Goal: Information Seeking & Learning: Learn about a topic

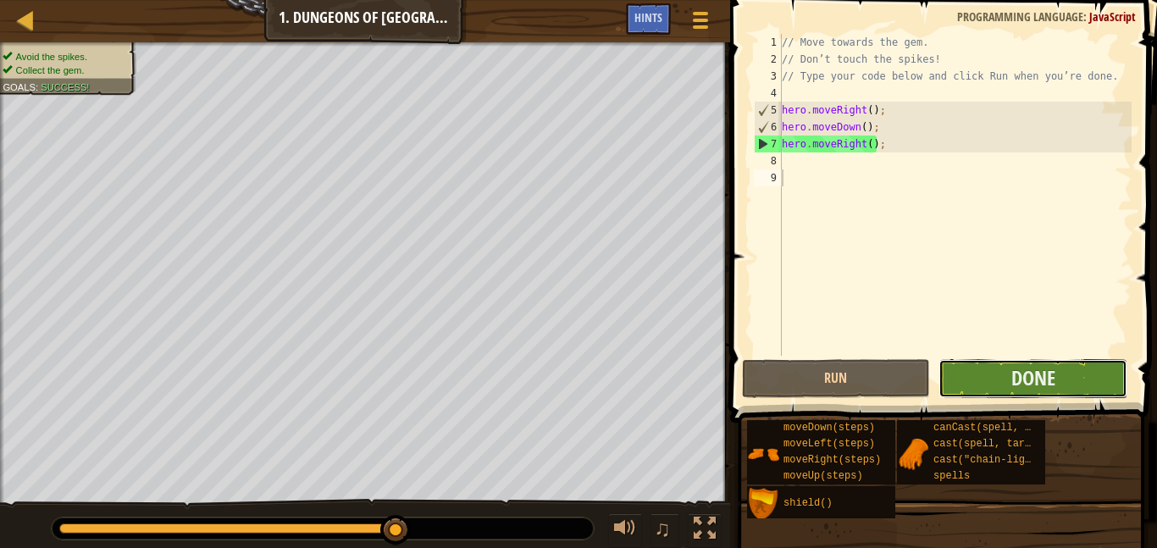
click at [961, 381] on button "Done" at bounding box center [1033, 378] width 189 height 39
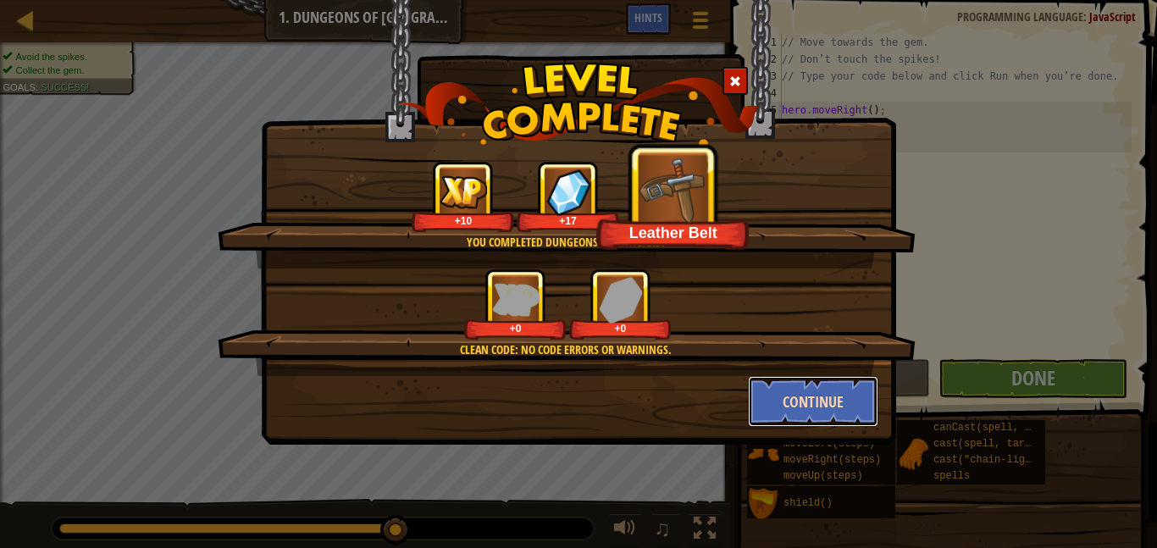
click at [781, 393] on button "Continue" at bounding box center [813, 401] width 131 height 51
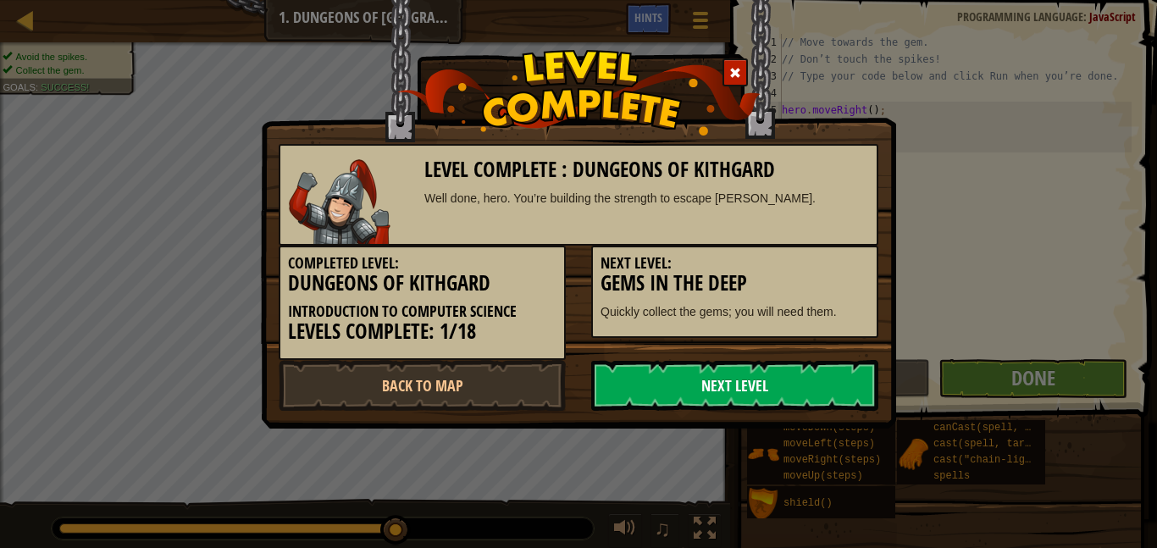
click at [772, 390] on link "Next Level" at bounding box center [734, 385] width 287 height 51
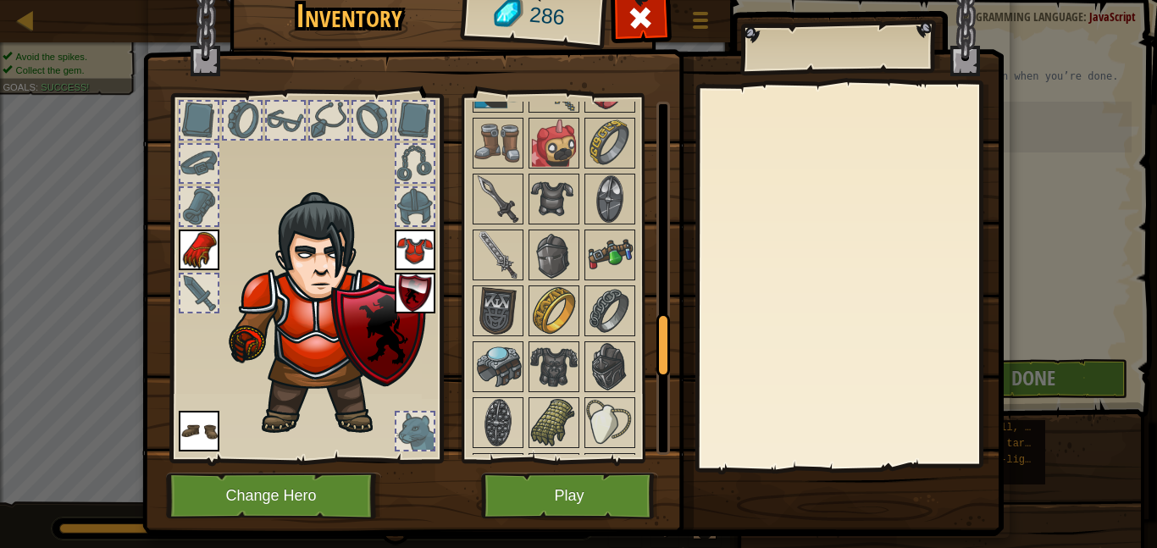
scroll to position [1440, 0]
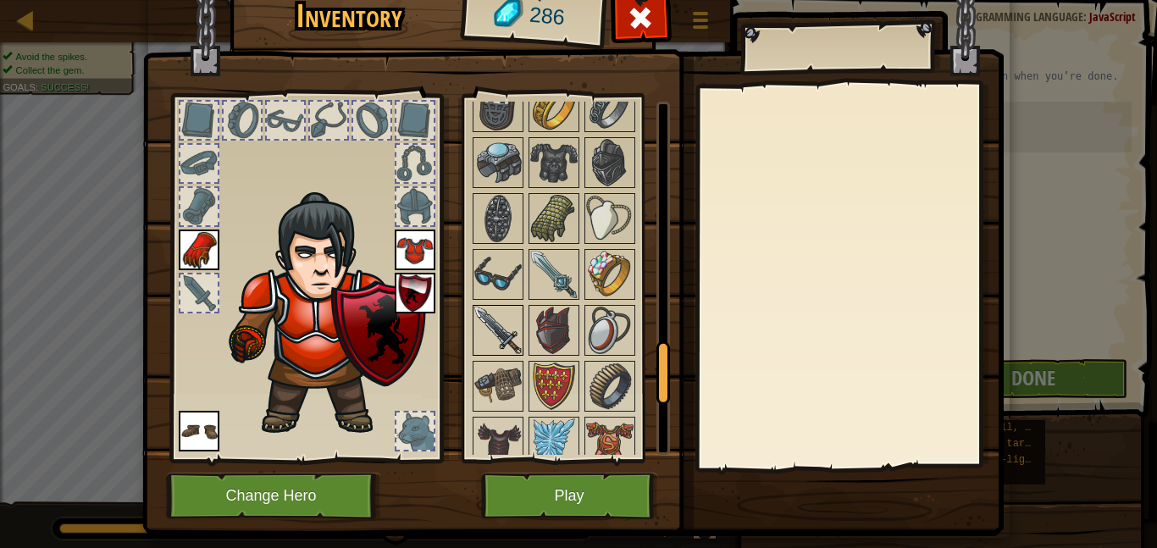
click at [503, 312] on img at bounding box center [497, 330] width 47 height 47
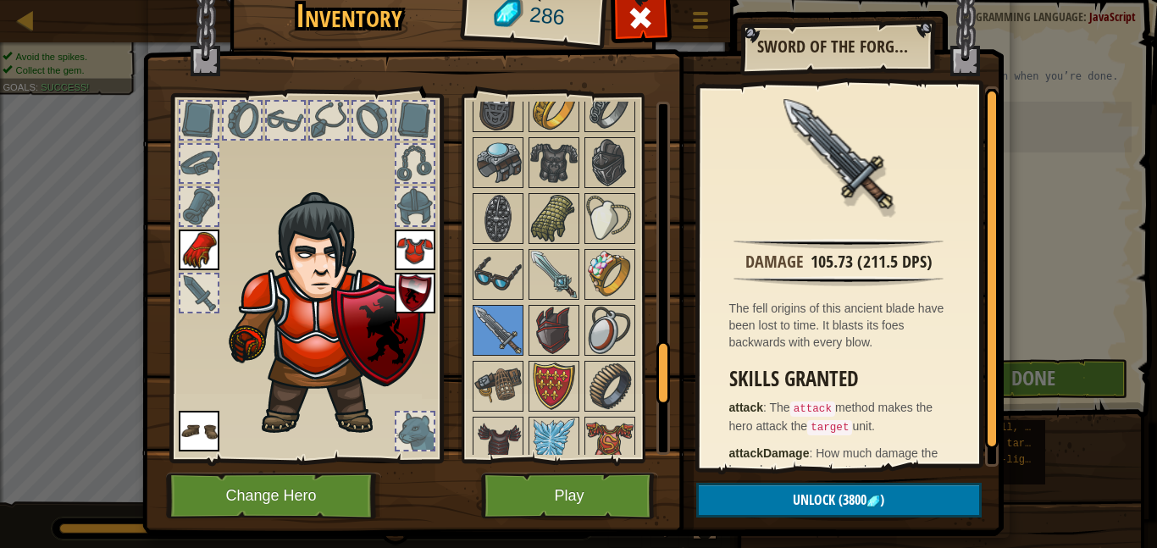
click at [198, 286] on div at bounding box center [198, 292] width 37 height 37
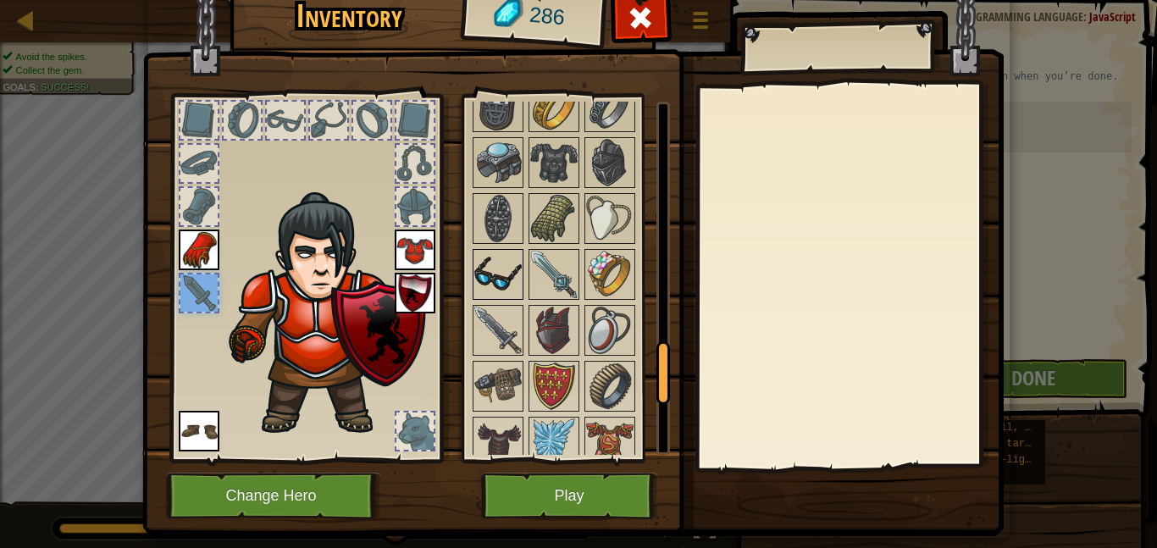
click at [503, 286] on img at bounding box center [497, 274] width 47 height 47
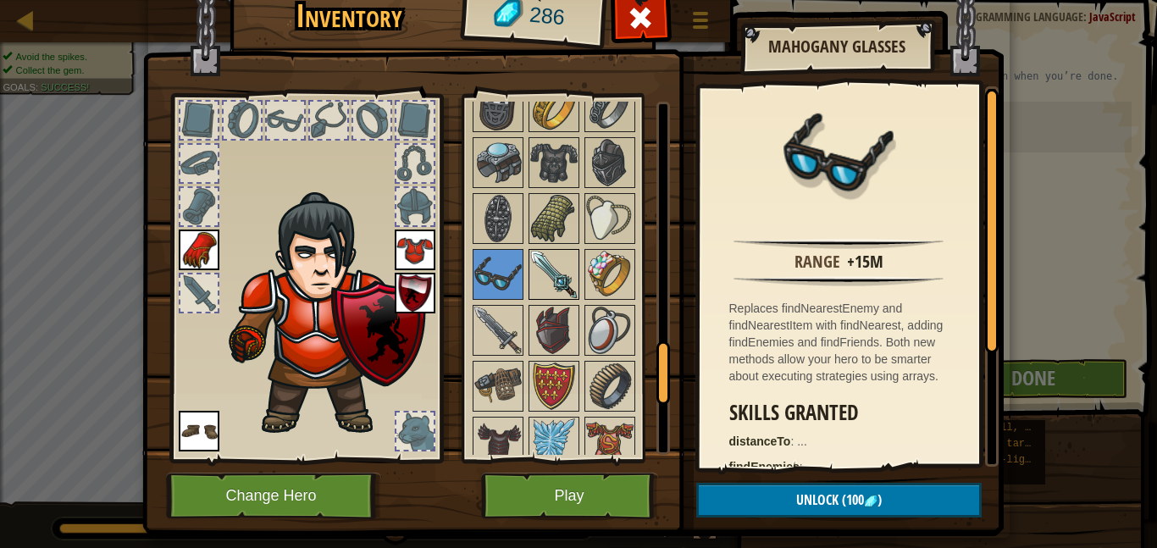
click at [550, 280] on img at bounding box center [553, 274] width 47 height 47
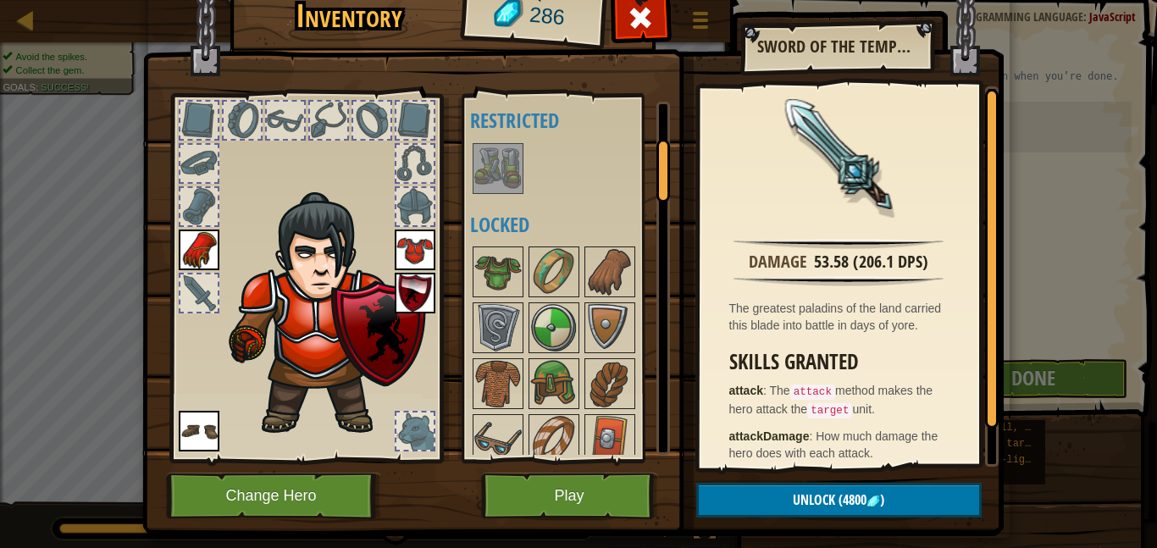
scroll to position [42, 0]
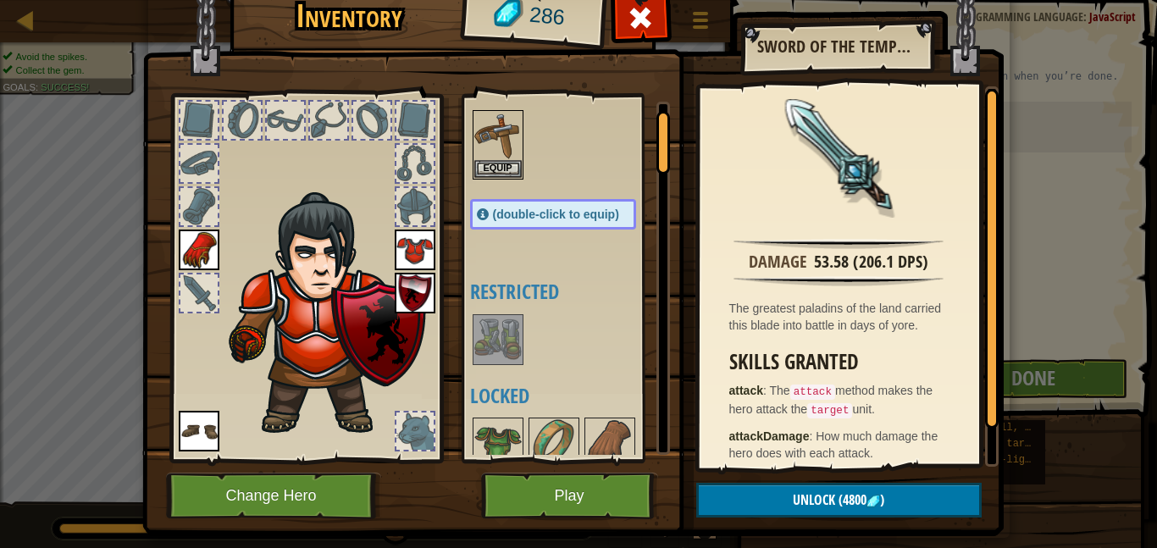
click at [494, 347] on img at bounding box center [497, 339] width 47 height 47
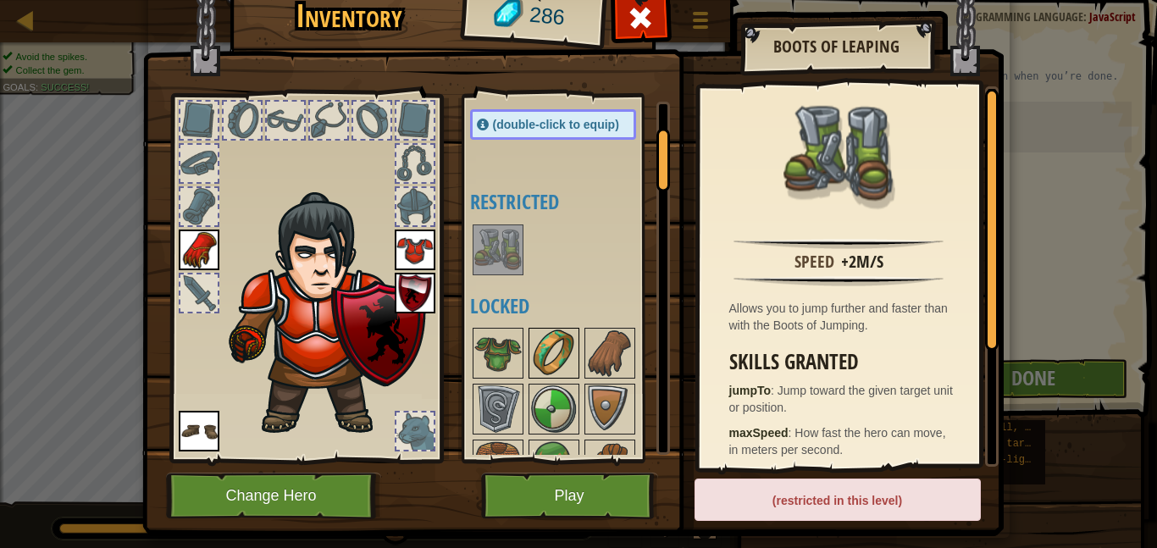
scroll to position [219, 0]
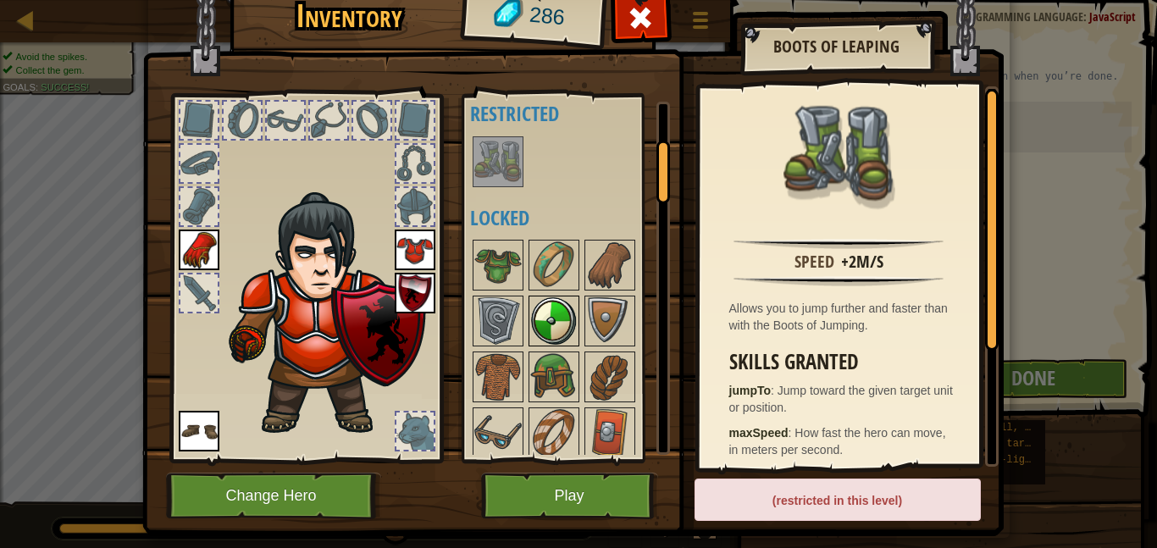
click at [562, 308] on img at bounding box center [553, 320] width 47 height 47
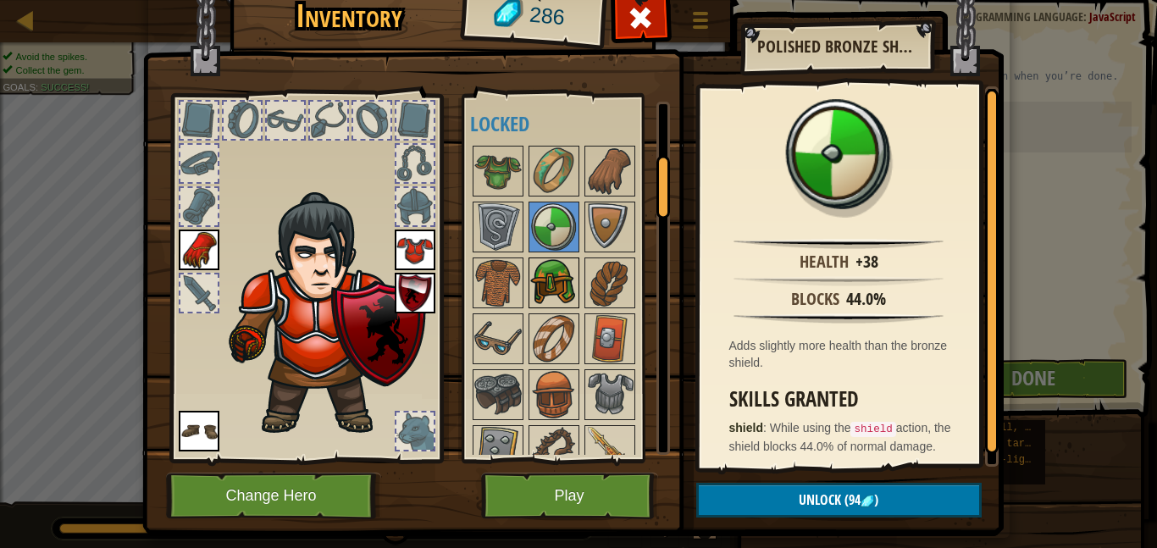
scroll to position [311, 0]
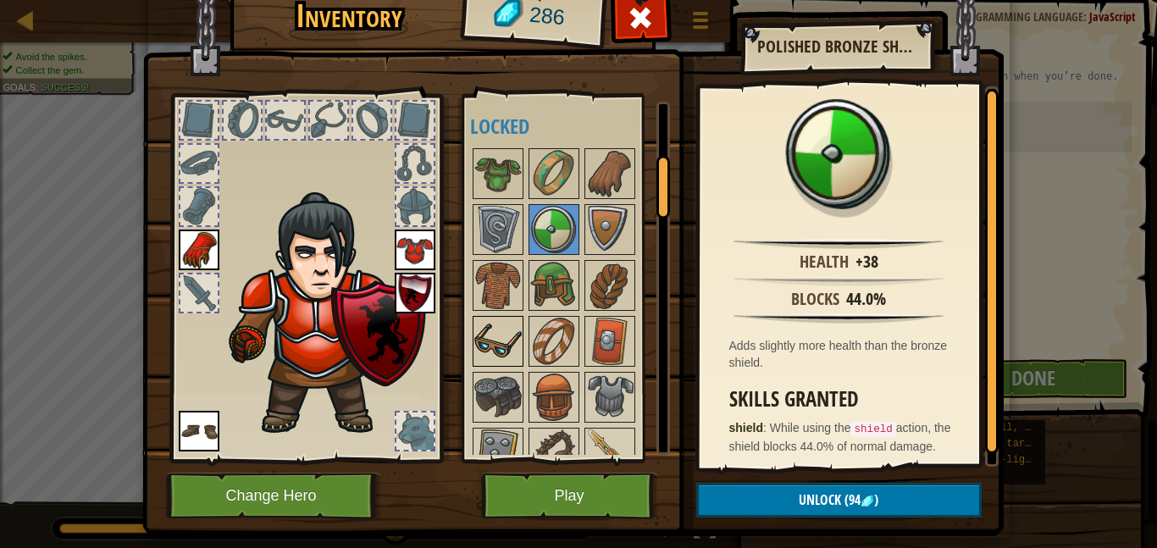
click at [476, 321] on img at bounding box center [497, 341] width 47 height 47
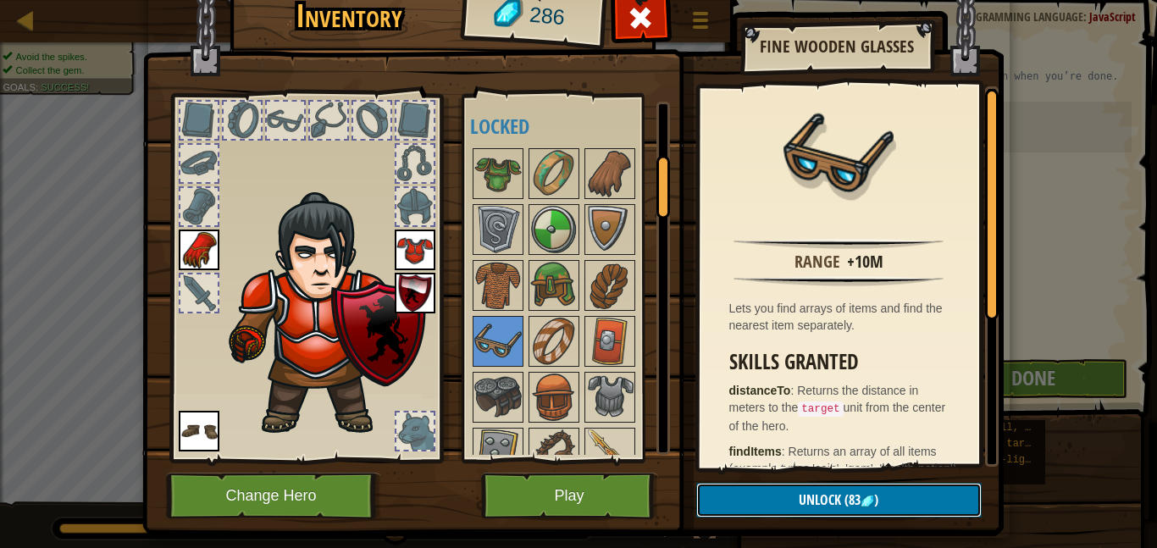
click at [867, 483] on button "Unlock (83 )" at bounding box center [838, 500] width 285 height 35
click at [855, 480] on img at bounding box center [572, 228] width 861 height 615
click at [858, 504] on button "Unlock" at bounding box center [838, 500] width 285 height 35
click at [849, 497] on button "Confirm" at bounding box center [838, 500] width 285 height 35
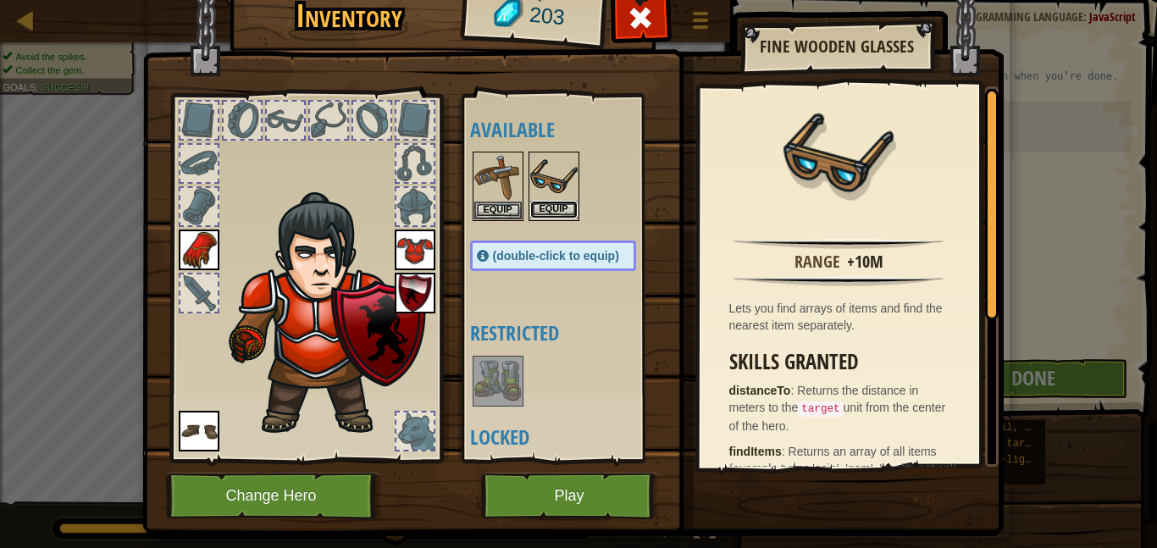
click at [546, 208] on button "Equip" at bounding box center [553, 210] width 47 height 18
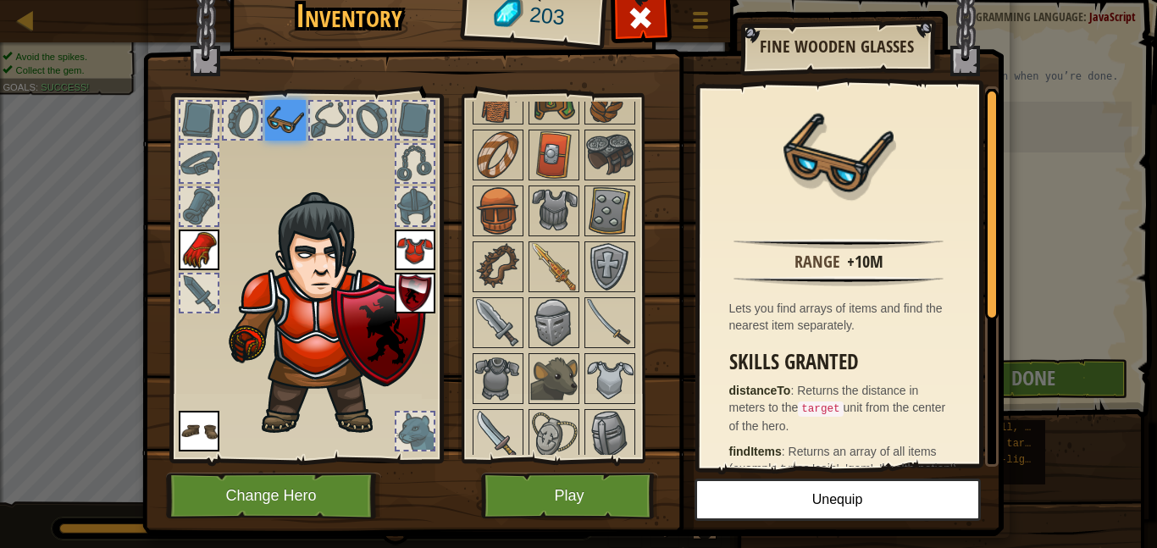
scroll to position [495, 0]
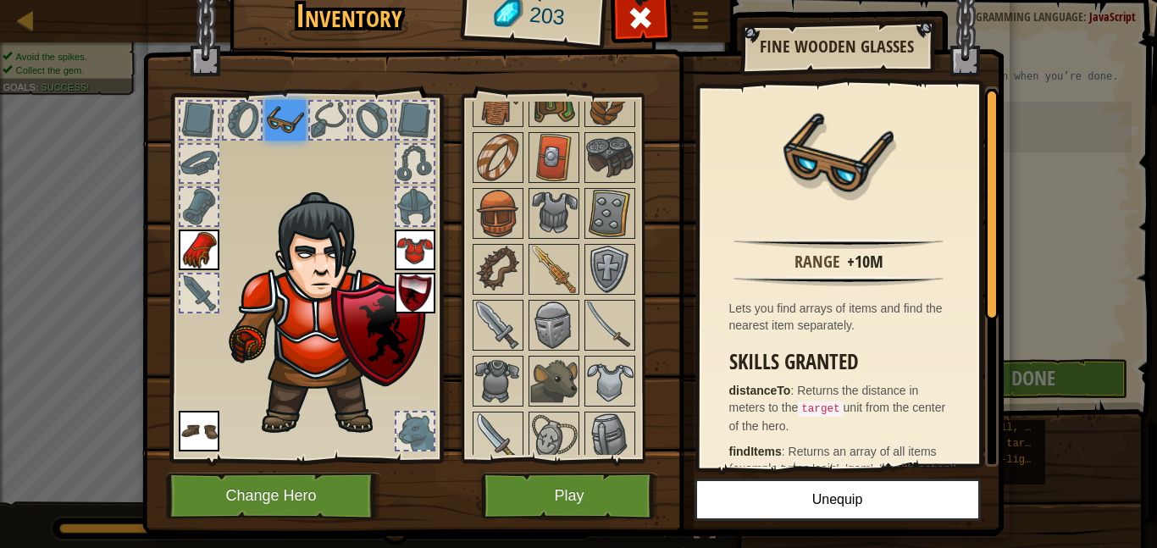
click at [509, 269] on img at bounding box center [497, 269] width 47 height 47
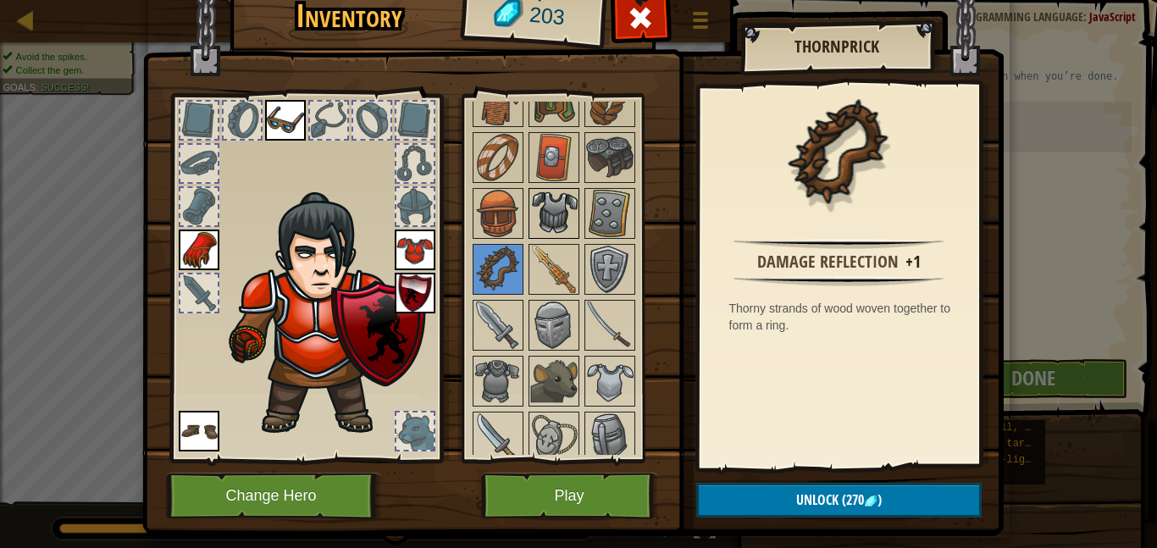
click at [550, 216] on img at bounding box center [553, 213] width 47 height 47
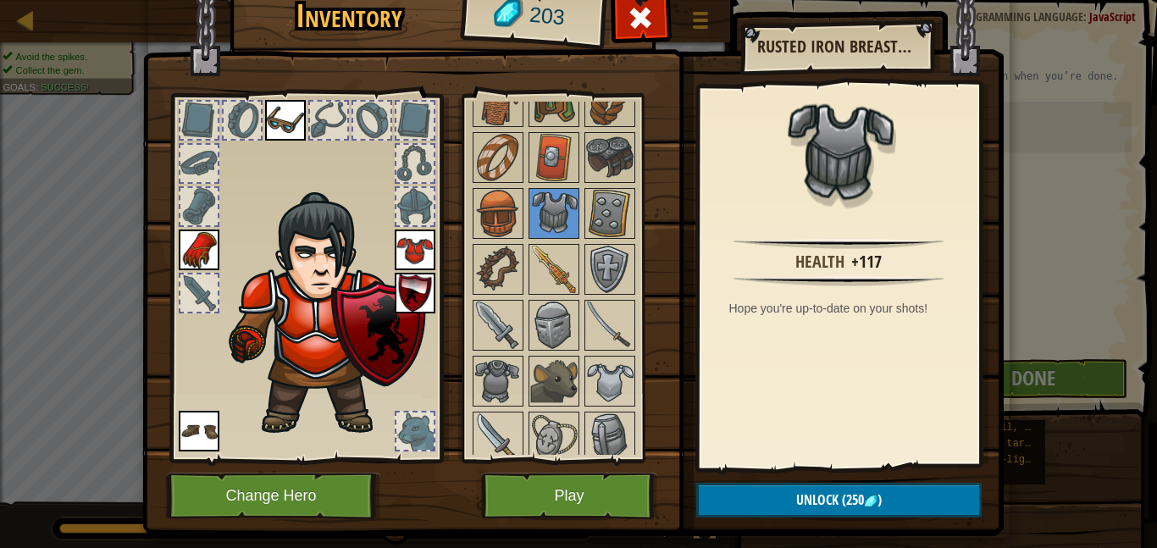
click at [285, 107] on img at bounding box center [285, 120] width 41 height 41
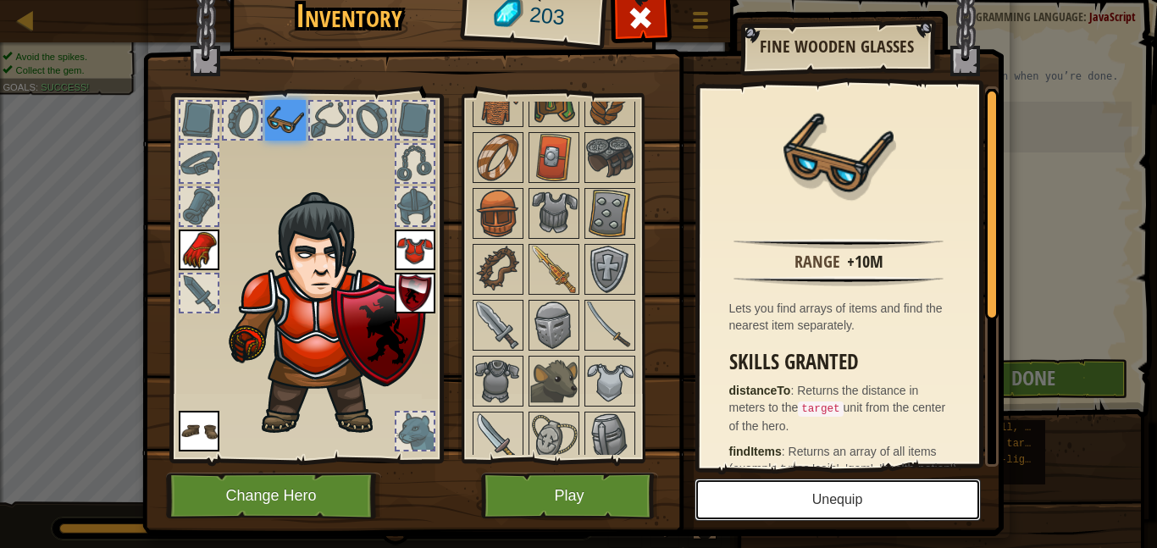
click at [869, 491] on button "Unequip" at bounding box center [838, 500] width 286 height 42
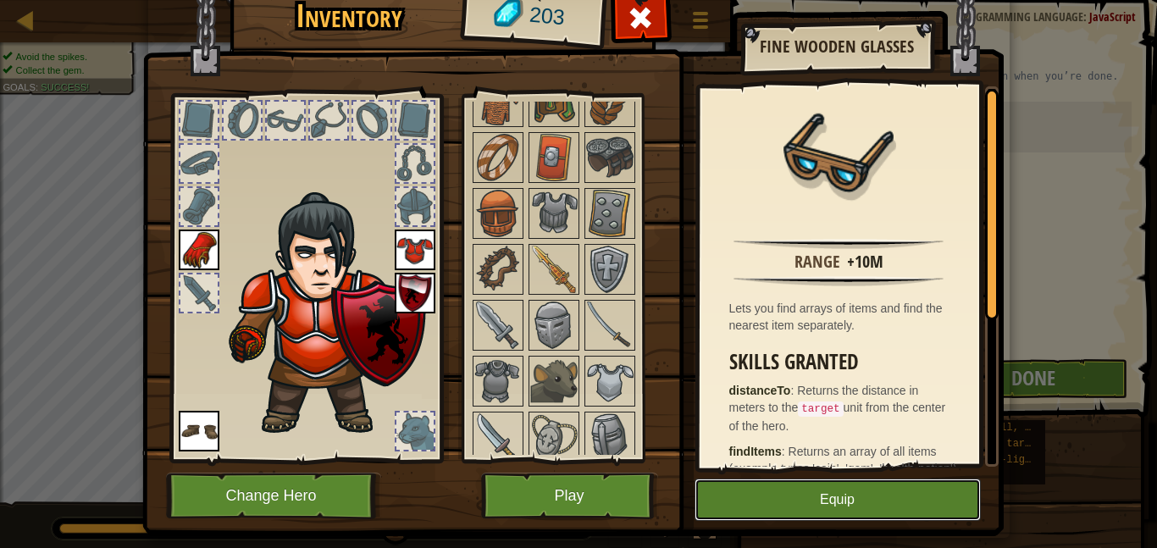
click at [867, 499] on button "Equip" at bounding box center [838, 500] width 286 height 42
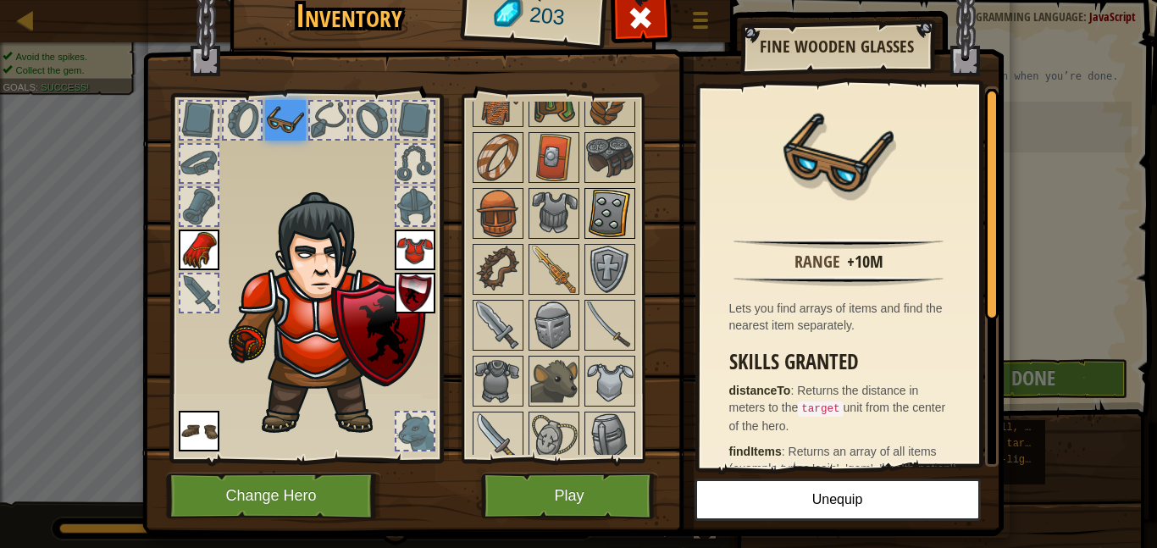
click at [607, 227] on img at bounding box center [609, 213] width 47 height 47
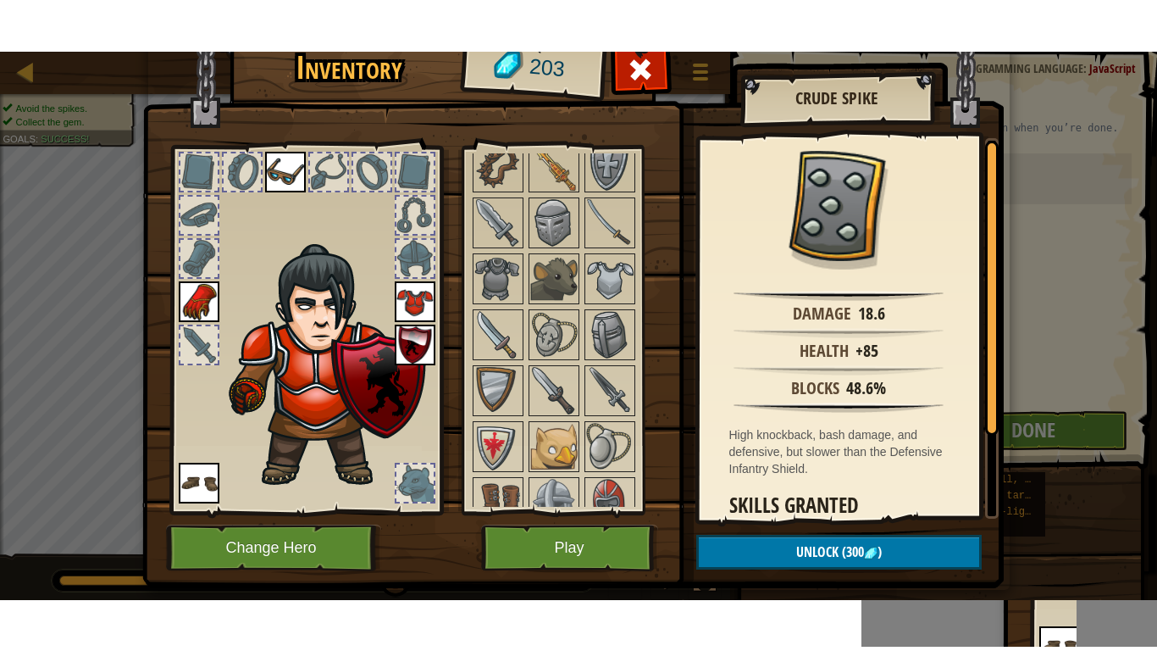
scroll to position [634, 0]
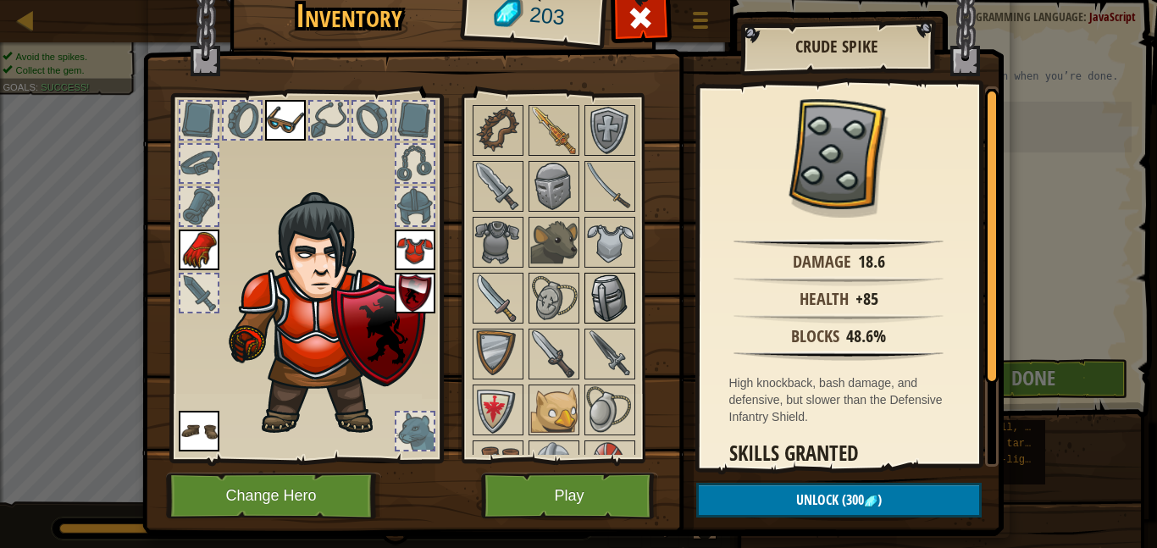
click at [620, 305] on img at bounding box center [609, 297] width 47 height 47
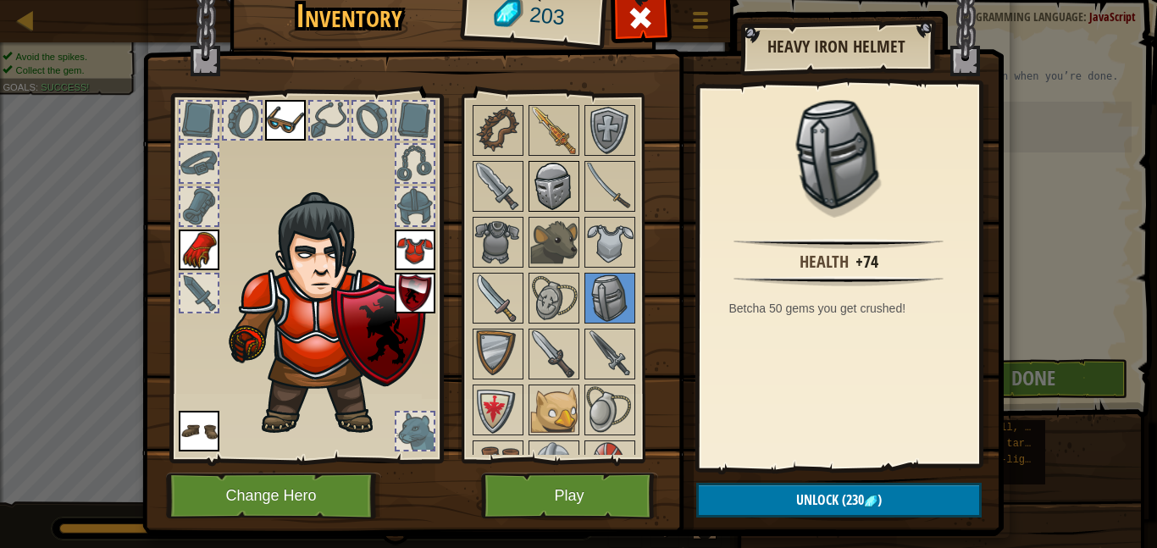
click at [559, 194] on img at bounding box center [553, 186] width 47 height 47
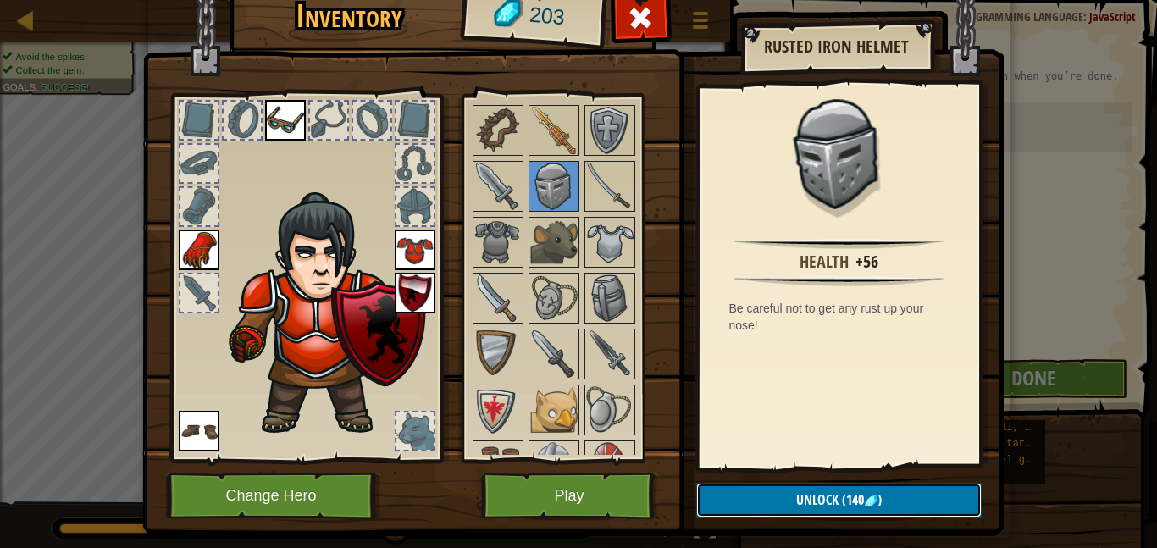
click at [839, 493] on span "(140" at bounding box center [851, 499] width 25 height 19
click at [844, 512] on button "Confirm" at bounding box center [838, 500] width 285 height 35
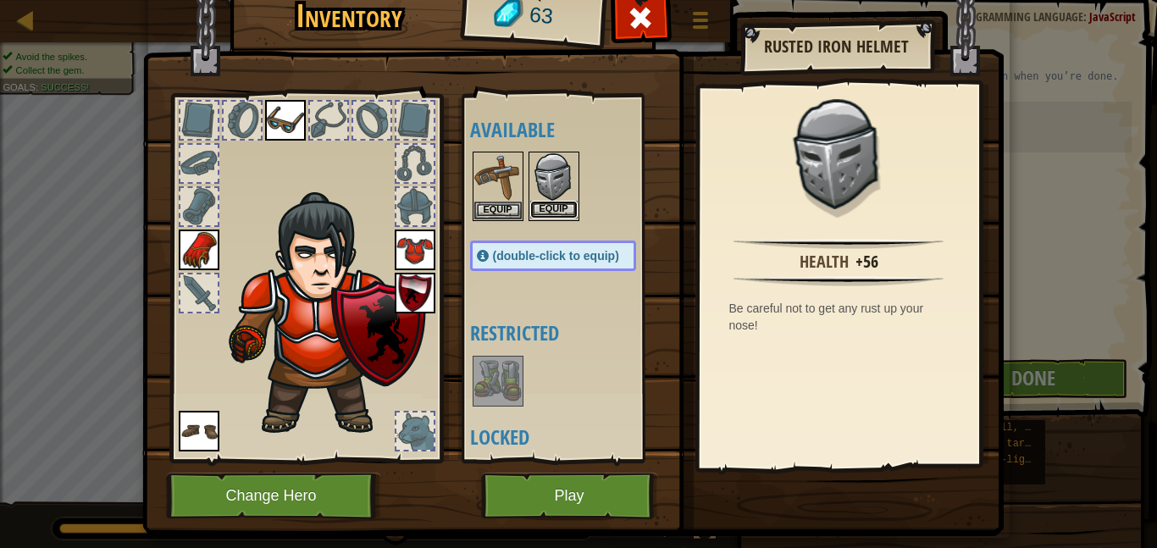
click at [568, 208] on button "Equip" at bounding box center [553, 210] width 47 height 18
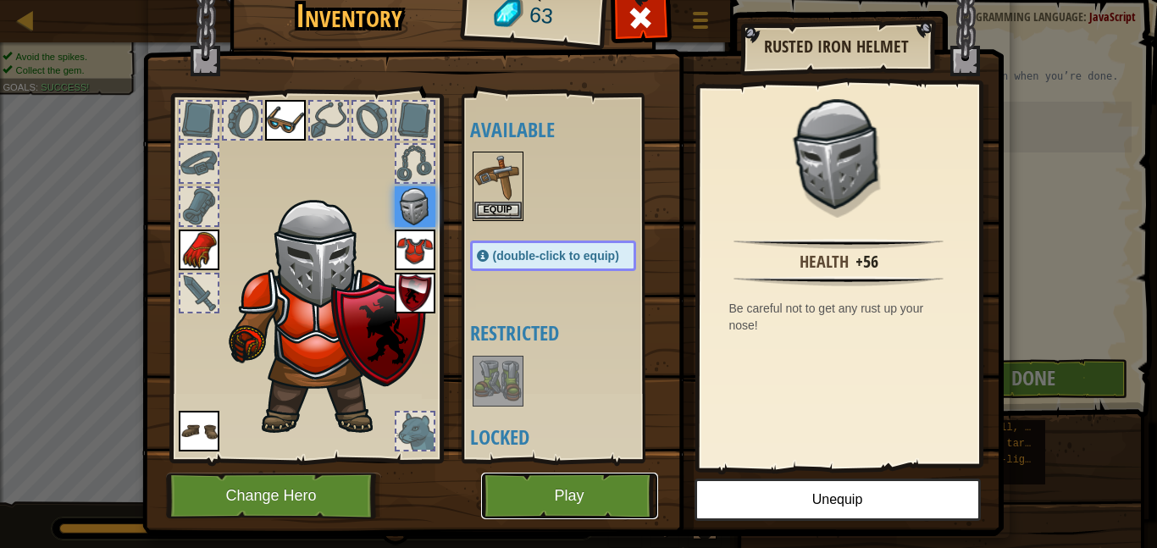
click at [590, 479] on button "Play" at bounding box center [569, 496] width 177 height 47
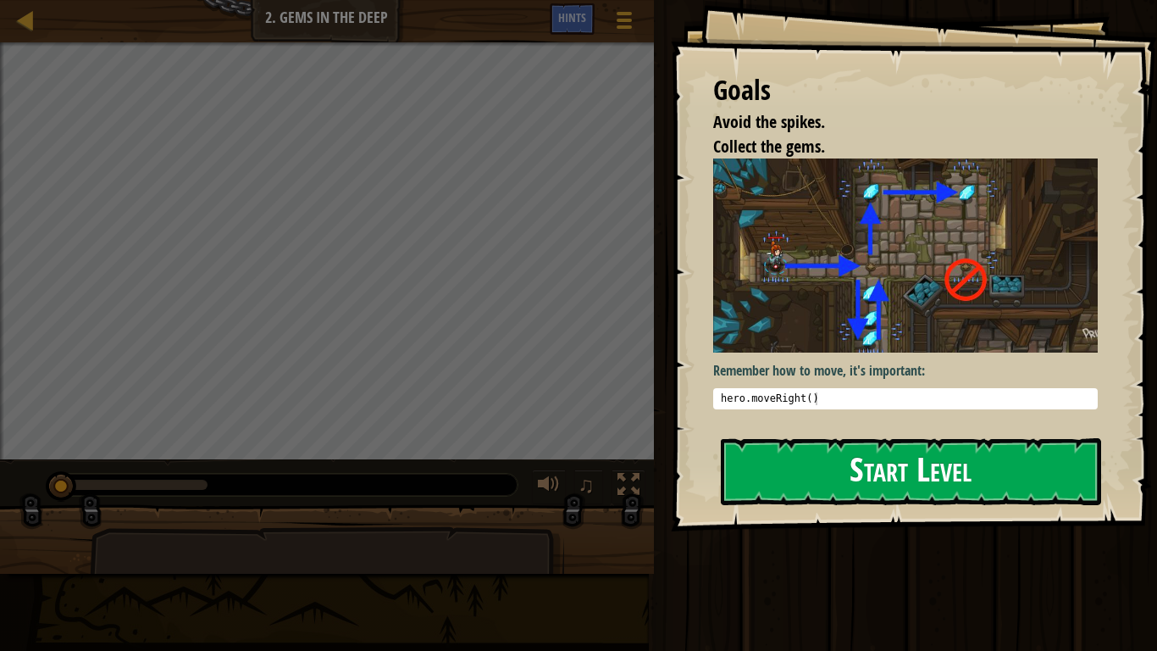
click at [849, 422] on div "Goals Avoid the spikes. Collect the gems. Remember how to move, it's important:…" at bounding box center [914, 265] width 486 height 531
click at [873, 464] on button "Start Level" at bounding box center [911, 471] width 380 height 67
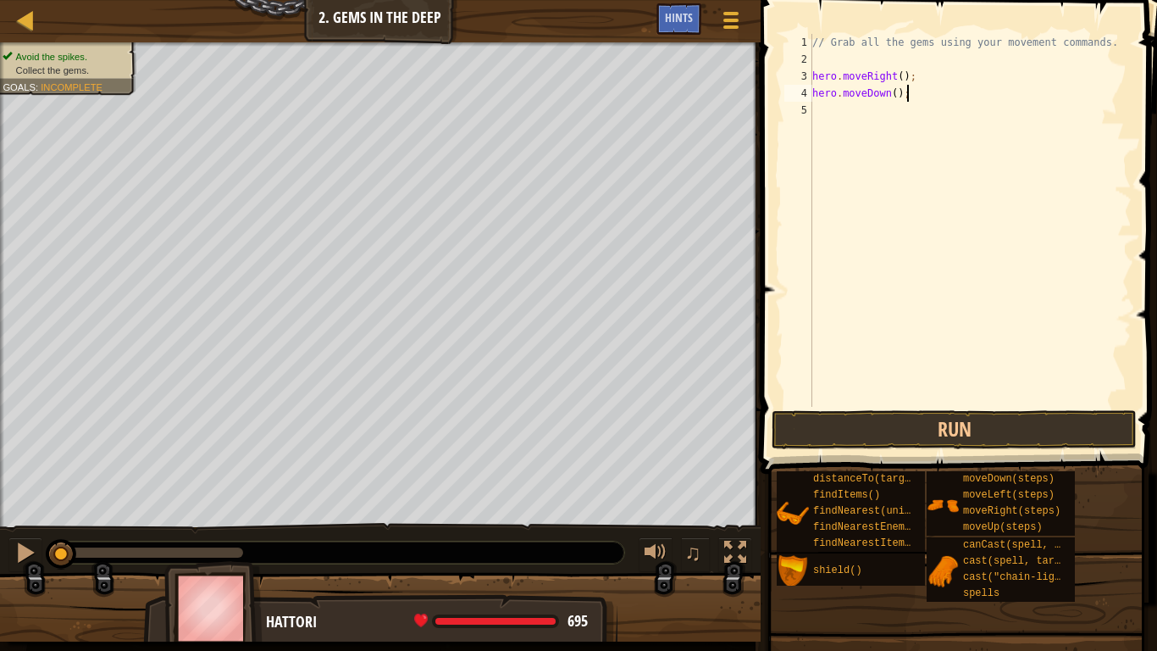
scroll to position [8, 13]
click at [888, 86] on div "// Grab all the gems using your movement commands. hero . moveRight ( ) ; hero …" at bounding box center [970, 237] width 323 height 407
type textarea "hero.moveDown();"
click at [994, 426] on button "Run" at bounding box center [954, 429] width 365 height 39
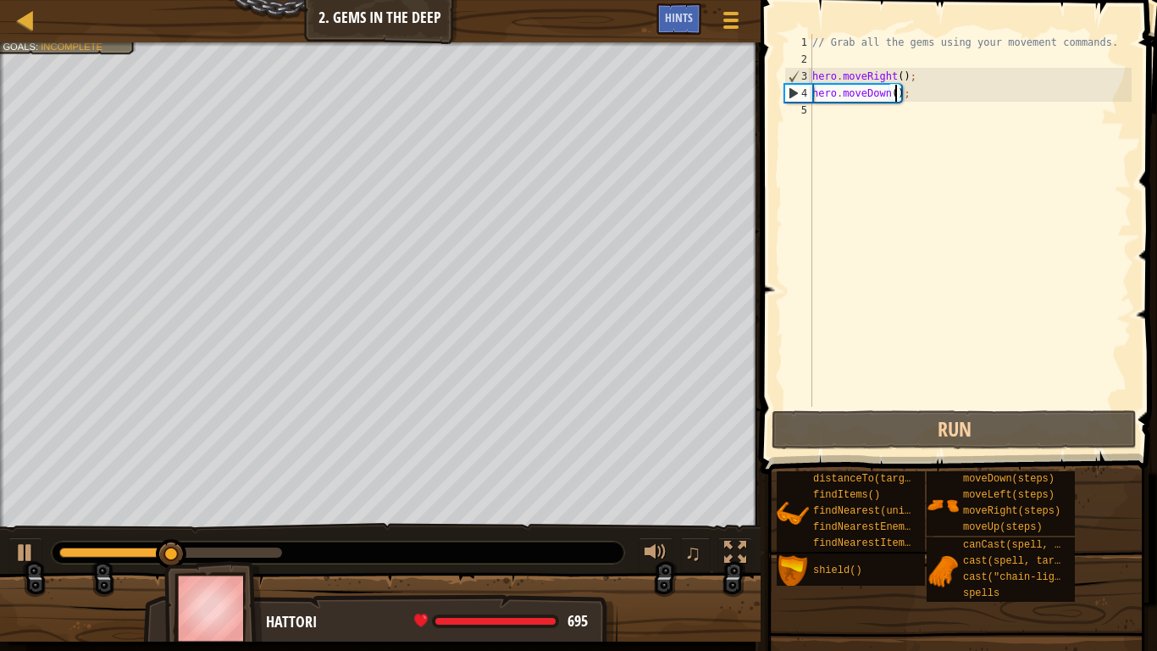
click at [853, 121] on div "// Grab all the gems using your movement commands. hero . moveRight ( ) ; hero …" at bounding box center [970, 237] width 323 height 407
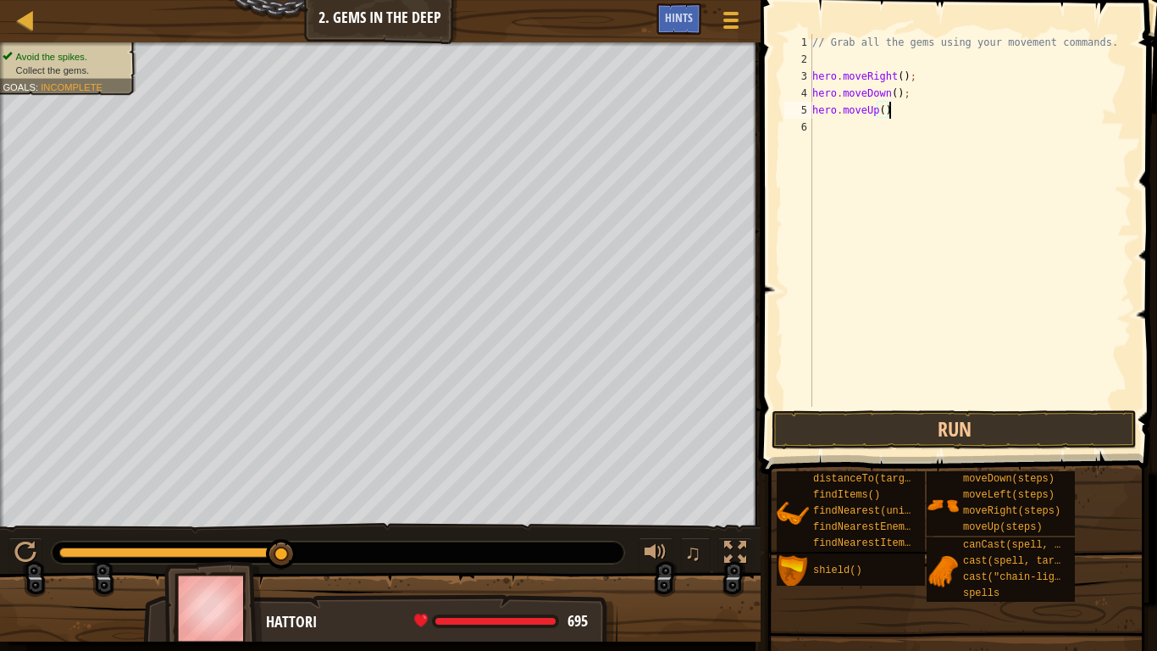
scroll to position [8, 11]
type textarea "hero.moveUp(2);"
click at [860, 119] on div "// Grab all the gems using your movement commands. hero . moveRight ( ) ; hero …" at bounding box center [970, 237] width 323 height 407
type textarea "hero.moveRight();"
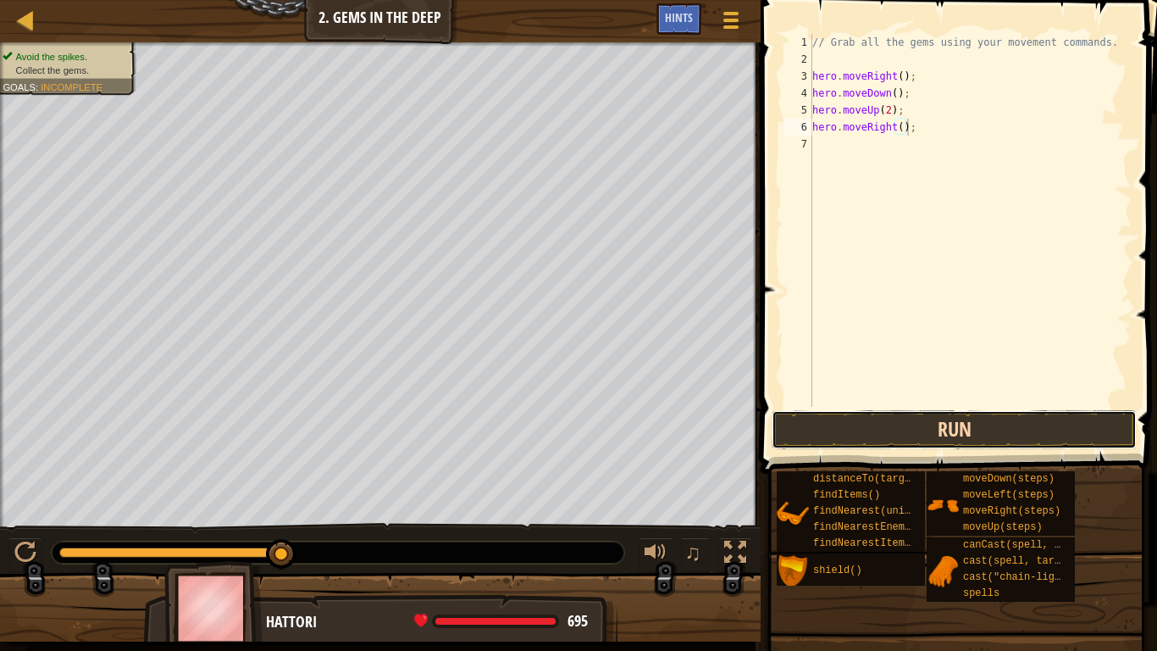
click at [975, 435] on button "Run" at bounding box center [954, 429] width 365 height 39
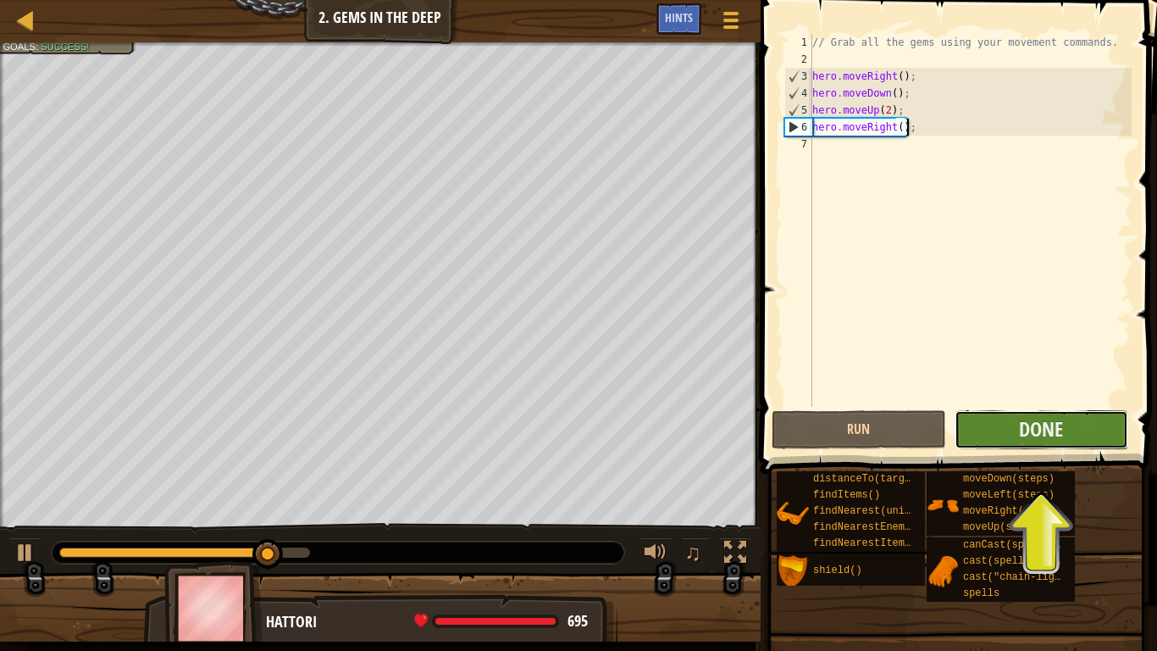
click at [1072, 424] on button "Done" at bounding box center [1042, 429] width 174 height 39
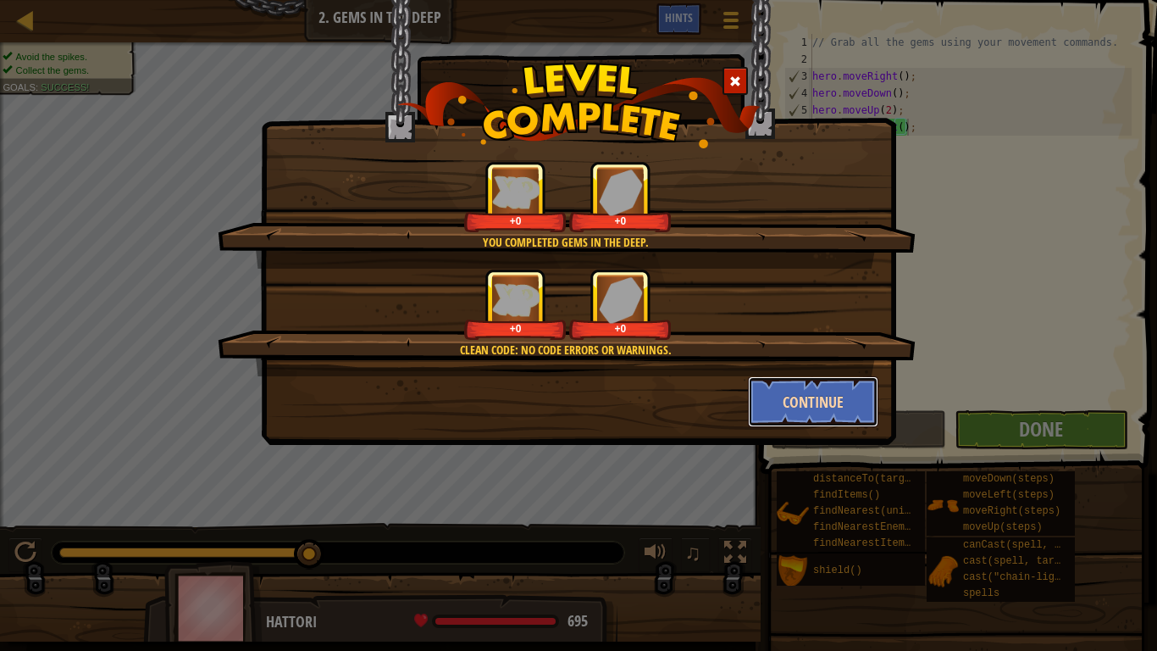
click at [827, 396] on button "Continue" at bounding box center [813, 401] width 131 height 51
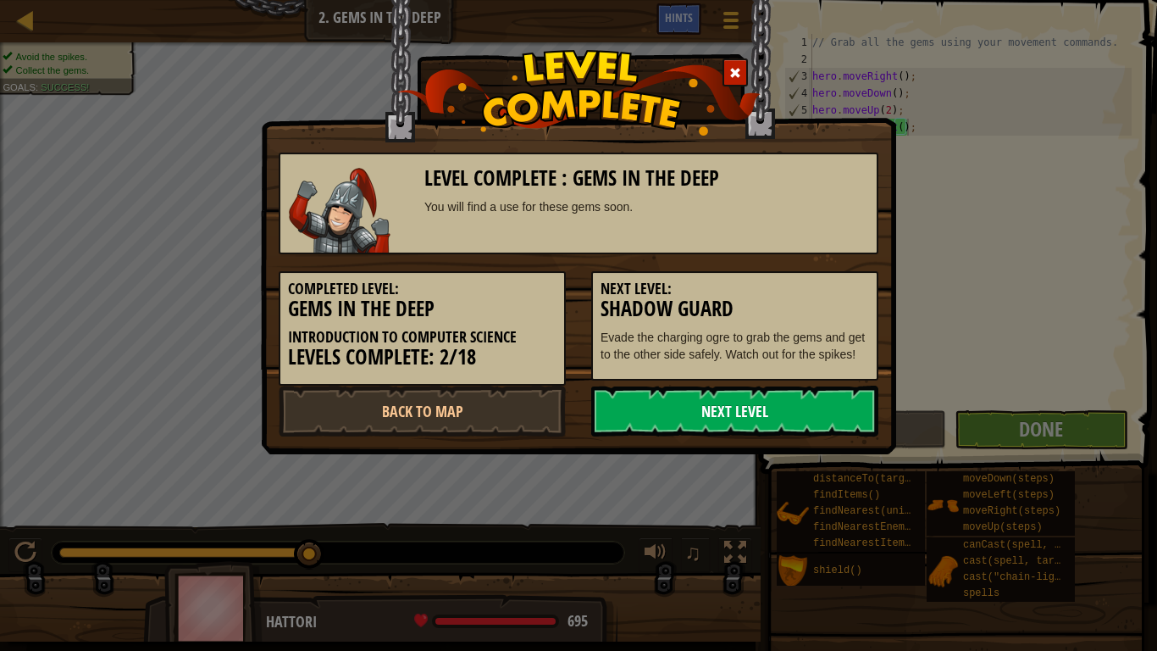
click at [823, 409] on link "Next Level" at bounding box center [734, 410] width 287 height 51
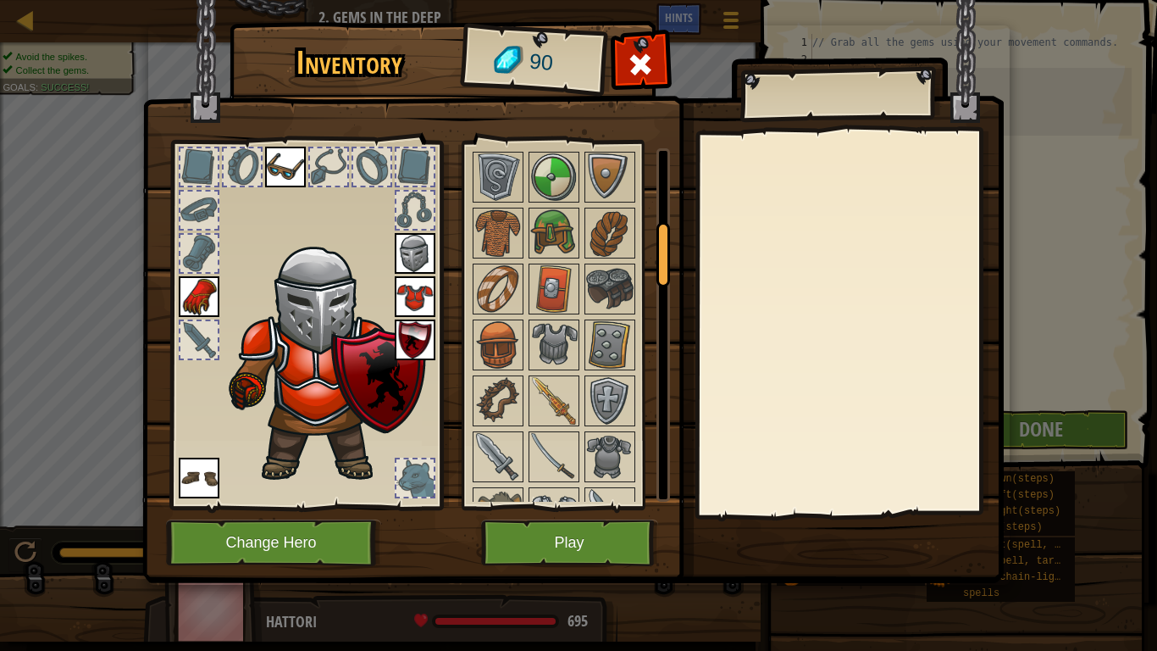
scroll to position [424, 0]
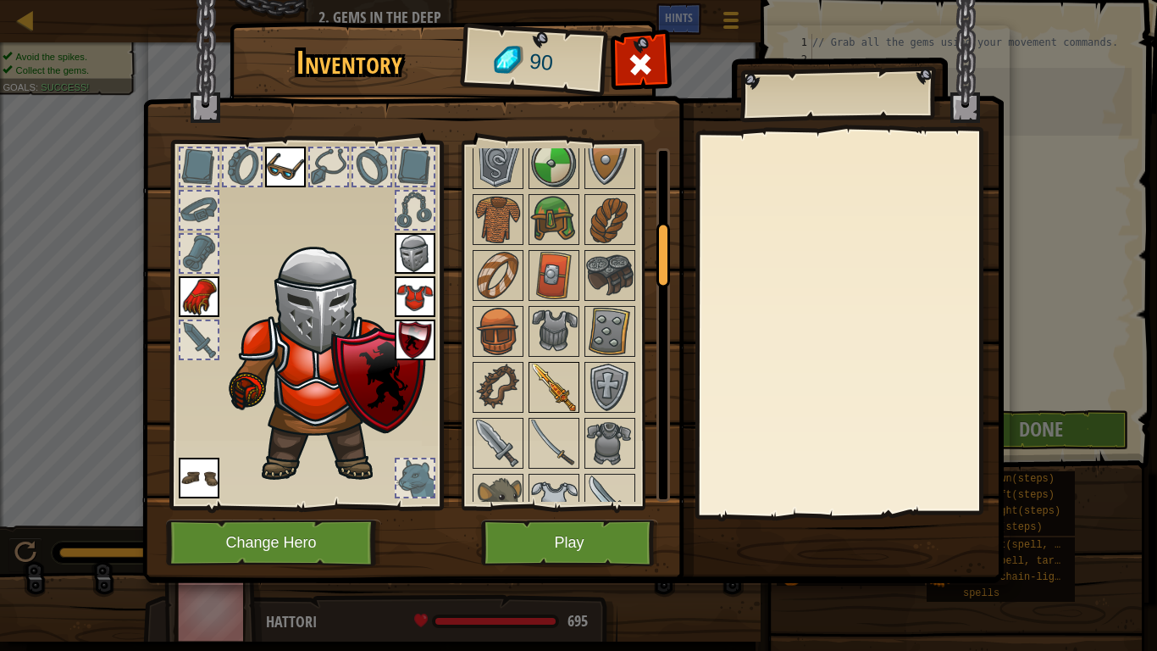
click at [570, 389] on img at bounding box center [553, 386] width 47 height 47
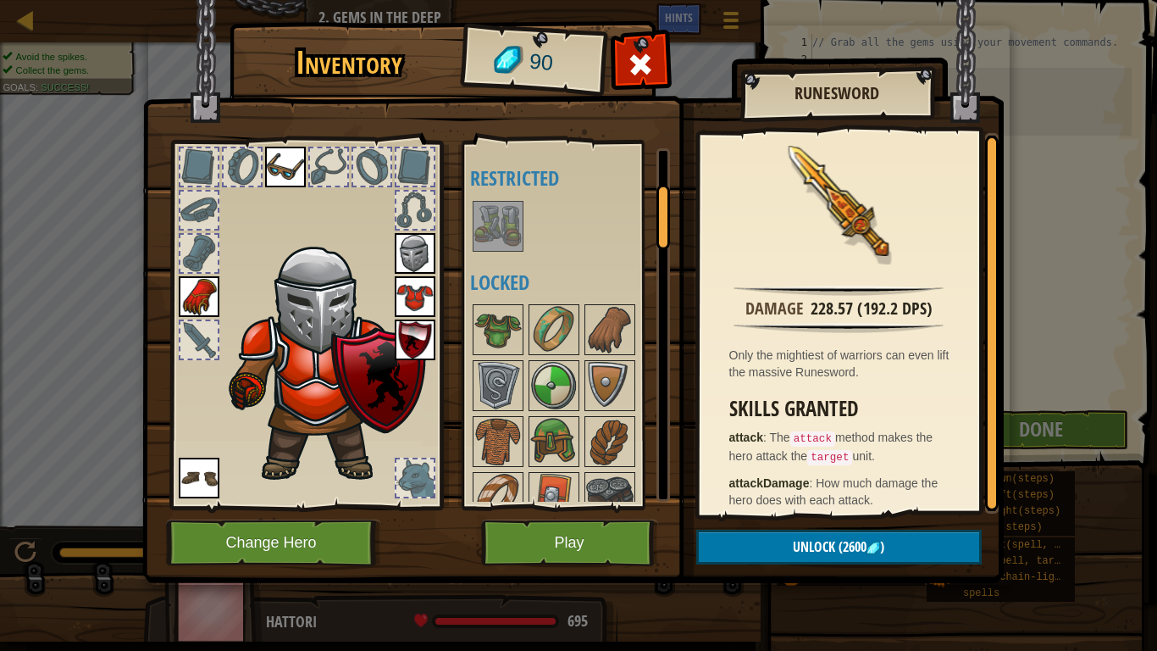
scroll to position [200, 0]
click at [623, 318] on img at bounding box center [609, 330] width 47 height 47
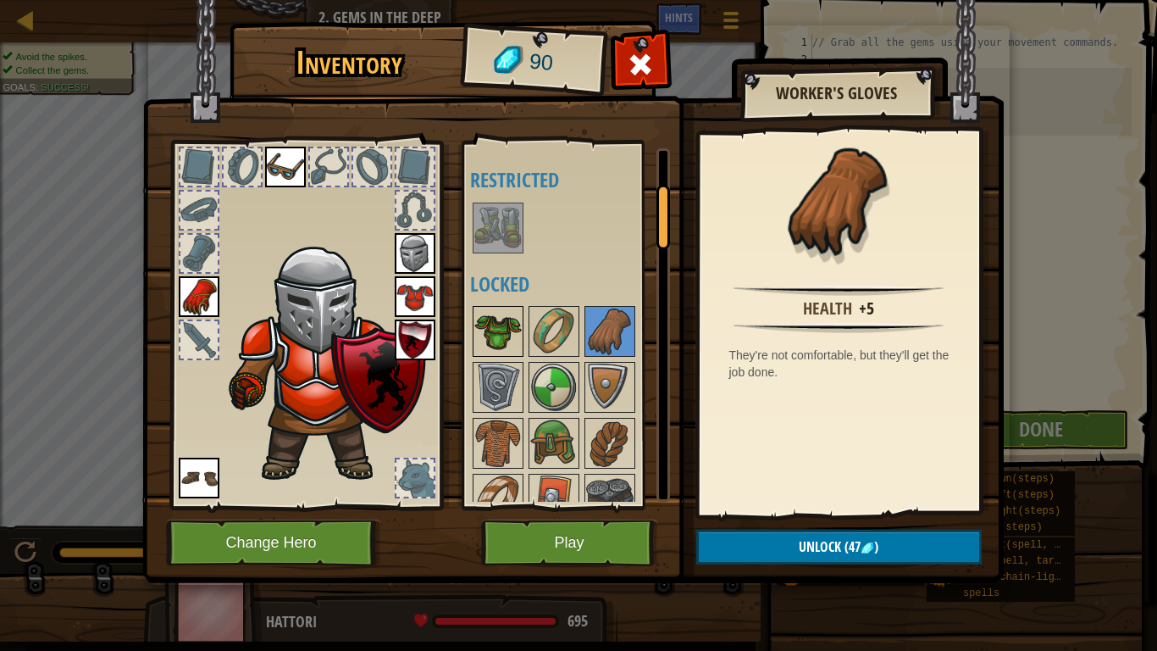
click at [496, 335] on img at bounding box center [497, 330] width 47 height 47
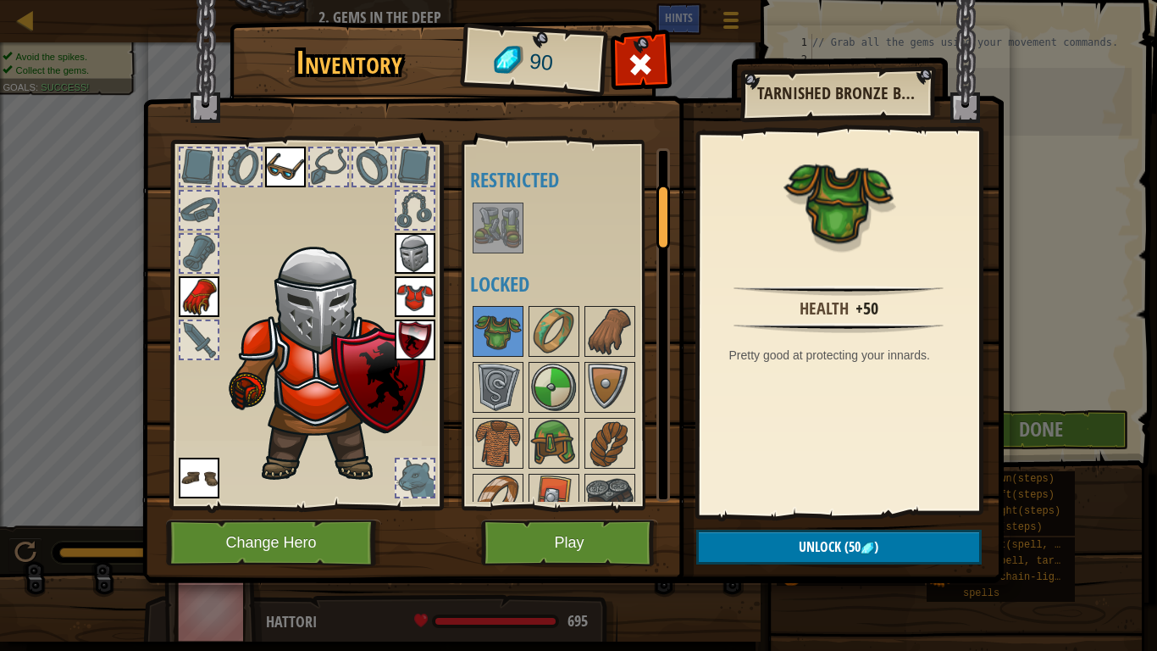
click at [204, 291] on img at bounding box center [199, 296] width 41 height 41
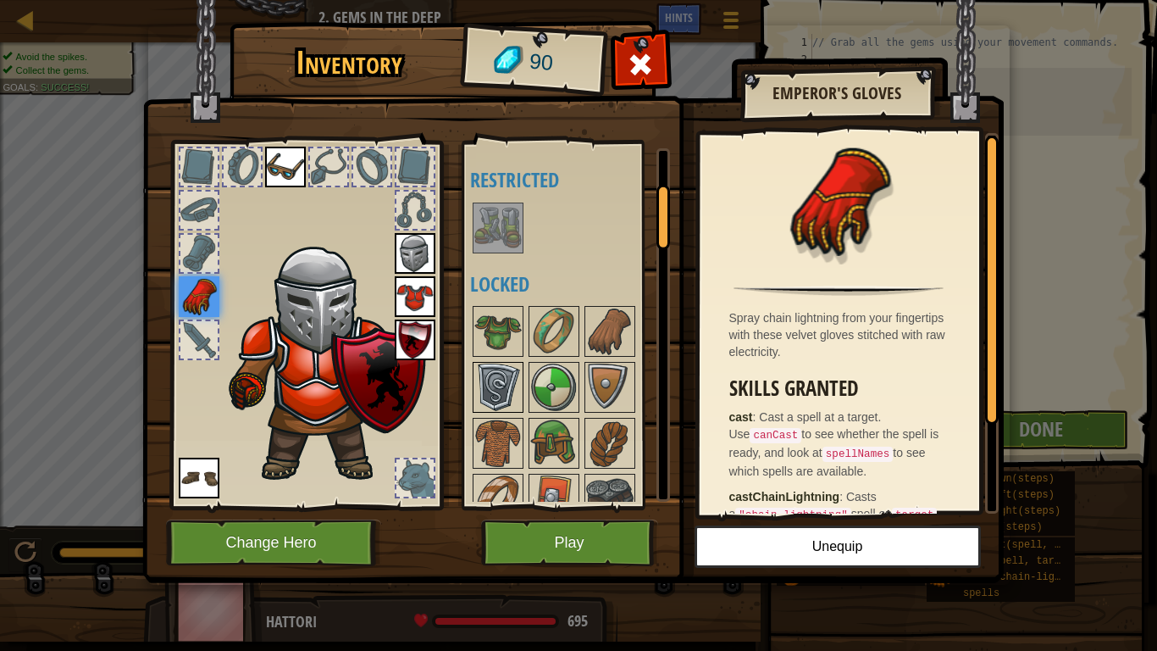
click at [492, 392] on img at bounding box center [497, 386] width 47 height 47
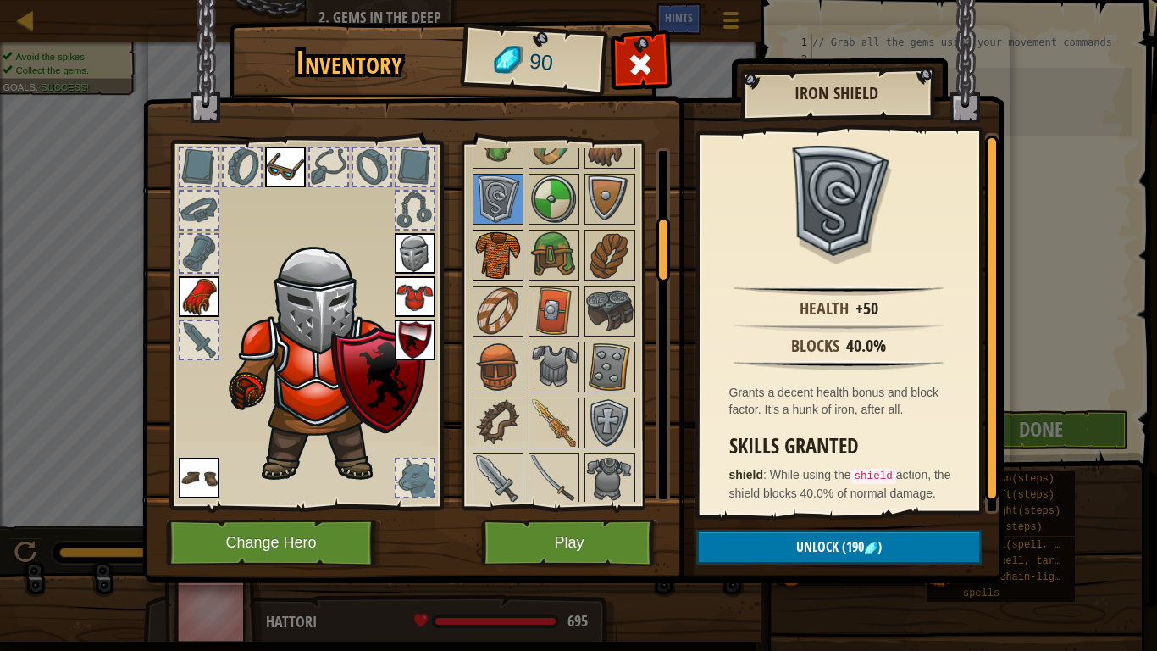
scroll to position [374, 0]
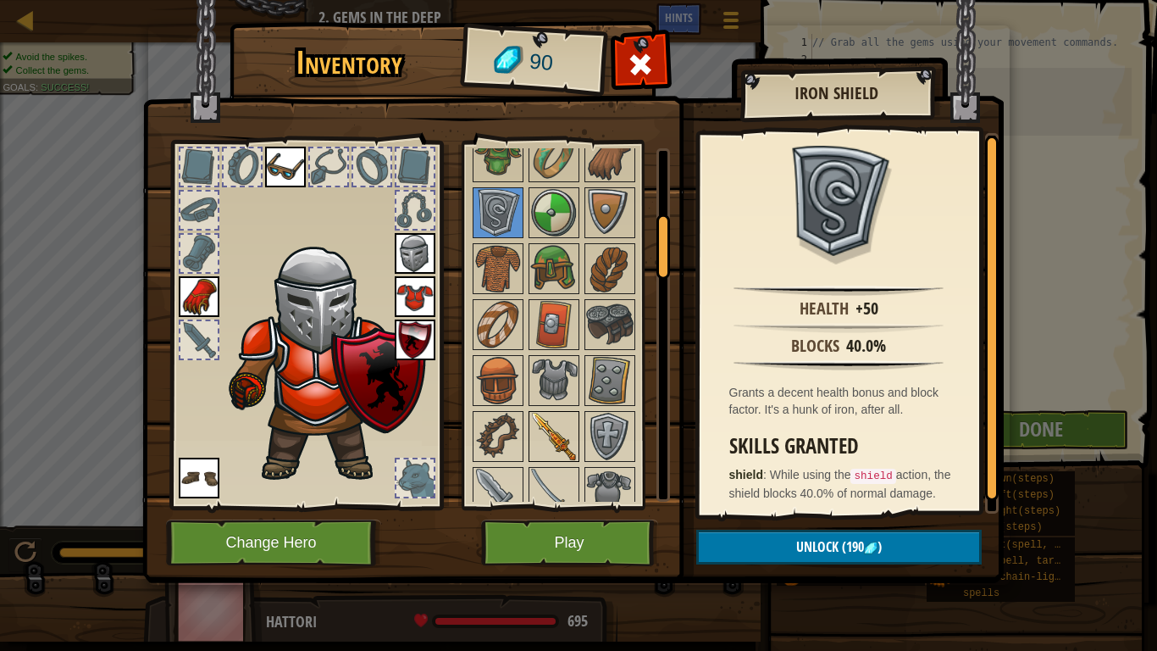
click at [540, 444] on img at bounding box center [553, 436] width 47 height 47
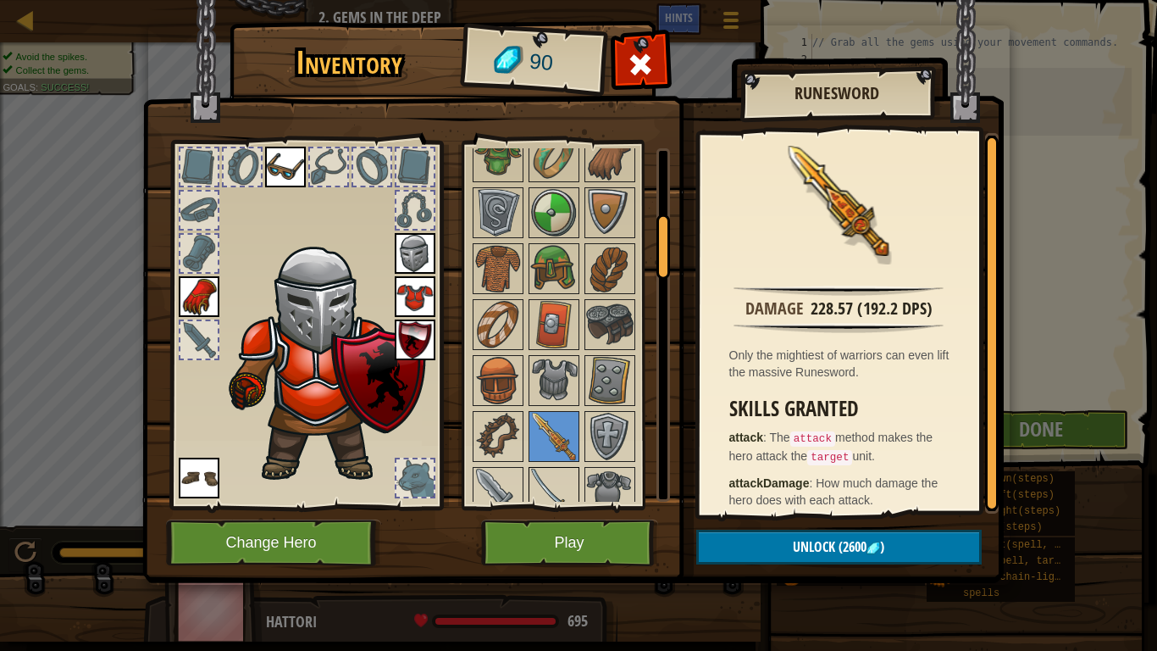
click at [567, 481] on img at bounding box center [553, 491] width 47 height 47
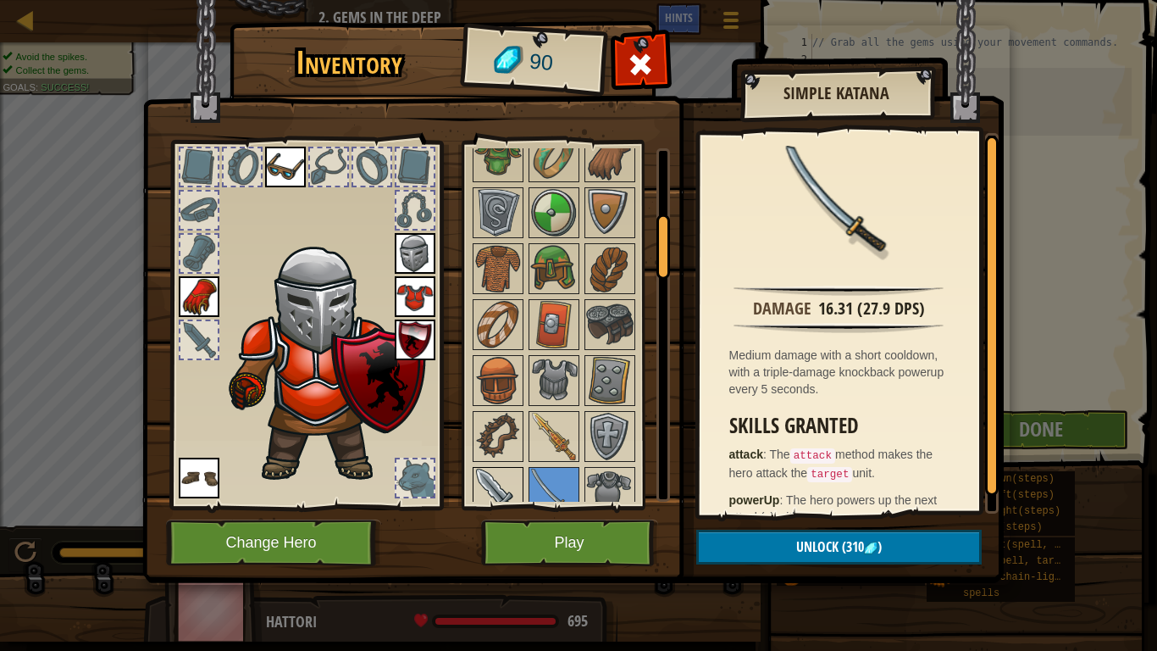
click at [514, 472] on img at bounding box center [497, 491] width 47 height 47
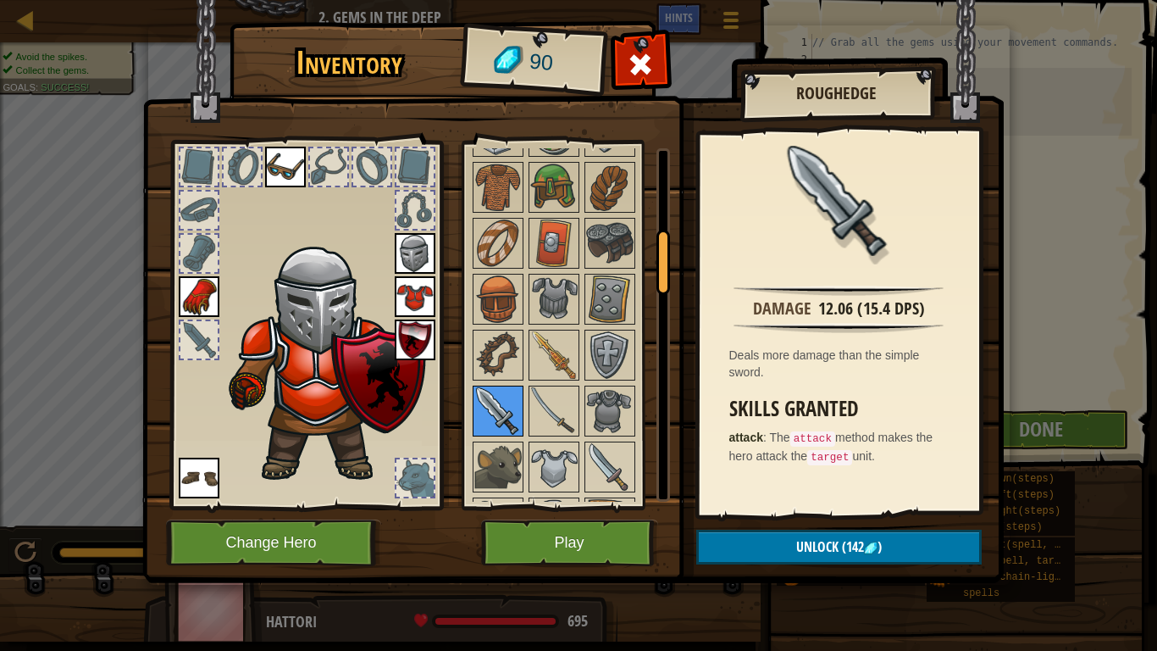
scroll to position [466, 0]
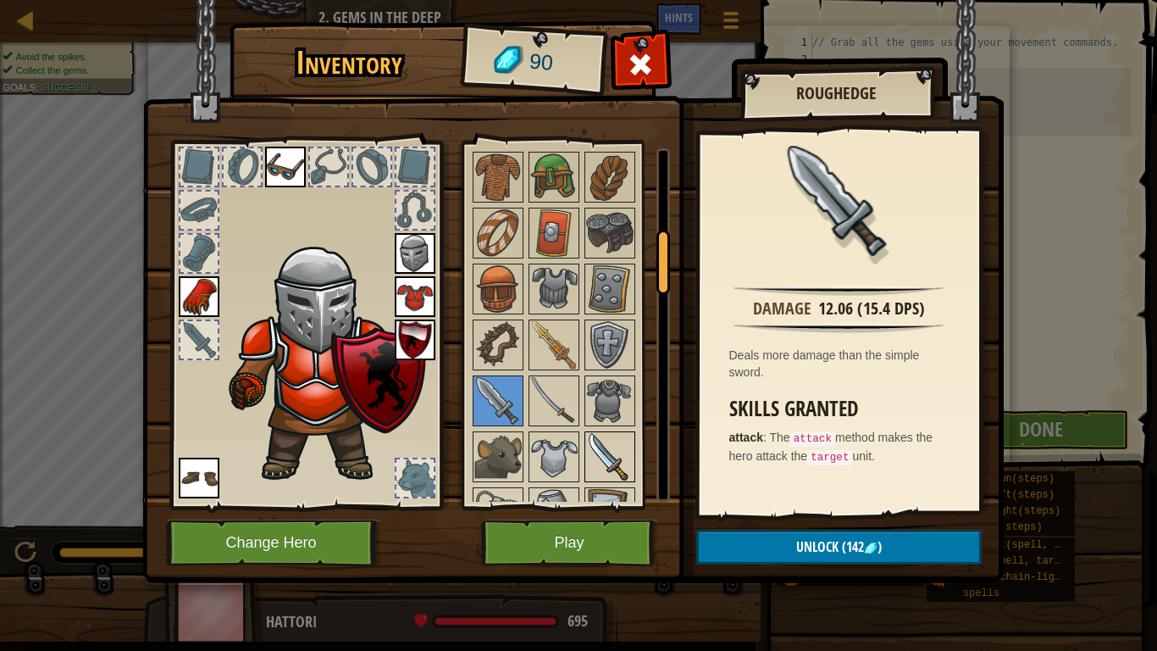
click at [605, 451] on img at bounding box center [609, 456] width 47 height 47
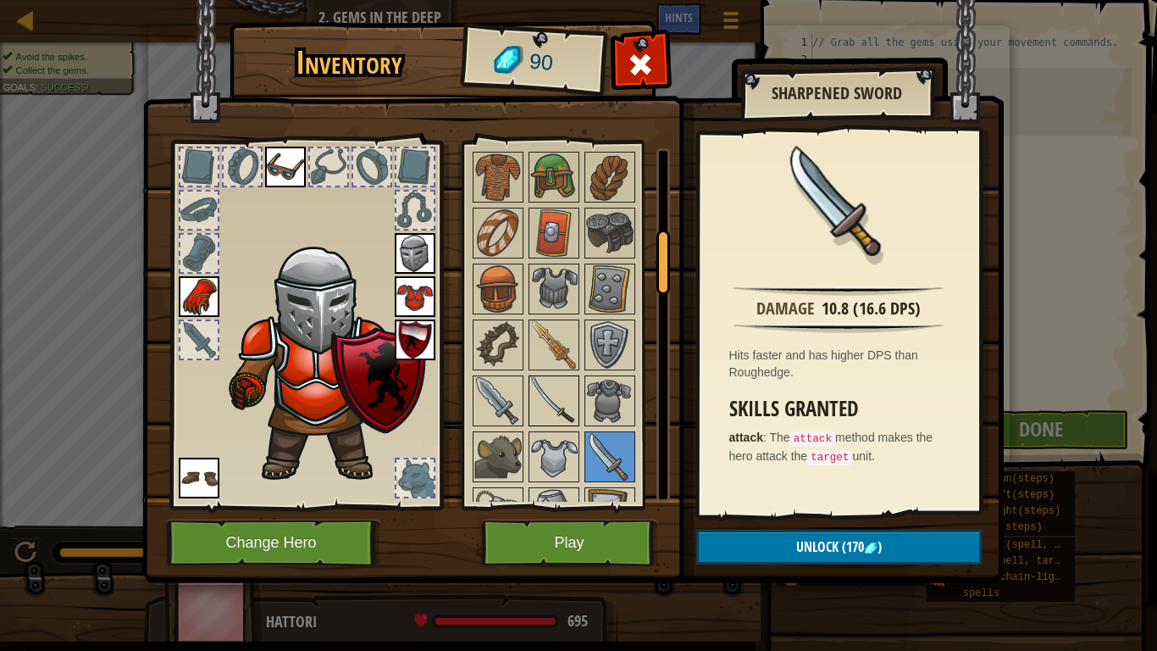
scroll to position [603, 0]
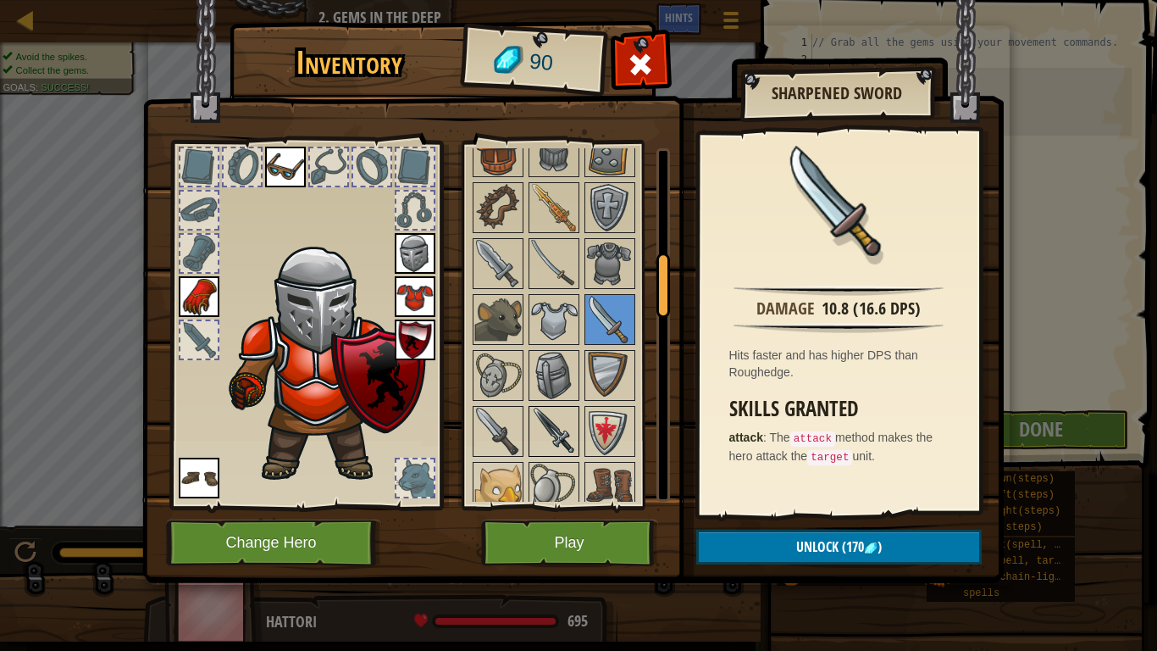
click at [553, 426] on img at bounding box center [553, 430] width 47 height 47
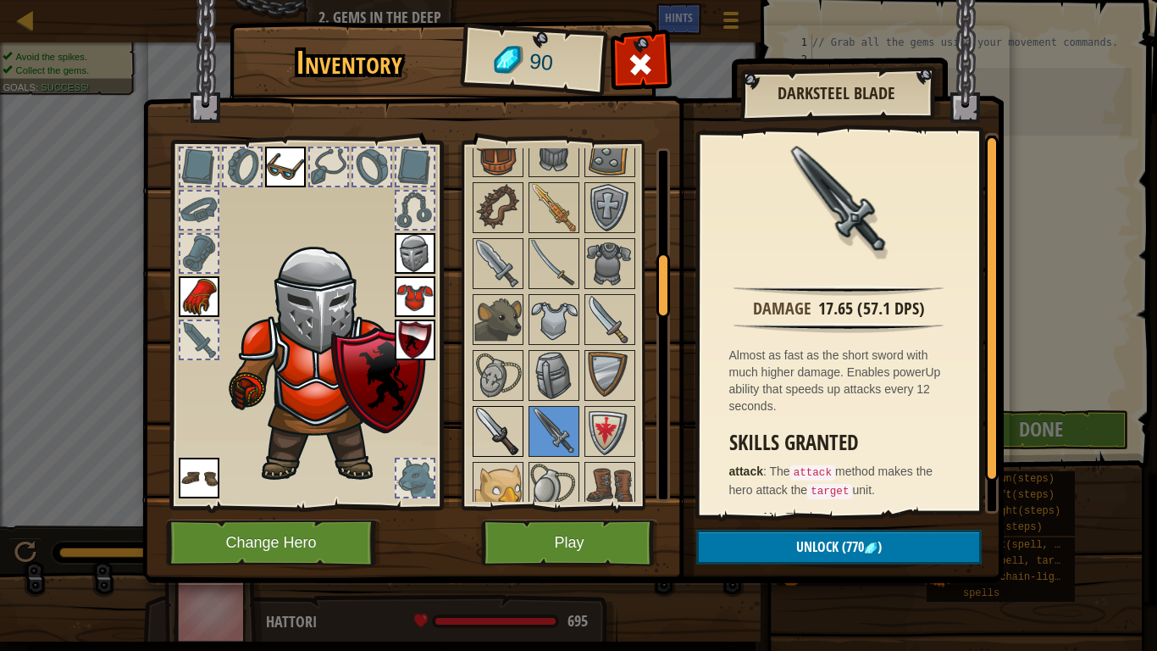
click at [506, 439] on img at bounding box center [497, 430] width 47 height 47
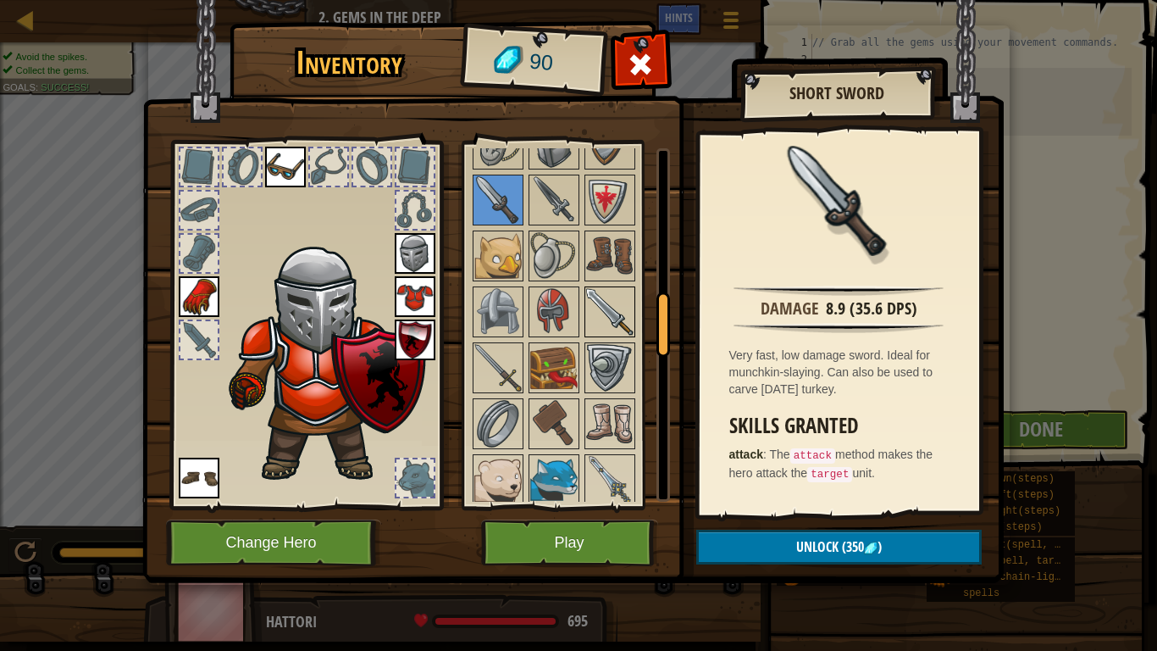
click at [622, 288] on img at bounding box center [609, 311] width 47 height 47
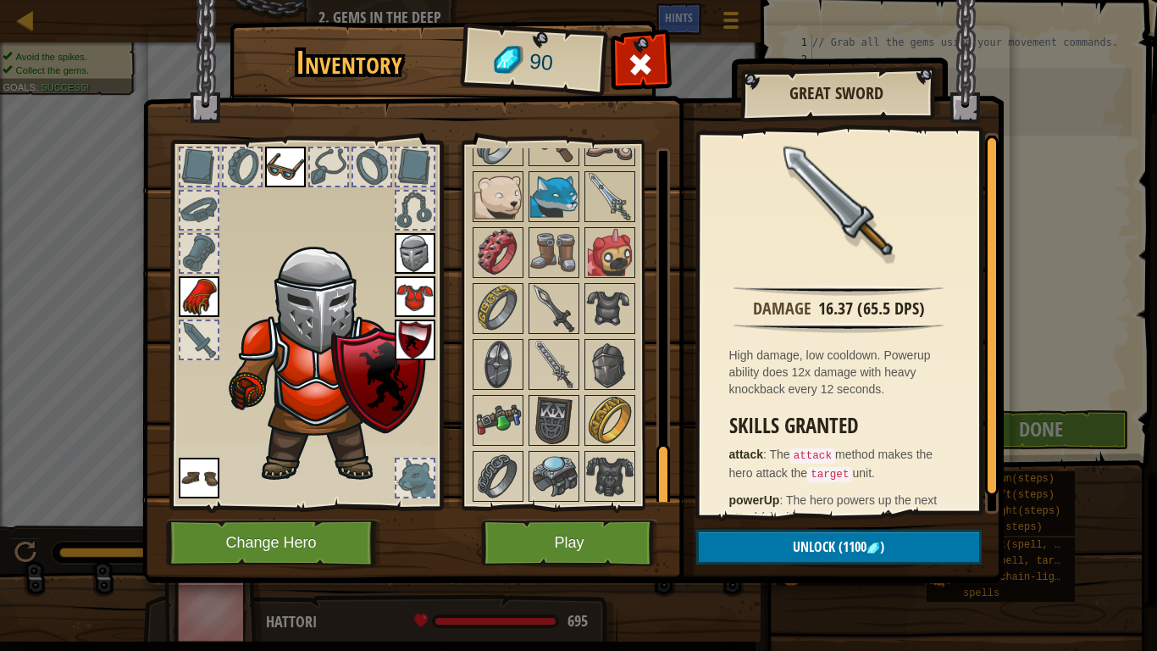
scroll to position [1735, 0]
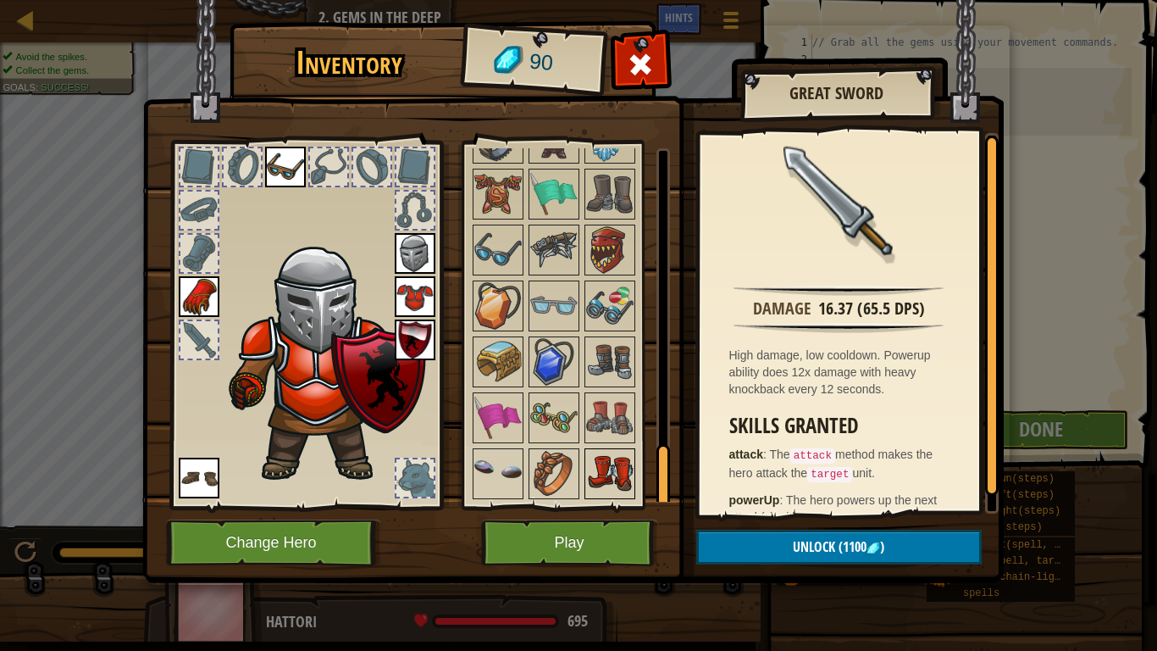
click at [612, 457] on img at bounding box center [609, 473] width 47 height 47
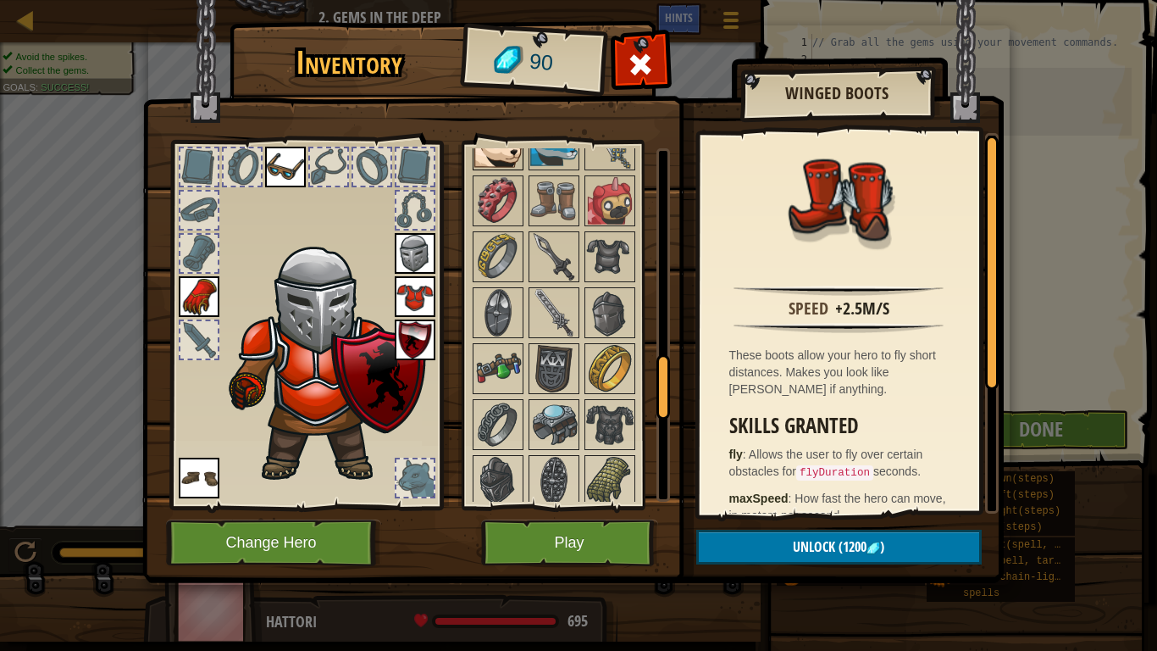
scroll to position [1248, 0]
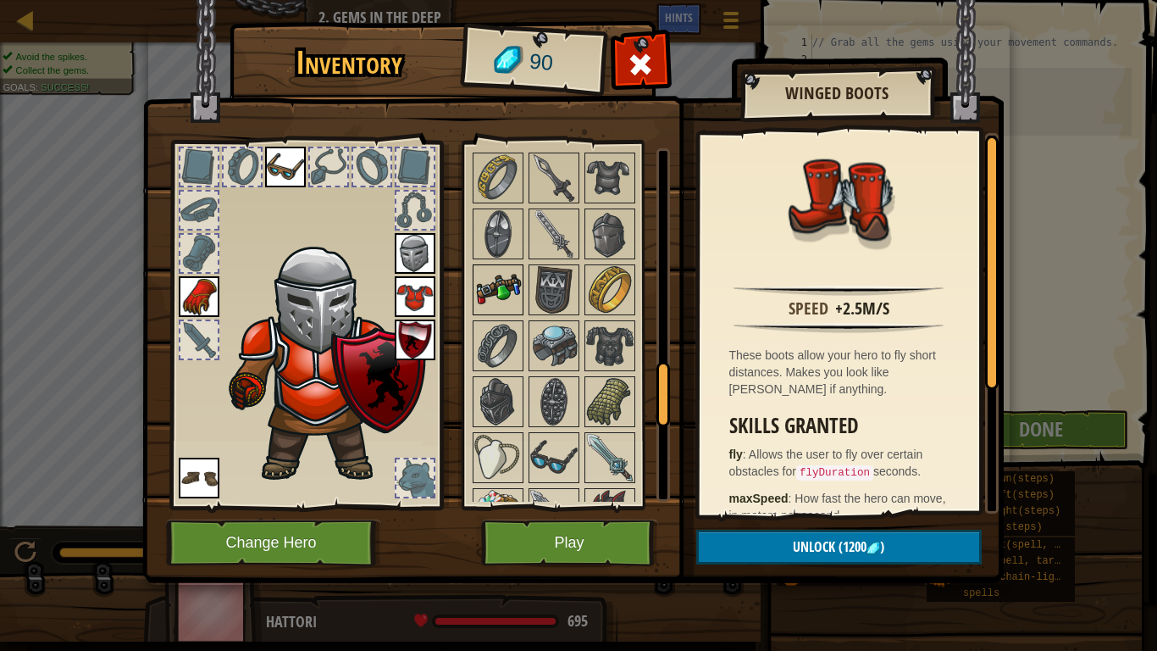
click at [507, 284] on img at bounding box center [497, 289] width 47 height 47
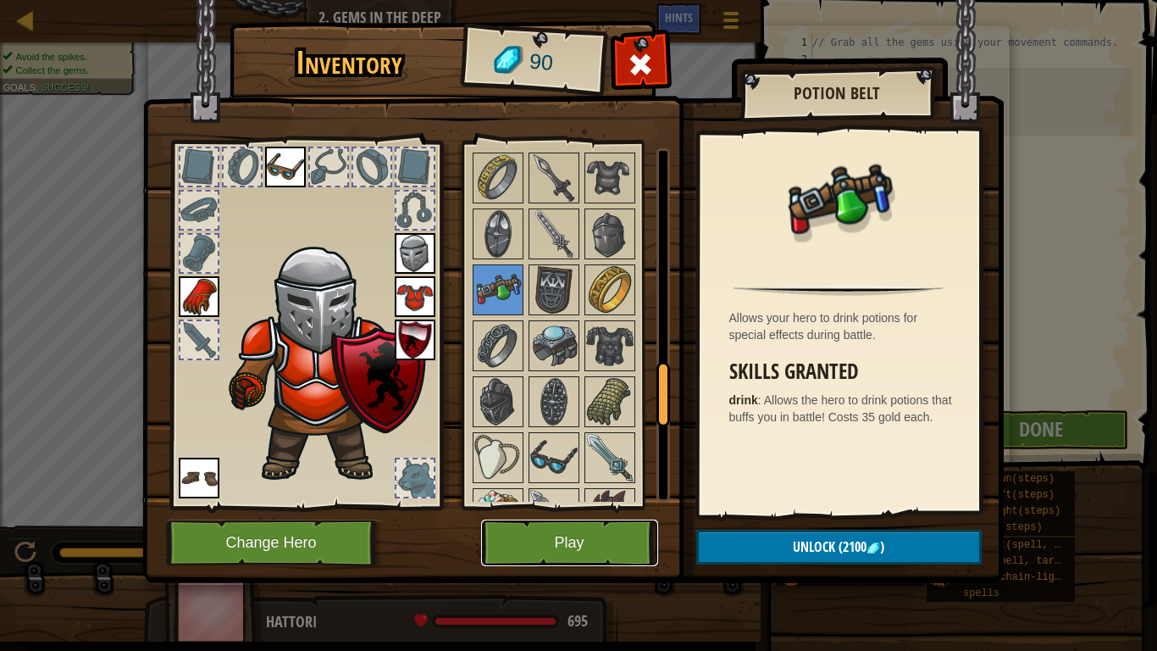
click at [587, 547] on button "Play" at bounding box center [569, 542] width 177 height 47
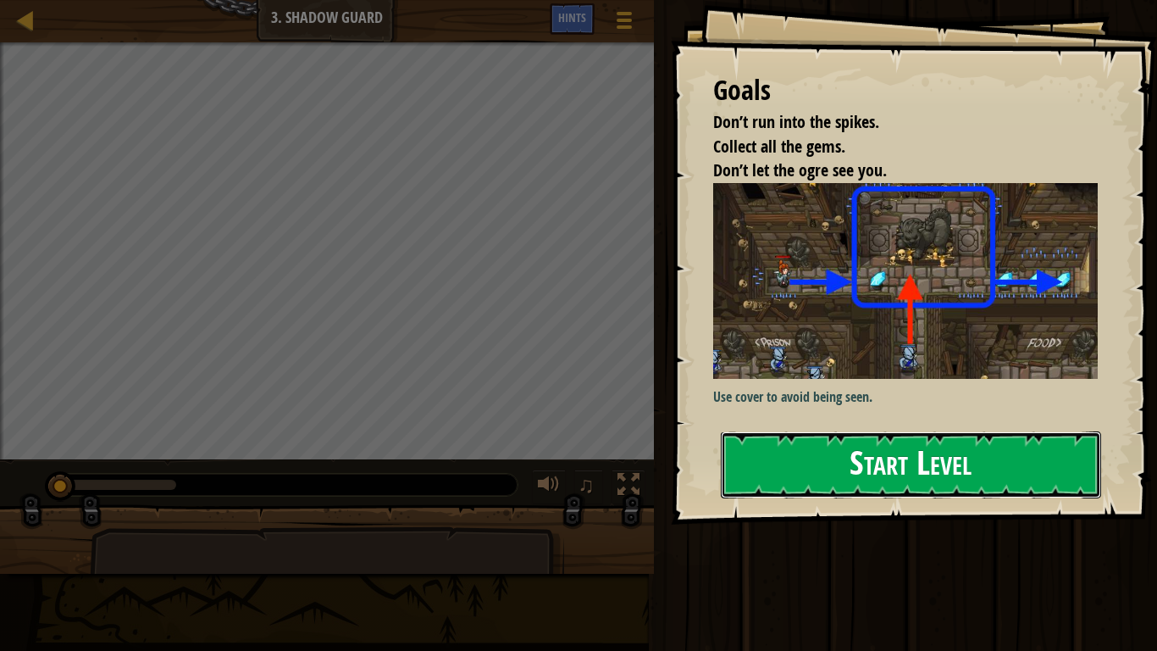
click at [975, 431] on button "Start Level" at bounding box center [911, 464] width 380 height 67
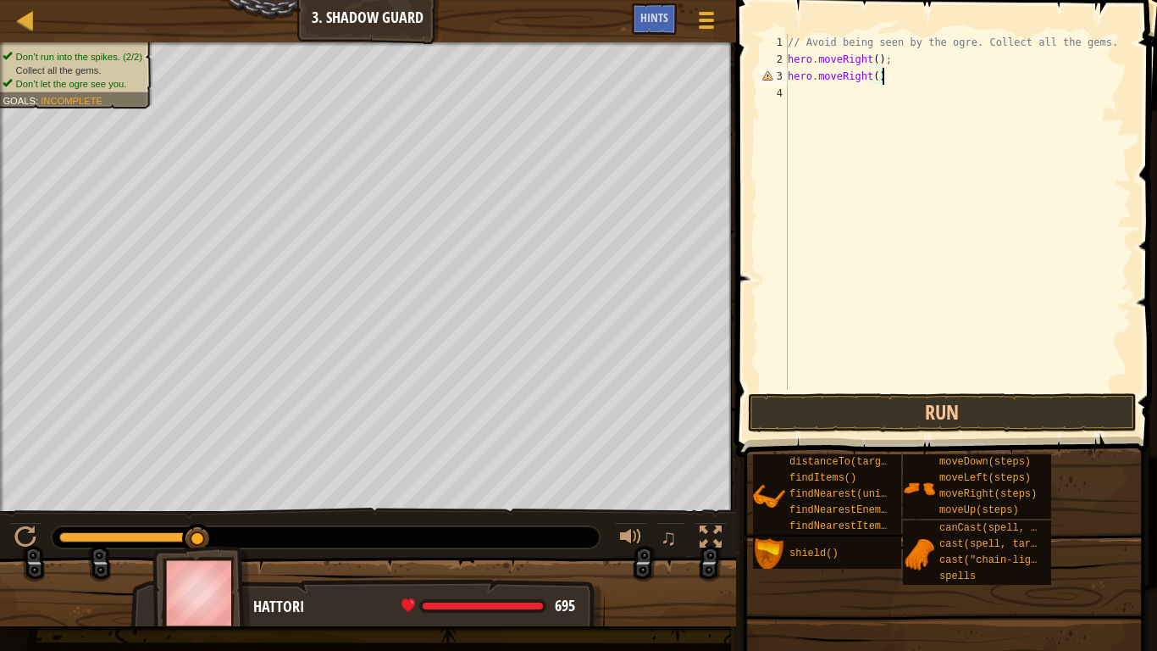
scroll to position [8, 14]
type textarea "hero.moveRight();"
click at [989, 403] on button "Run" at bounding box center [942, 412] width 389 height 39
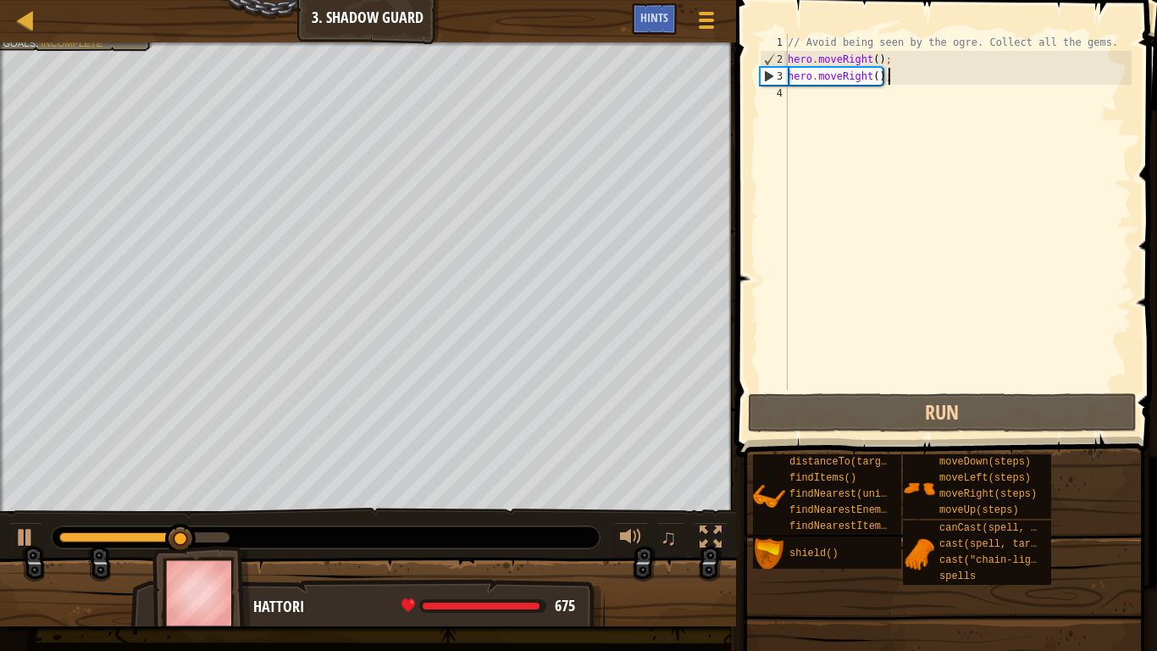
click at [814, 104] on div "// Avoid being seen by the ogre. Collect all the gems. hero . moveRight ( ) ; h…" at bounding box center [957, 229] width 347 height 390
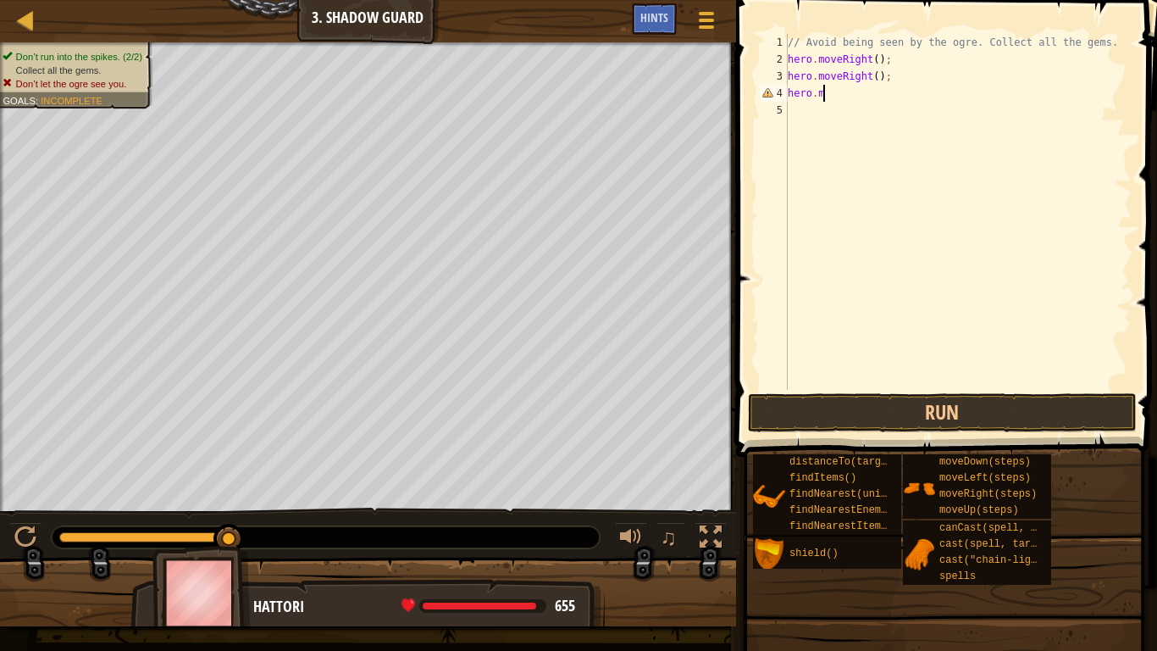
scroll to position [8, 3]
click at [878, 75] on div "// Avoid being seen by the ogre. Collect all the gems. hero . moveRight ( ) ; h…" at bounding box center [957, 229] width 347 height 390
type textarea "hero."
type textarea "h"
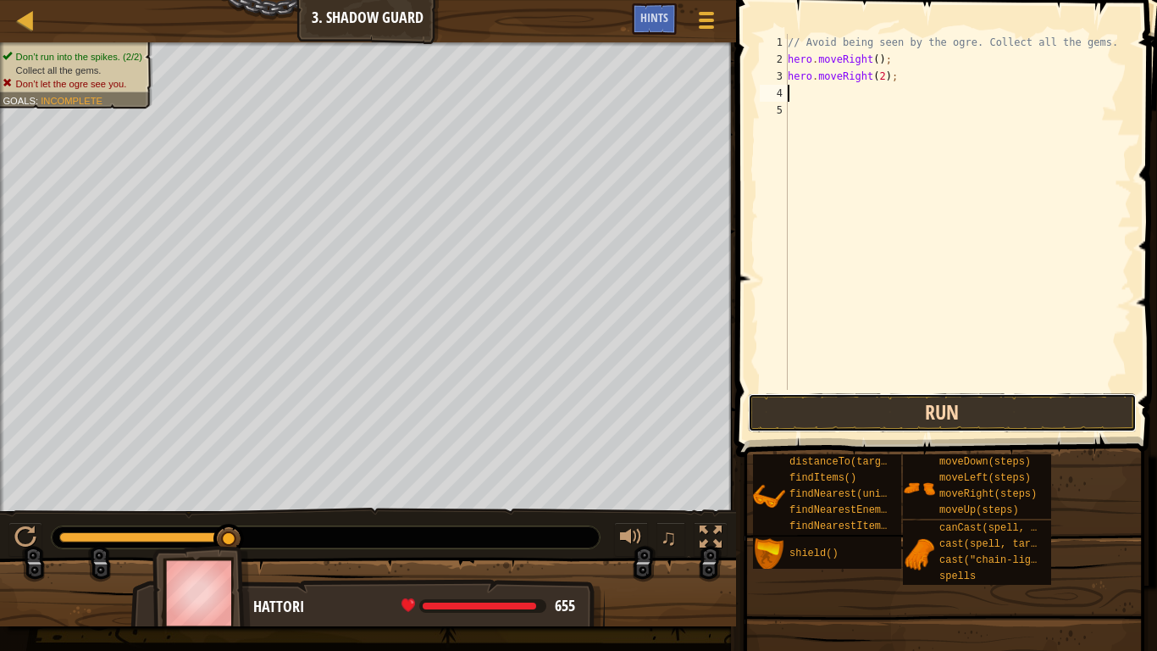
click at [1014, 428] on button "Run" at bounding box center [942, 412] width 389 height 39
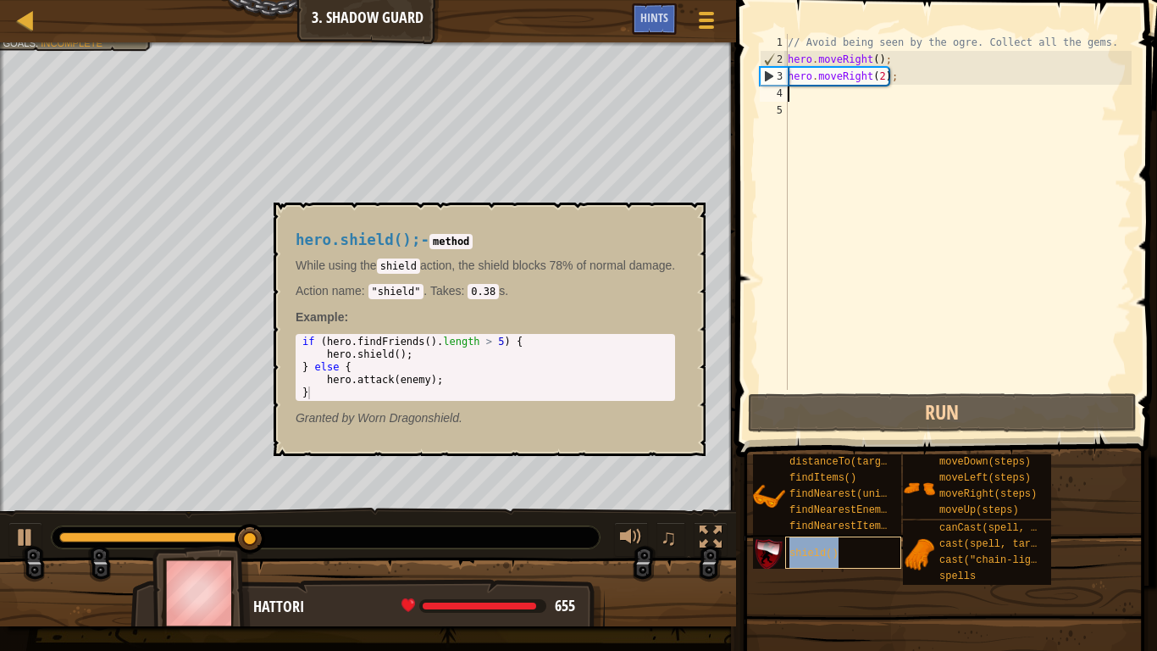
click at [808, 547] on span "shield()" at bounding box center [813, 553] width 49 height 12
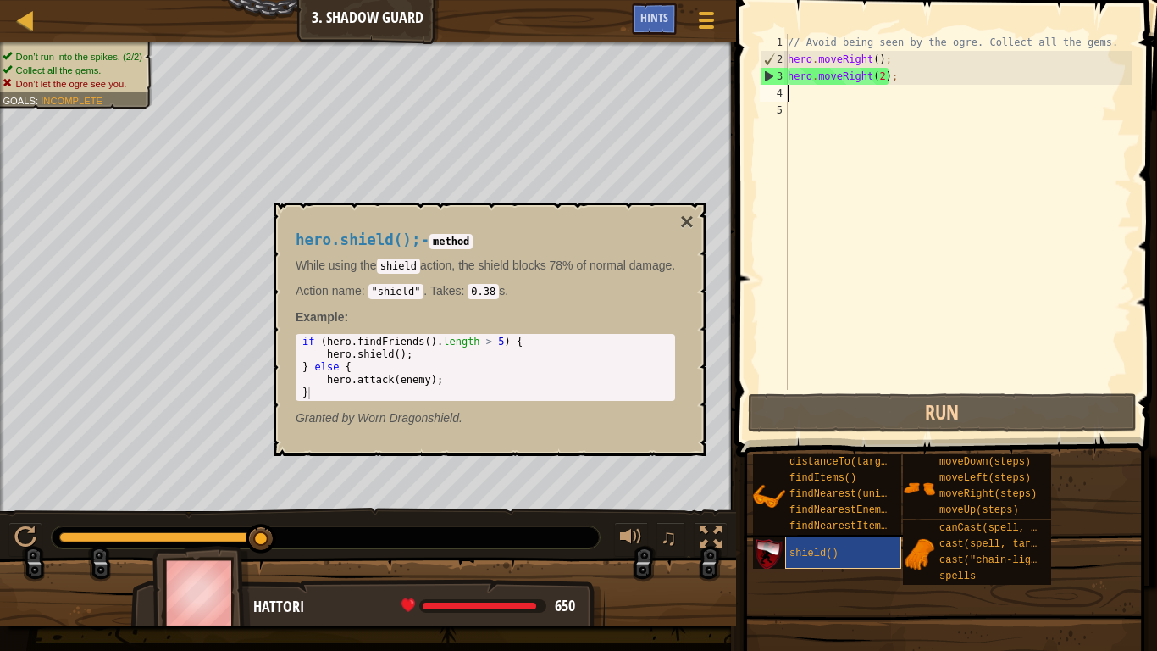
click at [864, 547] on div "shield()" at bounding box center [843, 552] width 116 height 32
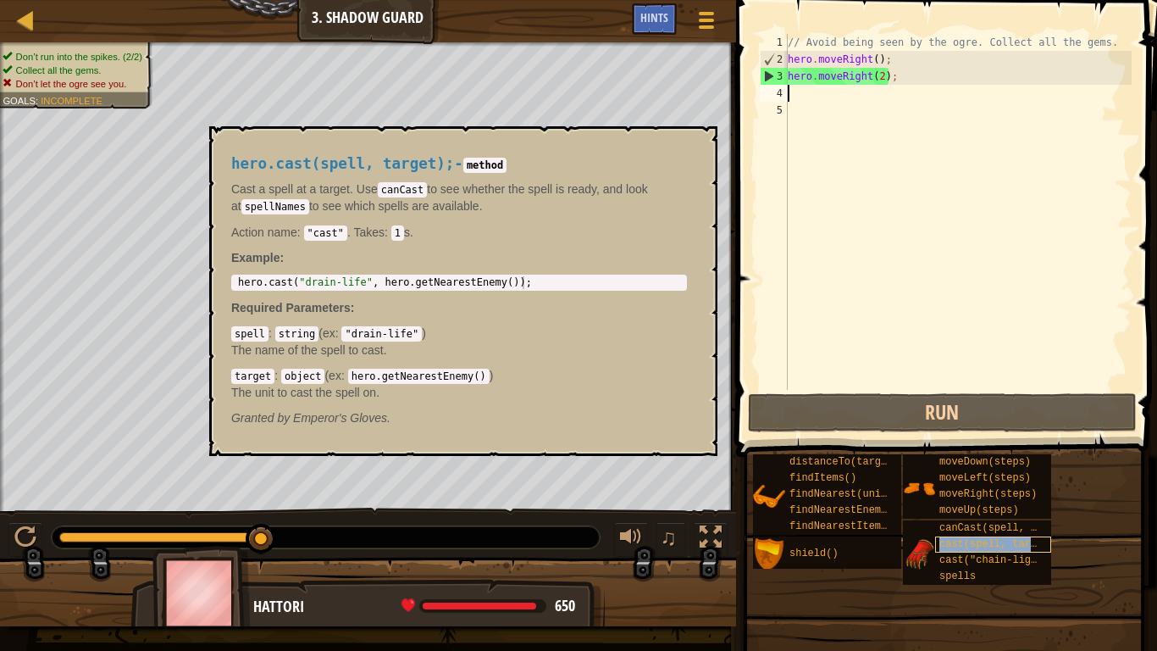
click at [989, 545] on span "cast(spell, target)" at bounding box center [997, 544] width 116 height 12
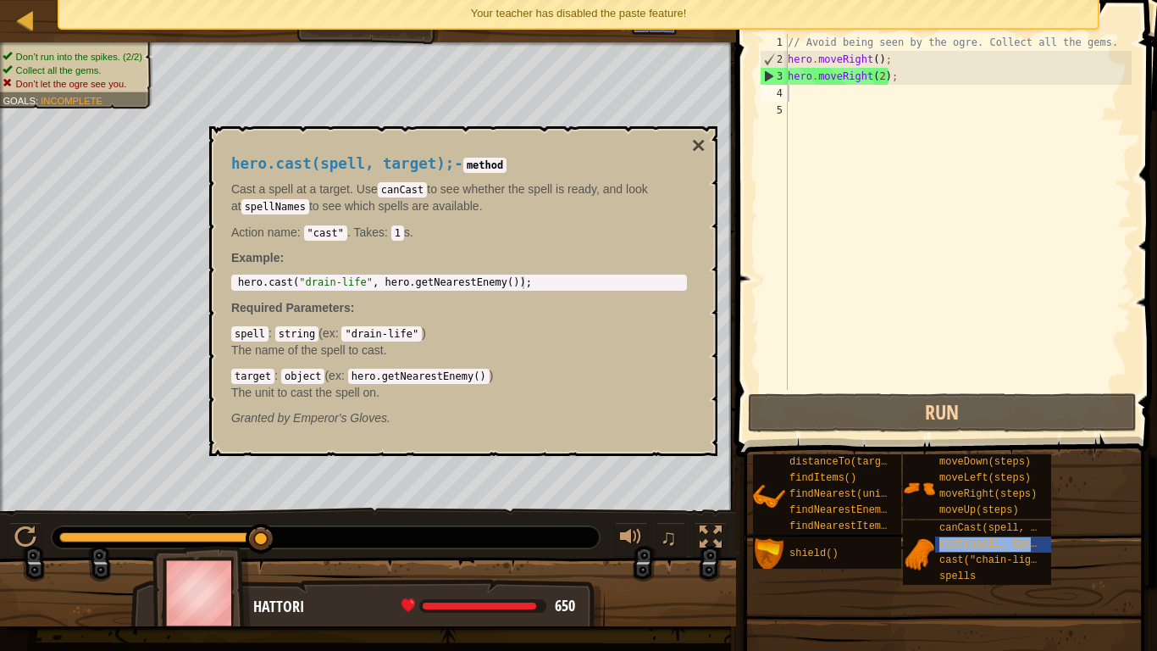
click at [1141, 547] on div "distanceTo(target) findItems() findNearest(units) findNearestEnemy() findNeares…" at bounding box center [948, 519] width 393 height 132
click at [1006, 528] on span "canCast(spell, target)" at bounding box center [1006, 528] width 134 height 12
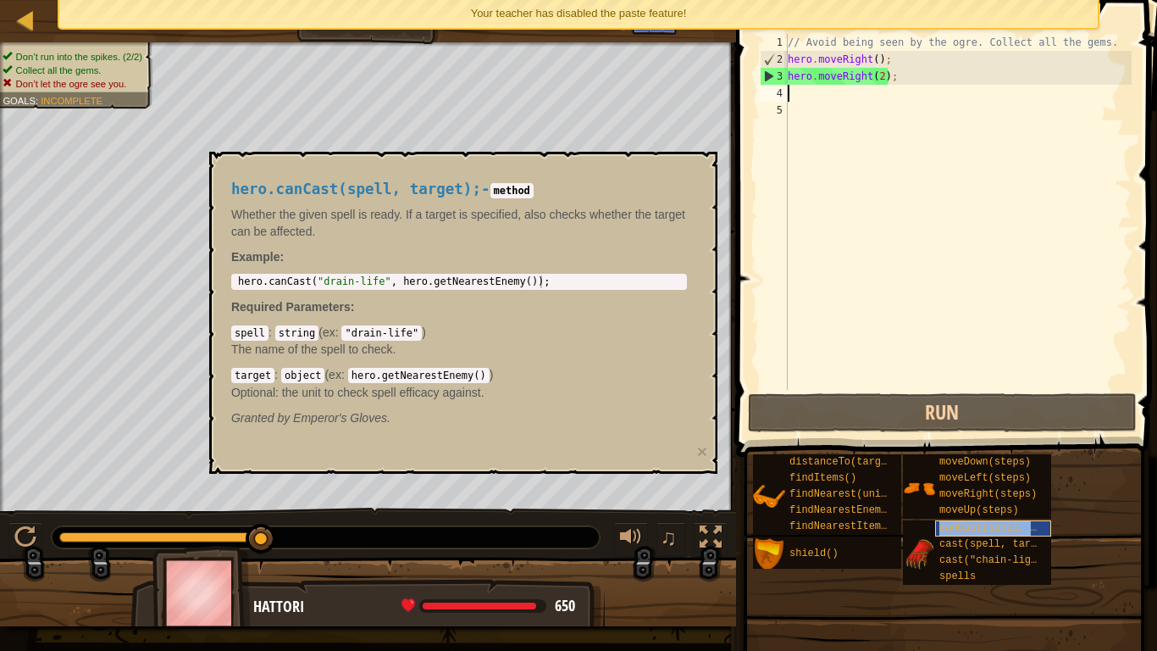
click at [1008, 523] on span "canCast(spell, target)" at bounding box center [1006, 528] width 134 height 12
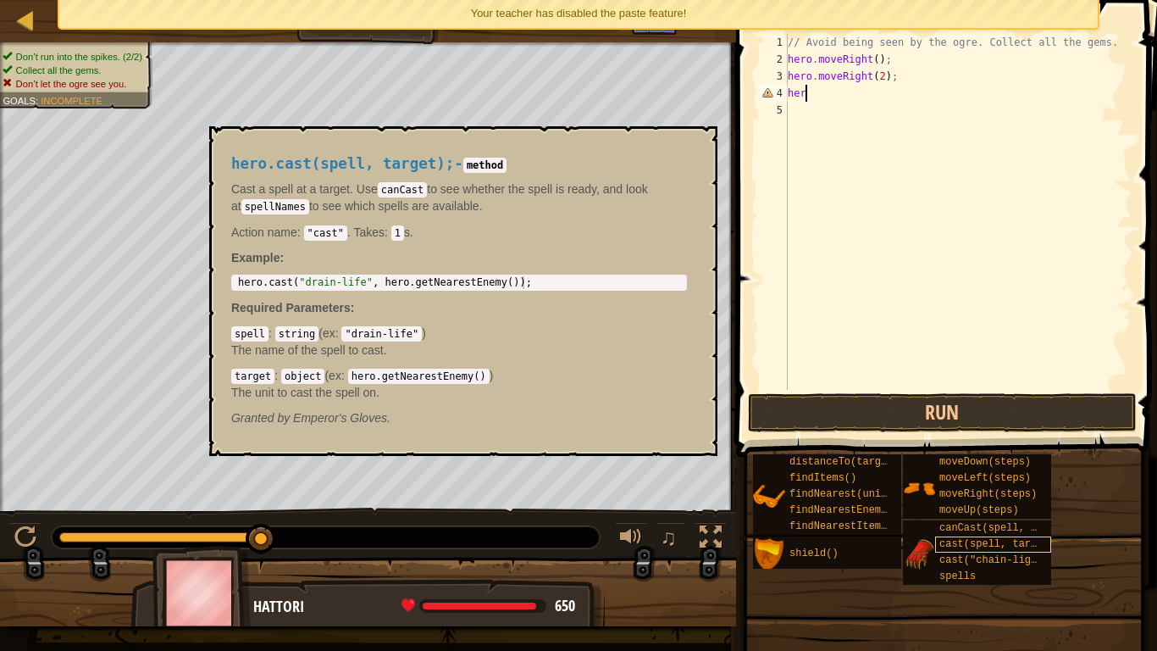
scroll to position [8, 2]
type textarea "h"
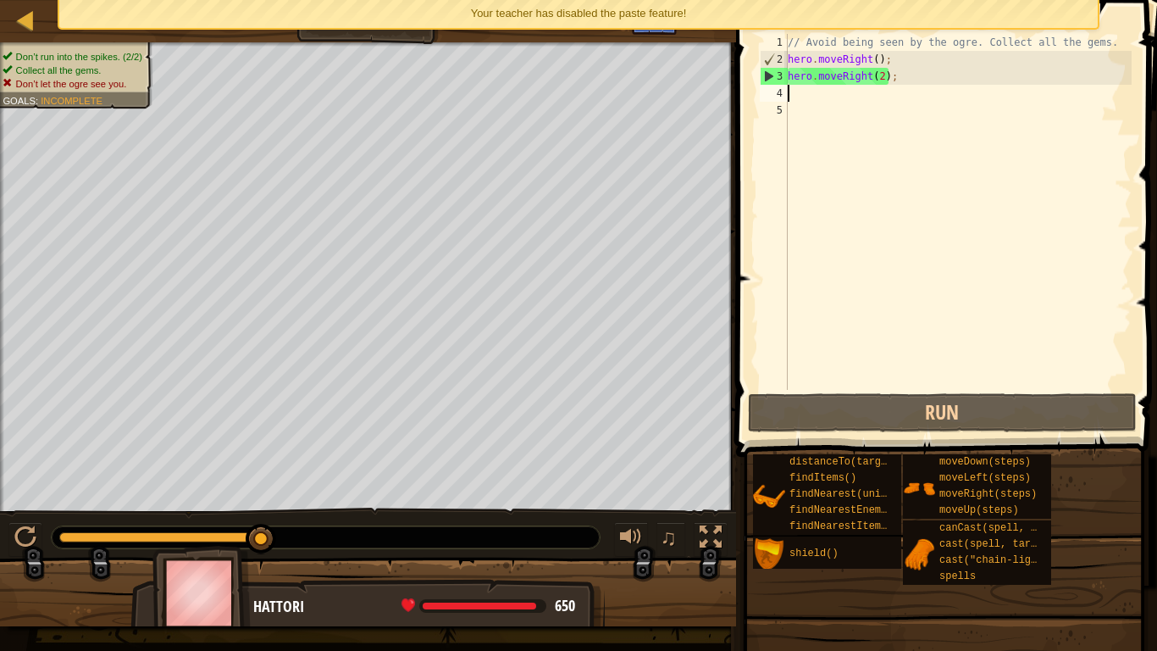
click at [903, 58] on div "// Avoid being seen by the ogre. Collect all the gems. hero . moveRight ( ) ; h…" at bounding box center [957, 229] width 347 height 390
type textarea "hero.moveRight();"
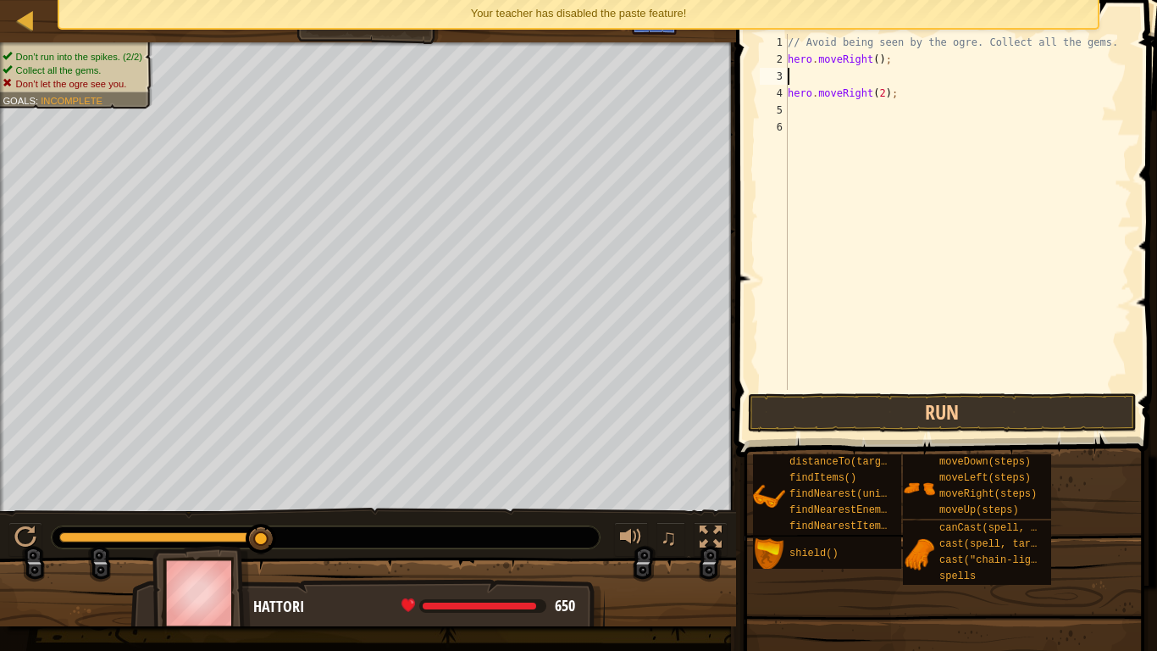
click at [878, 75] on div "// Avoid being seen by the ogre. Collect all the gems. hero . moveRight ( ) ; h…" at bounding box center [957, 229] width 347 height 390
click at [886, 95] on div "// Avoid being seen by the ogre. Collect all the gems. hero . moveRight ( ) ; h…" at bounding box center [957, 229] width 347 height 390
type textarea "hero.moveRight();"
click at [792, 69] on div "// Avoid being seen by the ogre. Collect all the gems. hero . moveRight ( ) ; h…" at bounding box center [957, 229] width 347 height 390
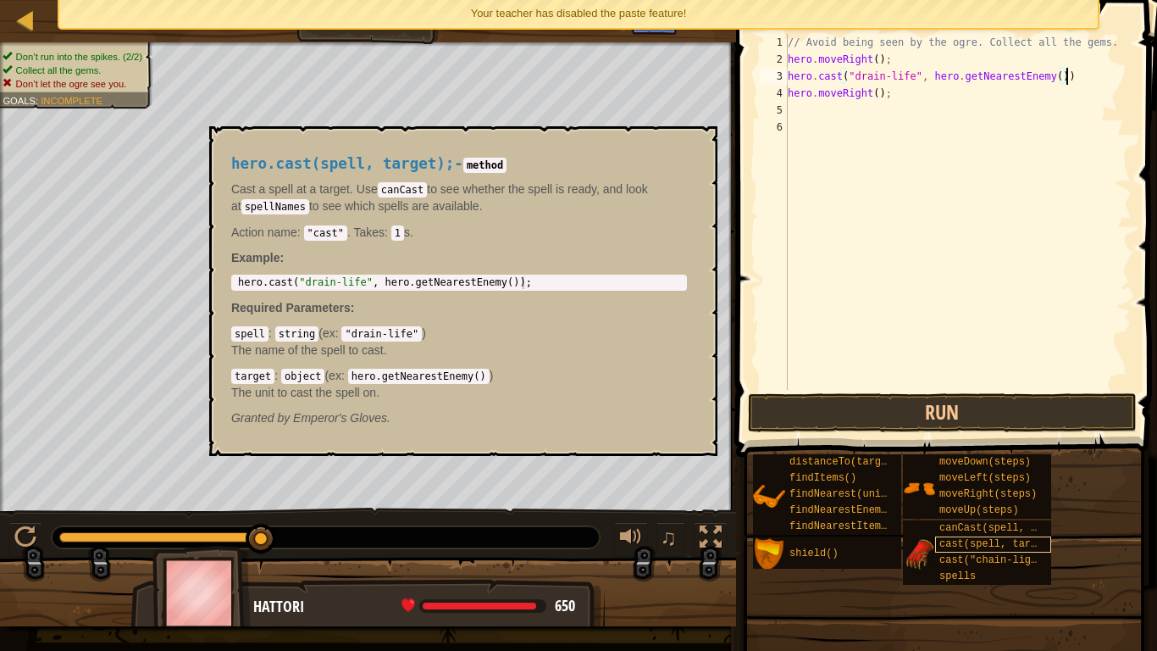
scroll to position [8, 40]
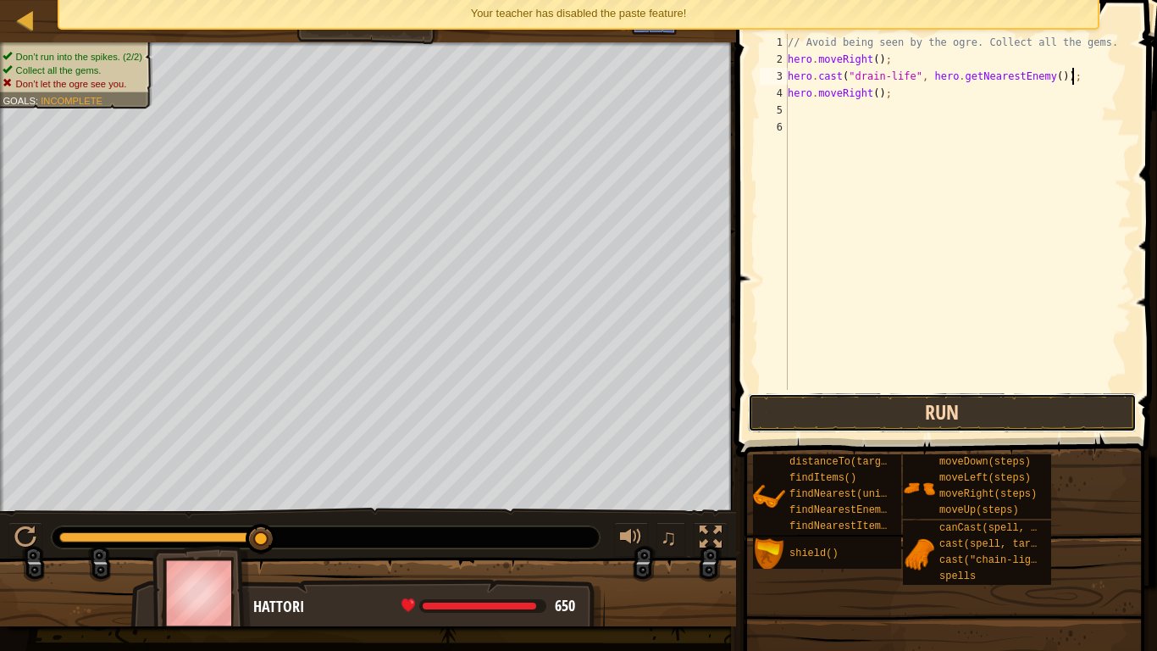
click at [1016, 417] on button "Run" at bounding box center [942, 412] width 389 height 39
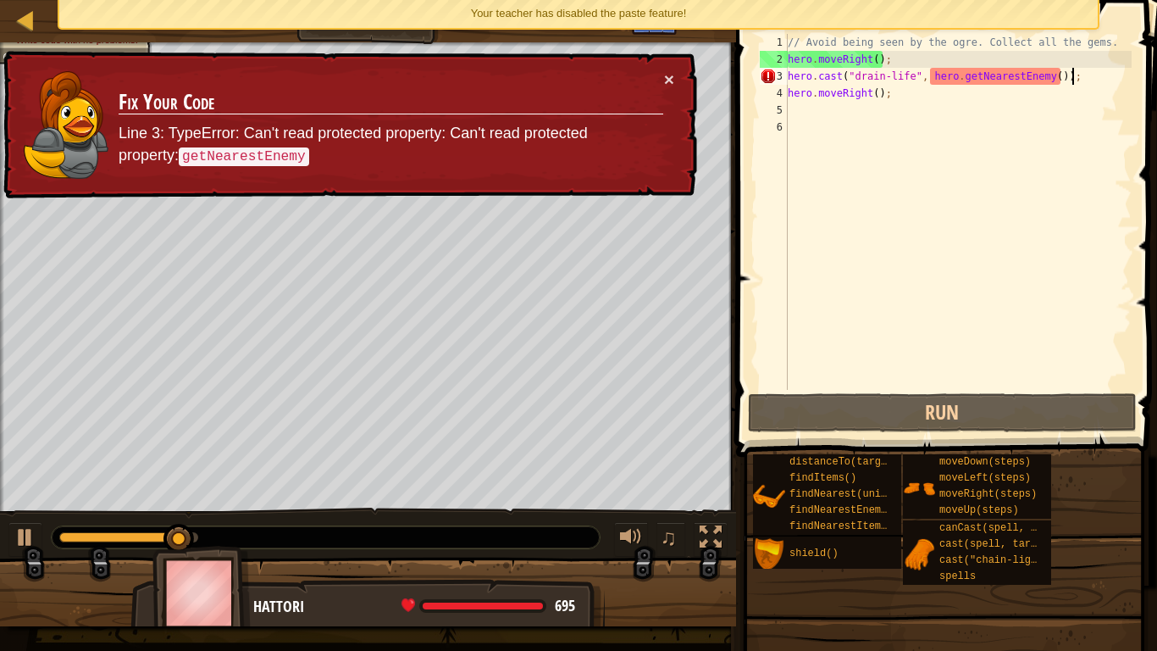
click at [1047, 47] on div "// Avoid being seen by the ogre. Collect all the gems. hero . moveRight ( ) ; h…" at bounding box center [957, 229] width 347 height 390
click at [1058, 89] on div "// Avoid being seen by the ogre. Collect all the gems. hero . moveRight ( ) ; h…" at bounding box center [957, 229] width 347 height 390
drag, startPoint x: 651, startPoint y: 26, endPoint x: 600, endPoint y: 0, distance: 58.0
click at [600, 0] on div "Your teacher has disabled the paste feature!" at bounding box center [578, 14] width 1038 height 28
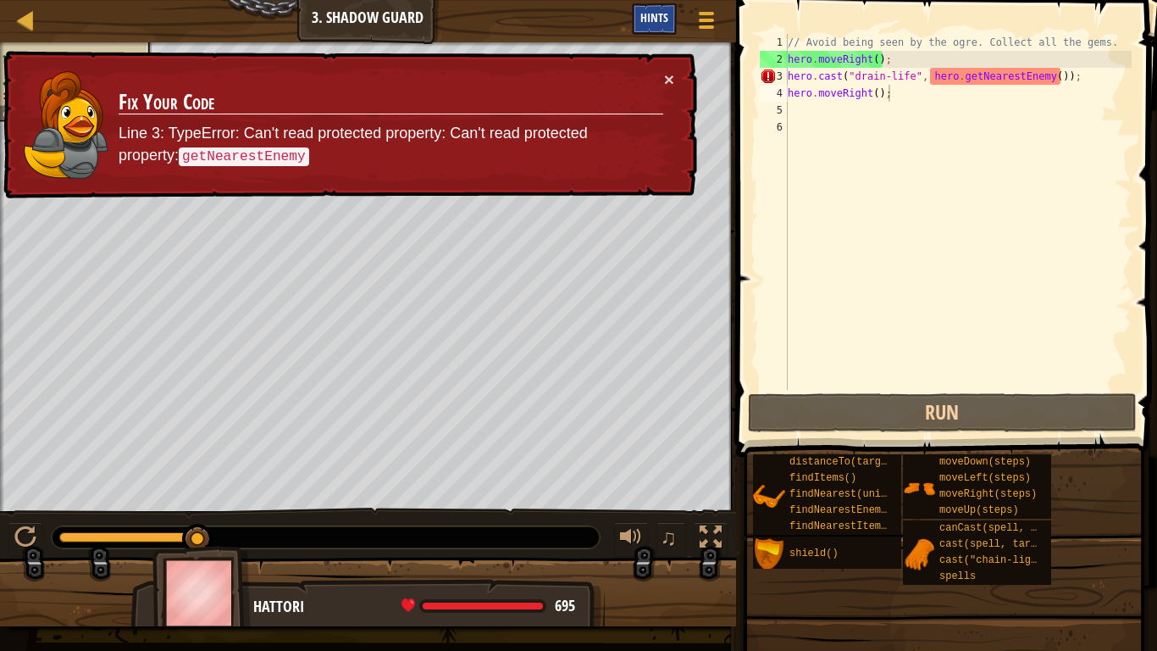
click at [675, 14] on div "Hints" at bounding box center [654, 18] width 45 height 31
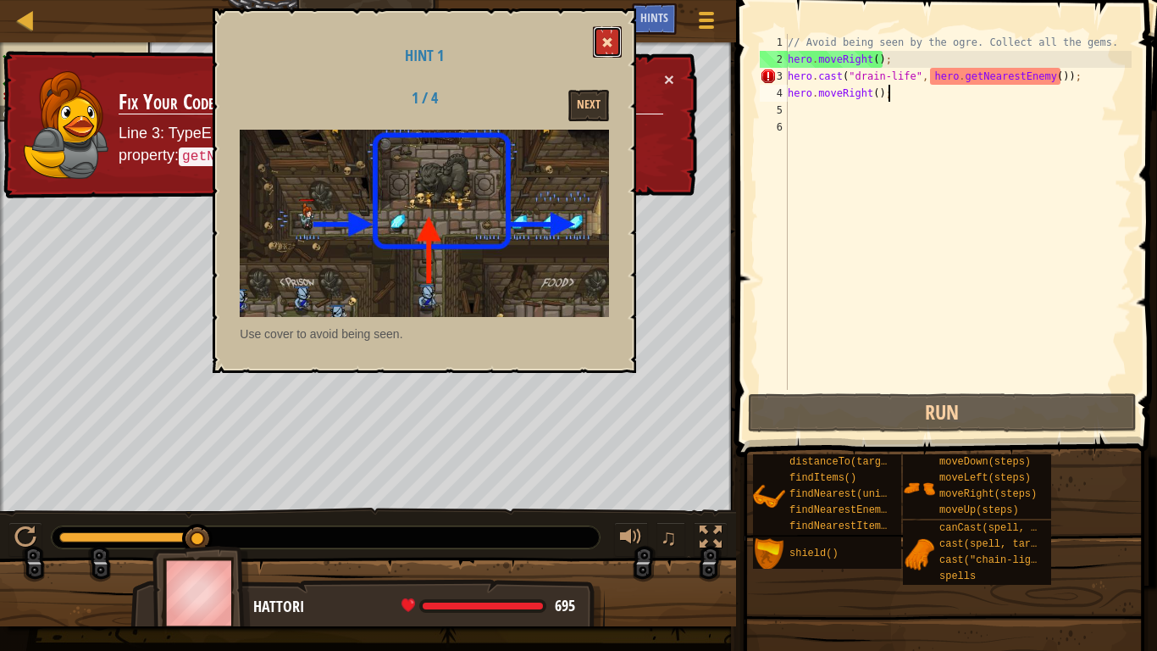
click at [609, 47] on span at bounding box center [607, 42] width 12 height 12
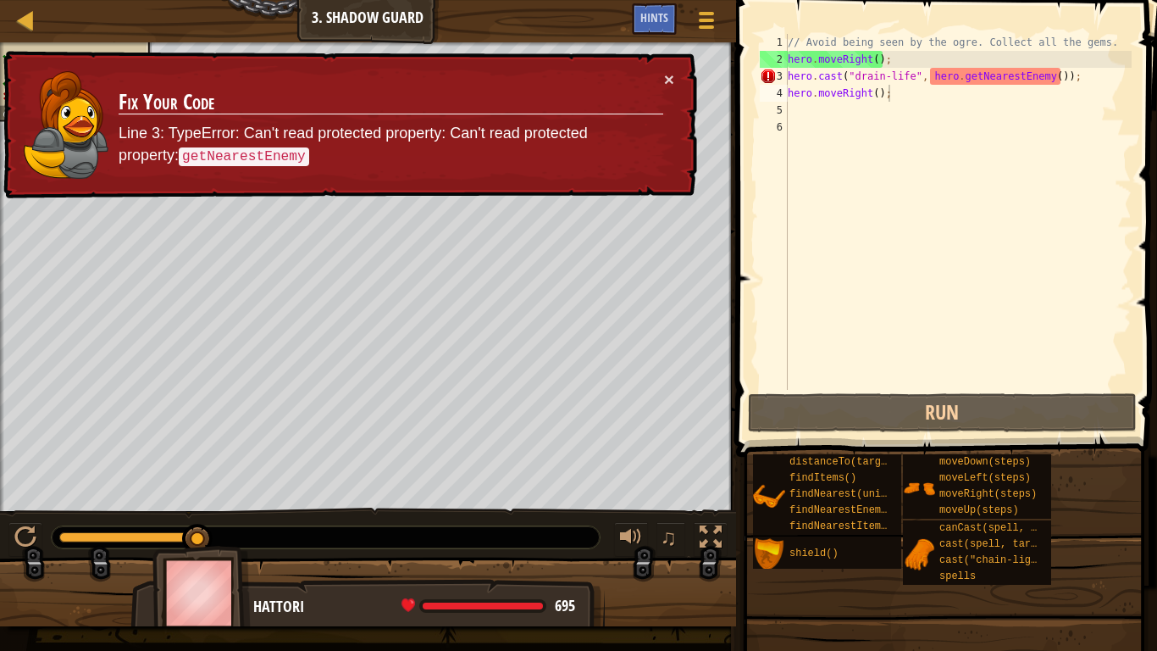
click at [404, 171] on td "Fix Your Code Line 3: TypeError: Can't read protected property: Can't read prot…" at bounding box center [391, 124] width 546 height 109
click at [1069, 68] on div "// Avoid being seen by the ogre. Collect all the gems. hero . moveRight ( ) ; h…" at bounding box center [957, 229] width 347 height 390
click at [1102, 80] on div "// Avoid being seen by the ogre. Collect all the gems. hero . moveRight ( ) ; h…" at bounding box center [957, 229] width 347 height 390
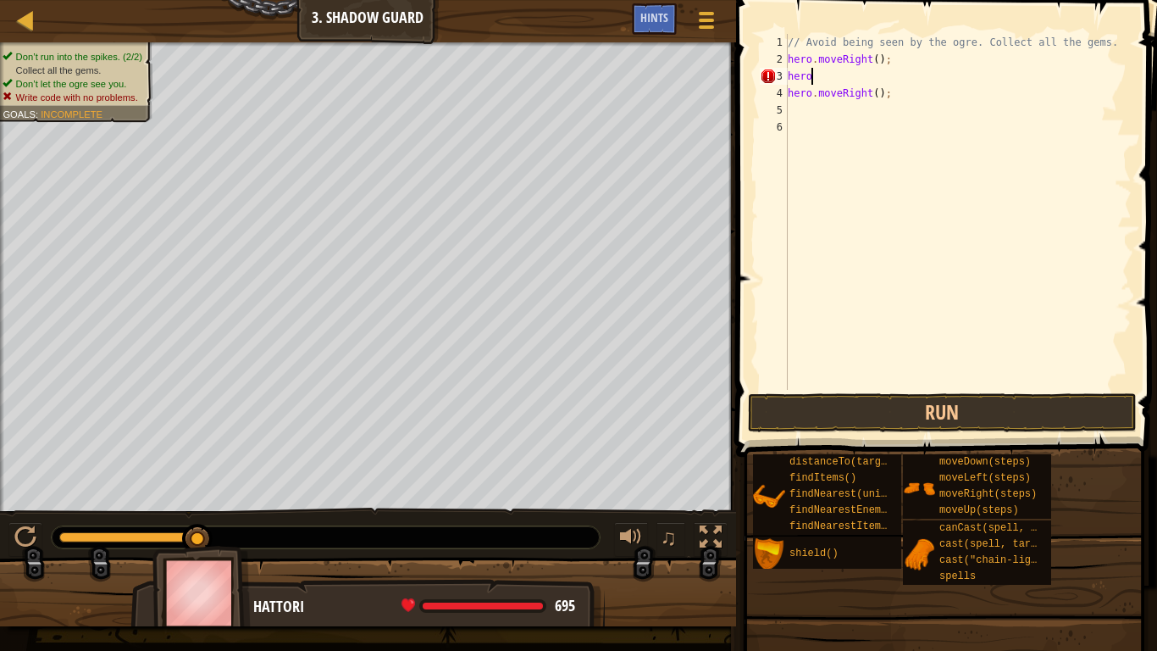
scroll to position [8, 2]
type textarea "h"
type textarea "hero.moveUp();"
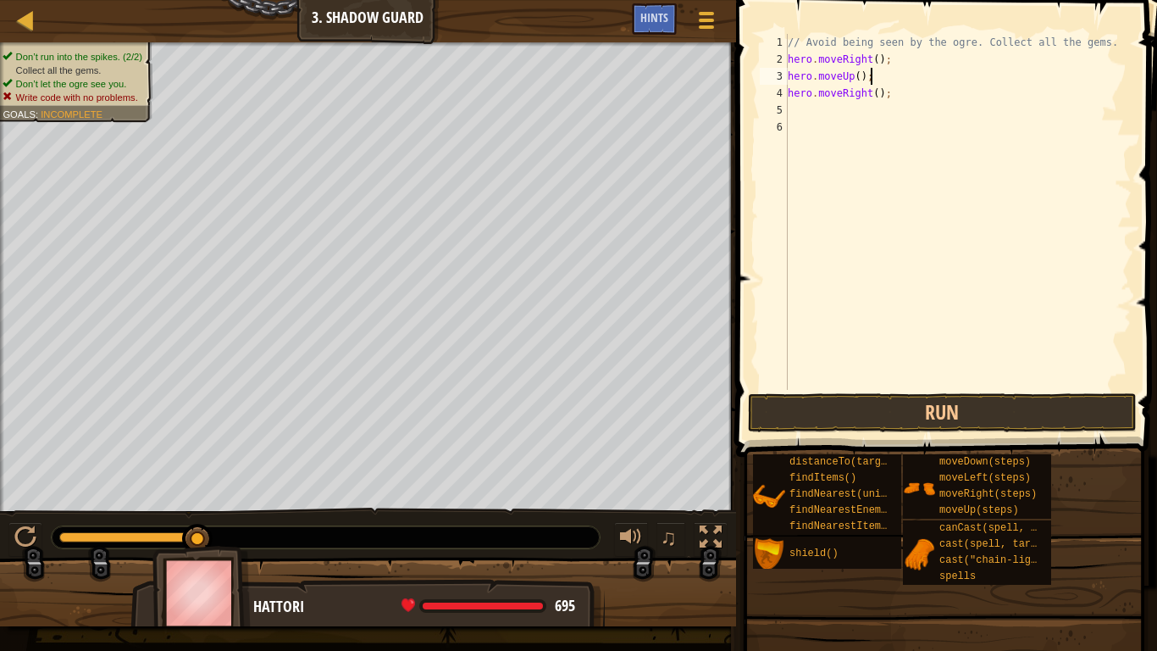
click at [833, 116] on div "// Avoid being seen by the ogre. Collect all the gems. hero . moveRight ( ) ; h…" at bounding box center [957, 229] width 347 height 390
type textarea "hero.moveDown();"
click at [812, 118] on div "// Avoid being seen by the ogre. Collect all the gems. hero . moveRight ( ) ; h…" at bounding box center [957, 229] width 347 height 390
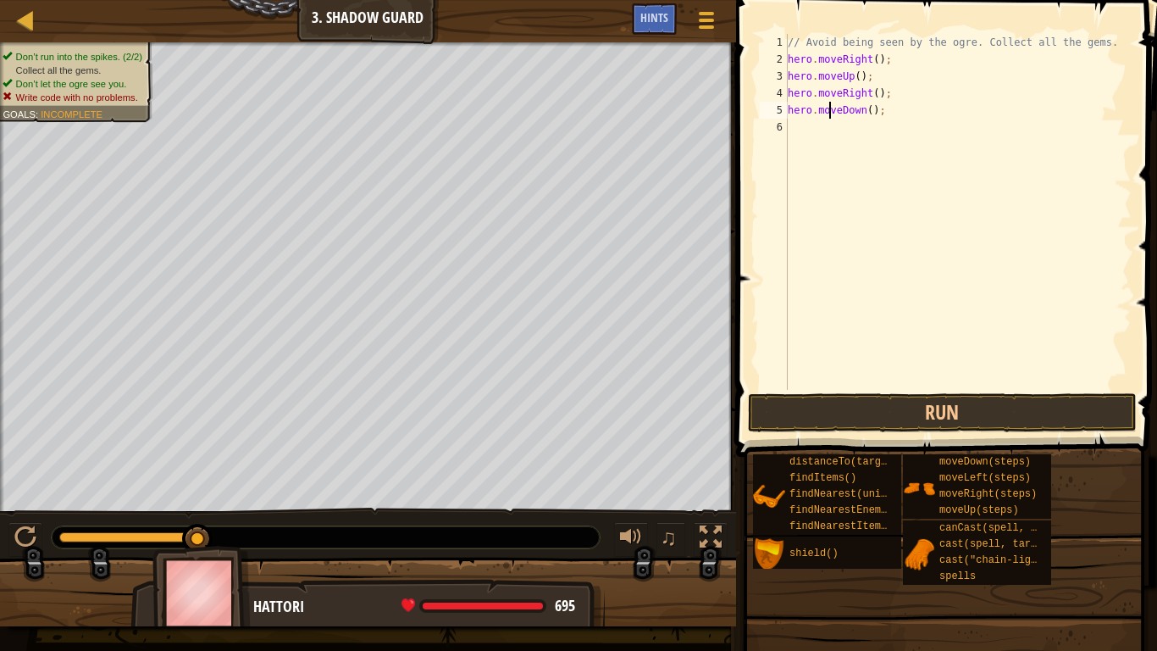
click at [831, 108] on div "// Avoid being seen by the ogre. Collect all the gems. hero . moveRight ( ) ; h…" at bounding box center [957, 229] width 347 height 390
click at [845, 124] on div "// Avoid being seen by the ogre. Collect all the gems. hero . moveRight ( ) ; h…" at bounding box center [957, 229] width 347 height 390
type textarea "hero.moveRight();"
click at [930, 430] on button "Run" at bounding box center [942, 412] width 389 height 39
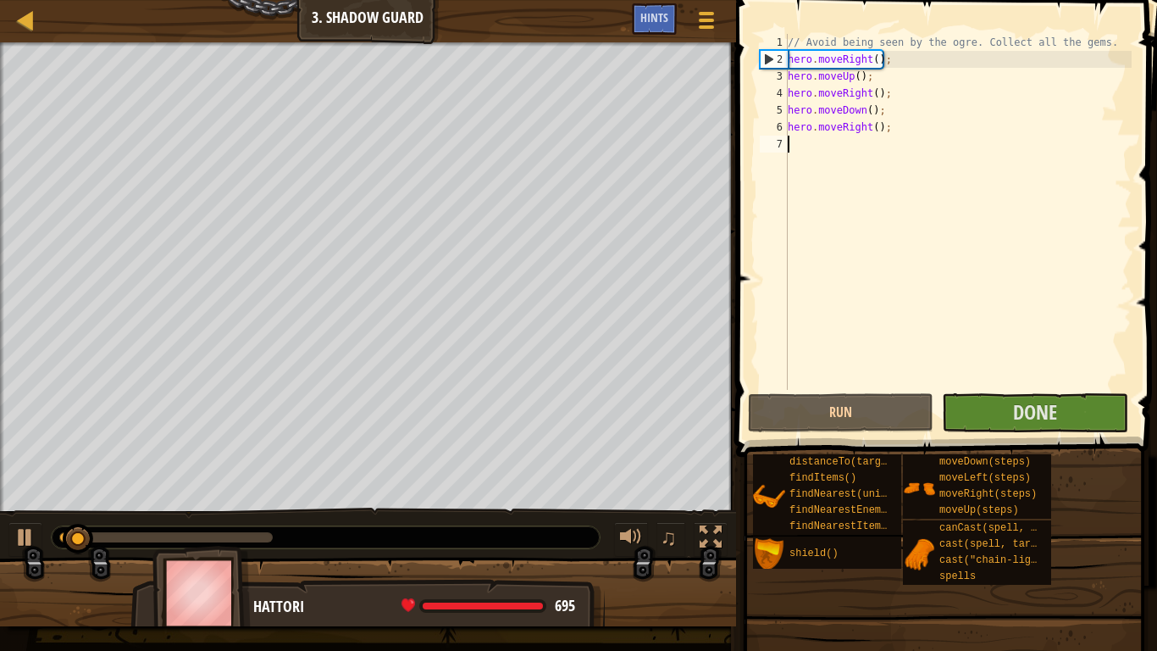
click at [1088, 371] on div "// Avoid being seen by the ogre. Collect all the gems. hero . moveRight ( ) ; h…" at bounding box center [957, 229] width 347 height 390
click at [1086, 388] on div "// Avoid being seen by the ogre. Collect all the gems. hero . moveRight ( ) ; h…" at bounding box center [957, 229] width 347 height 390
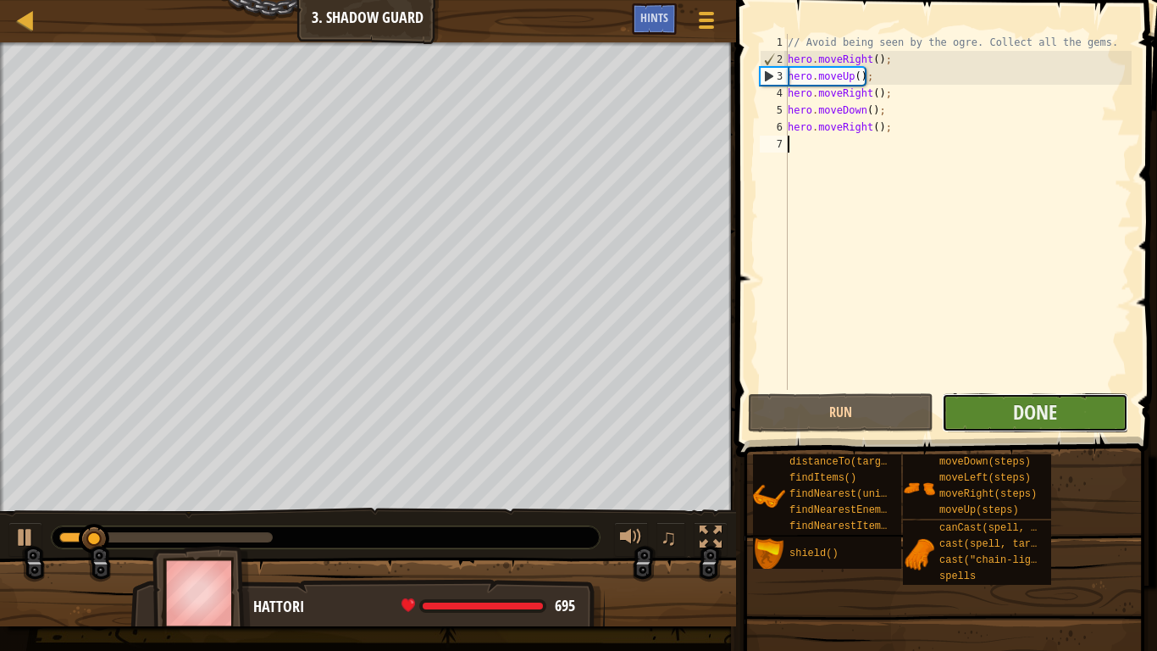
click at [1078, 412] on button "Done" at bounding box center [1035, 412] width 186 height 39
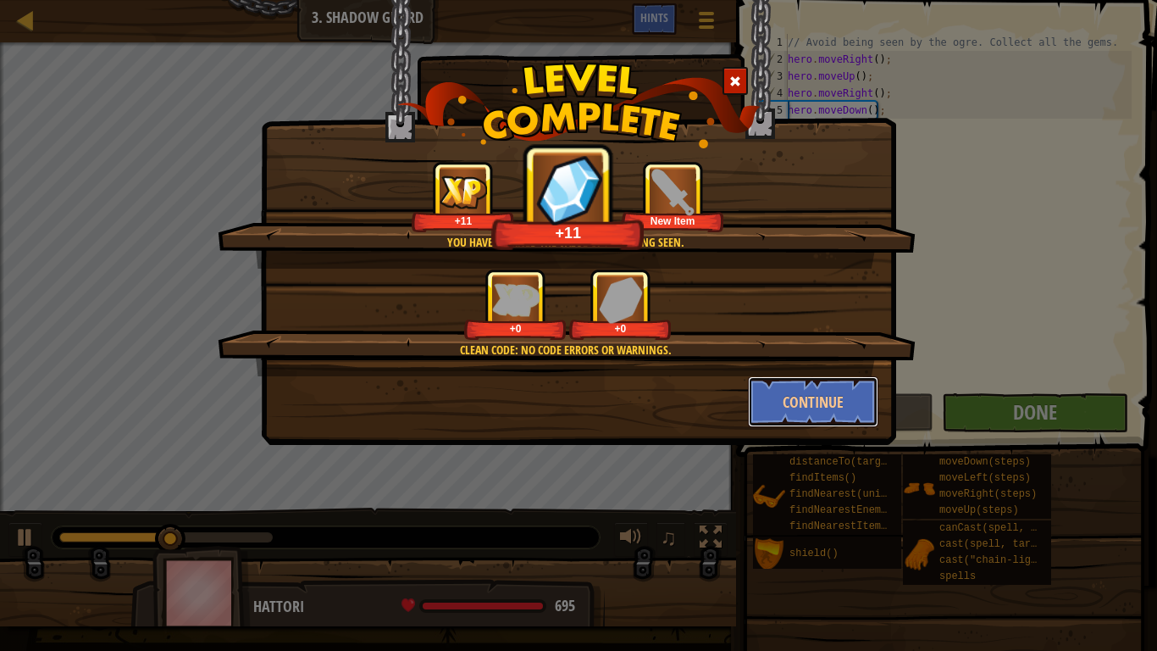
drag, startPoint x: 790, startPoint y: 402, endPoint x: 656, endPoint y: 412, distance: 134.2
click at [656, 412] on div "Continue" at bounding box center [578, 401] width 625 height 51
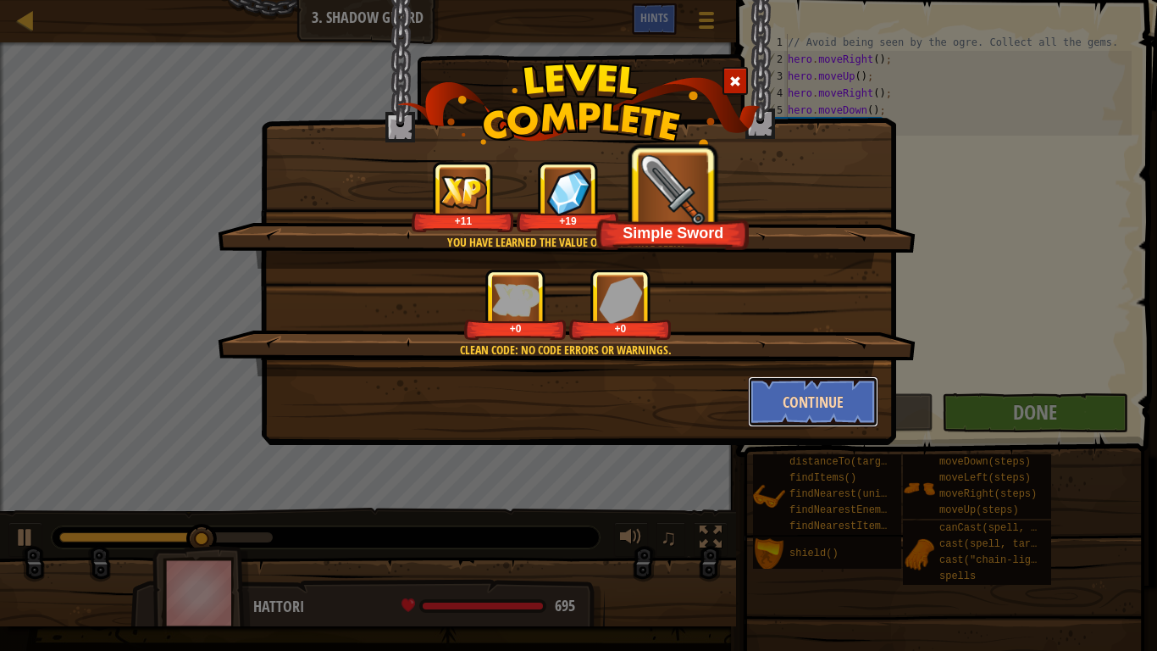
click at [784, 406] on button "Continue" at bounding box center [813, 401] width 131 height 51
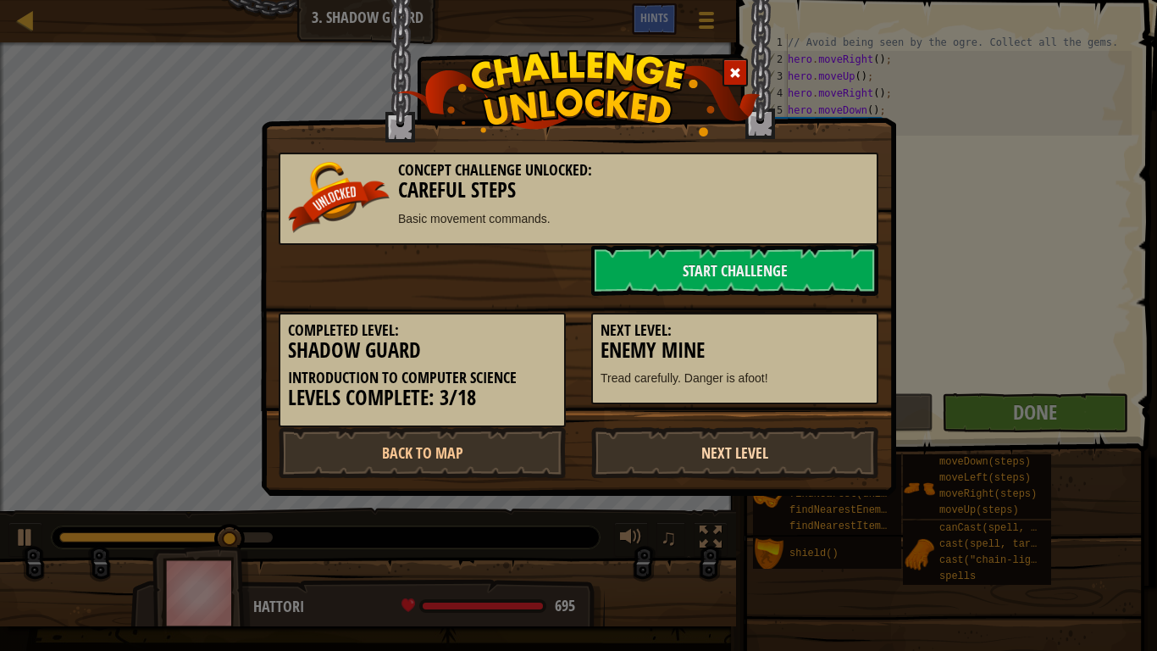
click at [744, 449] on link "Next Level" at bounding box center [734, 452] width 287 height 51
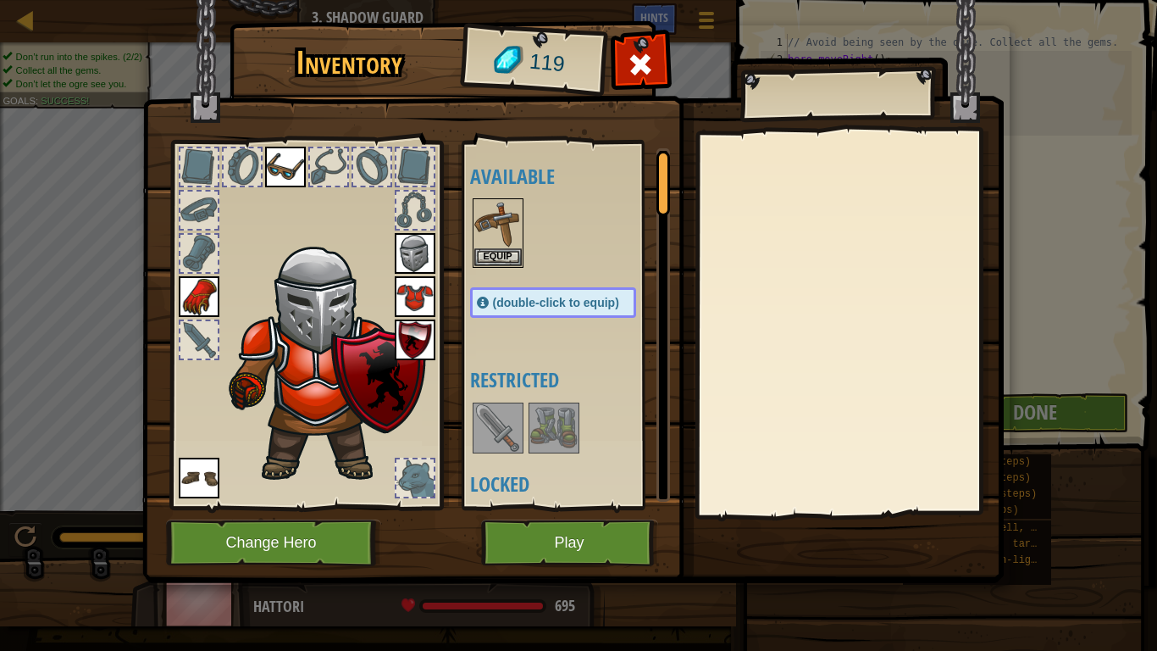
click at [496, 418] on img at bounding box center [497, 427] width 47 height 47
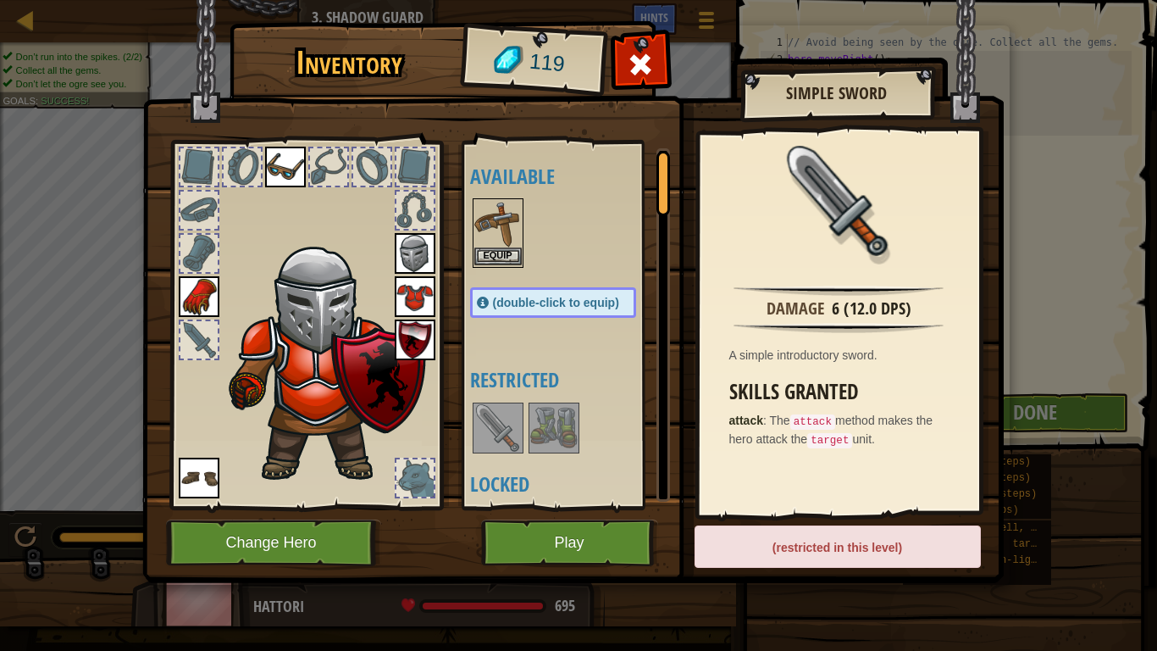
click at [487, 266] on div "Equip" at bounding box center [498, 232] width 51 height 69
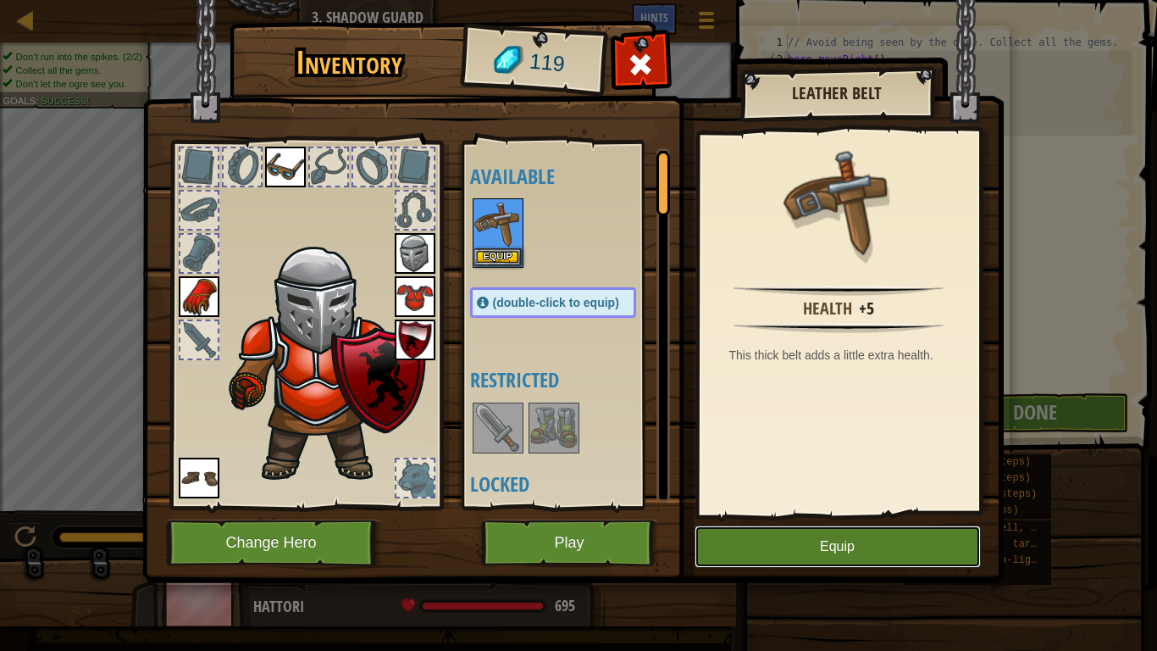
click at [867, 546] on button "Equip" at bounding box center [838, 546] width 286 height 42
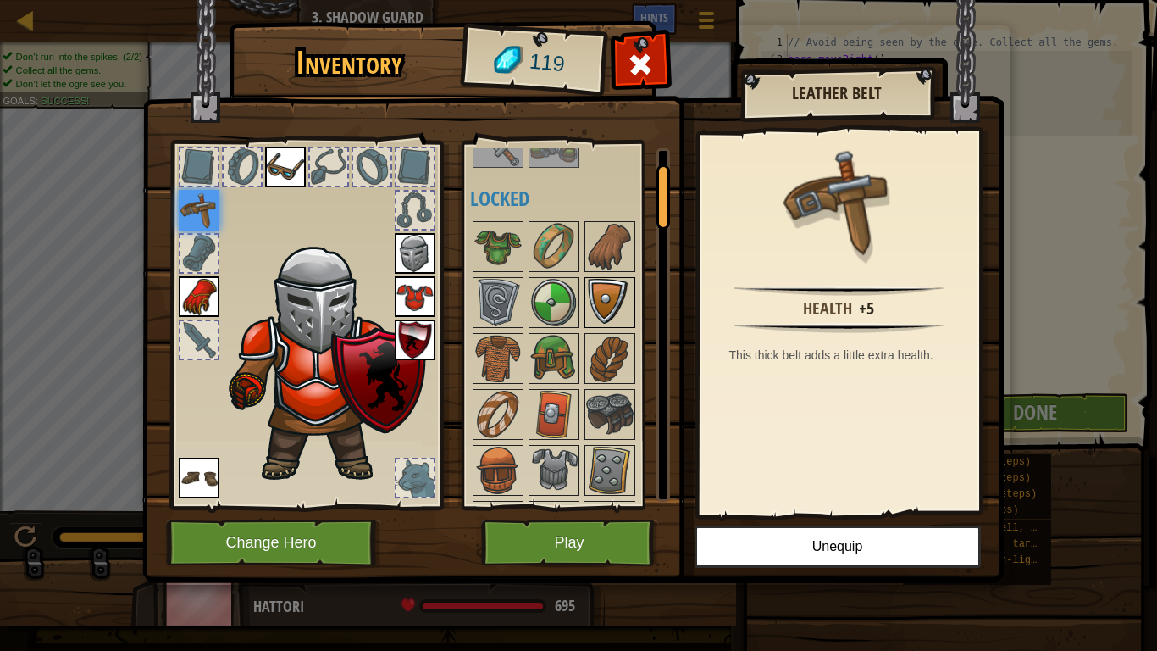
scroll to position [79, 0]
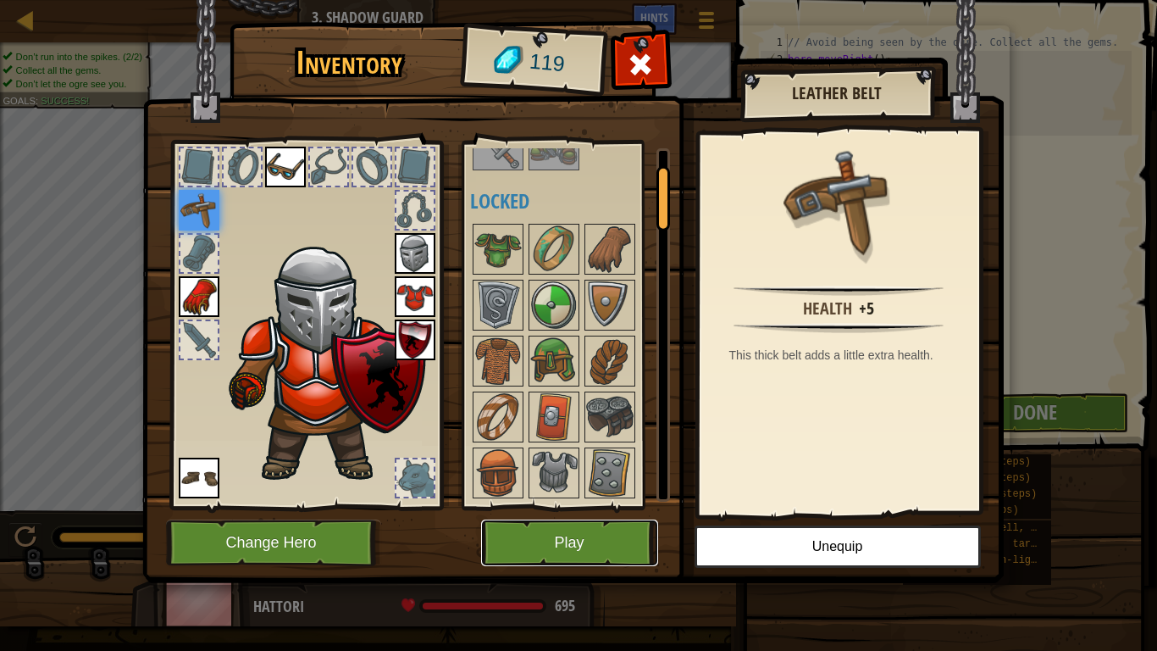
click at [568, 540] on button "Play" at bounding box center [569, 542] width 177 height 47
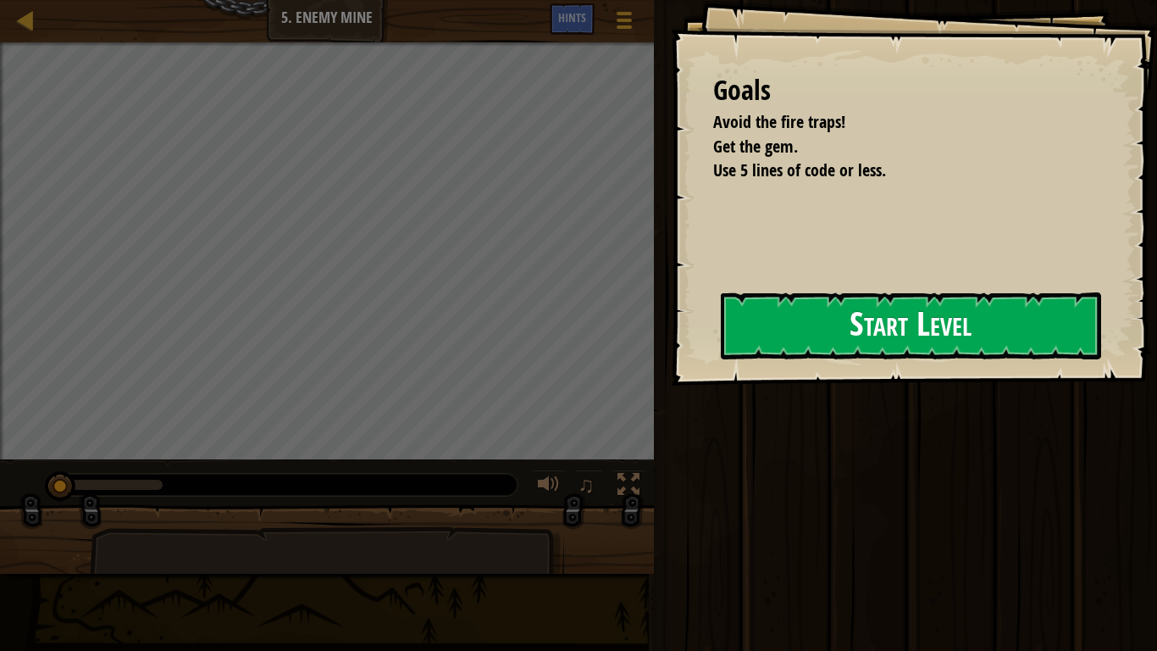
click at [941, 343] on button "Start Level" at bounding box center [911, 325] width 380 height 67
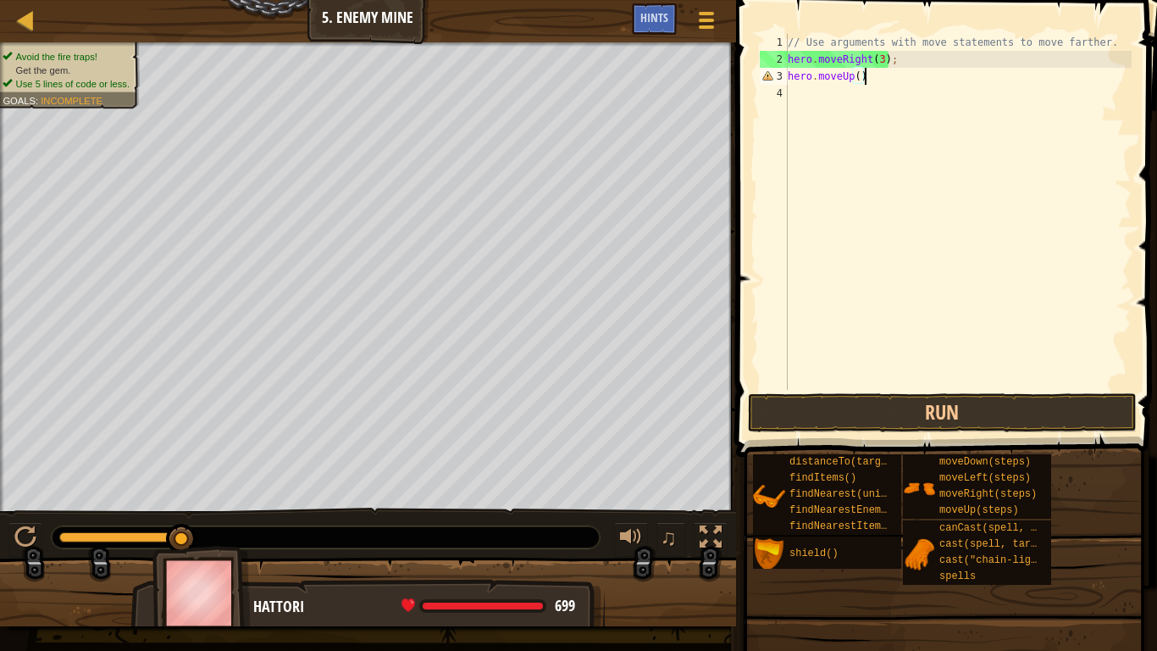
scroll to position [8, 11]
click at [858, 83] on div "// Use arguments with move statements to move farther. hero . moveRight ( 3 ) ;…" at bounding box center [957, 229] width 347 height 390
type textarea "hero.moveUp();"
click at [828, 86] on div "// Use arguments with move statements to move farther. hero . moveRight ( 3 ) ;…" at bounding box center [957, 229] width 347 height 390
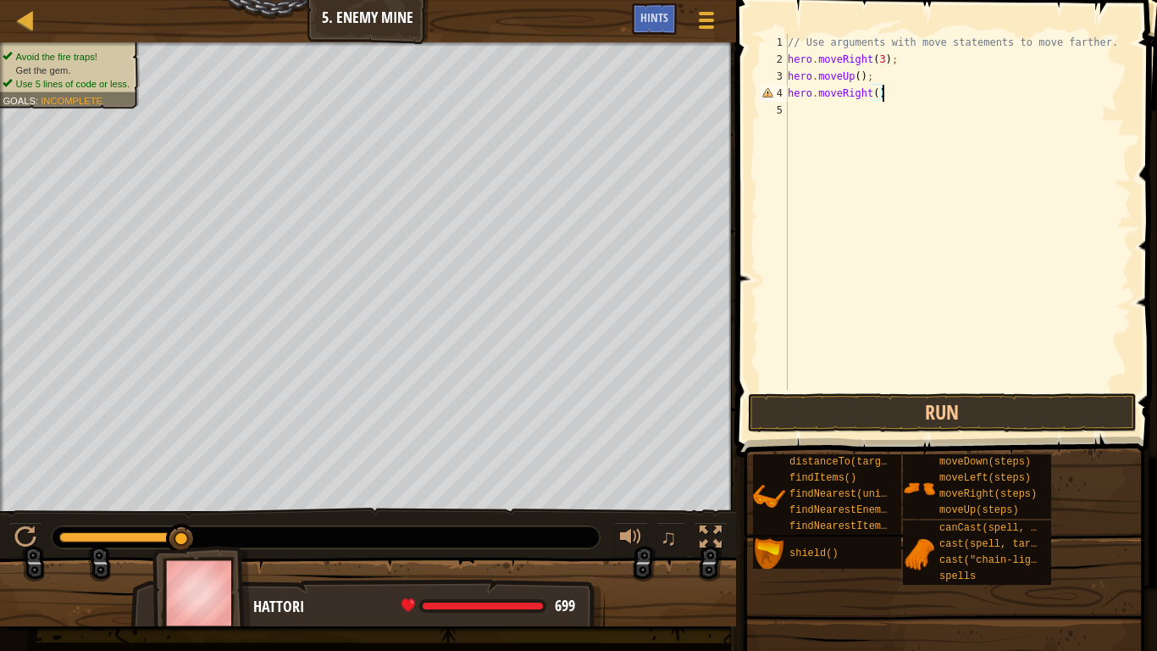
type textarea "hero.moveRight();"
click at [827, 118] on div "// Use arguments with move statements to move farther. hero . moveRight ( 3 ) ;…" at bounding box center [957, 229] width 347 height 390
click at [869, 116] on div "// Use arguments with move statements to move farther. hero . moveRight ( 3 ) ;…" at bounding box center [957, 229] width 347 height 390
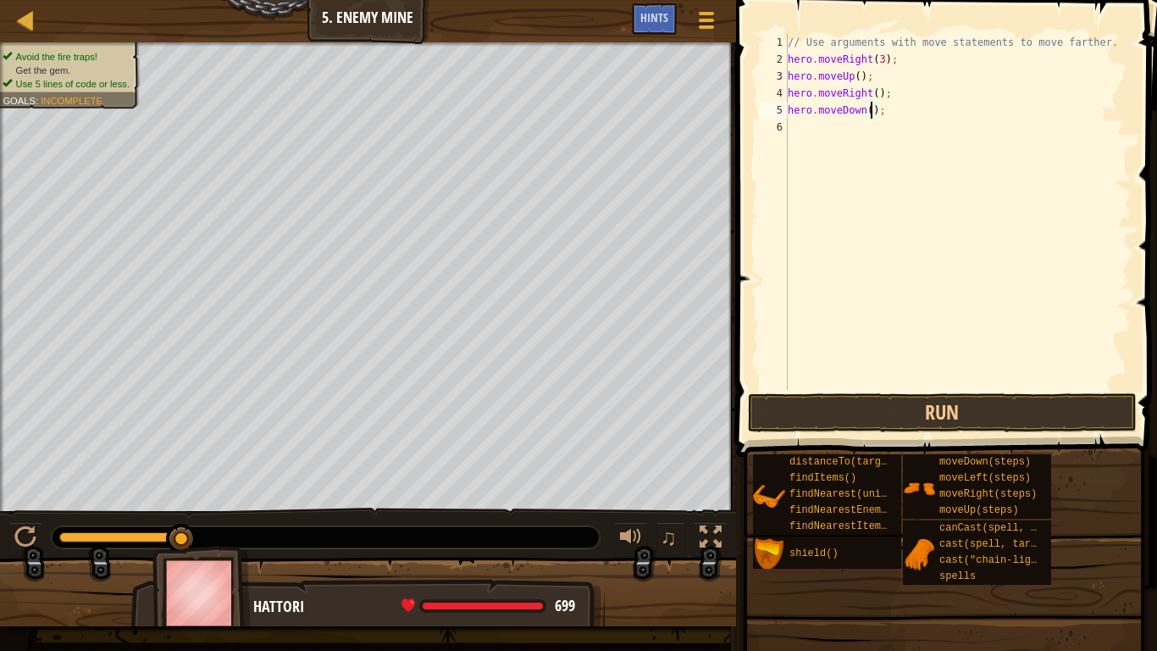
type textarea "hero.moveDown(3);"
click at [862, 130] on div "// Use arguments with move statements to move farther. hero . moveRight ( 3 ) ;…" at bounding box center [957, 229] width 347 height 390
click at [906, 127] on div "// Use arguments with move statements to move farther. hero . moveRight ( 3 ) ;…" at bounding box center [957, 229] width 347 height 390
type textarea "hero.moveRight(2);"
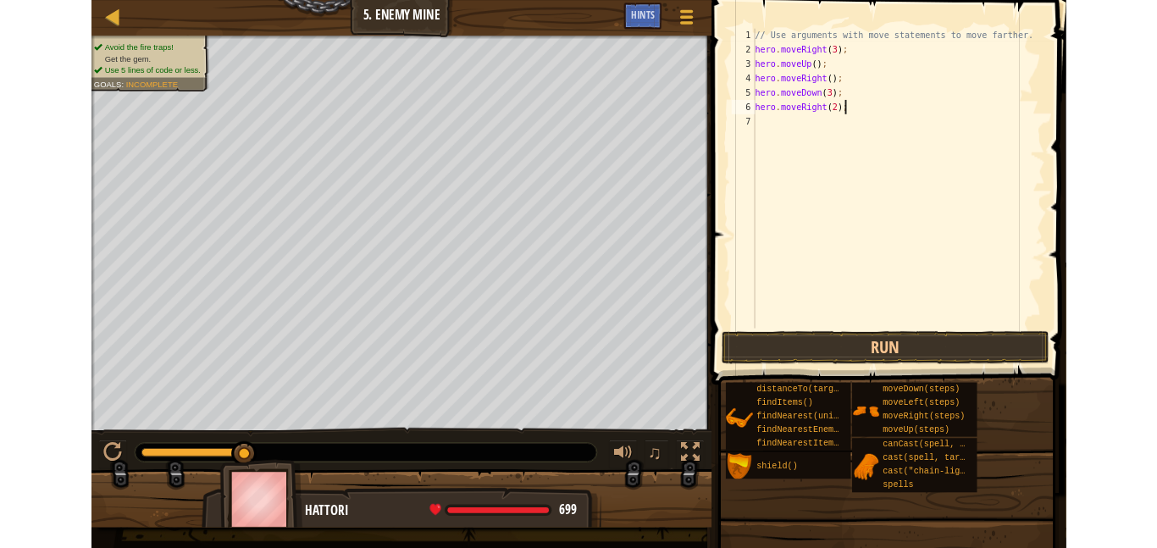
scroll to position [8, 0]
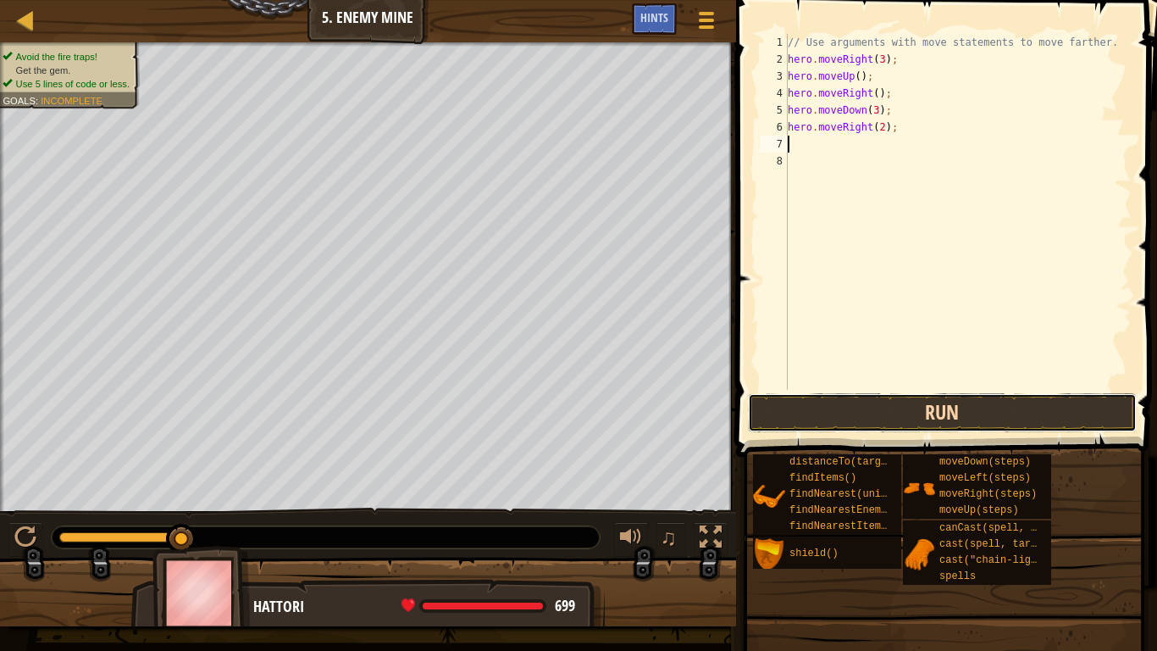
click at [950, 399] on button "Run" at bounding box center [942, 412] width 389 height 39
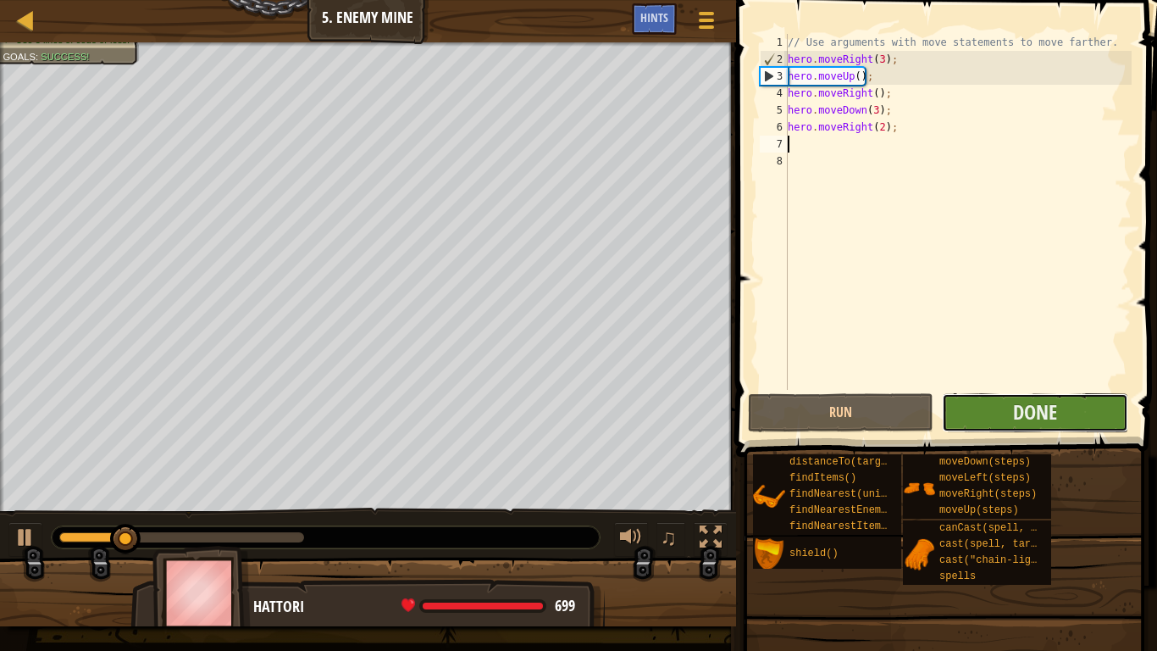
click at [1000, 397] on button "Done" at bounding box center [1035, 412] width 186 height 39
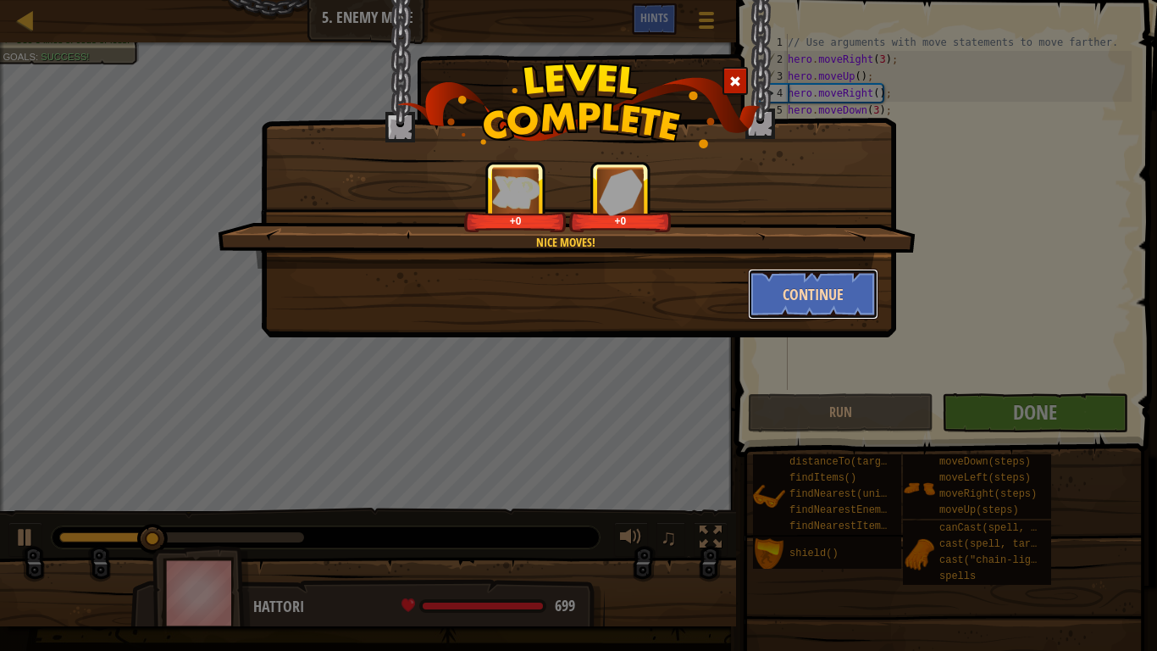
click at [806, 293] on button "Continue" at bounding box center [813, 294] width 131 height 51
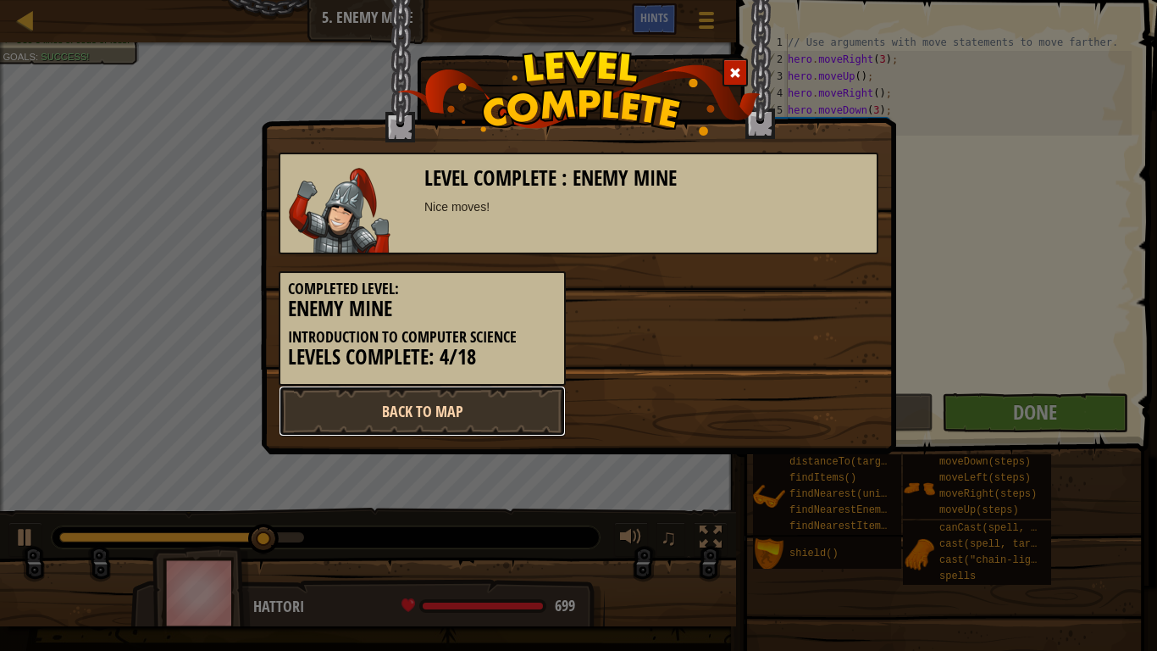
click at [483, 430] on link "Back to Map" at bounding box center [422, 410] width 287 height 51
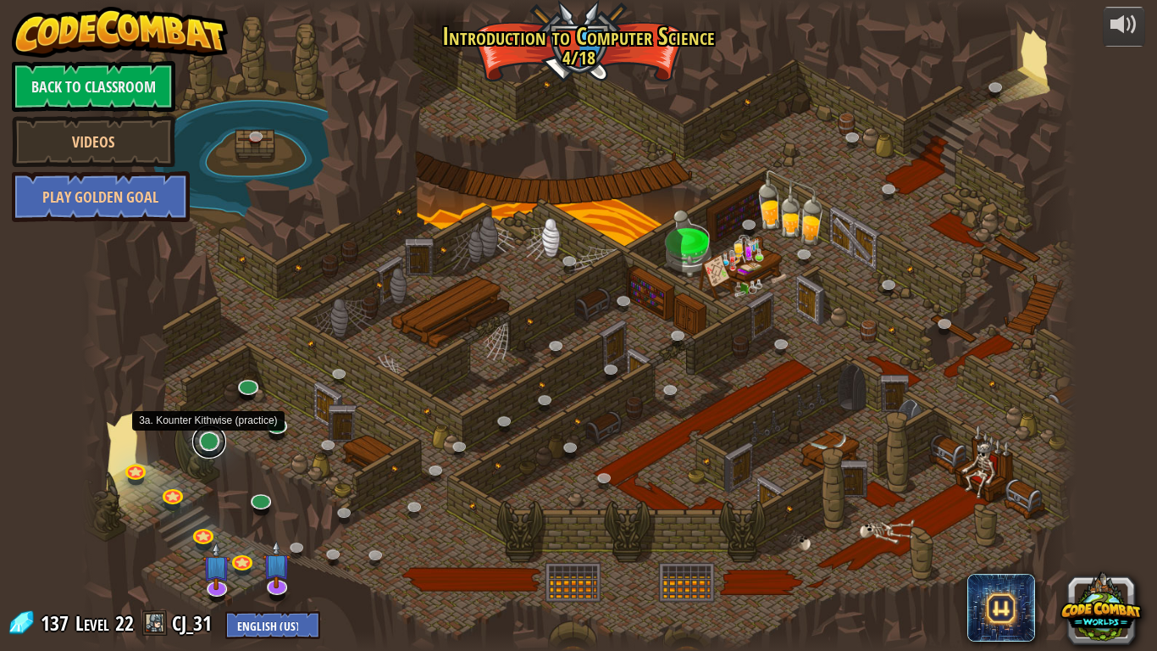
click at [213, 432] on link at bounding box center [209, 441] width 34 height 34
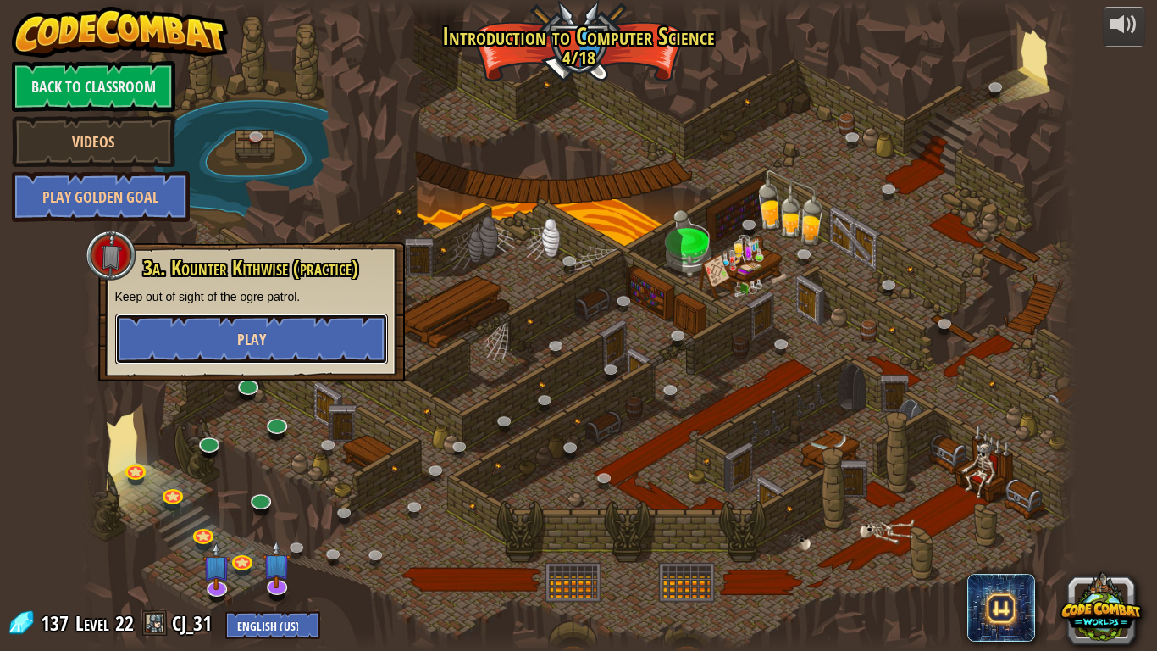
click at [265, 334] on button "Play" at bounding box center [251, 338] width 273 height 51
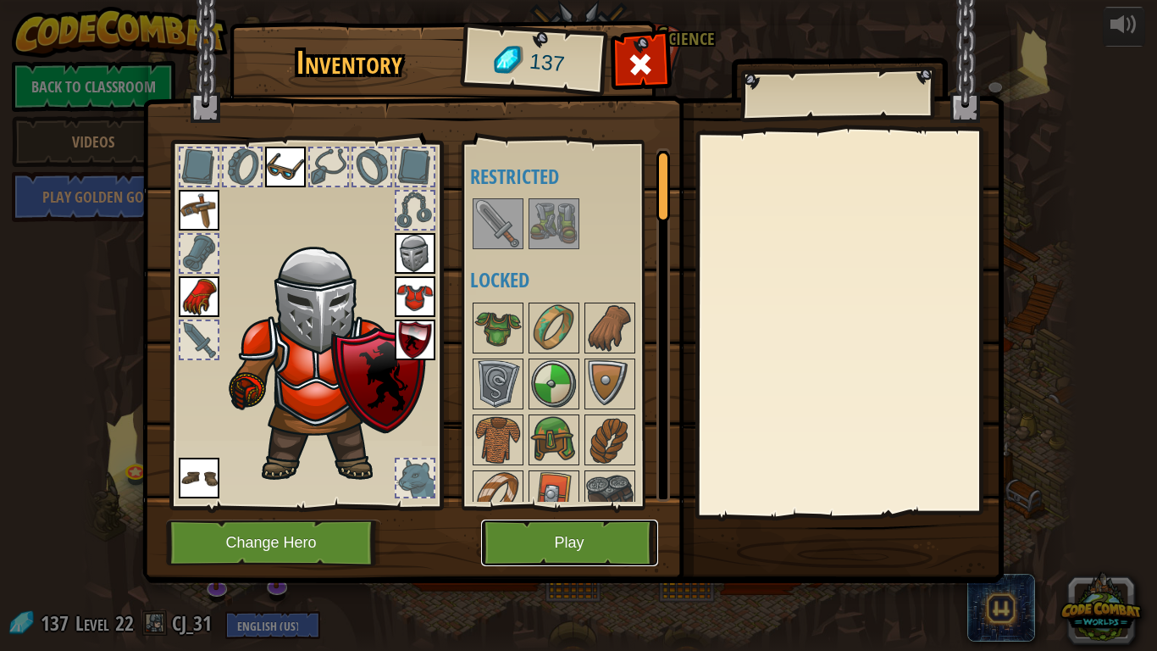
click at [587, 546] on button "Play" at bounding box center [569, 542] width 177 height 47
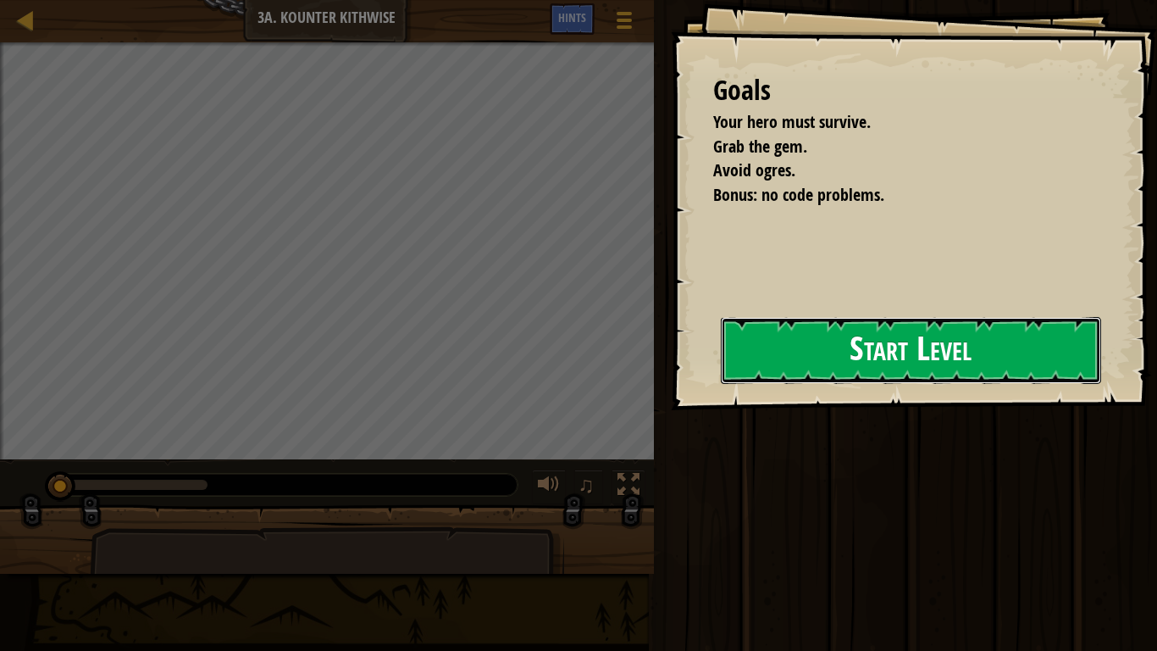
click at [875, 373] on button "Start Level" at bounding box center [911, 350] width 380 height 67
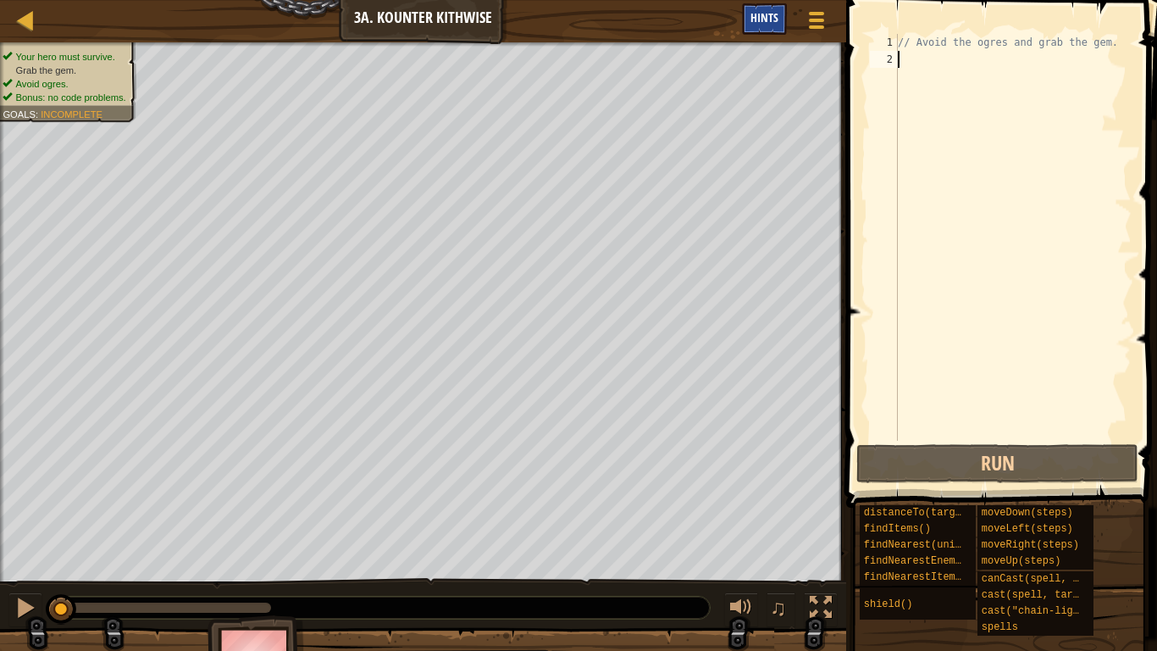
click at [755, 13] on span "Hints" at bounding box center [764, 17] width 28 height 16
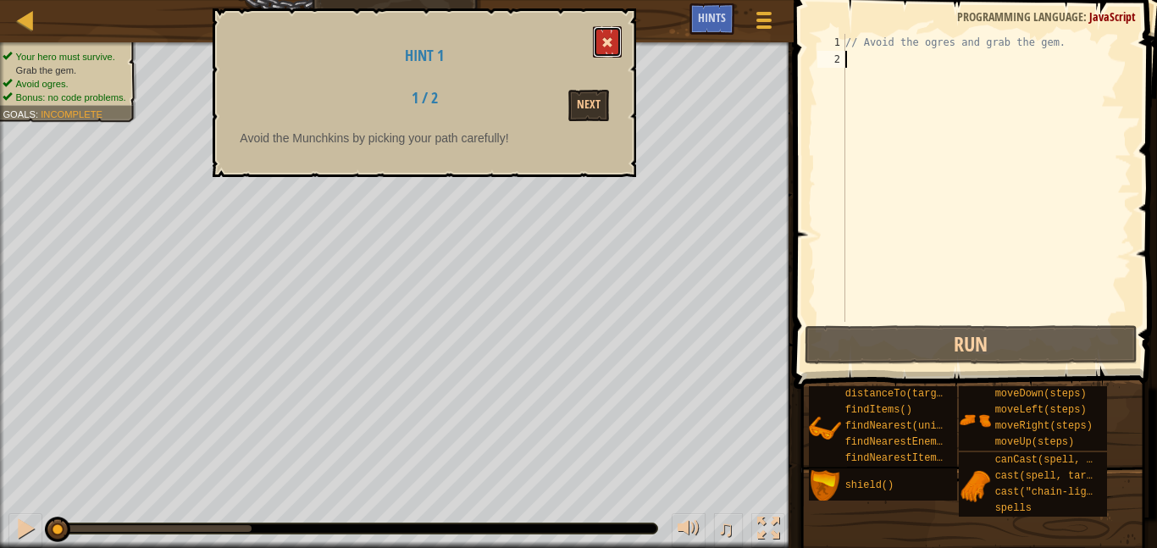
click at [598, 39] on button at bounding box center [607, 41] width 29 height 31
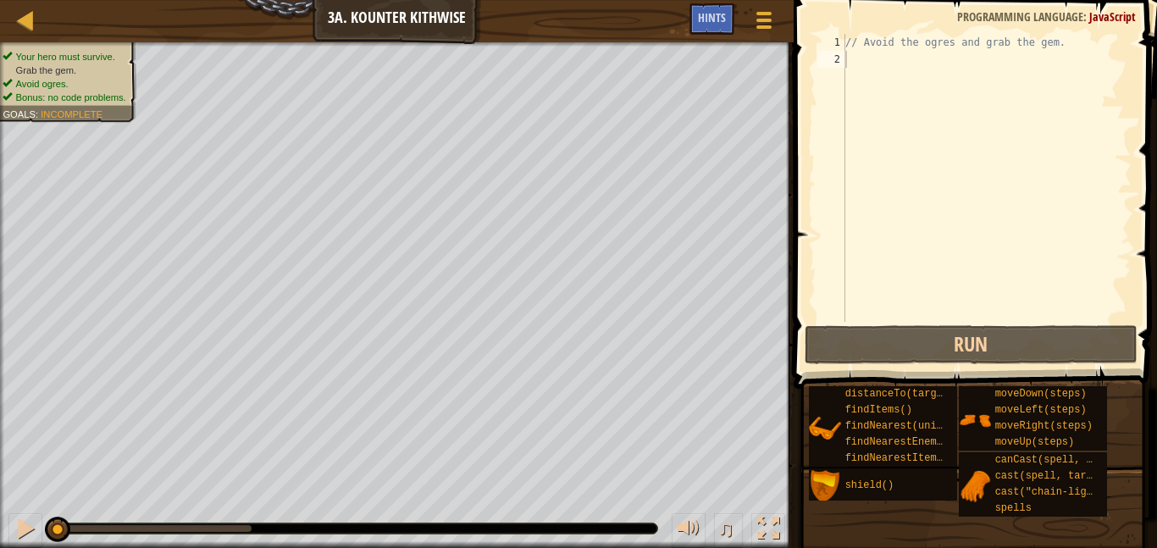
click at [956, 65] on div "// Avoid the ogres and grab the gem." at bounding box center [987, 195] width 290 height 322
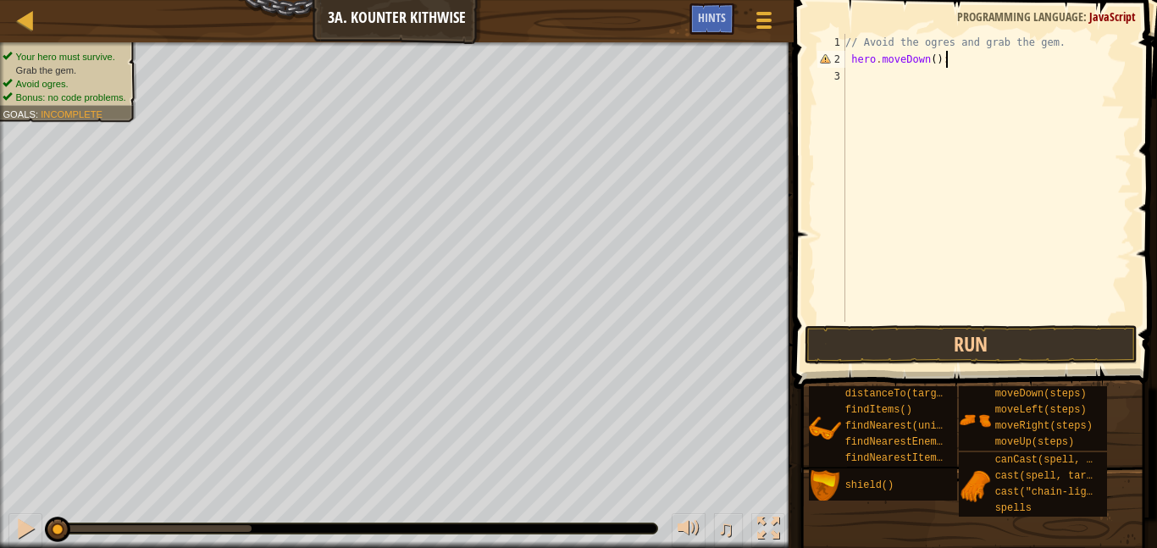
scroll to position [8, 14]
type textarea "hero.moveDown();"
click at [927, 76] on div "// Avoid the ogres and grab the gem. hero . moveDown ( ) ;" at bounding box center [987, 195] width 290 height 322
type textarea "hero.moveRight(2);"
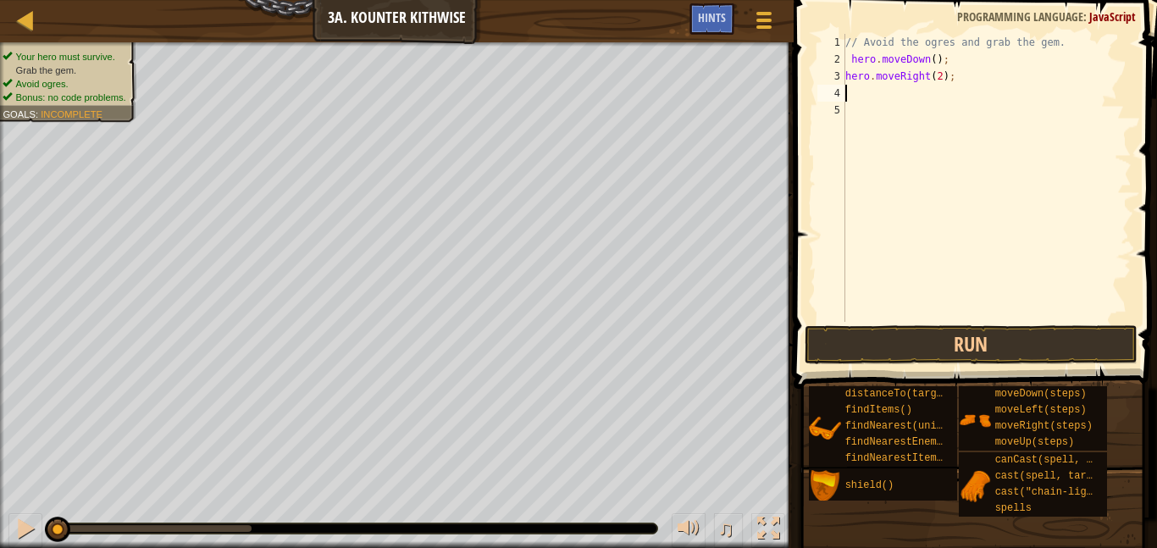
scroll to position [8, 0]
click at [1045, 352] on button "Run" at bounding box center [971, 344] width 333 height 39
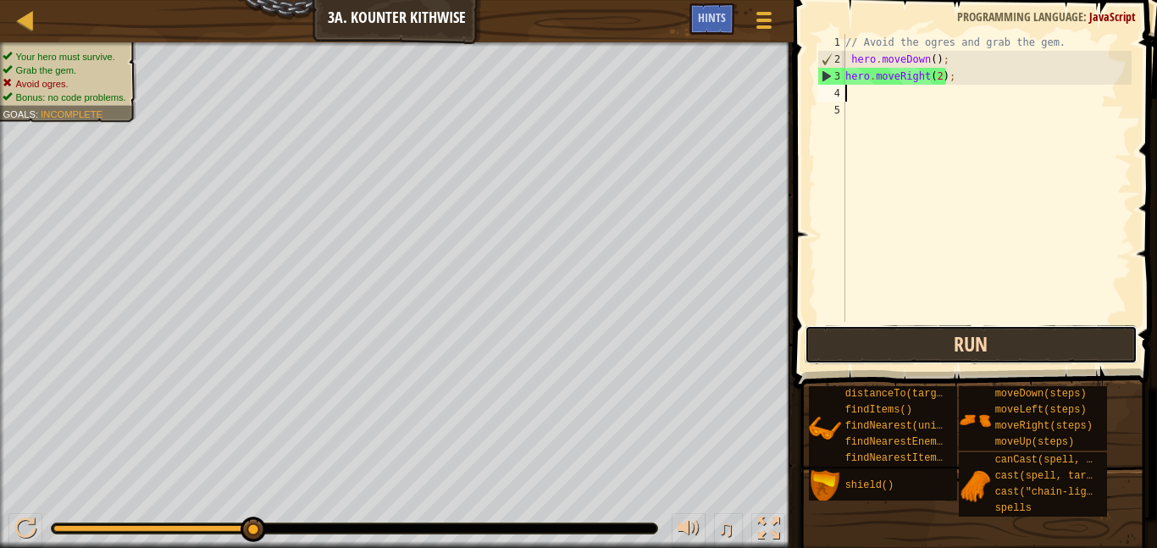
click at [978, 363] on button "Run" at bounding box center [971, 344] width 333 height 39
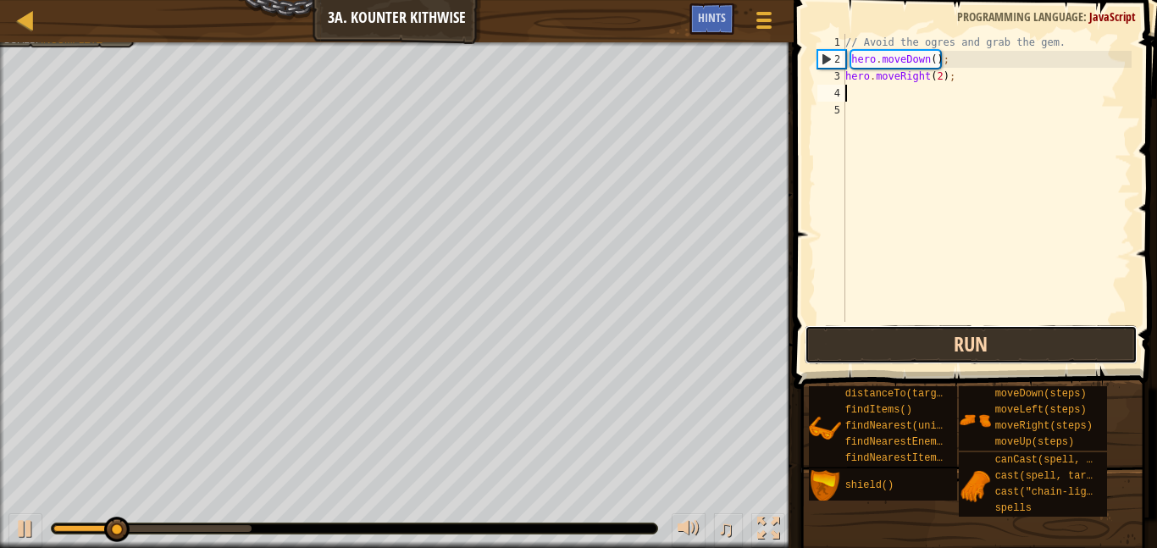
click at [975, 346] on button "Run" at bounding box center [971, 344] width 333 height 39
click at [973, 342] on button "Run" at bounding box center [971, 344] width 333 height 39
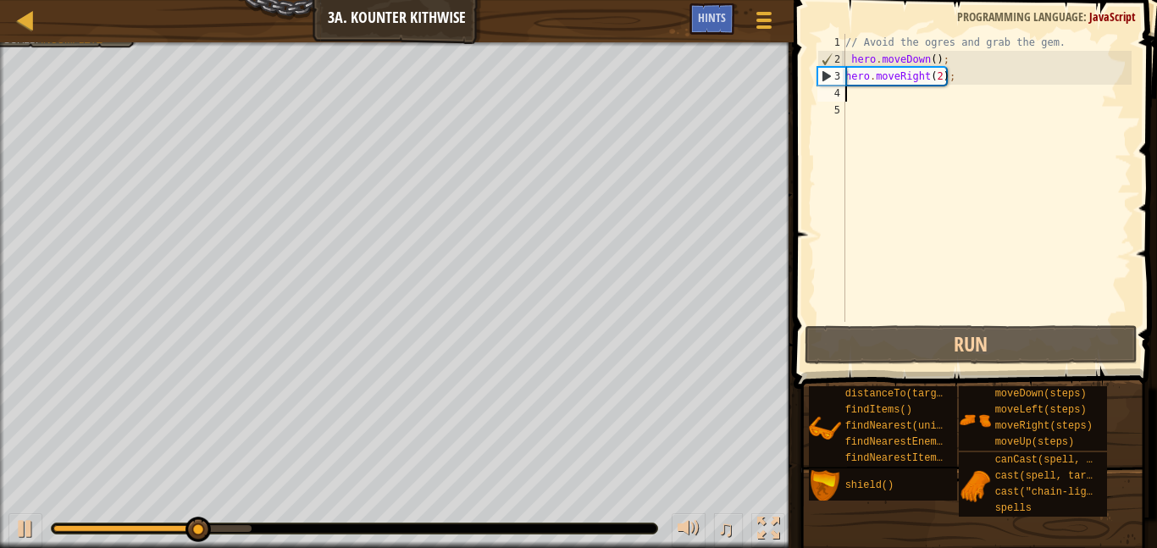
click at [947, 95] on div "// Avoid the ogres and grab the gem. hero . moveDown ( ) ; hero . moveRight ( 2…" at bounding box center [987, 195] width 290 height 322
click at [950, 82] on div "// Avoid the ogres and grab the gem. hero . moveDown ( ) ; hero . moveRight ( 2…" at bounding box center [987, 195] width 290 height 322
click at [928, 62] on div "// Avoid the ogres and grab the gem. hero . moveDown ( ) ; hero . moveRight ( 2…" at bounding box center [987, 195] width 290 height 322
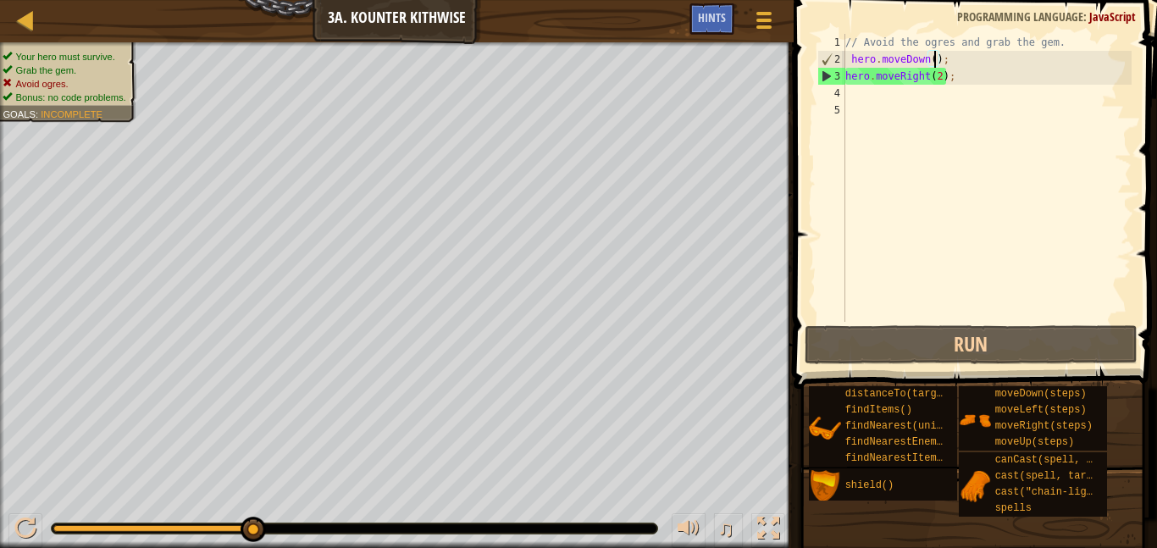
scroll to position [8, 14]
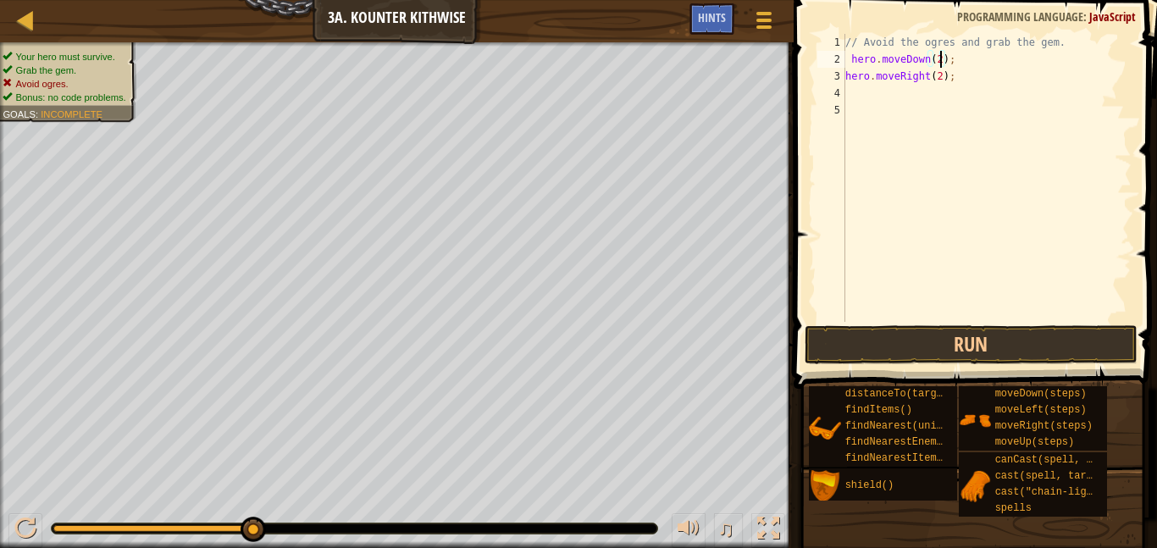
click at [969, 80] on div "// Avoid the ogres and grab the gem. hero . moveDown ( 2 ) ; hero . moveRight (…" at bounding box center [987, 195] width 290 height 322
type textarea "h"
type textarea "hero.moveRight();"
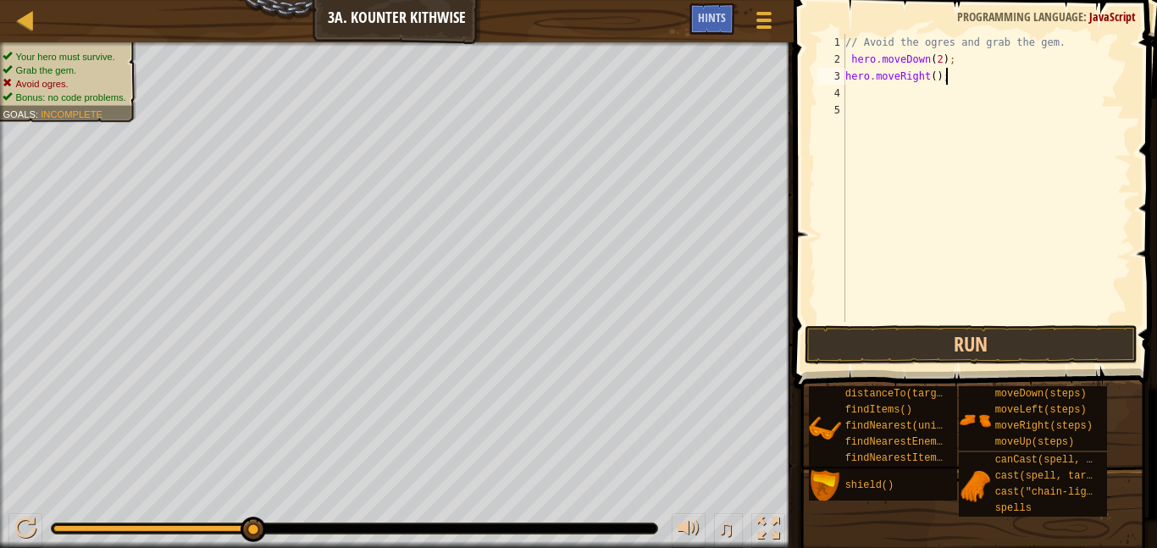
scroll to position [8, 14]
click at [878, 100] on div "// Avoid the ogres and grab the gem. hero . moveDown ( 2 ) ; hero . moveRight (…" at bounding box center [987, 195] width 290 height 322
click at [886, 93] on div "// Avoid the ogres and grab the gem. hero . moveDown ( 2 ) ; hero . moveRight (…" at bounding box center [987, 195] width 290 height 322
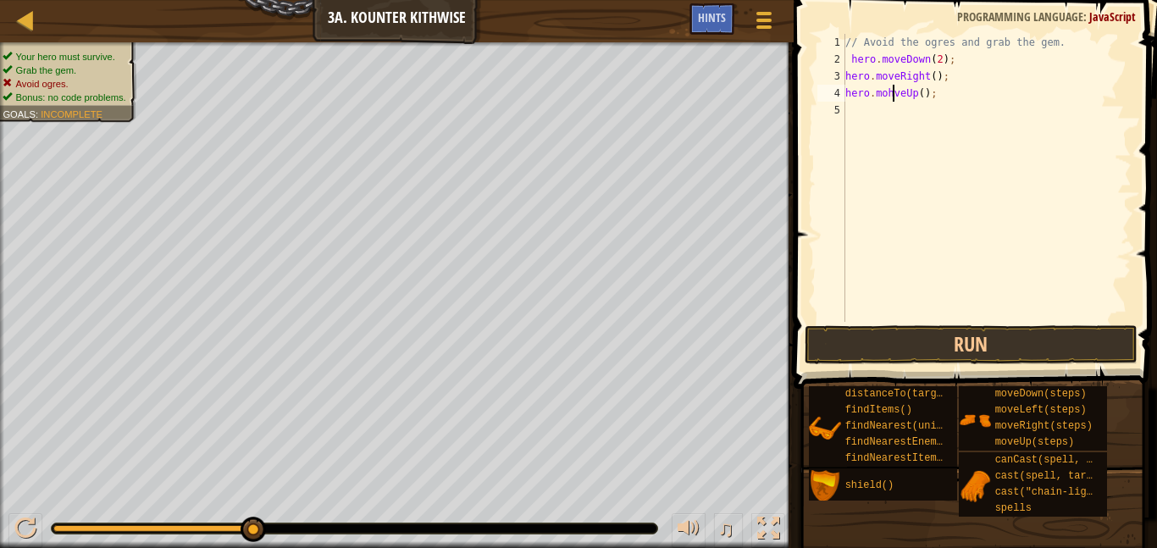
type textarea "hero.moveUp();"
click at [884, 112] on div "// Avoid the ogres and grab the gem. hero . moveDown ( 2 ) ; hero . moveRight (…" at bounding box center [987, 195] width 290 height 322
type textarea "hero.moveRight();"
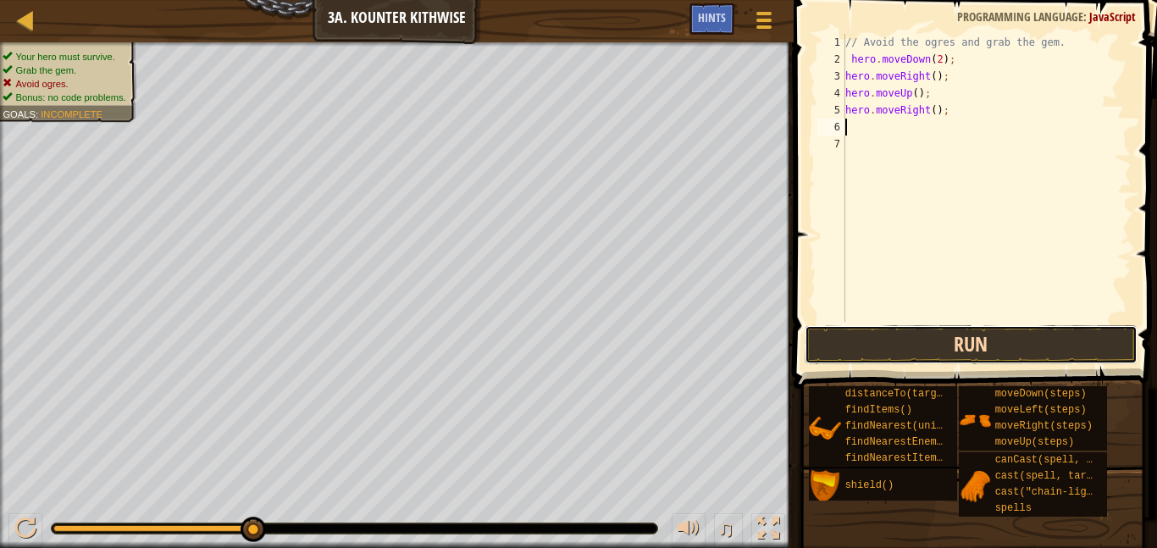
click at [994, 346] on button "Run" at bounding box center [971, 344] width 333 height 39
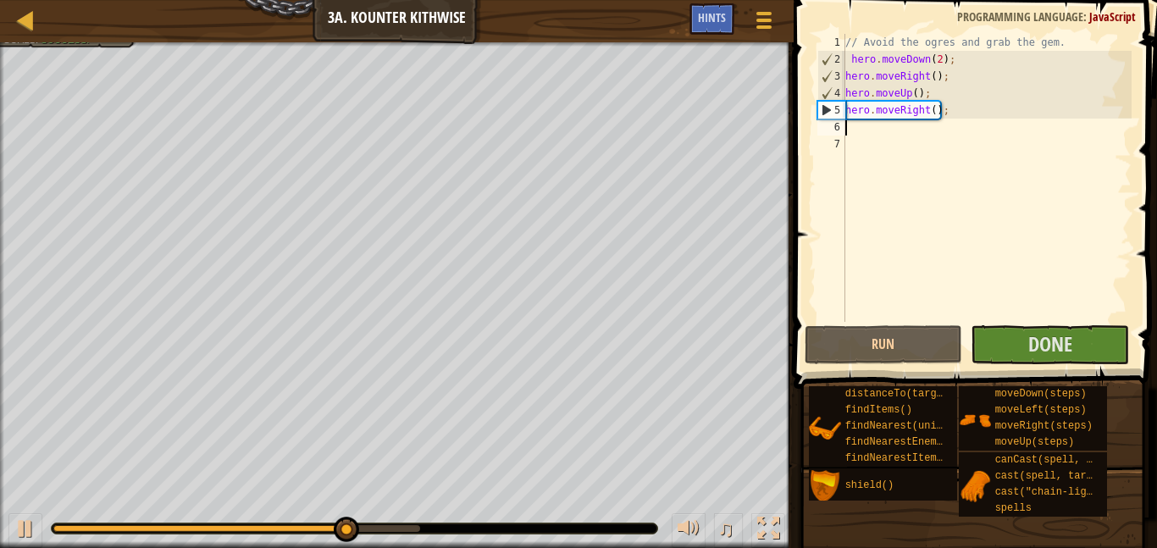
click at [1055, 359] on button "Done" at bounding box center [1050, 344] width 158 height 39
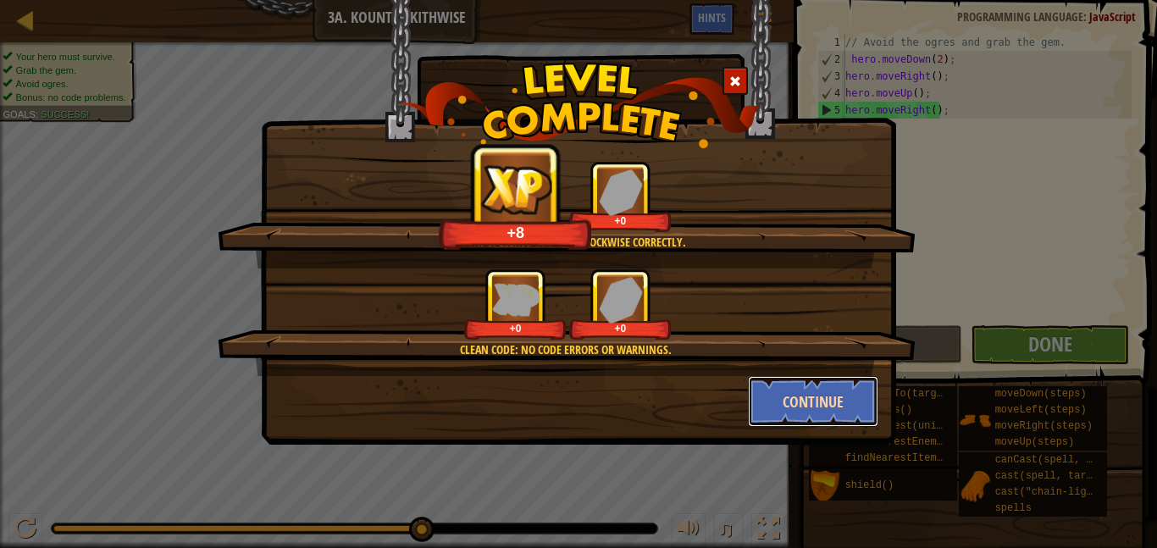
click at [823, 414] on button "Continue" at bounding box center [813, 401] width 131 height 51
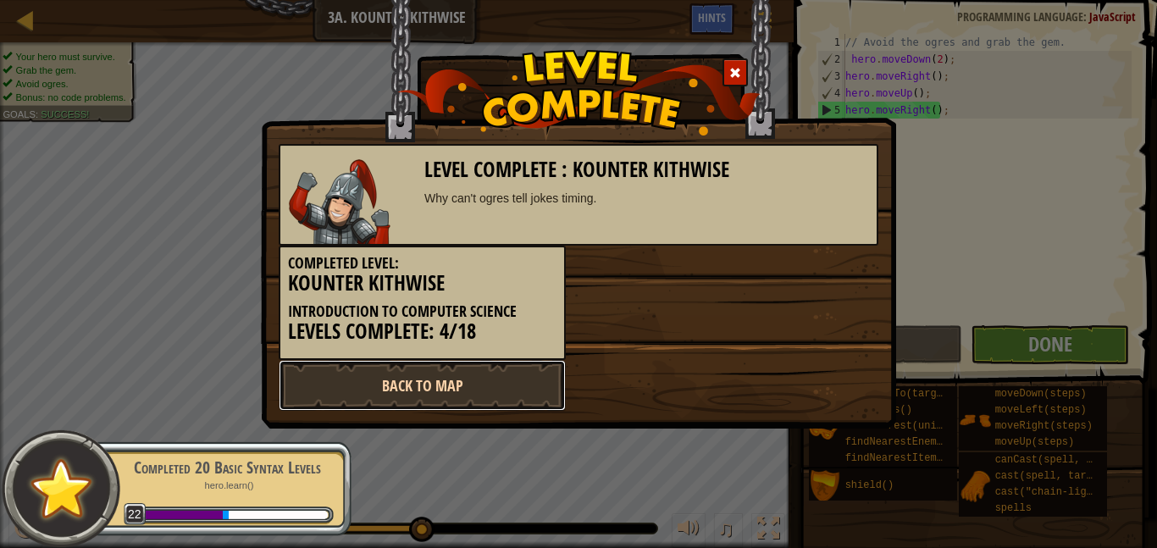
click at [384, 372] on link "Back to Map" at bounding box center [422, 385] width 287 height 51
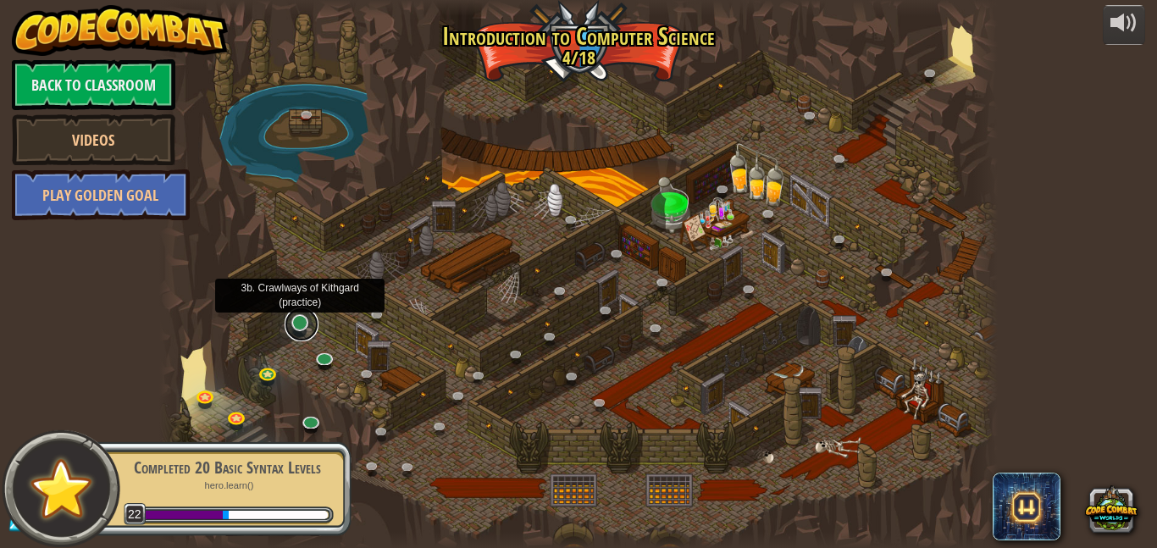
click at [296, 335] on link at bounding box center [302, 324] width 34 height 34
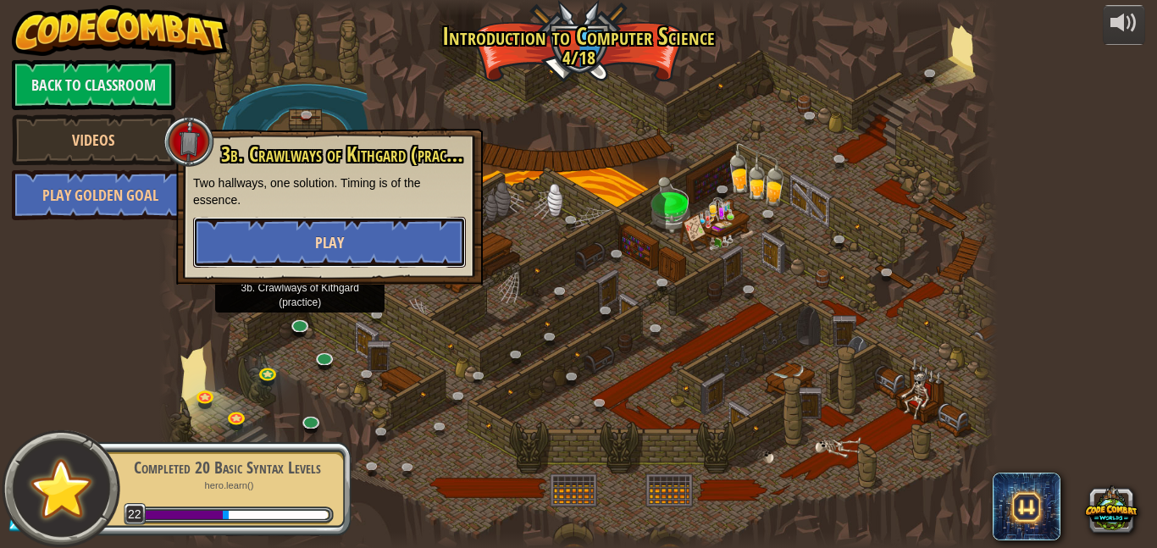
click at [317, 237] on span "Play" at bounding box center [329, 242] width 29 height 21
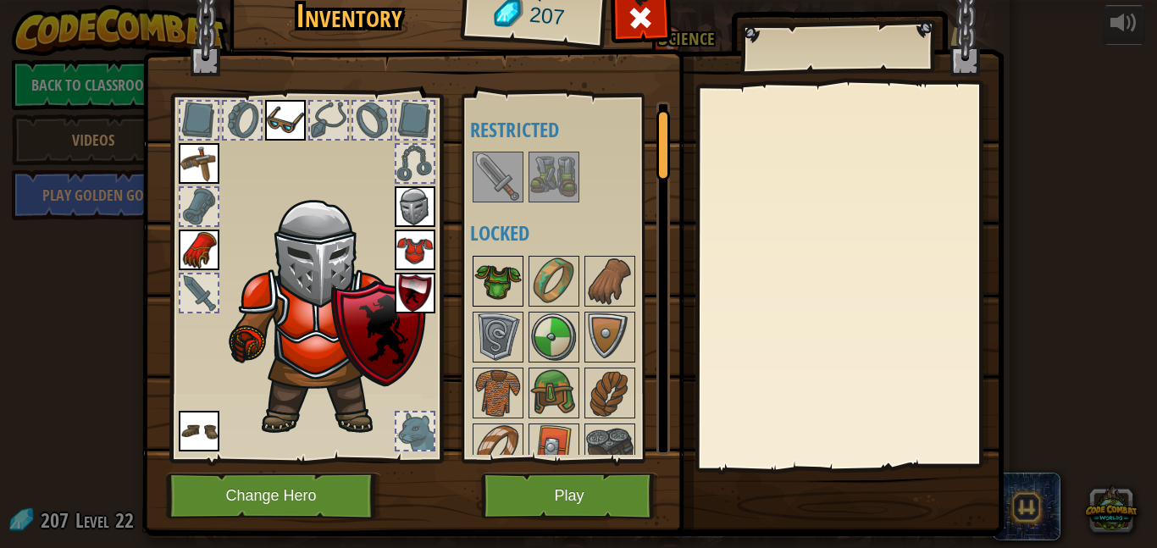
scroll to position [49, 0]
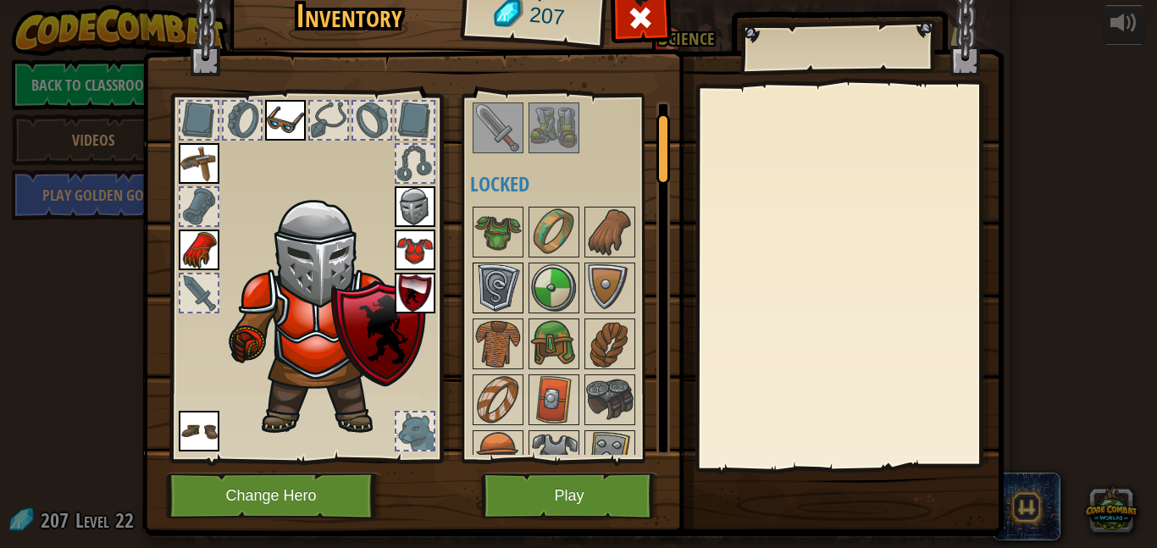
click at [503, 272] on img at bounding box center [497, 287] width 47 height 47
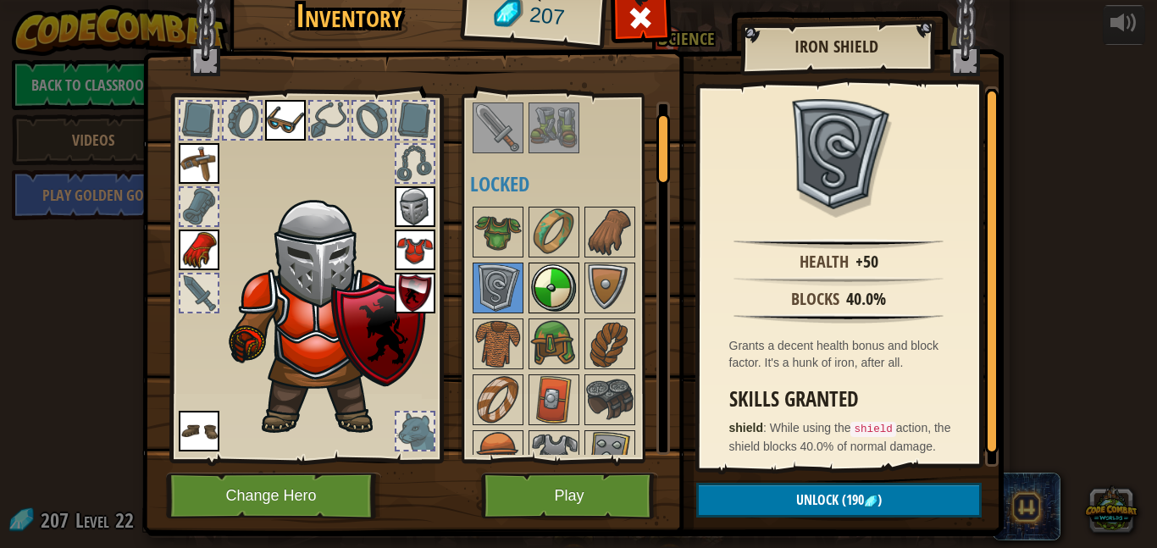
click at [573, 280] on img at bounding box center [553, 287] width 47 height 47
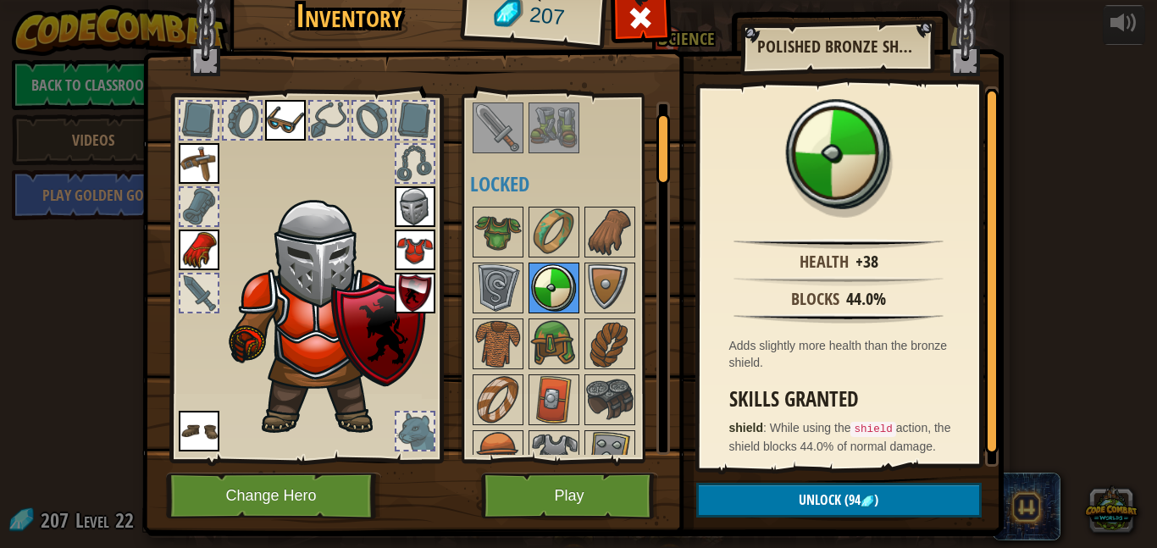
click at [559, 307] on img at bounding box center [553, 287] width 47 height 47
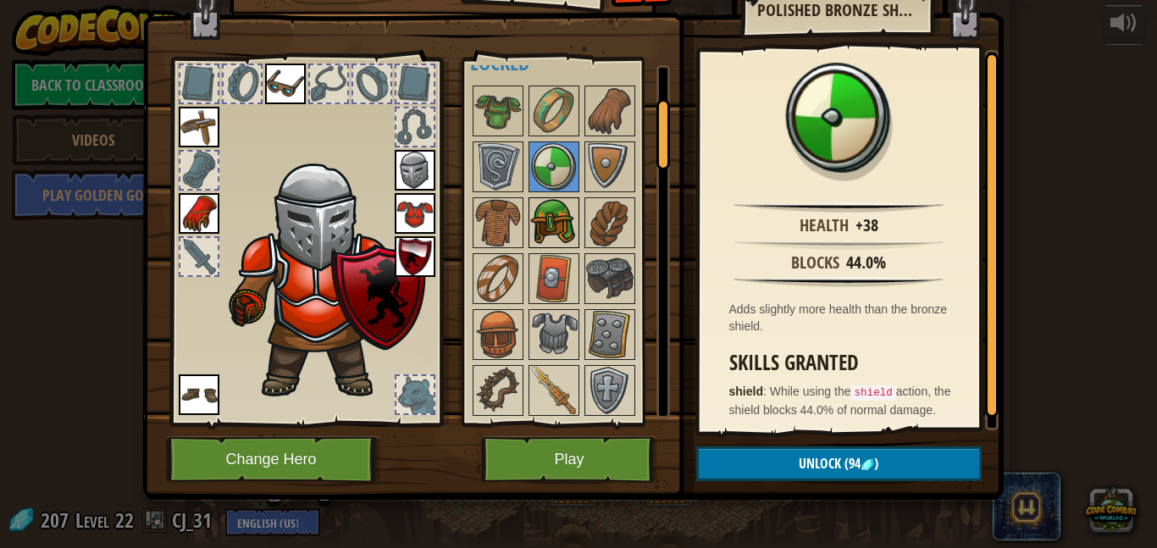
scroll to position [167, 0]
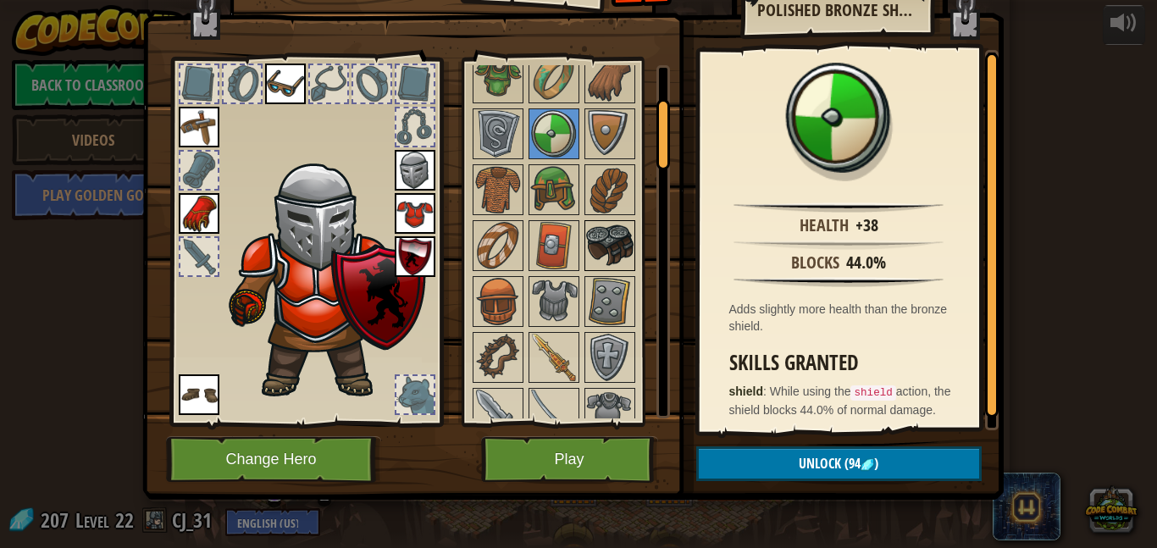
click at [622, 242] on img at bounding box center [609, 245] width 47 height 47
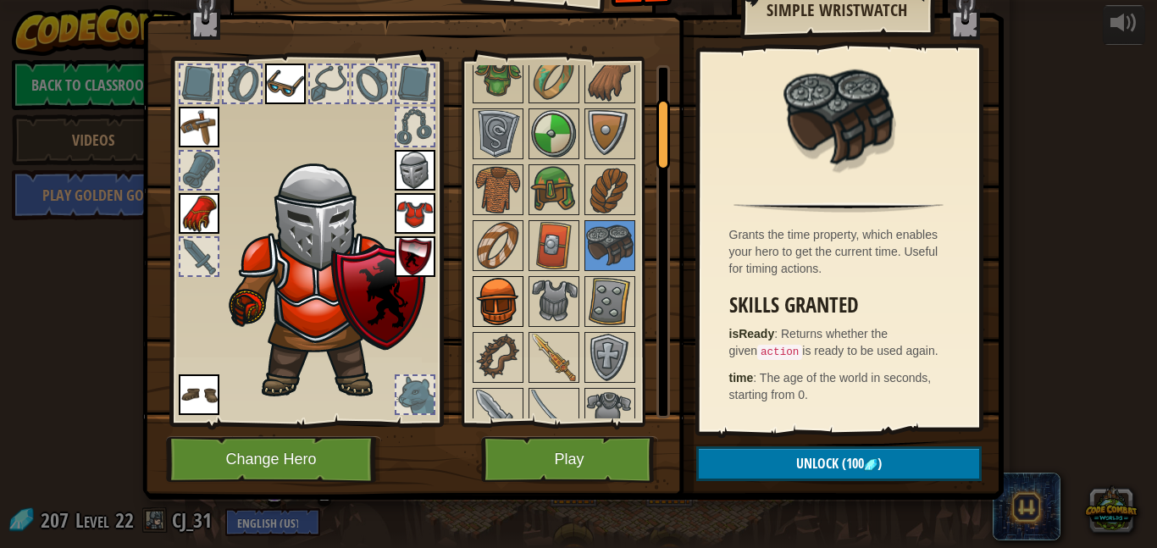
click at [485, 317] on img at bounding box center [497, 301] width 47 height 47
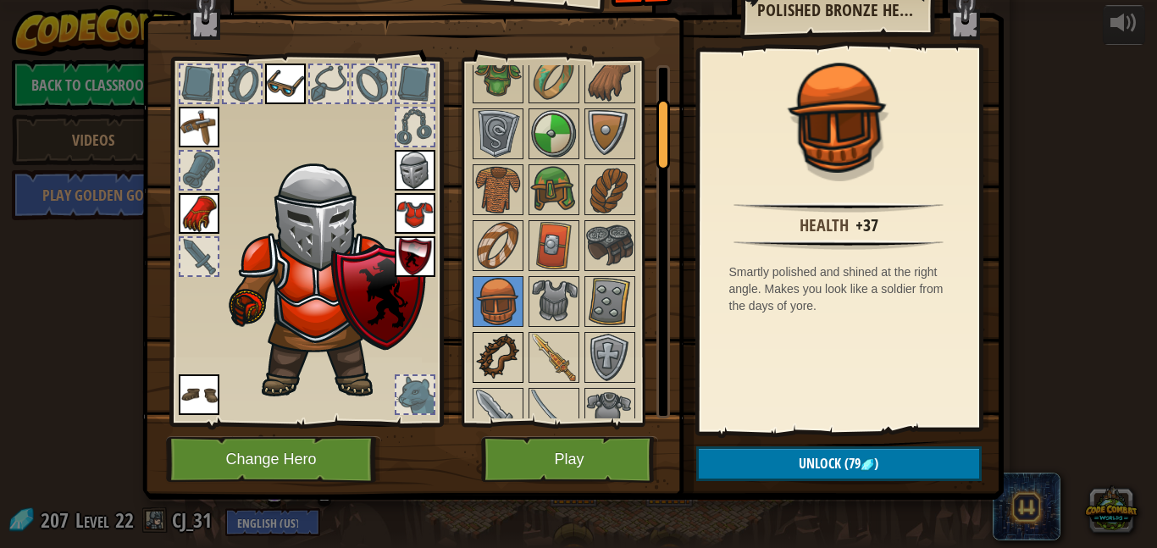
click at [487, 339] on img at bounding box center [497, 357] width 47 height 47
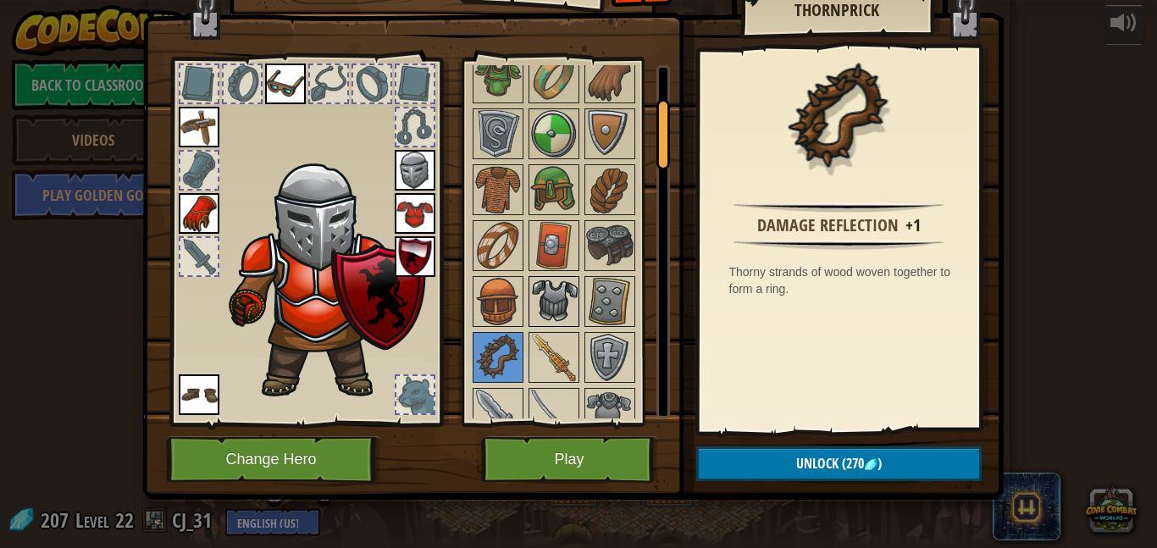
click at [529, 313] on div at bounding box center [554, 301] width 51 height 51
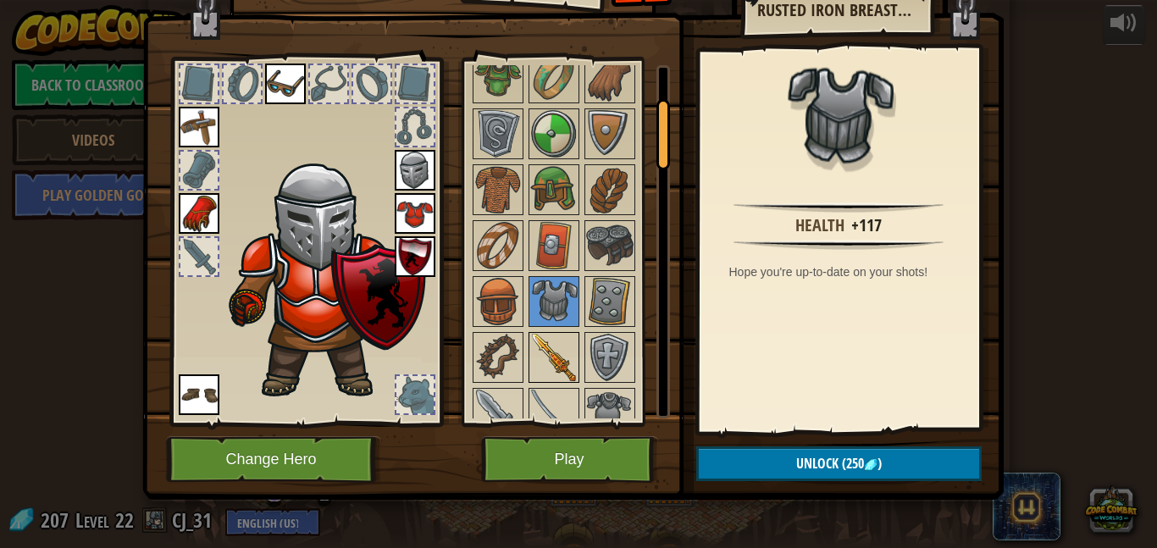
click at [539, 341] on img at bounding box center [553, 357] width 47 height 47
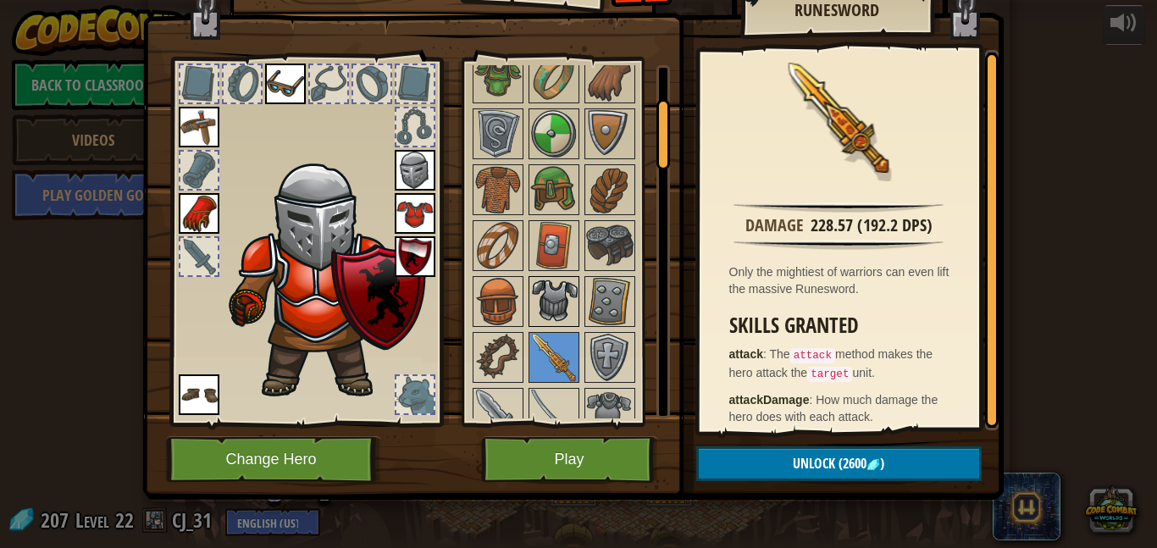
click at [561, 296] on img at bounding box center [553, 301] width 47 height 47
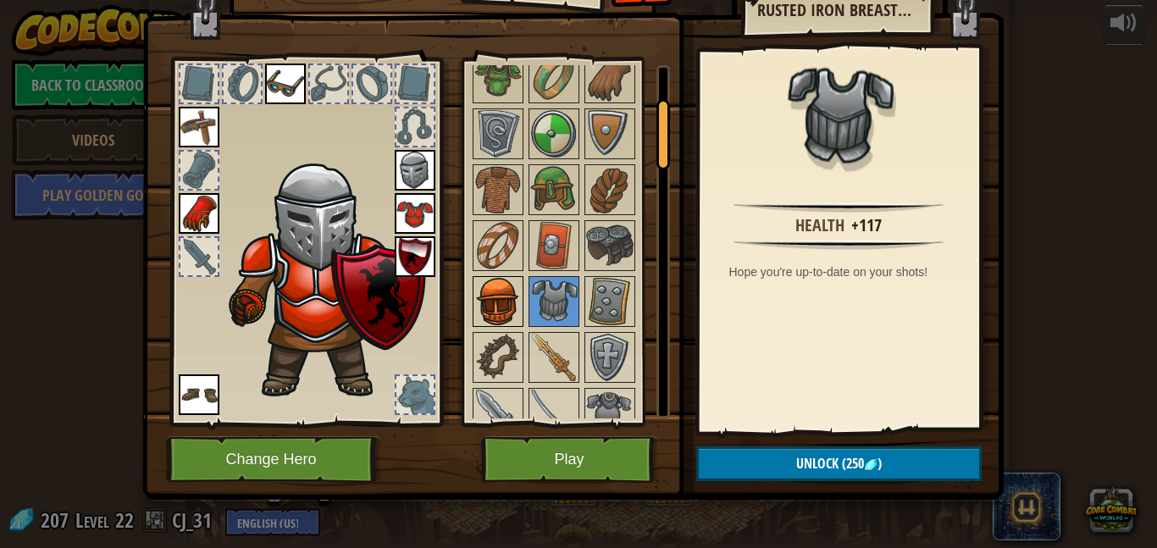
click at [522, 287] on div at bounding box center [498, 301] width 51 height 51
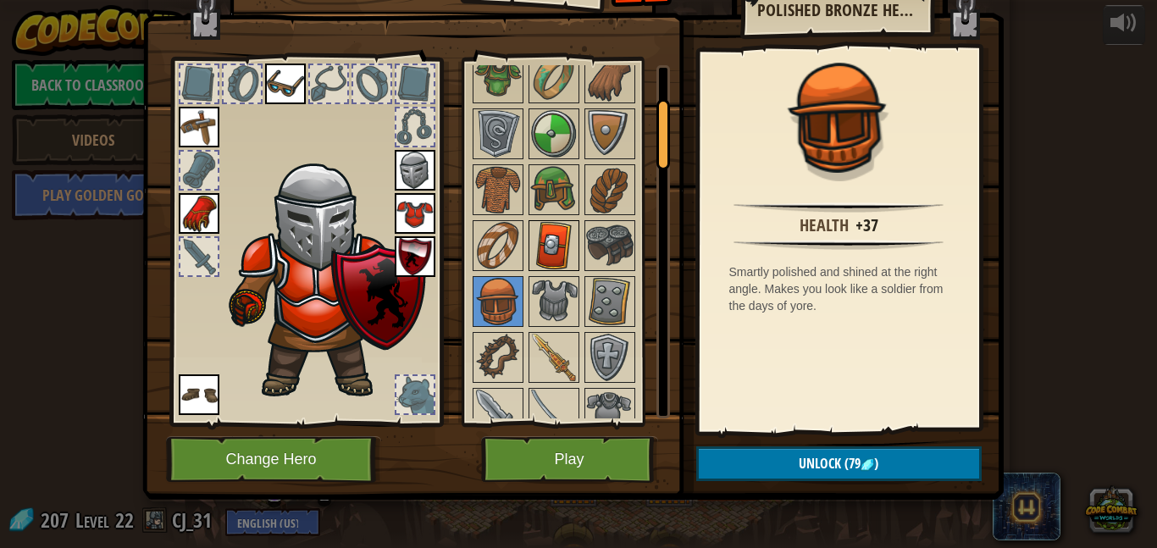
click at [568, 256] on img at bounding box center [553, 245] width 47 height 47
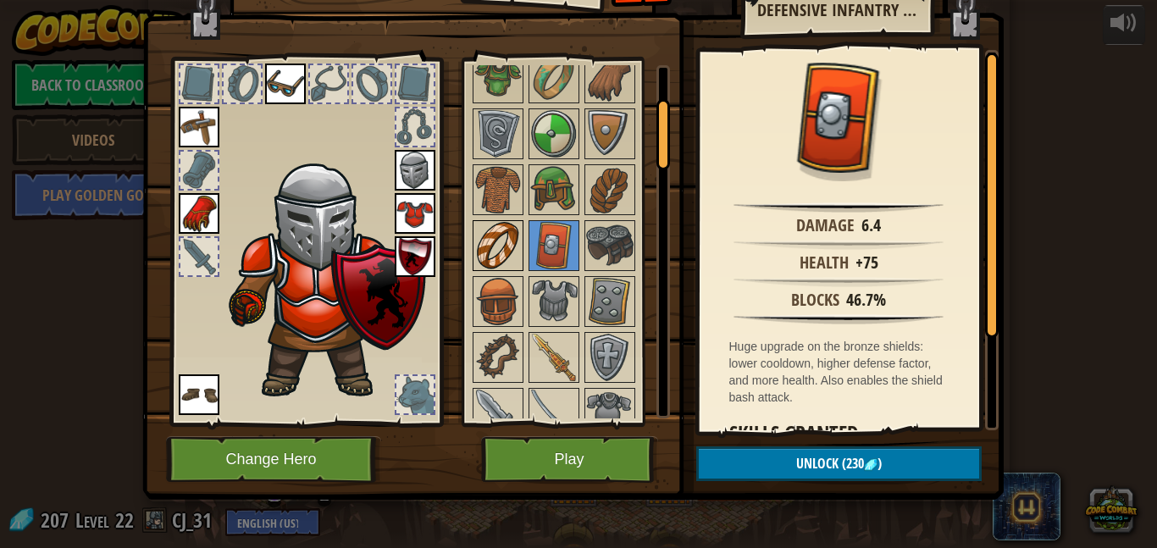
click at [500, 250] on img at bounding box center [497, 245] width 47 height 47
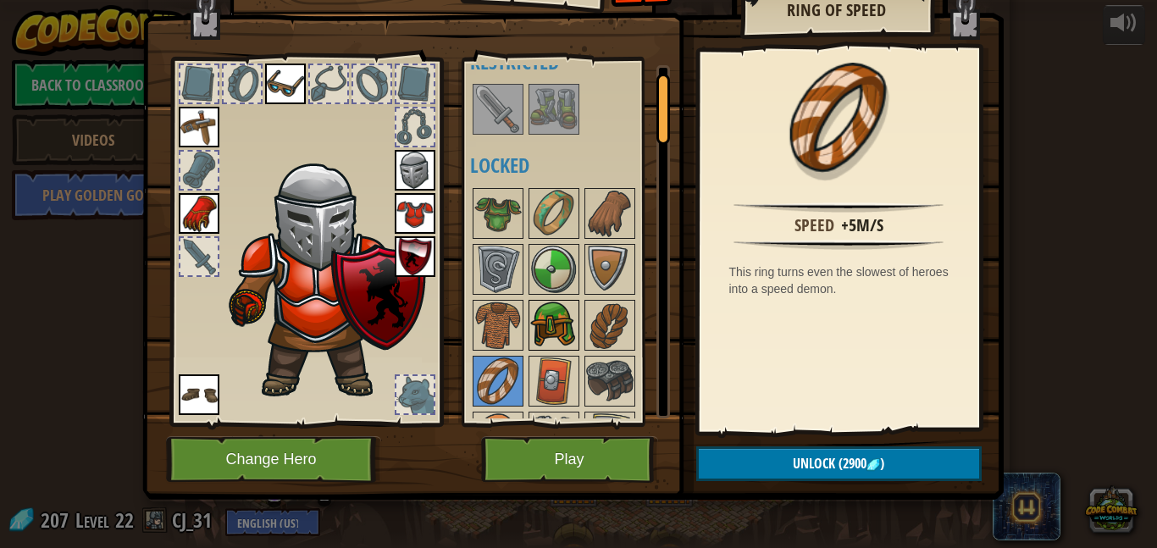
scroll to position [0, 0]
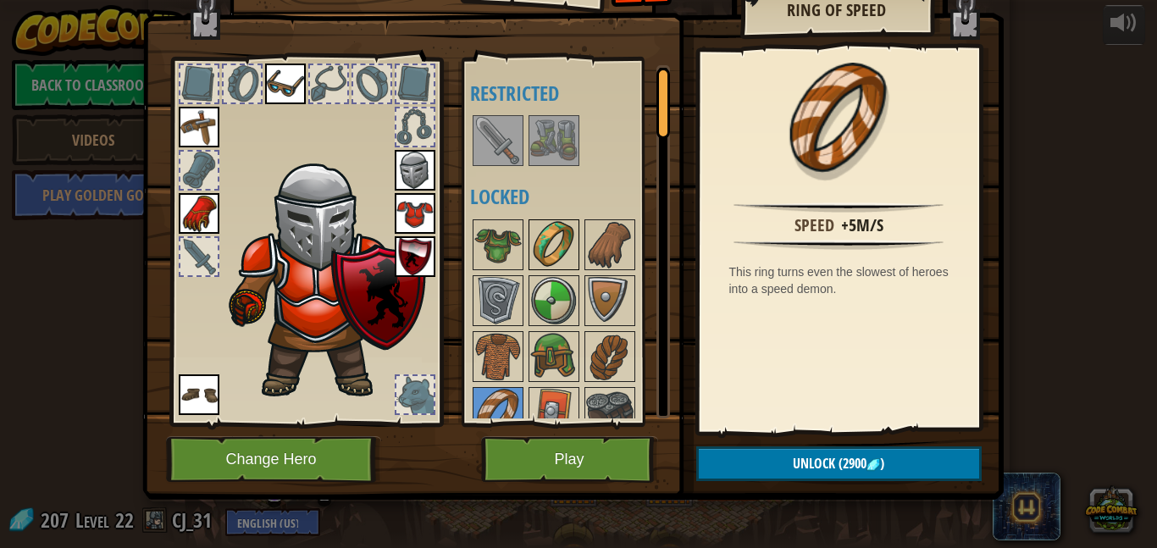
click at [553, 267] on img at bounding box center [553, 244] width 47 height 47
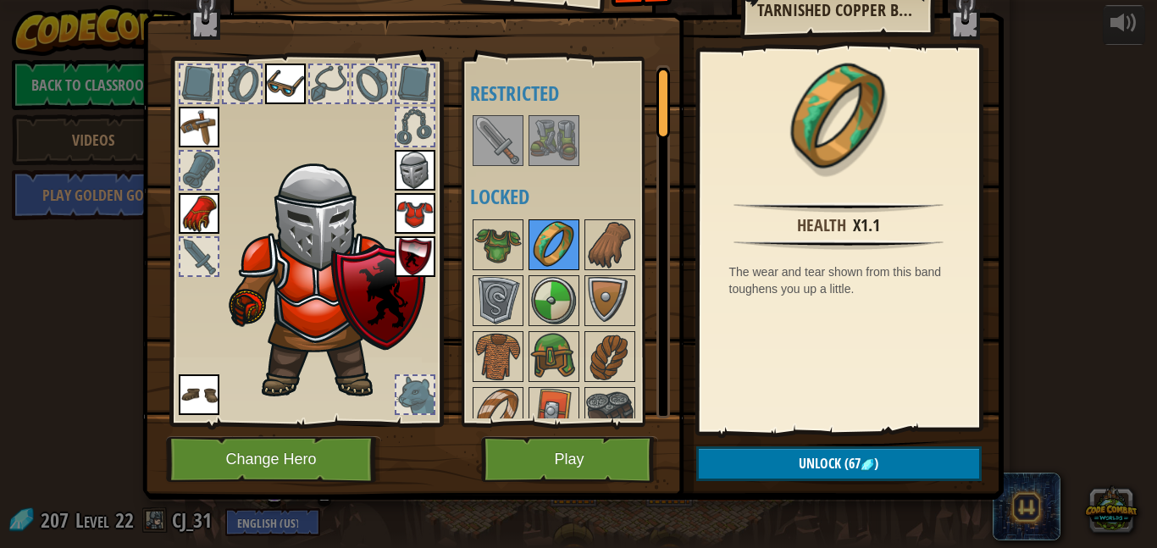
click at [553, 258] on img at bounding box center [553, 244] width 47 height 47
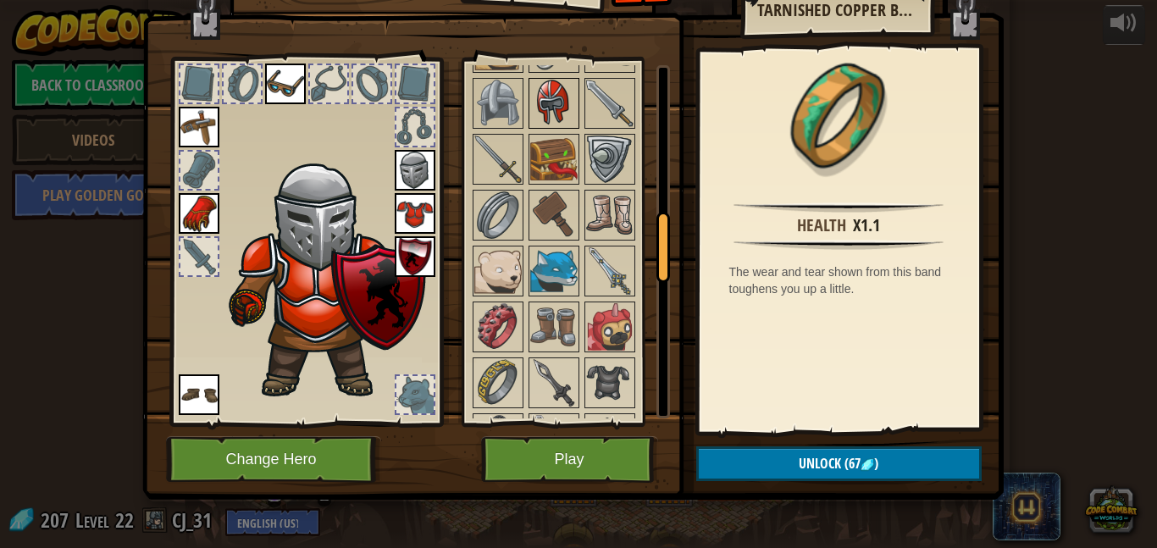
scroll to position [801, 0]
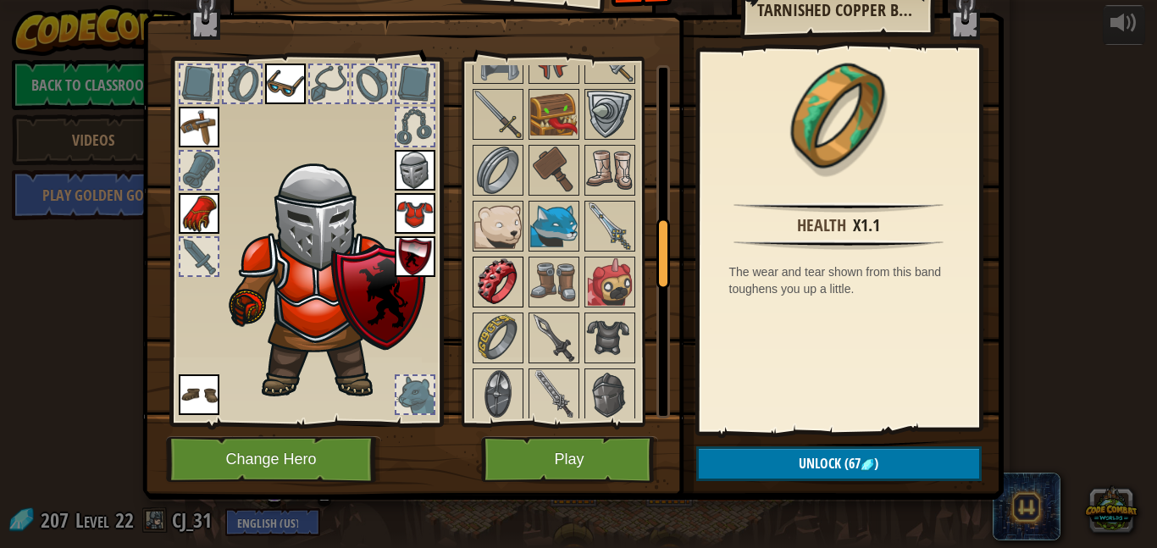
click at [485, 281] on img at bounding box center [497, 281] width 47 height 47
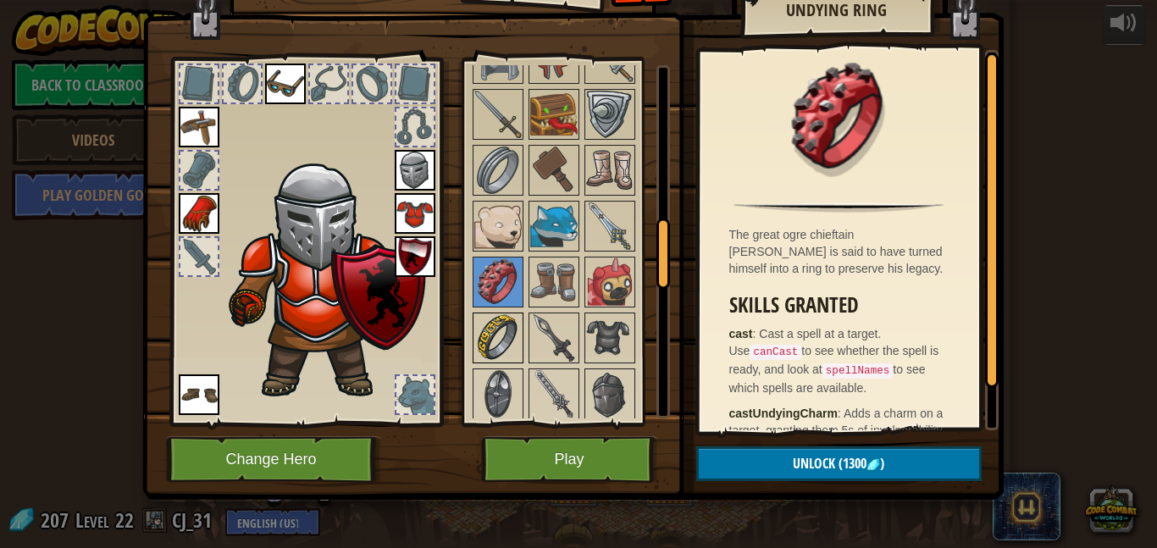
click at [483, 333] on img at bounding box center [497, 337] width 47 height 47
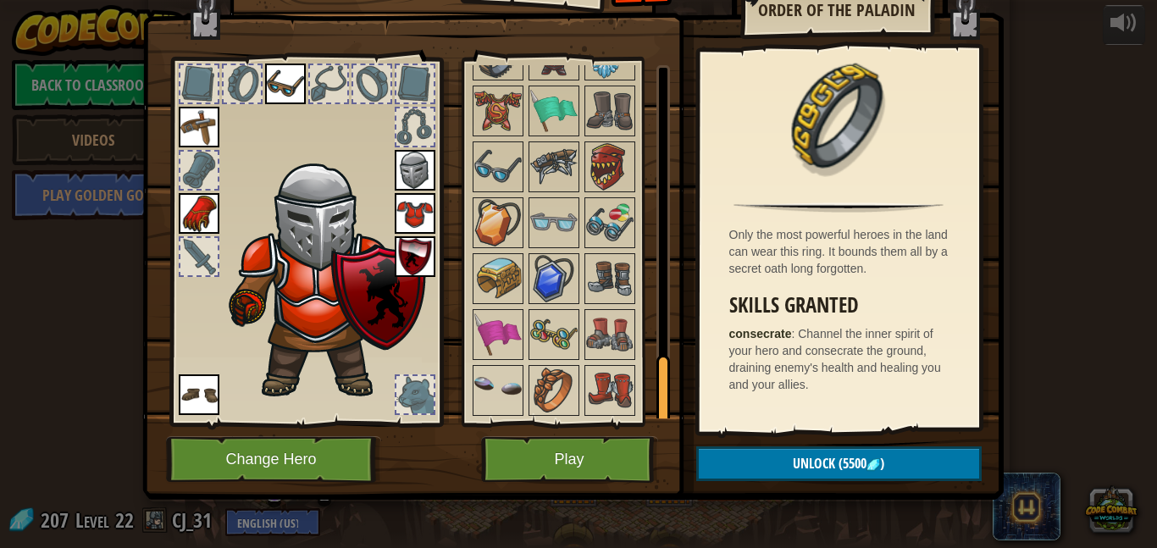
scroll to position [0, 0]
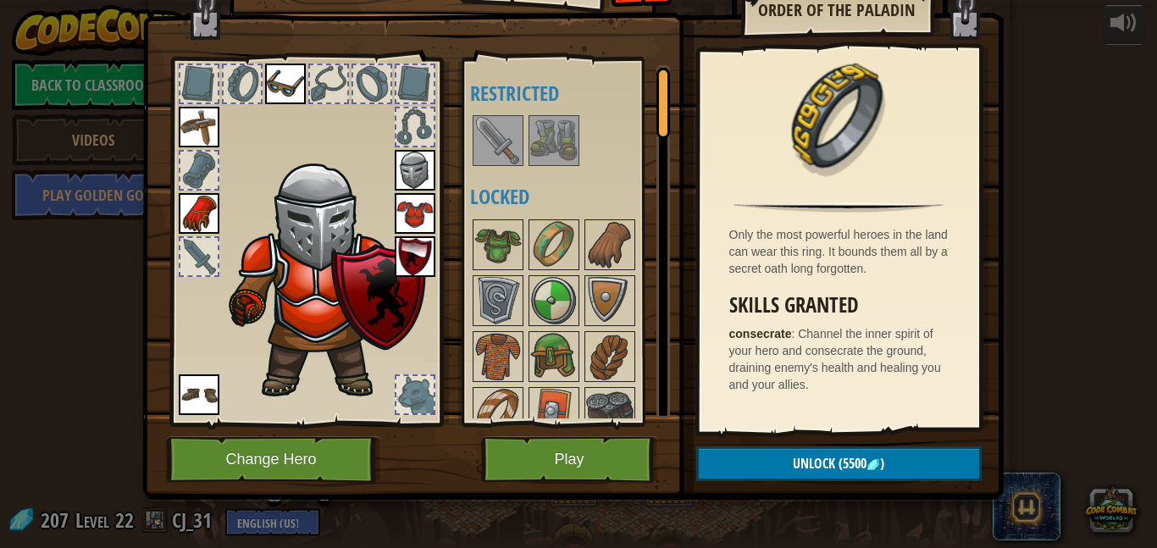
click at [517, 208] on h4 "Locked" at bounding box center [570, 197] width 200 height 22
click at [522, 206] on h4 "Locked" at bounding box center [570, 197] width 200 height 22
click at [546, 245] on img at bounding box center [553, 244] width 47 height 47
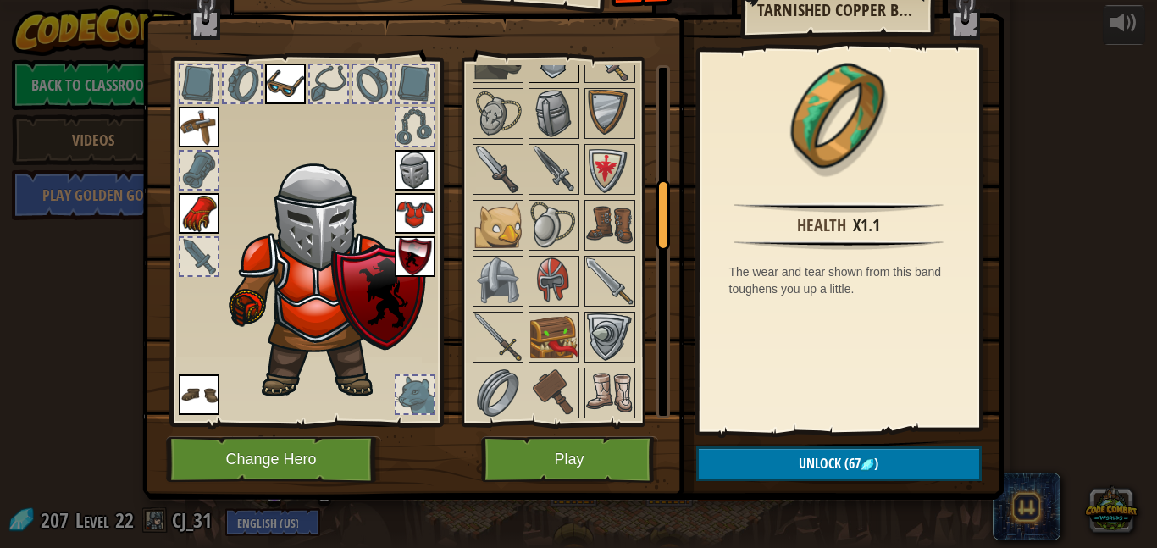
scroll to position [642, 0]
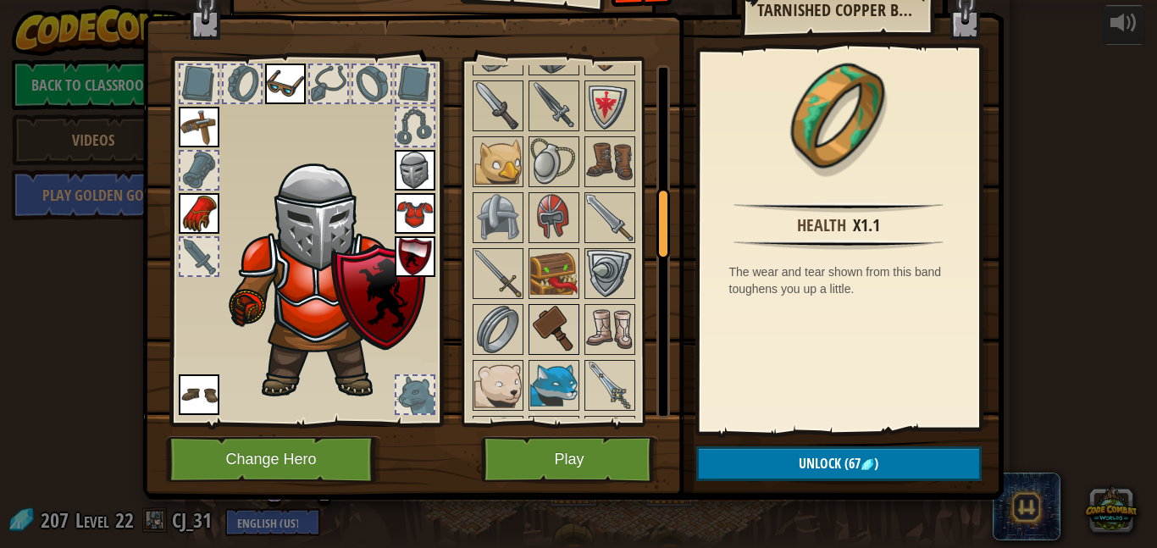
click at [544, 328] on img at bounding box center [553, 329] width 47 height 47
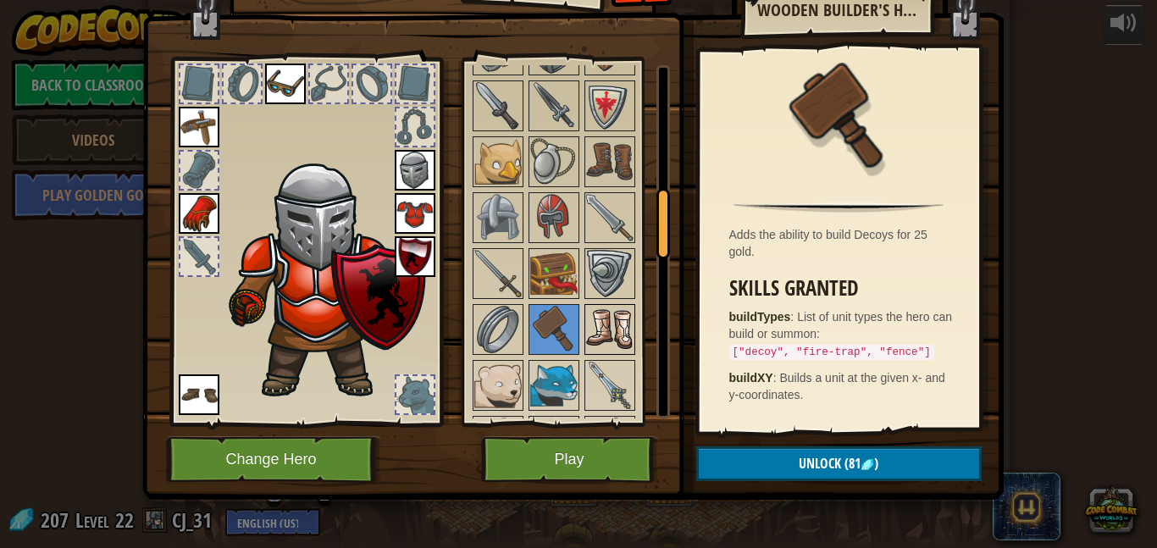
click at [605, 326] on img at bounding box center [609, 329] width 47 height 47
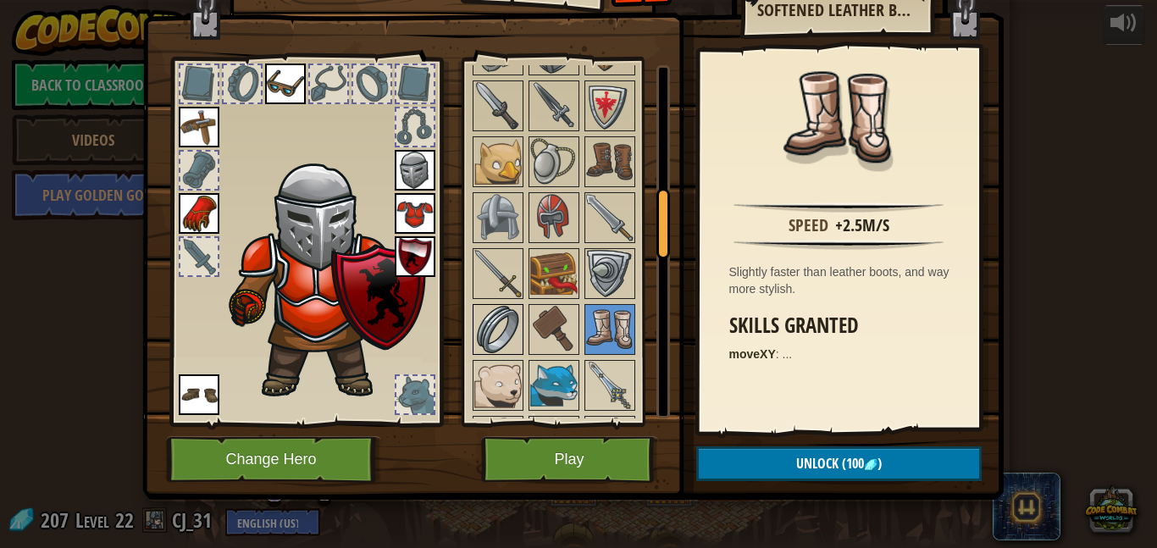
click at [501, 324] on img at bounding box center [497, 329] width 47 height 47
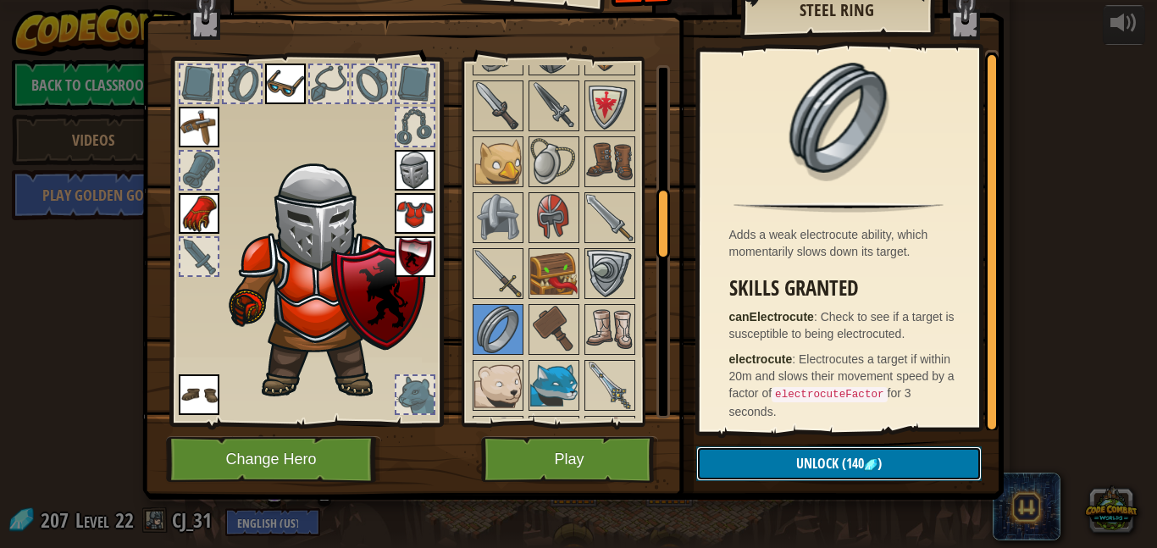
click at [892, 458] on button "Unlock (140 )" at bounding box center [838, 463] width 285 height 35
click at [866, 463] on button "Confirm" at bounding box center [838, 463] width 285 height 35
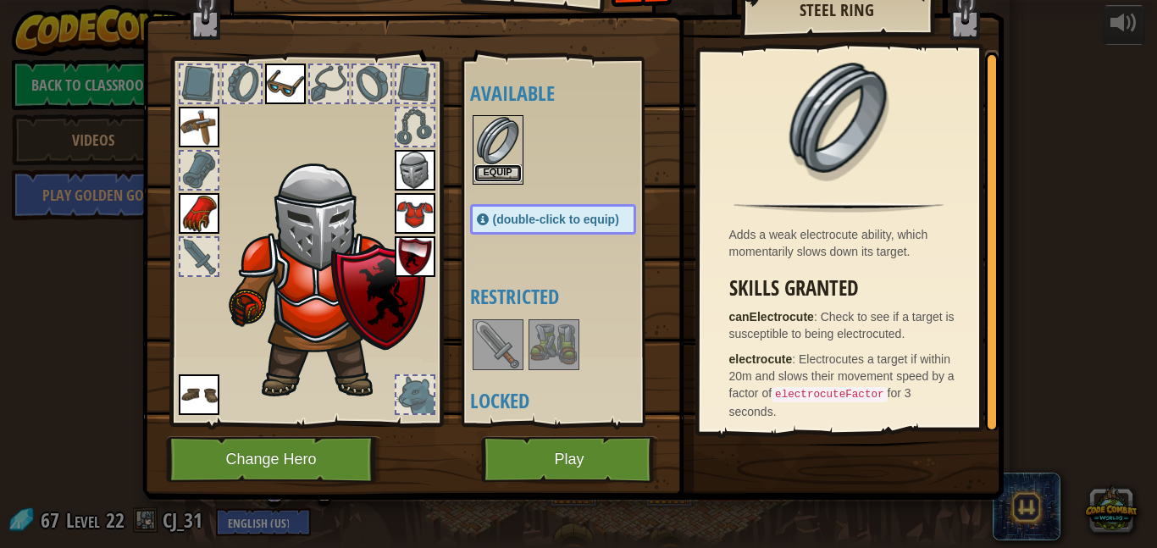
click at [490, 174] on button "Equip" at bounding box center [497, 173] width 47 height 18
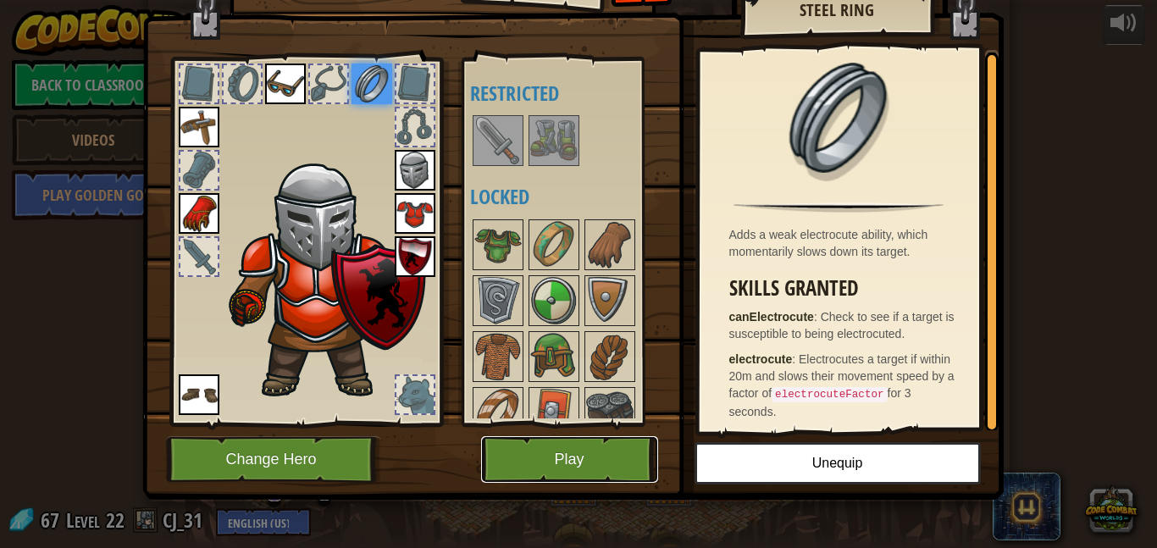
click at [570, 471] on button "Play" at bounding box center [569, 459] width 177 height 47
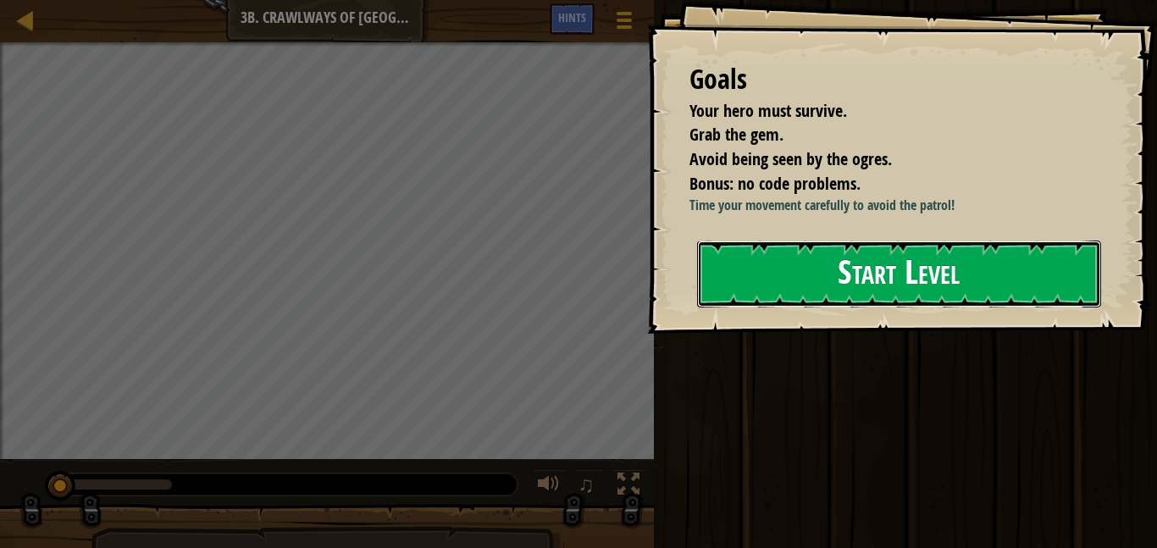
click at [819, 307] on button "Start Level" at bounding box center [899, 274] width 404 height 67
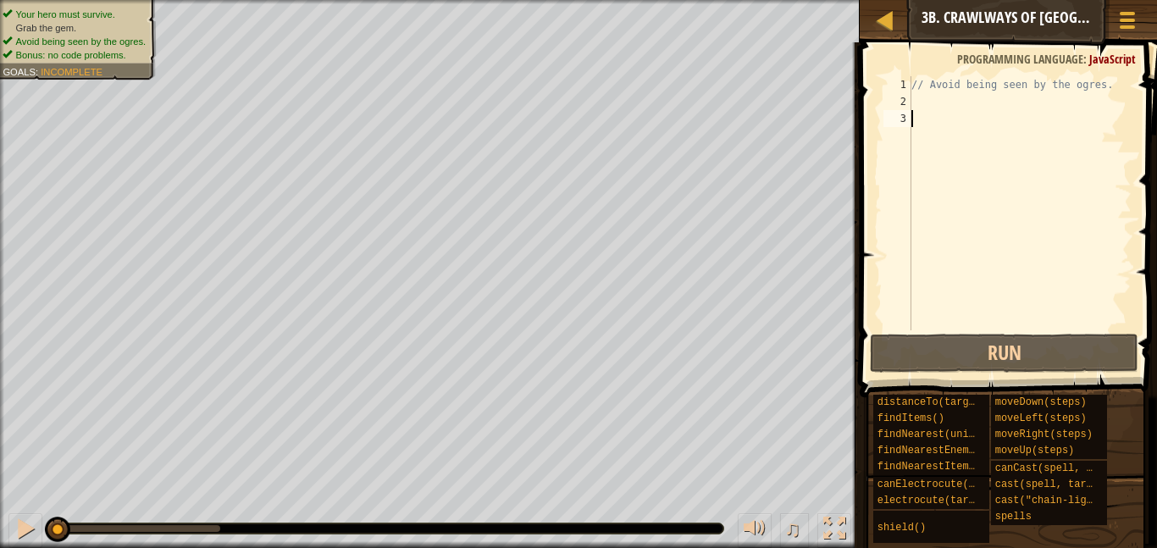
click at [941, 164] on div "// Avoid being seen by the ogres." at bounding box center [1020, 220] width 224 height 288
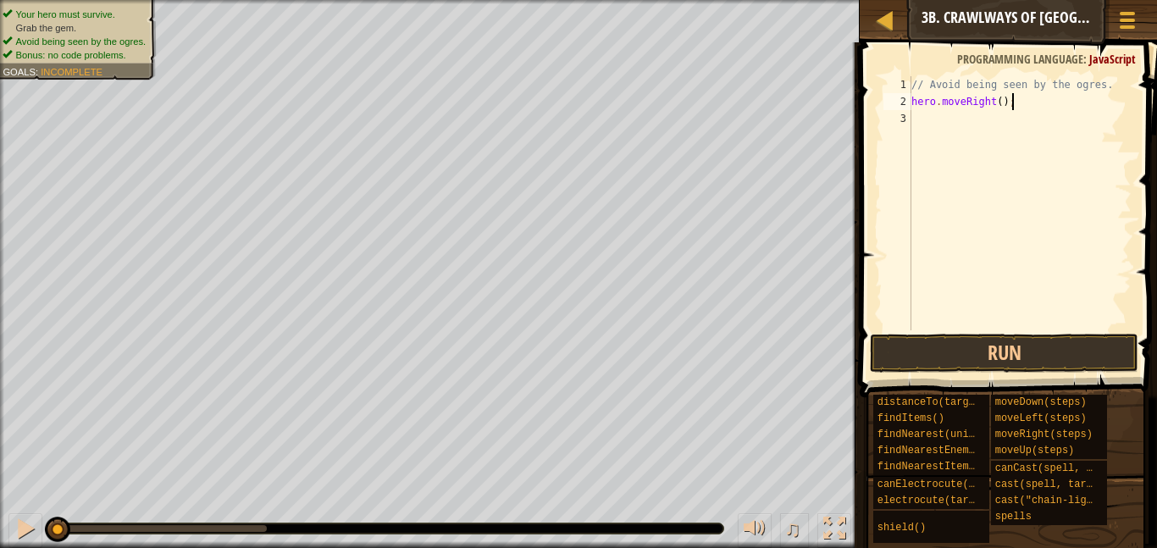
scroll to position [8, 14]
click at [982, 362] on button "Run" at bounding box center [1004, 353] width 269 height 39
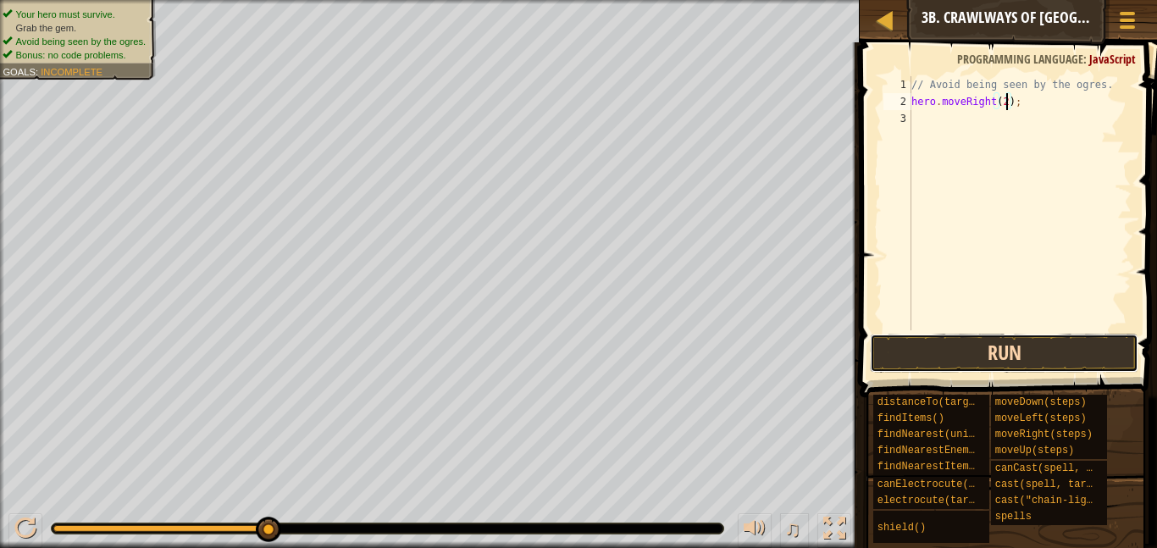
click at [1027, 351] on button "Run" at bounding box center [1004, 353] width 269 height 39
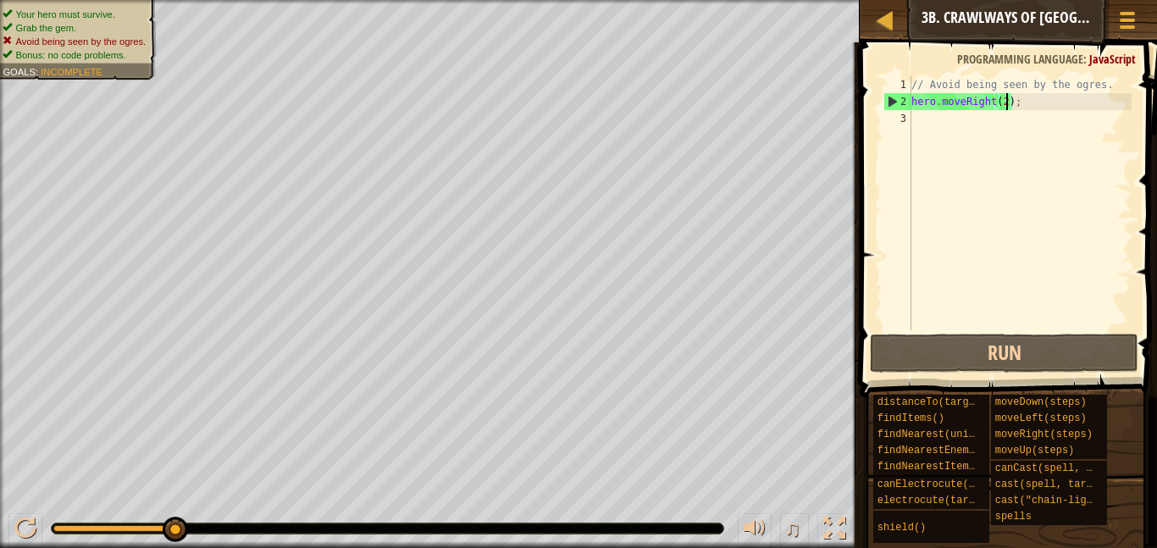
type textarea "hero.moveRight();"
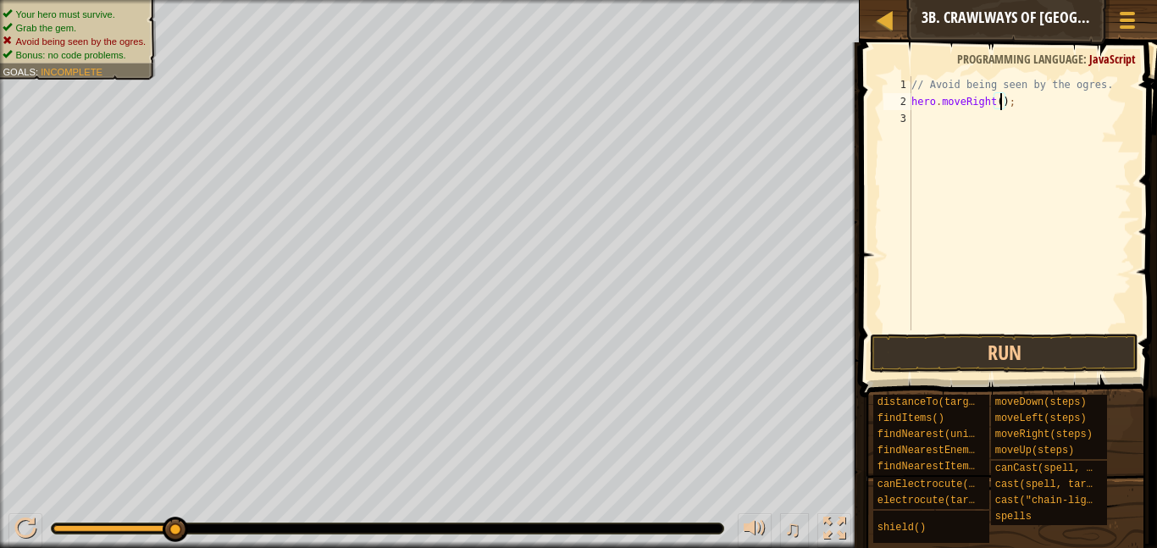
click at [1005, 133] on div "// Avoid being seen by the ogres. hero . moveRight ( ) ;" at bounding box center [1020, 220] width 224 height 288
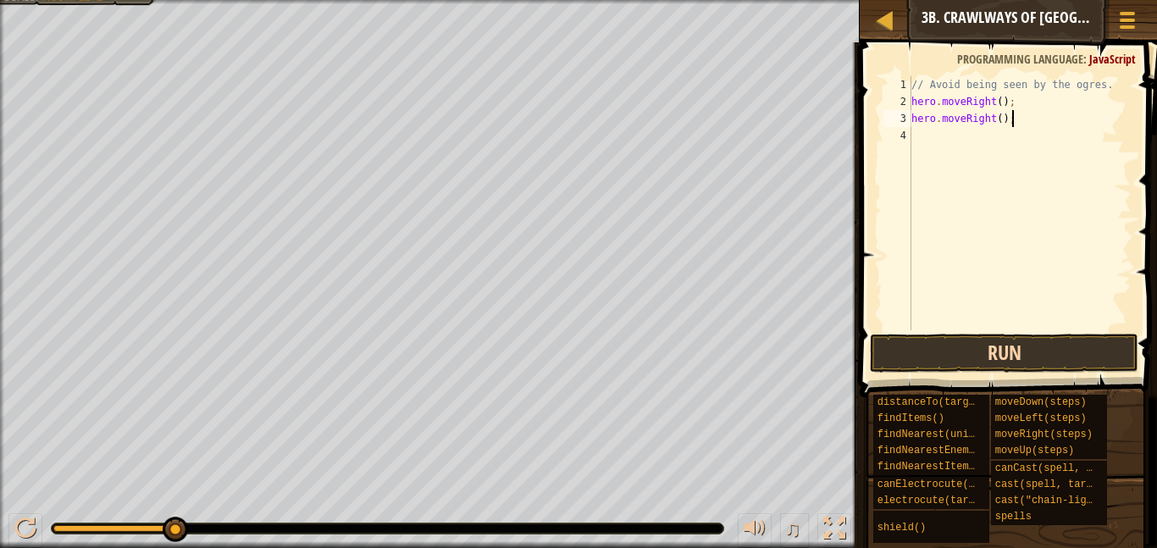
type textarea "hero.moveRight();"
click at [1041, 364] on button "Run" at bounding box center [1004, 353] width 269 height 39
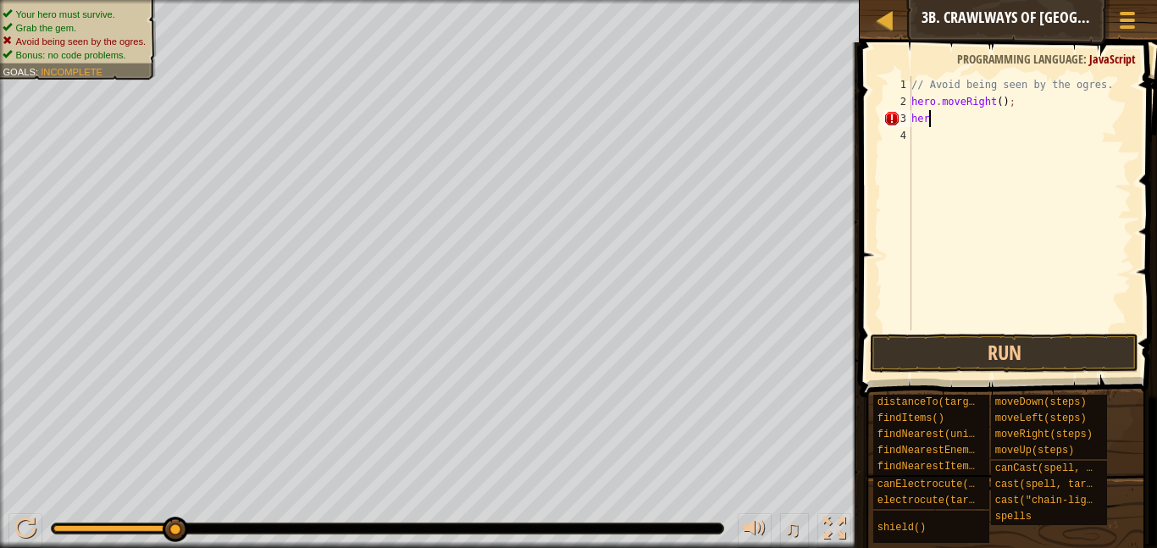
scroll to position [8, 1]
type textarea "h"
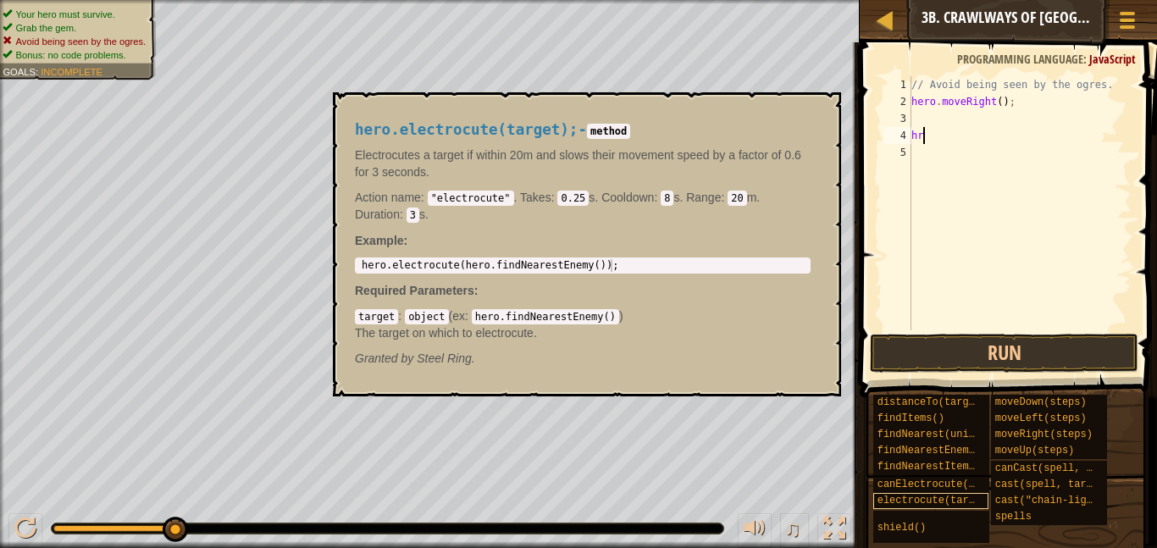
type textarea "h"
type textarea "hero.moveLeft();"
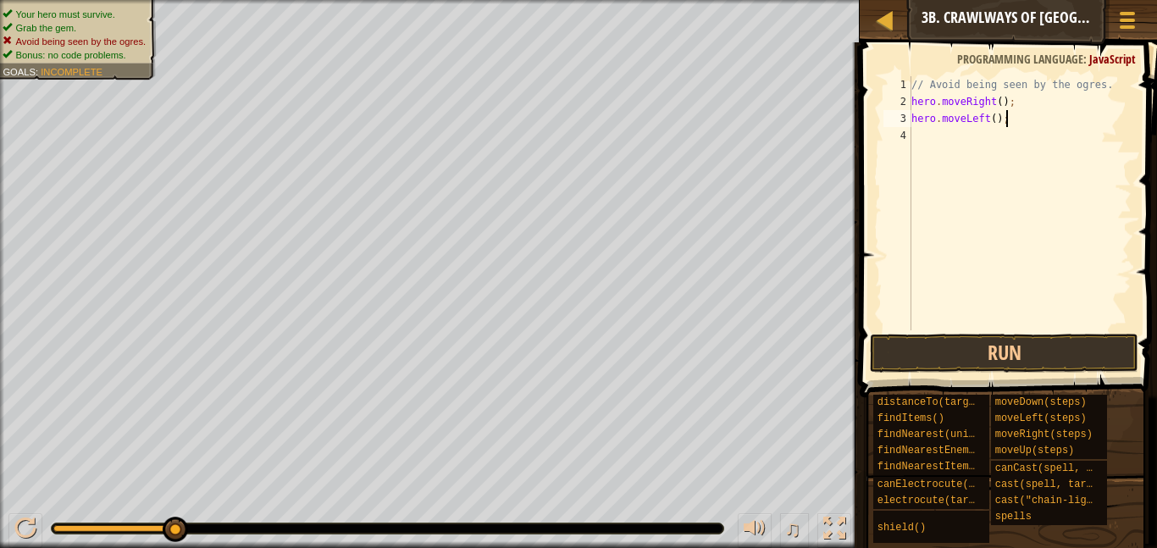
click at [917, 142] on div "// Avoid being seen by the ogres. hero . moveRight ( ) ; hero . moveLeft ( ) ;" at bounding box center [1020, 220] width 224 height 288
type textarea "hero.moveRight(2);"
click at [1043, 349] on button "Run" at bounding box center [1004, 353] width 269 height 39
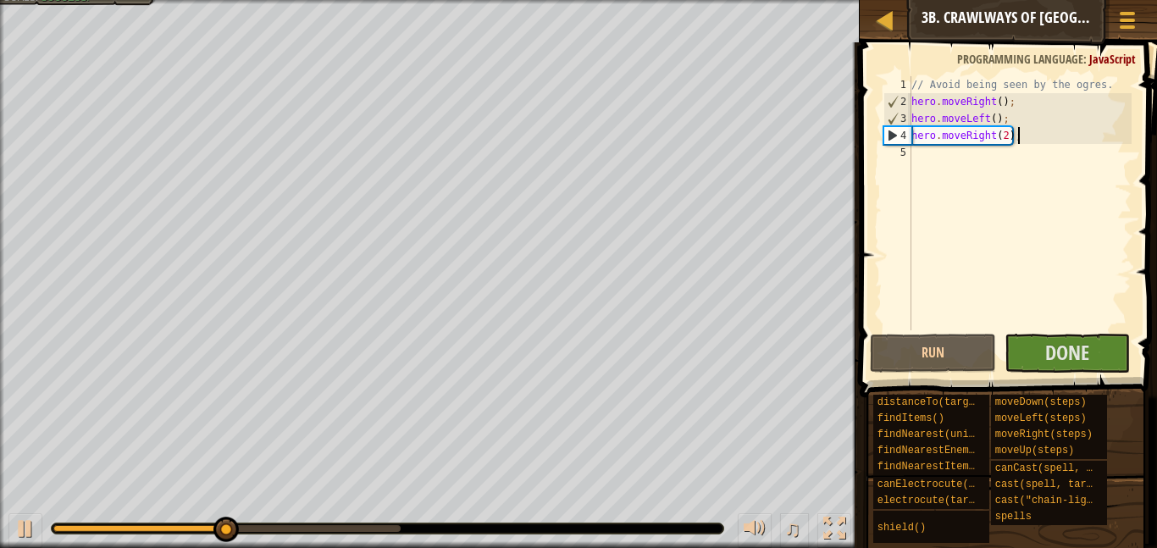
click at [1050, 329] on div "// Avoid being seen by the ogres. hero . moveRight ( ) ; hero . moveLeft ( ) ; …" at bounding box center [1020, 220] width 224 height 288
click at [1066, 344] on span "Done" at bounding box center [1067, 352] width 44 height 27
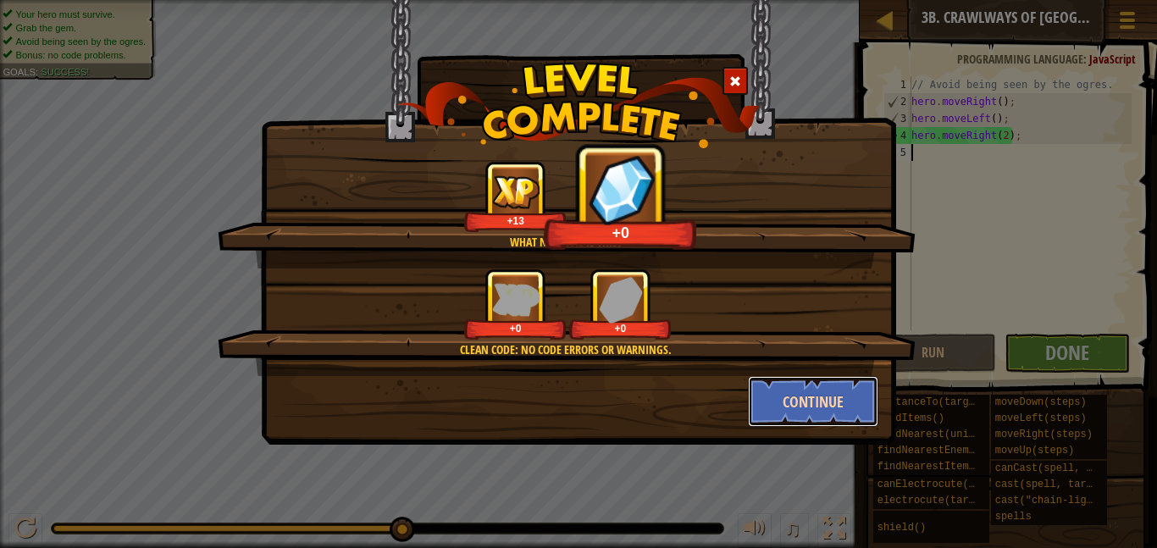
click at [767, 405] on button "Continue" at bounding box center [813, 401] width 131 height 51
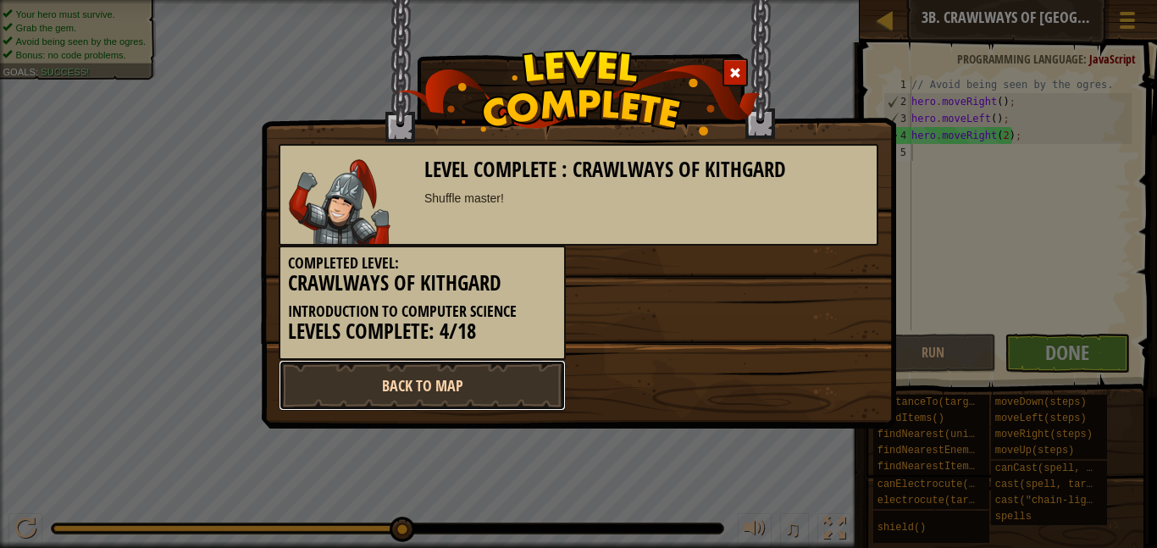
click at [478, 407] on link "Back to Map" at bounding box center [422, 385] width 287 height 51
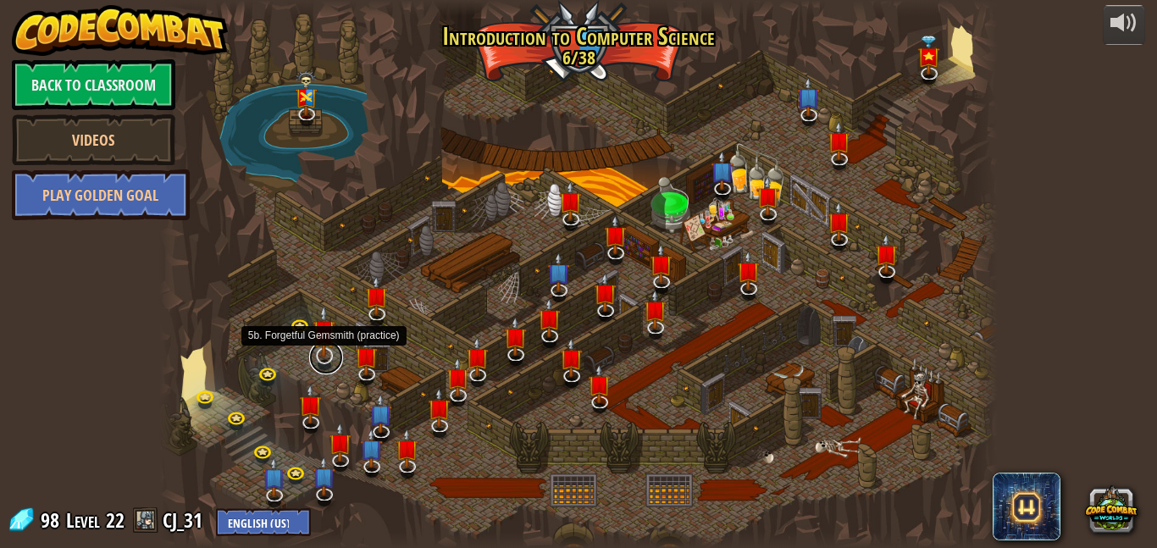
click at [317, 360] on link at bounding box center [326, 358] width 34 height 34
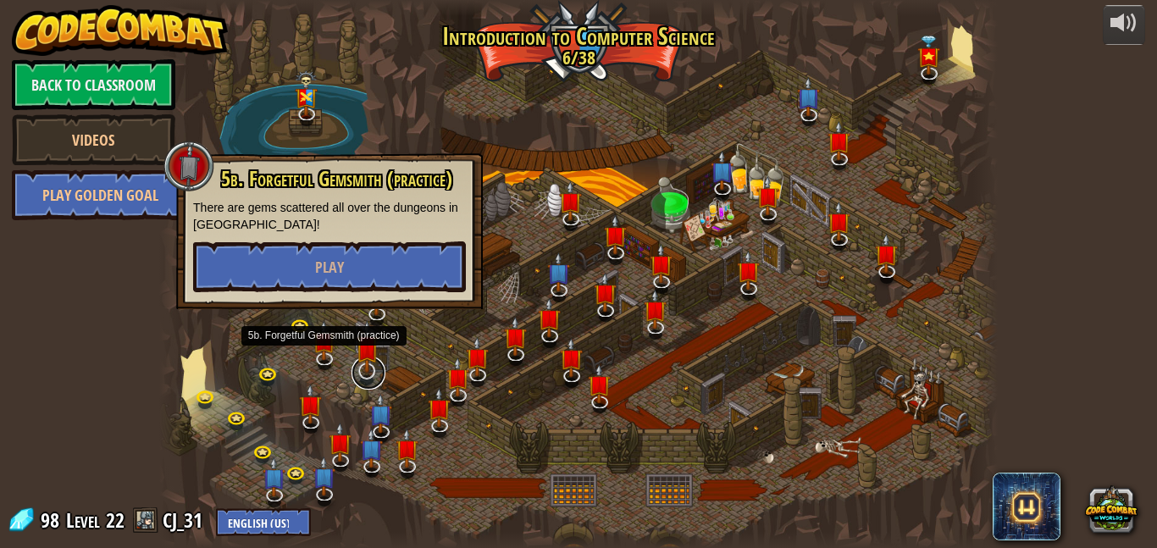
click at [352, 375] on link at bounding box center [369, 373] width 34 height 34
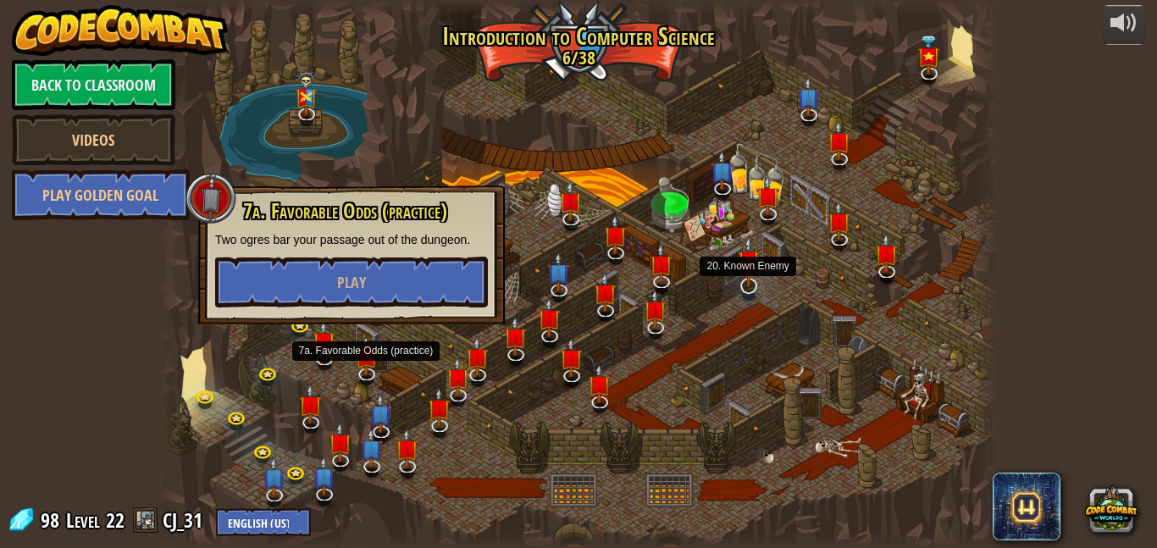
click at [756, 274] on img at bounding box center [749, 261] width 23 height 53
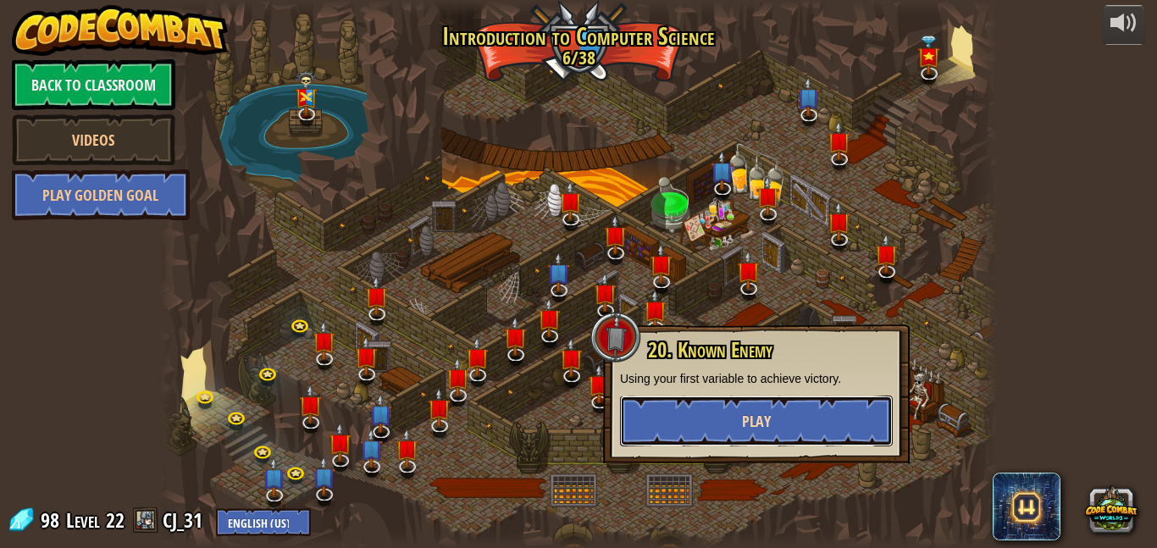
click at [745, 421] on span "Play" at bounding box center [756, 421] width 29 height 21
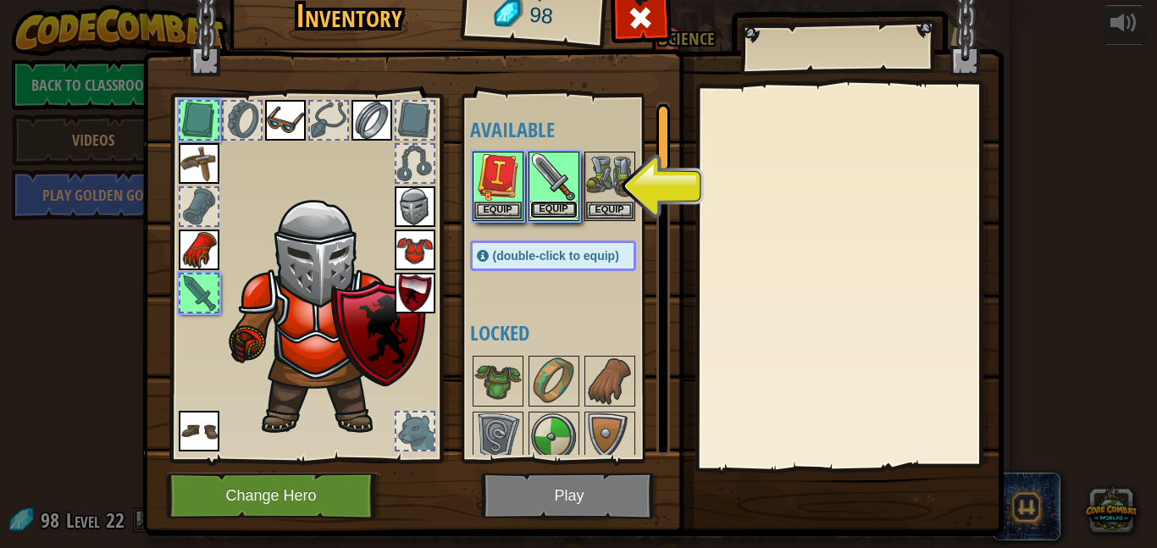
click at [537, 205] on button "Equip" at bounding box center [553, 210] width 47 height 18
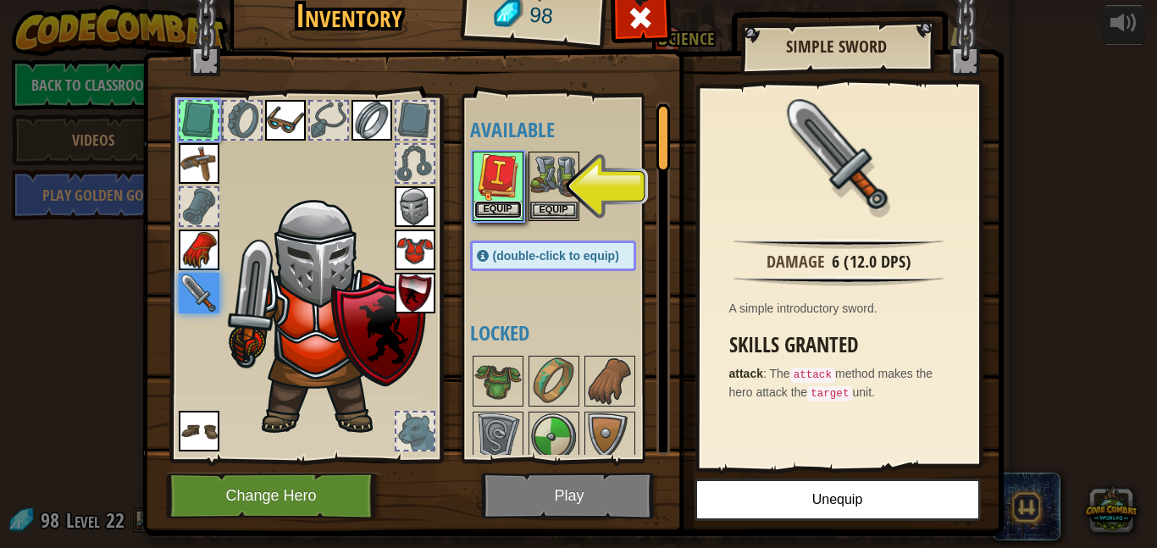
click at [506, 205] on button "Equip" at bounding box center [497, 210] width 47 height 18
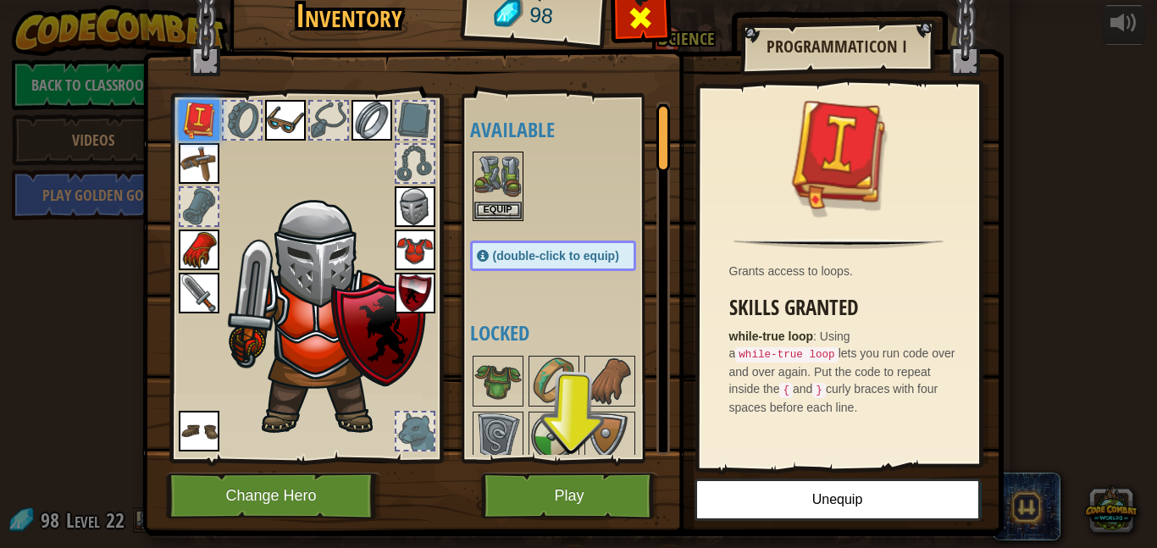
click at [645, 14] on span at bounding box center [640, 17] width 27 height 27
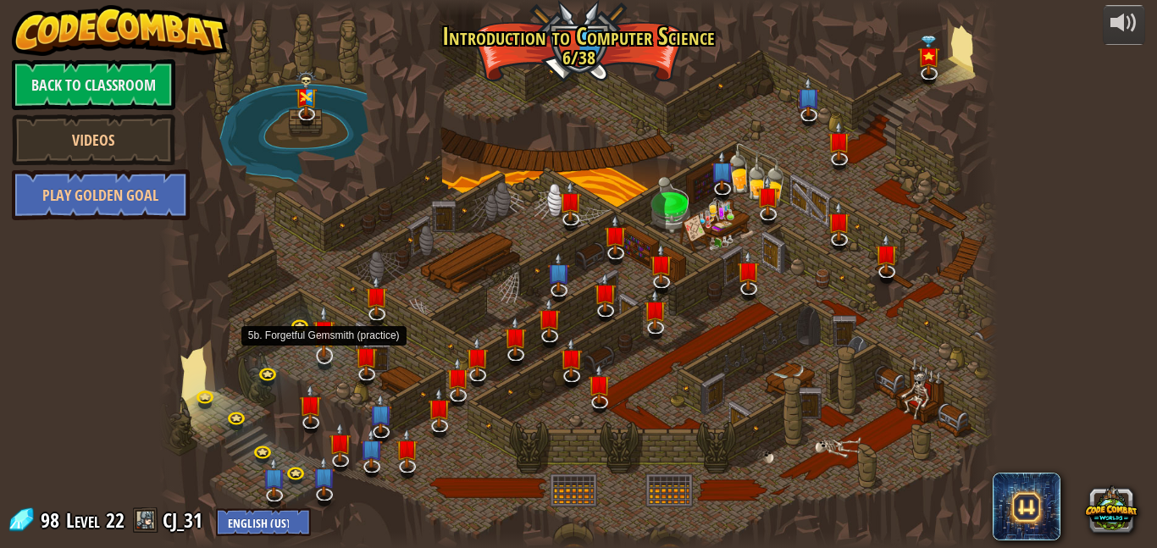
click at [323, 357] on img at bounding box center [324, 331] width 23 height 53
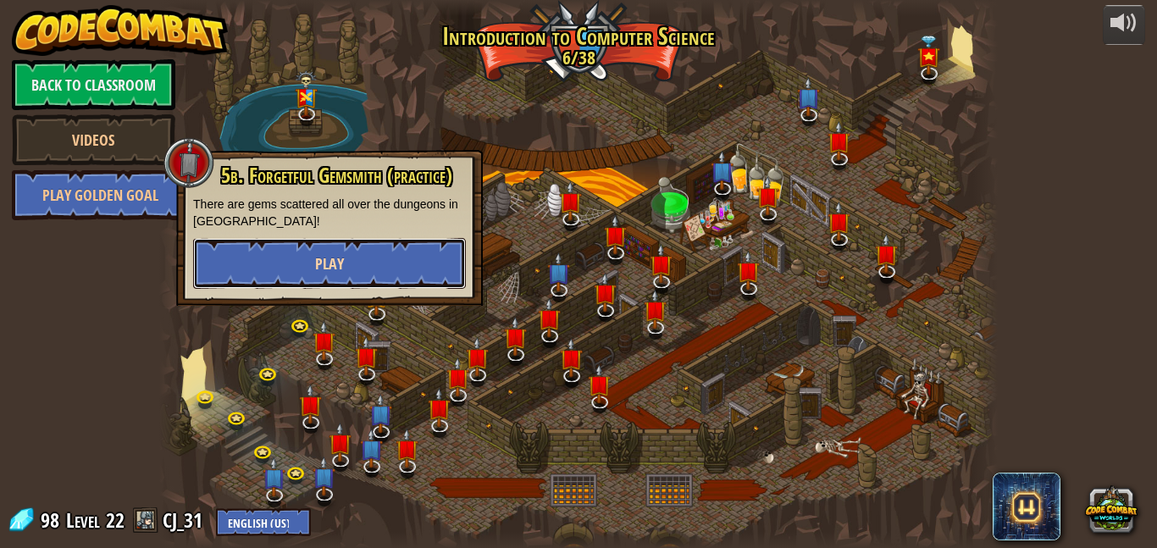
click at [318, 268] on span "Play" at bounding box center [329, 263] width 29 height 21
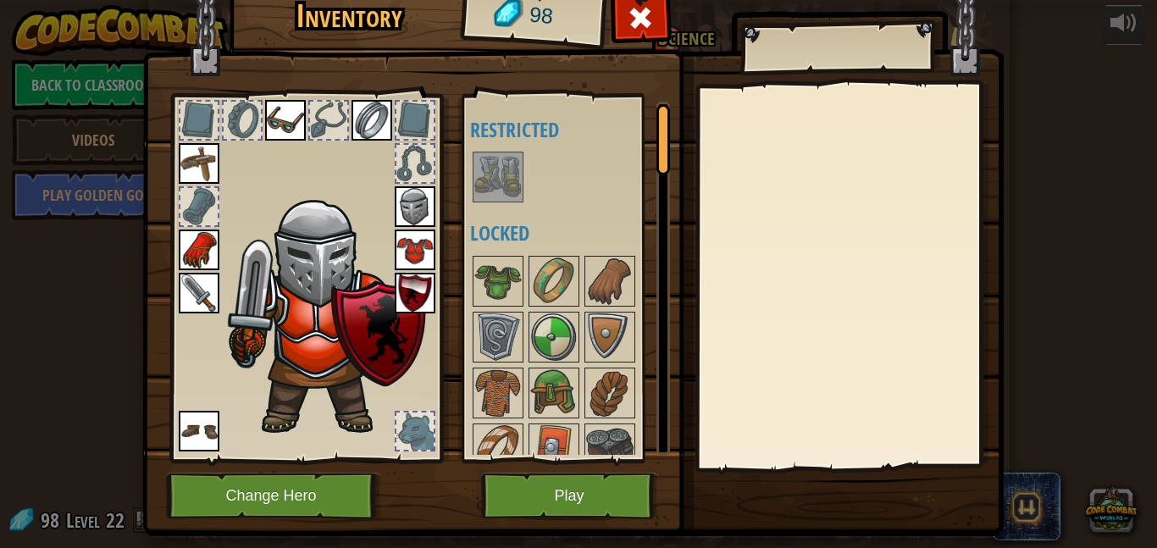
click at [511, 177] on img at bounding box center [497, 176] width 47 height 47
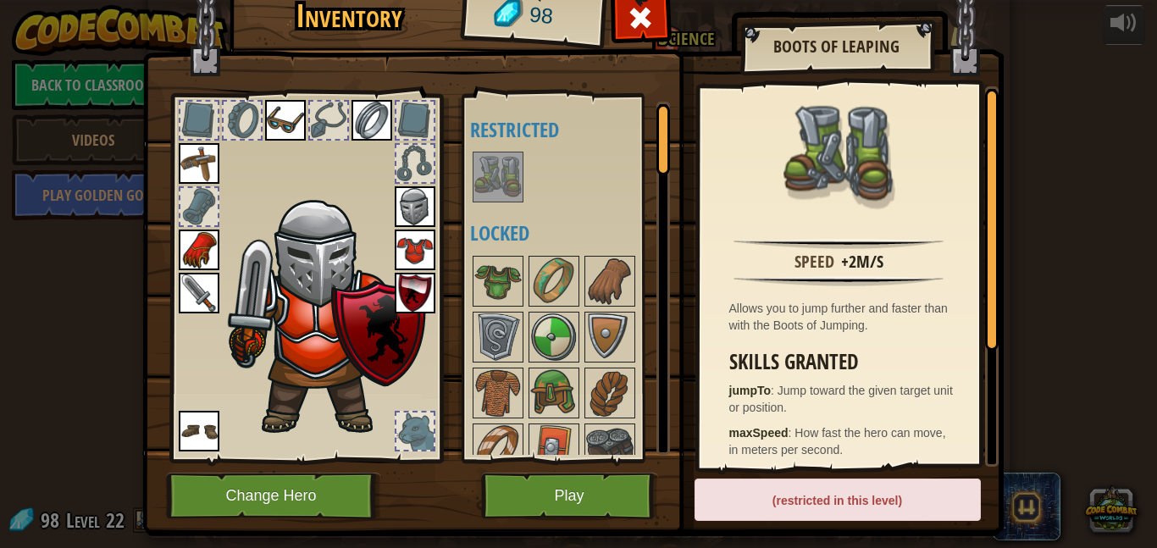
click at [1027, 305] on div "Inventory 98 Available Equip Equip Equip Equip Equip Equip Equip Equip Equip (d…" at bounding box center [578, 274] width 1157 height 548
click at [618, 3] on div at bounding box center [640, 22] width 53 height 53
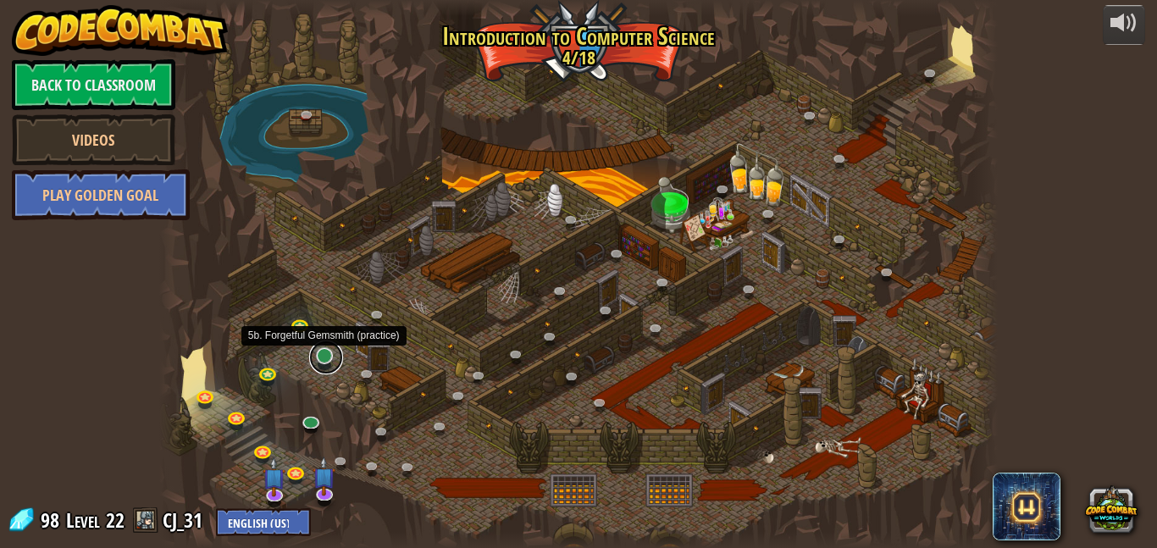
click at [324, 352] on link at bounding box center [326, 358] width 34 height 34
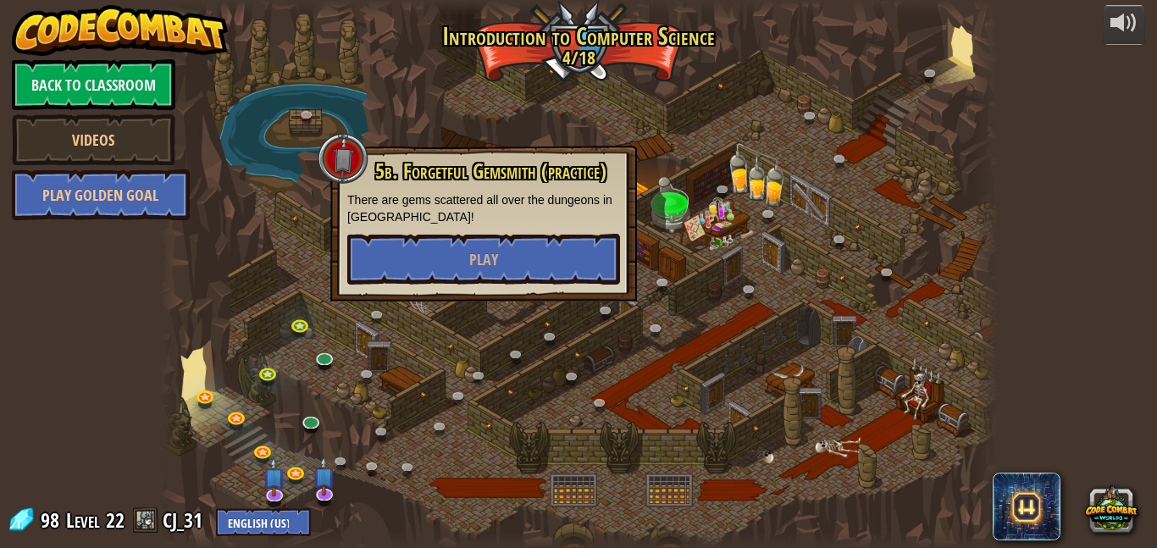
click at [306, 399] on div at bounding box center [578, 274] width 839 height 548
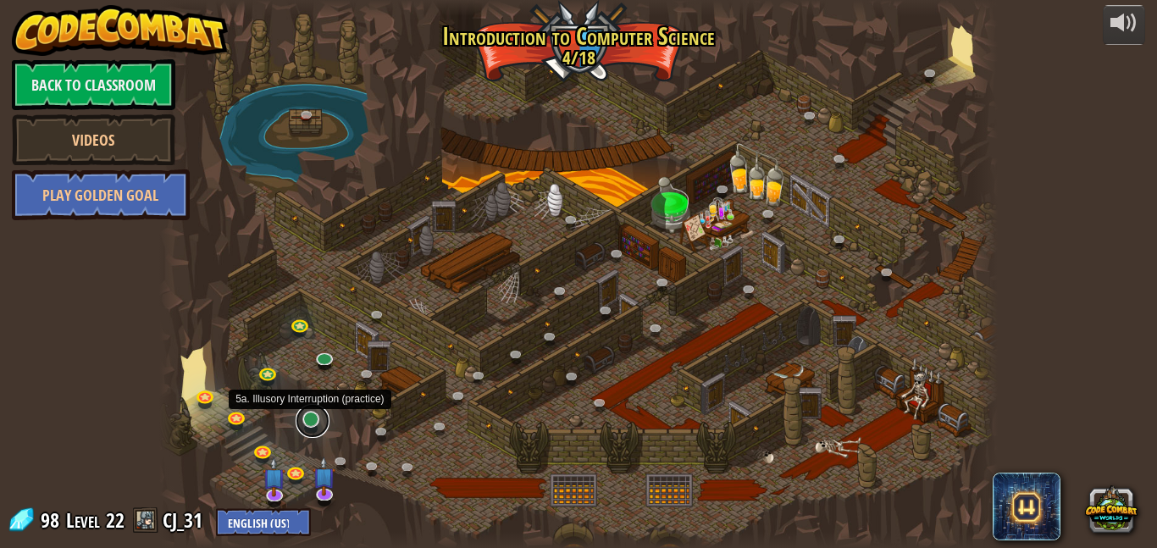
click at [313, 423] on link at bounding box center [313, 421] width 34 height 34
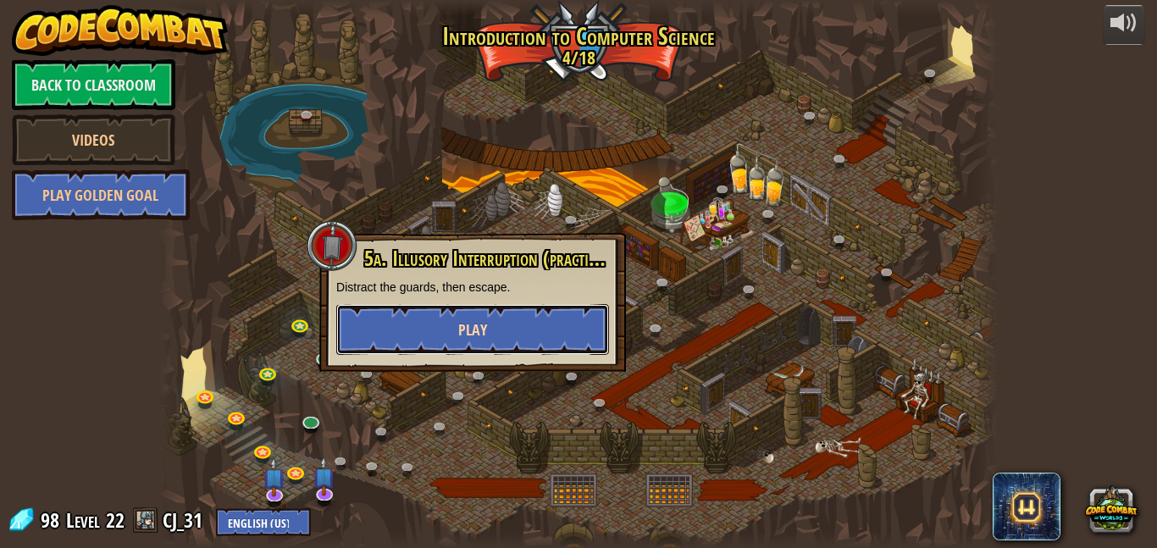
click at [550, 324] on button "Play" at bounding box center [472, 329] width 273 height 51
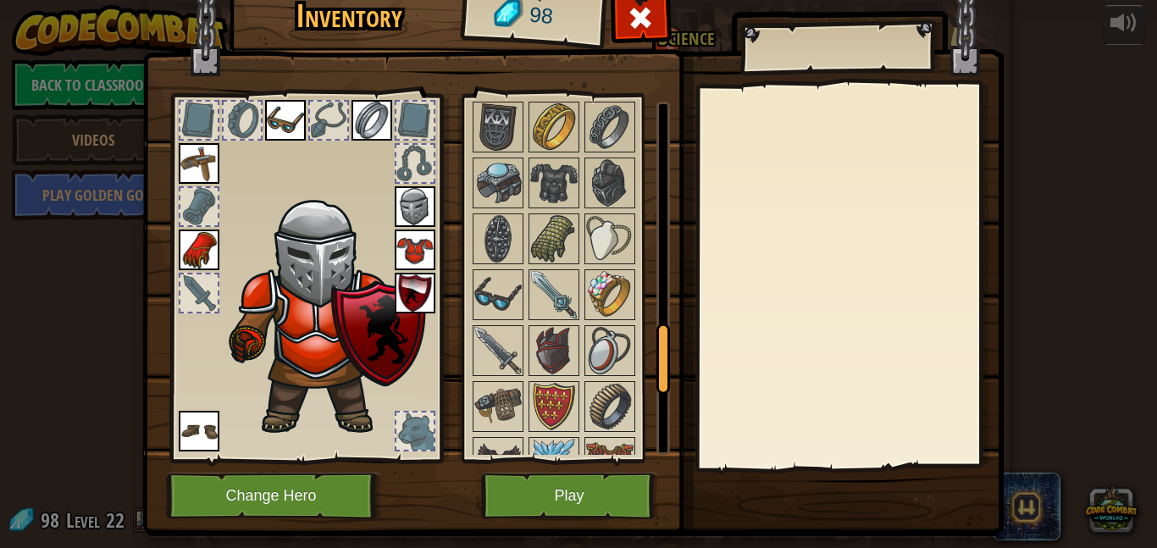
scroll to position [1171, 0]
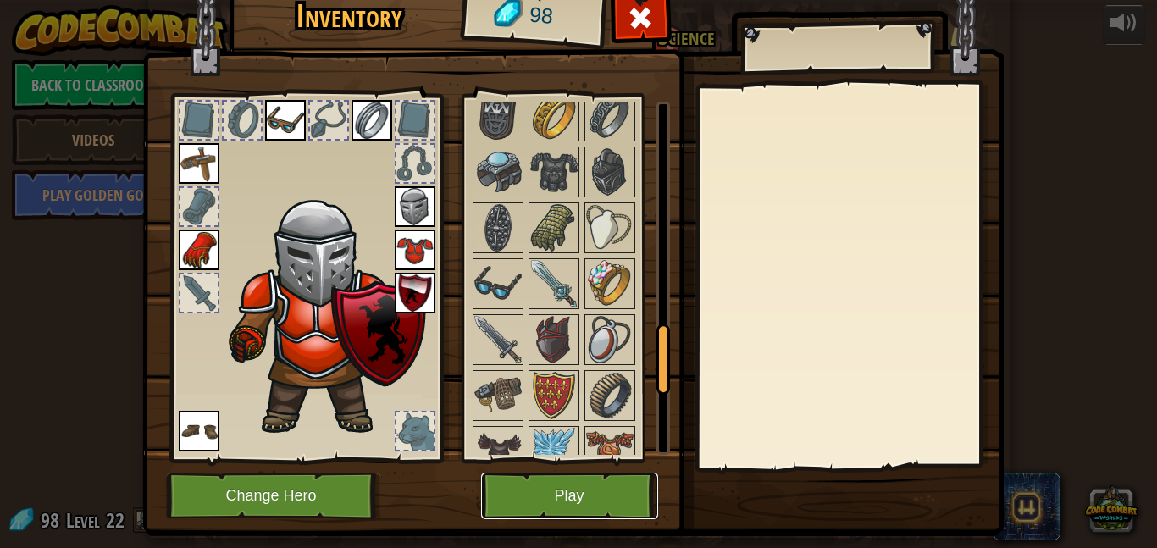
click at [581, 504] on button "Play" at bounding box center [569, 496] width 177 height 47
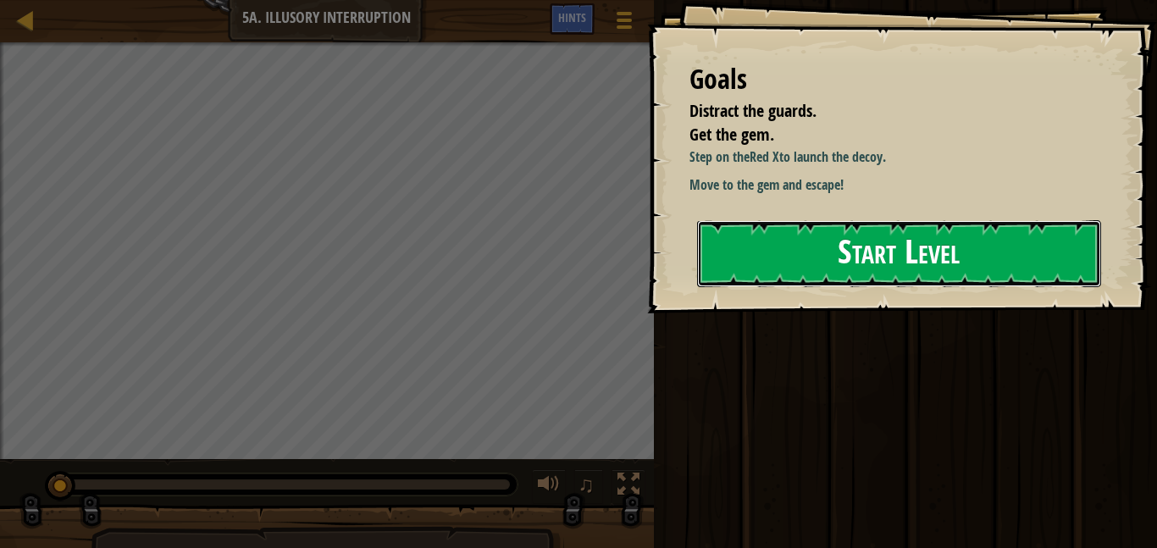
click at [982, 235] on button "Start Level" at bounding box center [899, 253] width 404 height 67
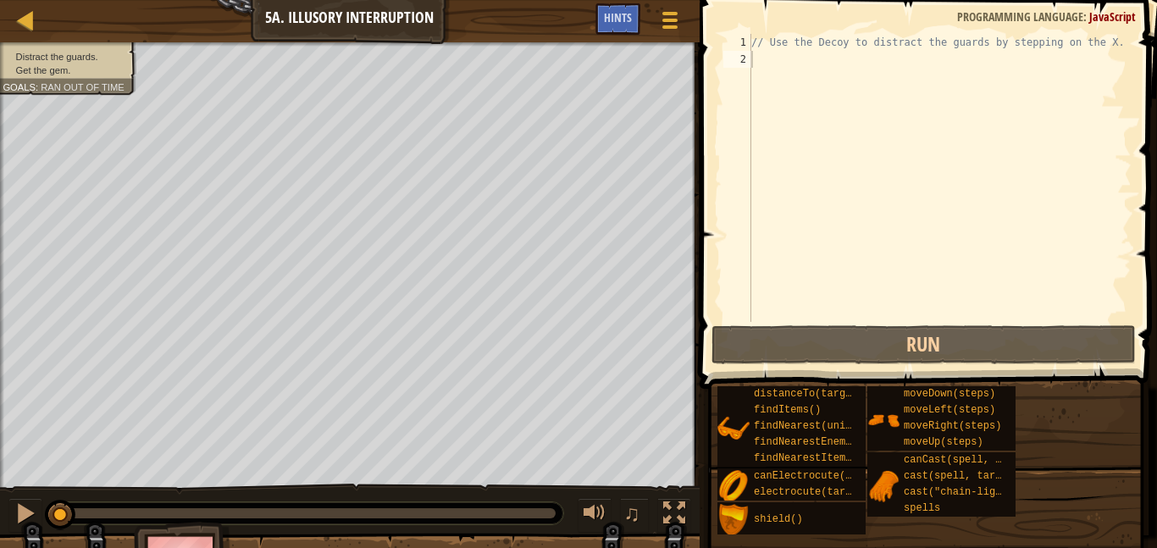
click at [645, 16] on div "Game Menu Done Hints" at bounding box center [643, 23] width 96 height 40
click at [598, 16] on div "Hints" at bounding box center [617, 18] width 45 height 31
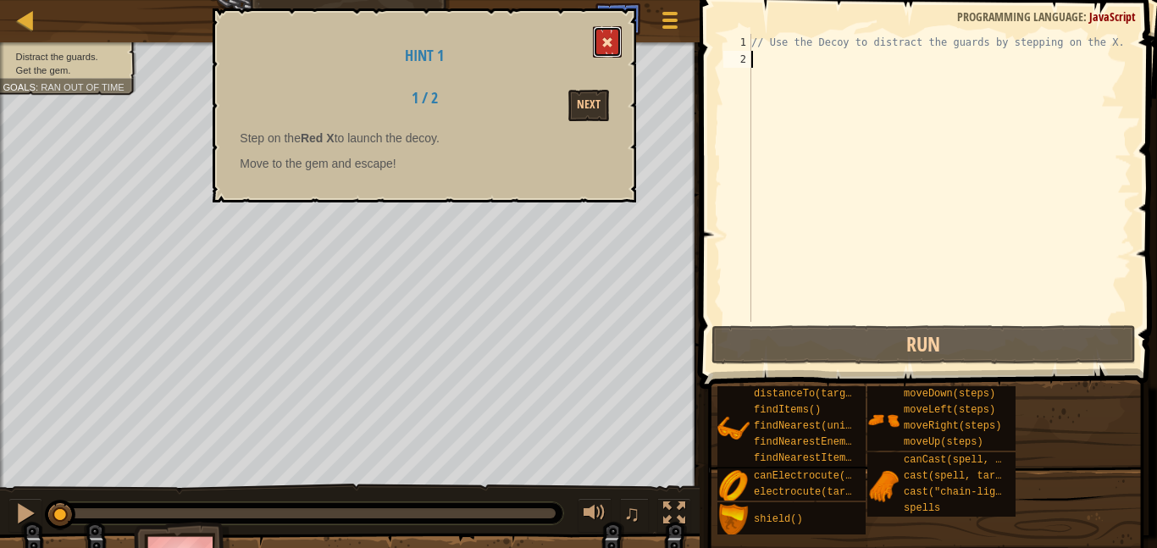
click at [605, 47] on span at bounding box center [607, 42] width 12 height 12
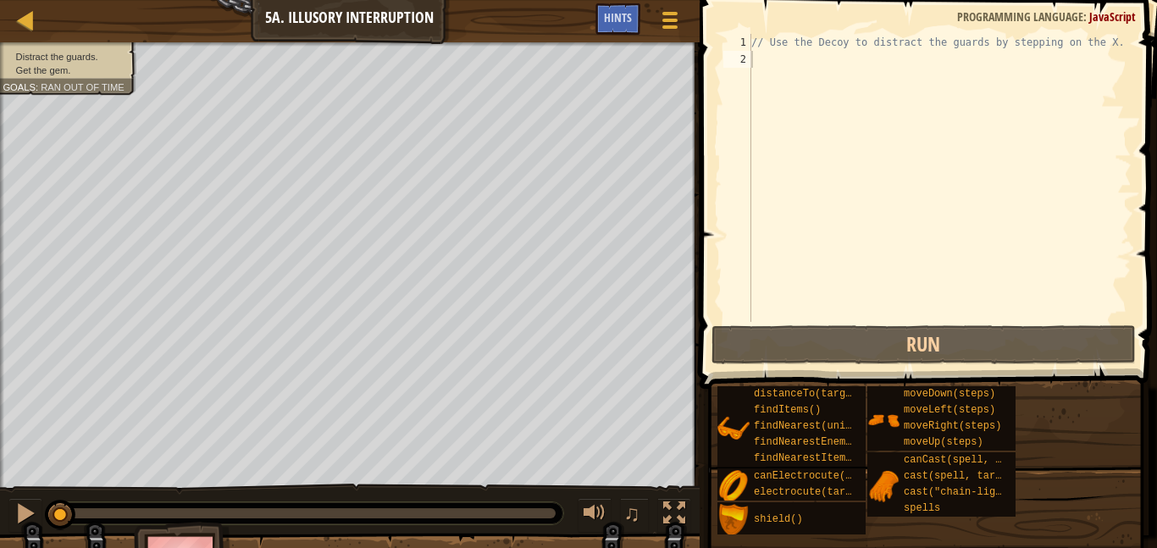
click at [838, 55] on div "// Use the Decoy to distract the guards by stepping on the X." at bounding box center [940, 195] width 384 height 322
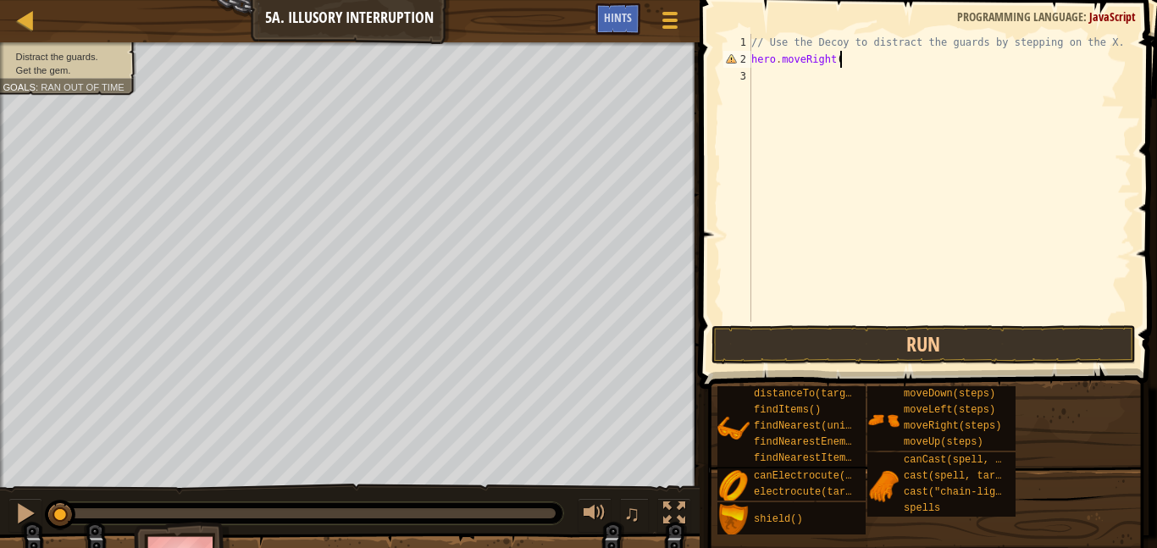
scroll to position [8, 13]
type textarea "hero.moveRight();"
click at [792, 66] on div "// Use the Decoy to distract the guards by stepping on the X. hero . moveRight …" at bounding box center [940, 195] width 384 height 322
click at [786, 80] on div "// Use the Decoy to distract the guards by stepping on the X. hero . moveRight …" at bounding box center [940, 195] width 384 height 322
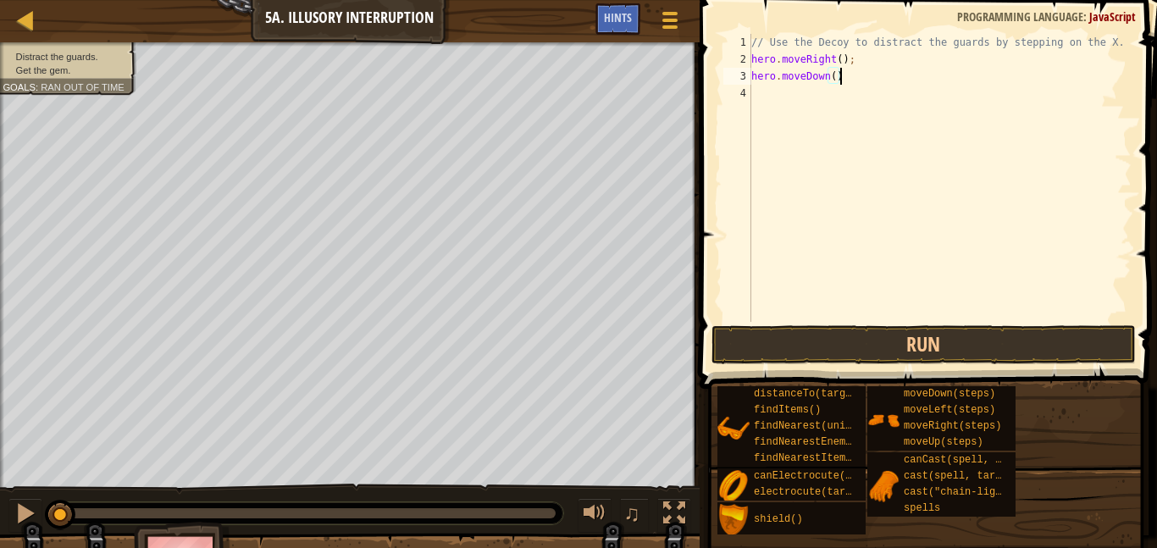
scroll to position [8, 13]
type textarea "hero.moveDown(2);"
click at [912, 341] on button "Run" at bounding box center [924, 344] width 424 height 39
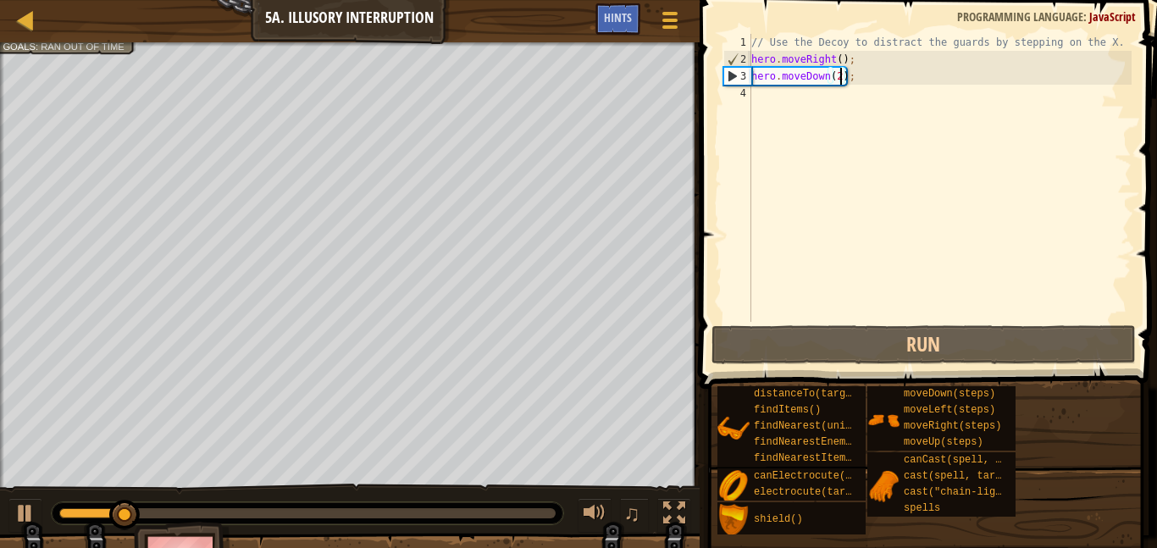
click at [803, 107] on div "// Use the Decoy to distract the guards by stepping on the X. hero . moveRight …" at bounding box center [940, 195] width 384 height 322
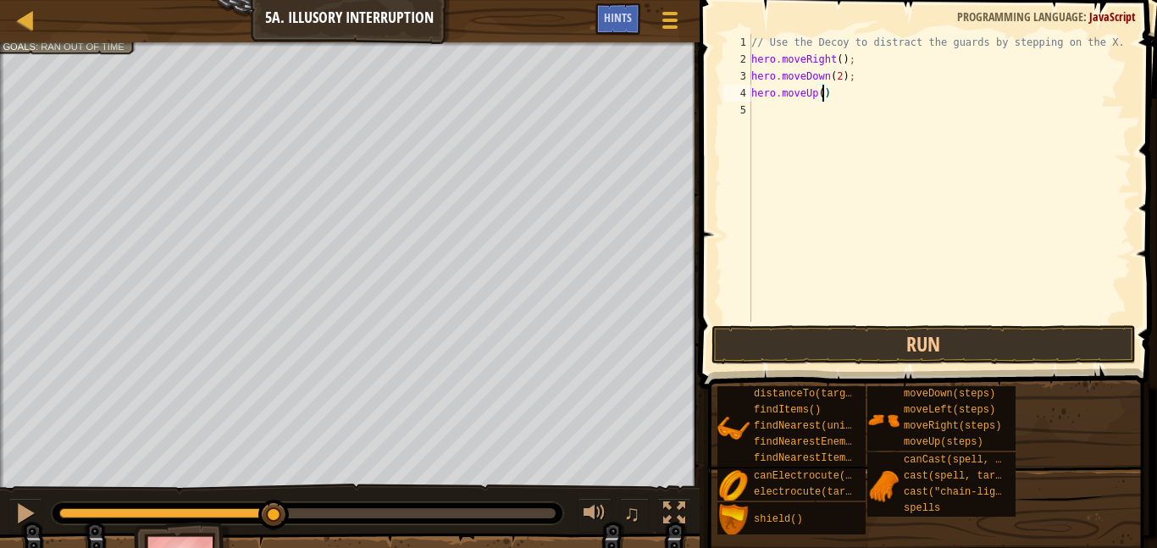
scroll to position [8, 11]
type textarea "hero.moveUp(2);"
click at [777, 129] on div "// Use the Decoy to distract the guards by stepping on the X. hero . moveRight …" at bounding box center [940, 195] width 384 height 322
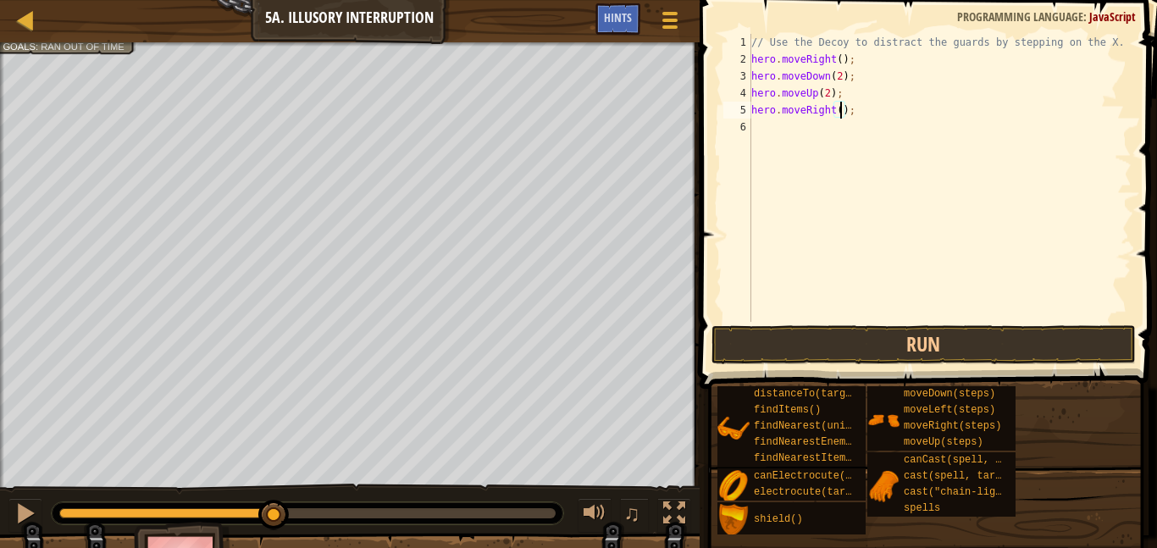
type textarea "hero.moveRight(3);"
click at [883, 310] on div "// Use the Decoy to distract the guards by stepping on the X. hero . moveRight …" at bounding box center [940, 195] width 384 height 322
click at [894, 329] on button "Run" at bounding box center [924, 344] width 424 height 39
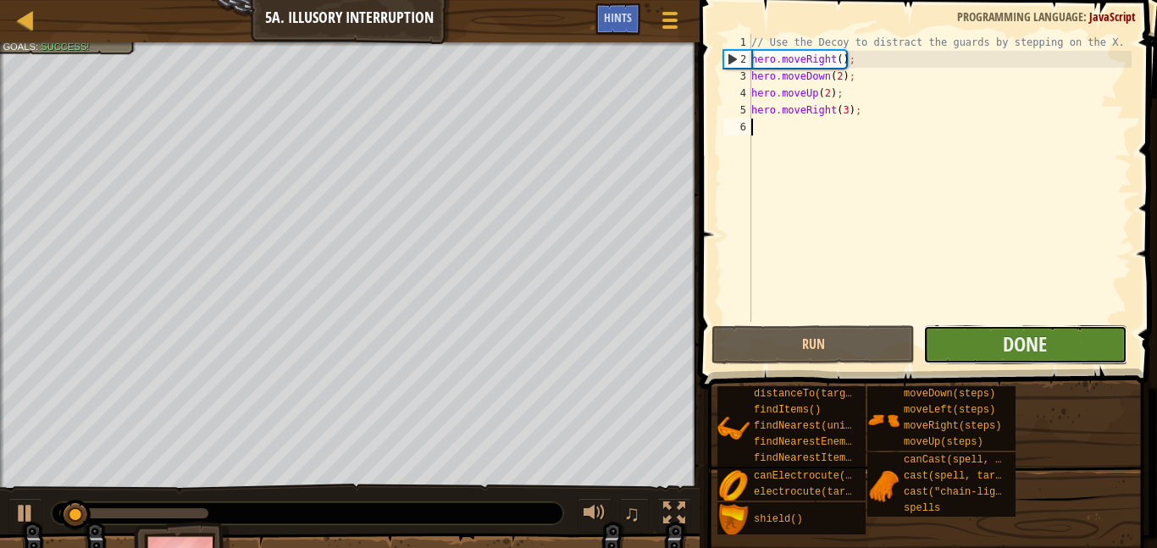
click at [1039, 362] on button "Done" at bounding box center [1024, 344] width 203 height 39
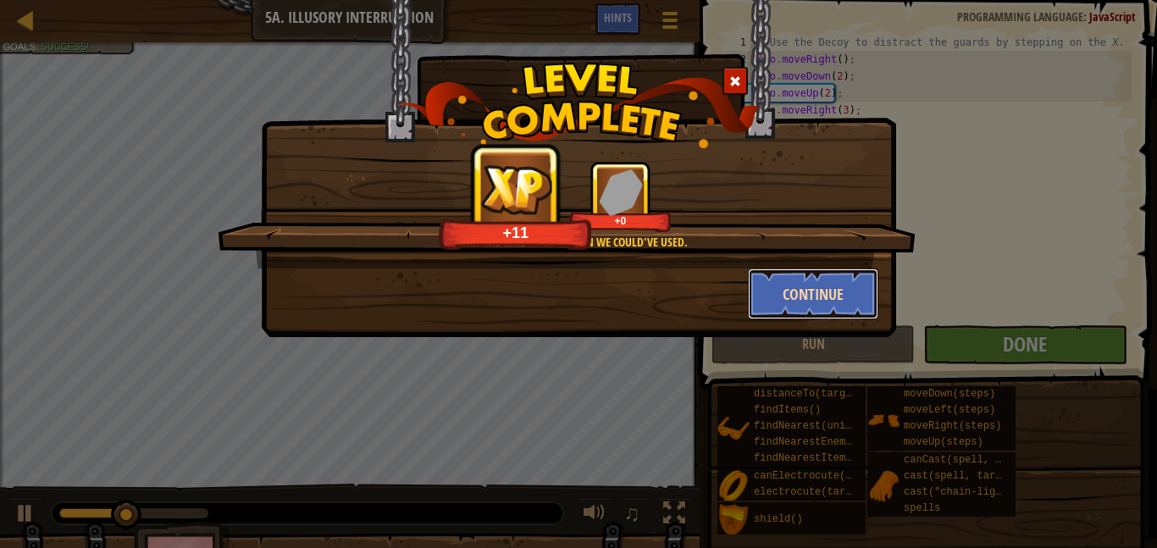
click at [822, 299] on button "Continue" at bounding box center [813, 294] width 131 height 51
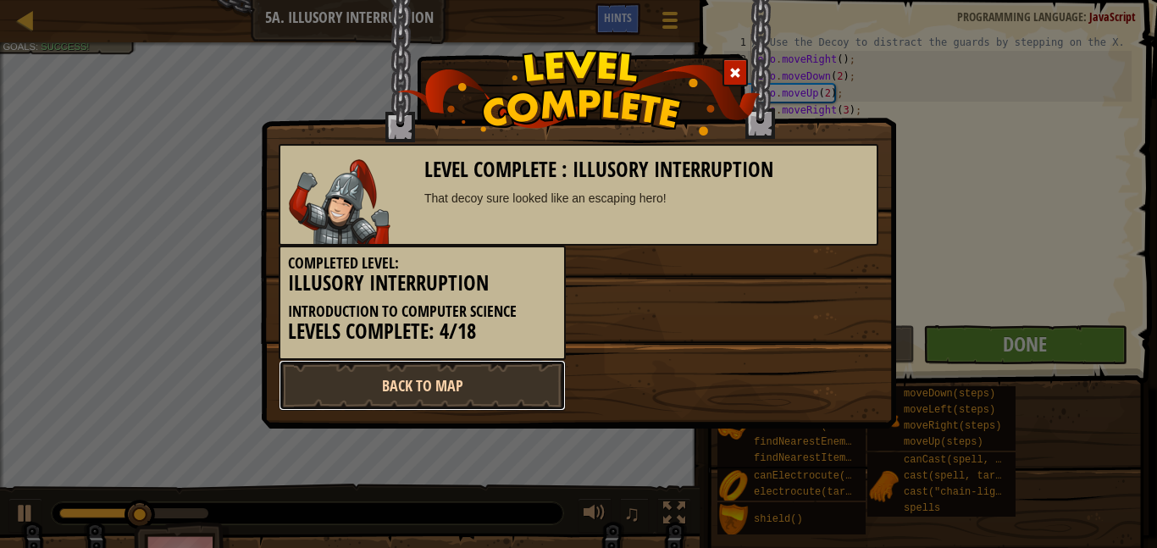
click at [496, 396] on link "Back to Map" at bounding box center [422, 385] width 287 height 51
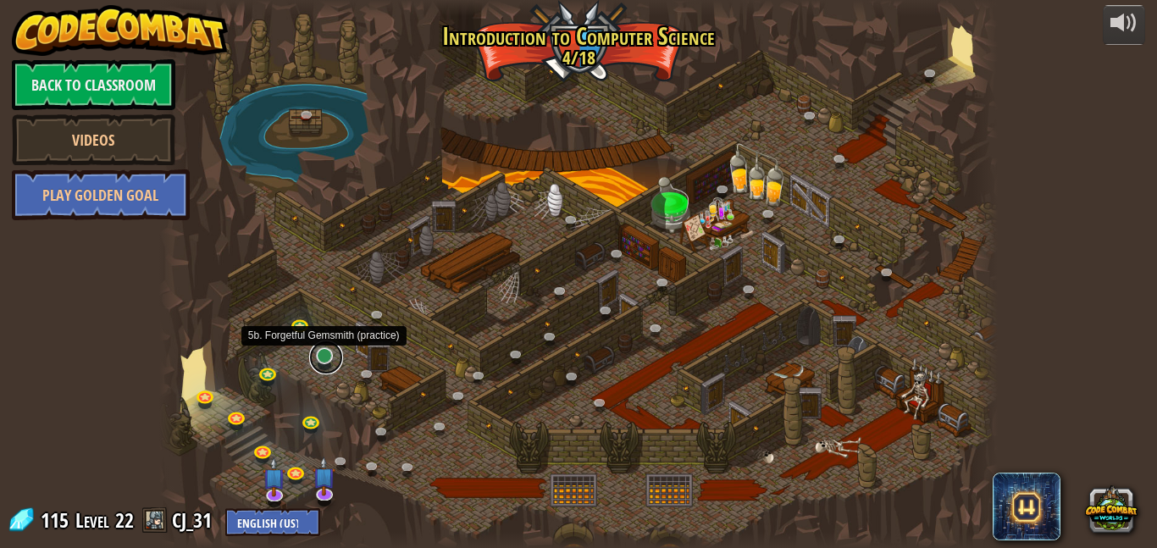
click at [331, 355] on link at bounding box center [326, 358] width 34 height 34
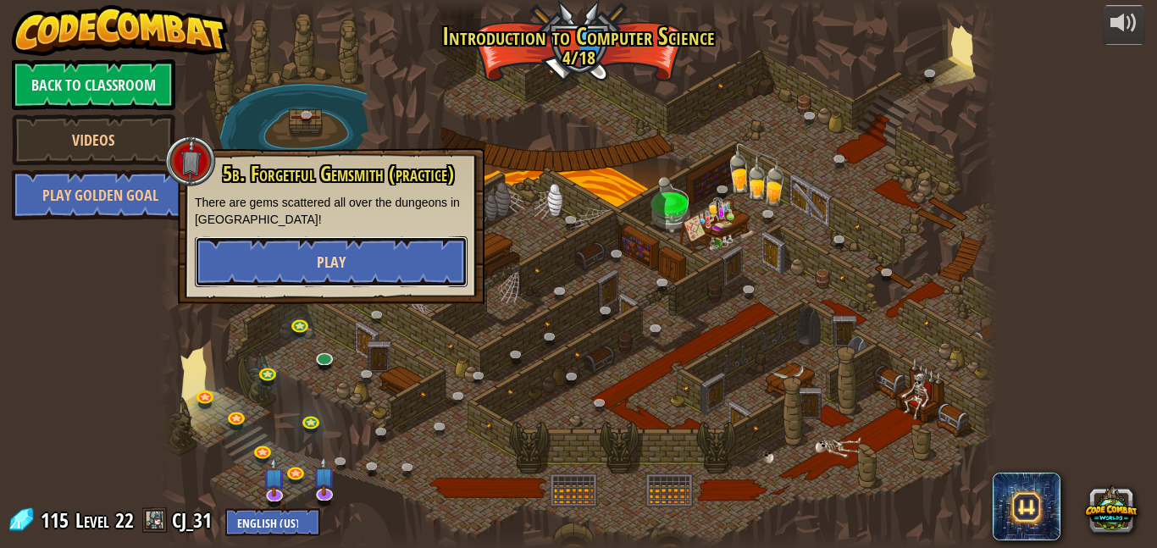
click at [370, 266] on button "Play" at bounding box center [331, 261] width 273 height 51
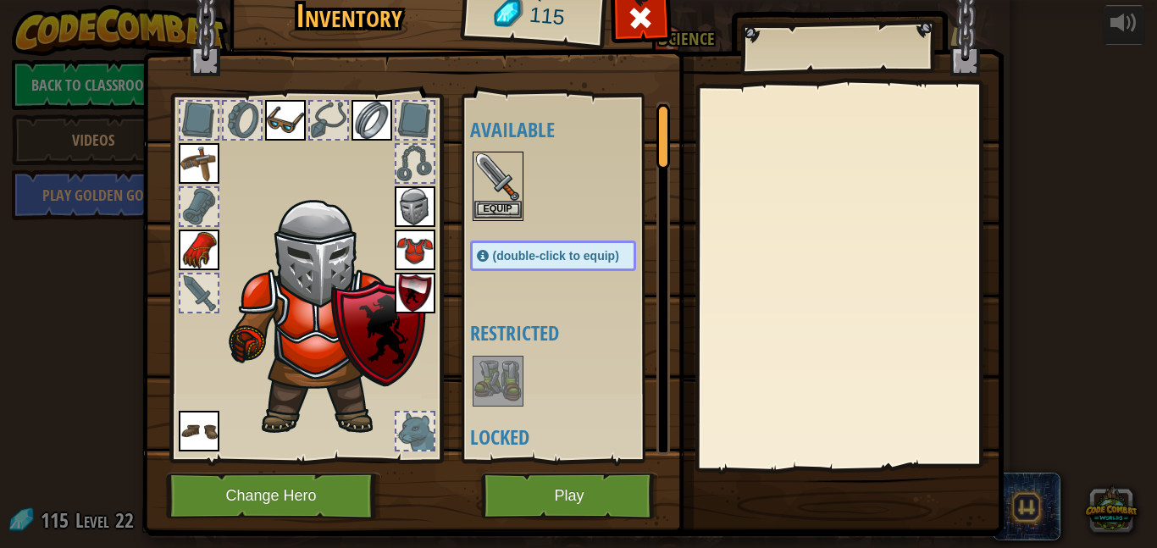
click at [496, 199] on img at bounding box center [497, 176] width 47 height 47
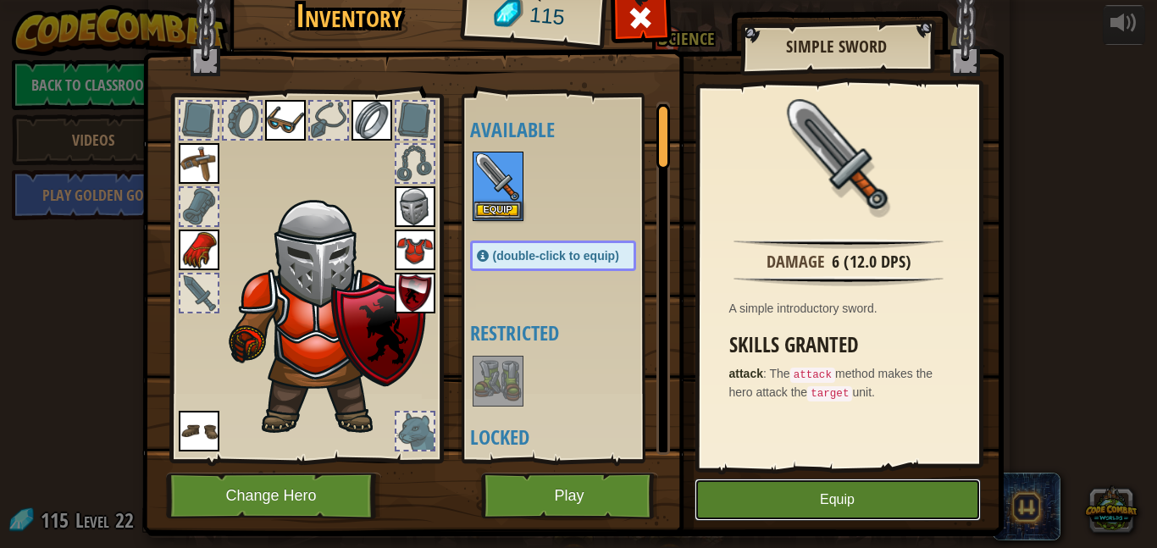
click at [847, 491] on button "Equip" at bounding box center [838, 500] width 286 height 42
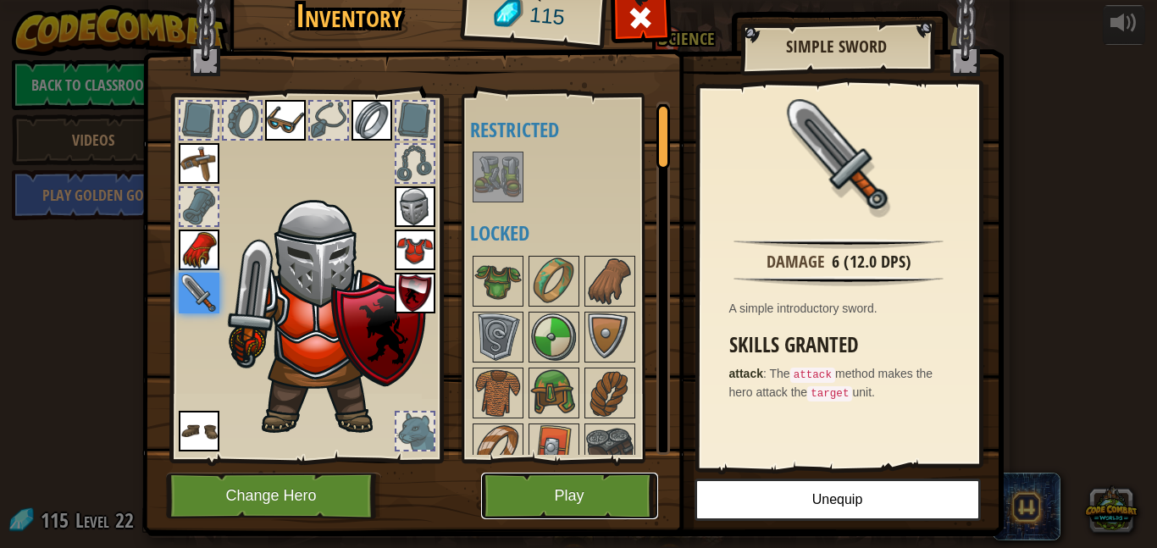
click at [612, 490] on button "Play" at bounding box center [569, 496] width 177 height 47
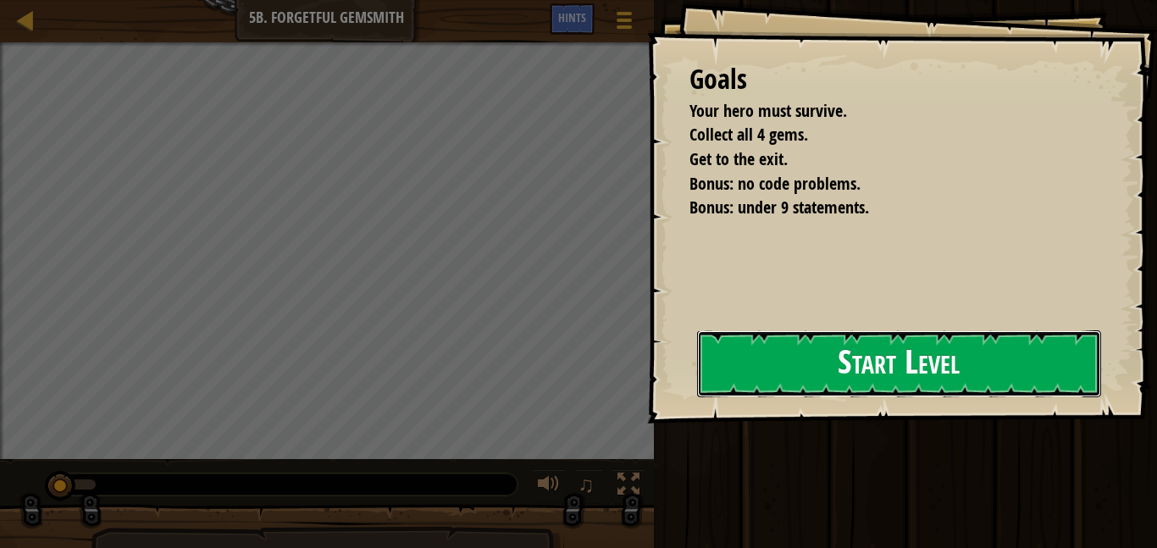
click at [867, 373] on button "Start Level" at bounding box center [899, 363] width 404 height 67
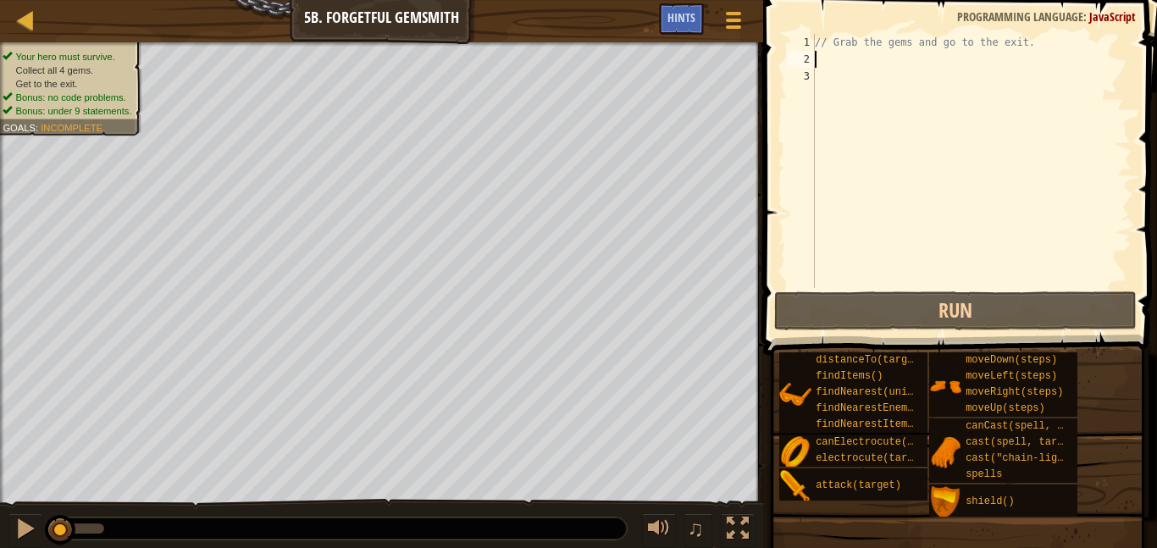
scroll to position [8, 0]
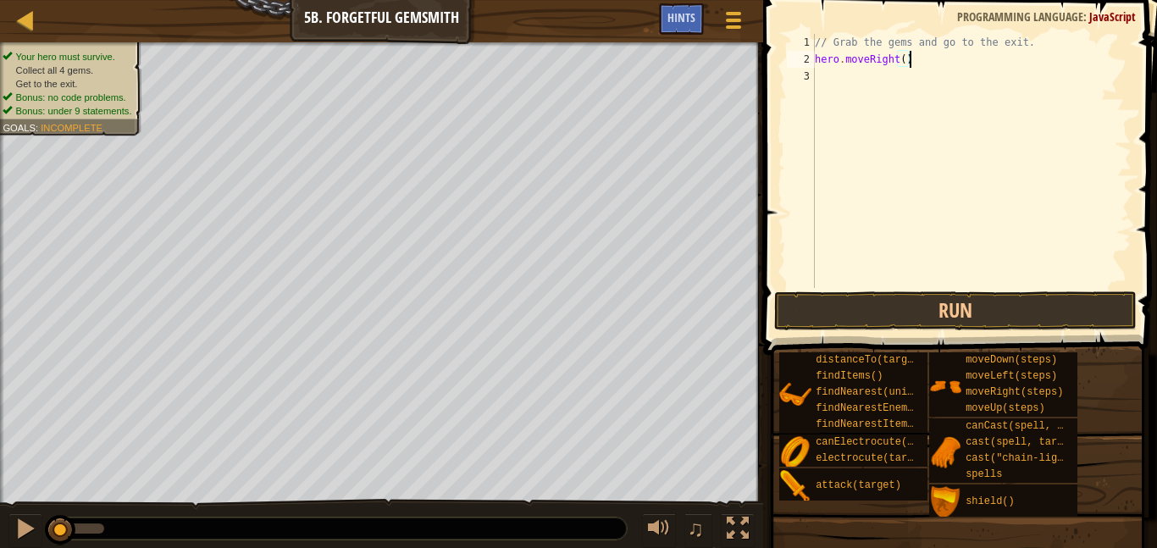
type textarea "hero.moveRight();"
type textarea "H"
type textarea "hero.moveDown();"
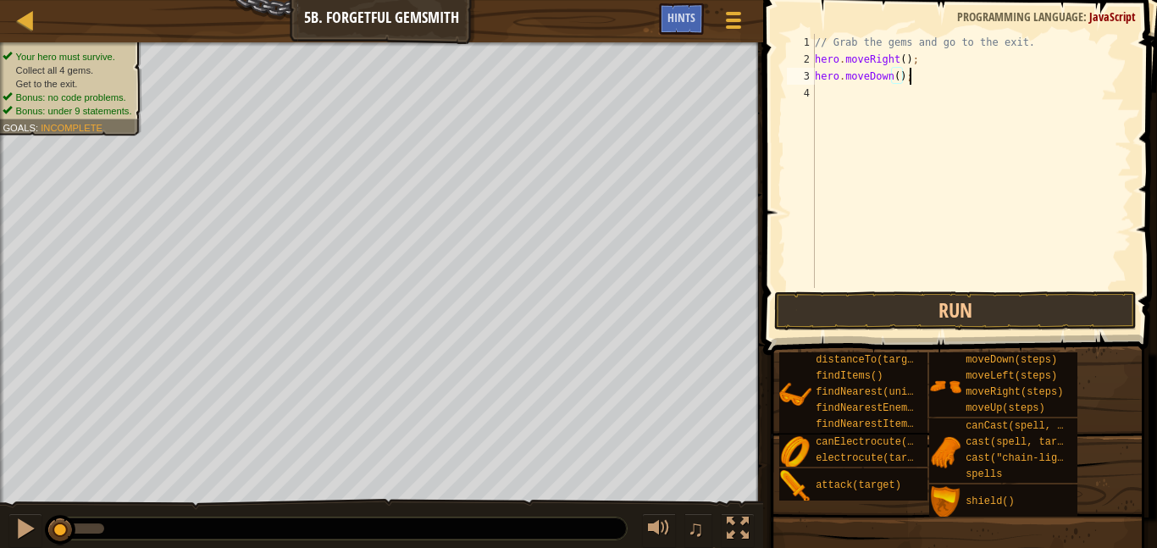
scroll to position [8, 13]
click at [842, 102] on div "// Grab the gems and go to the exit. hero . moveRight ( ) ; hero . moveDown ( )…" at bounding box center [971, 178] width 320 height 288
type textarea "hero.MoveRight(2);"
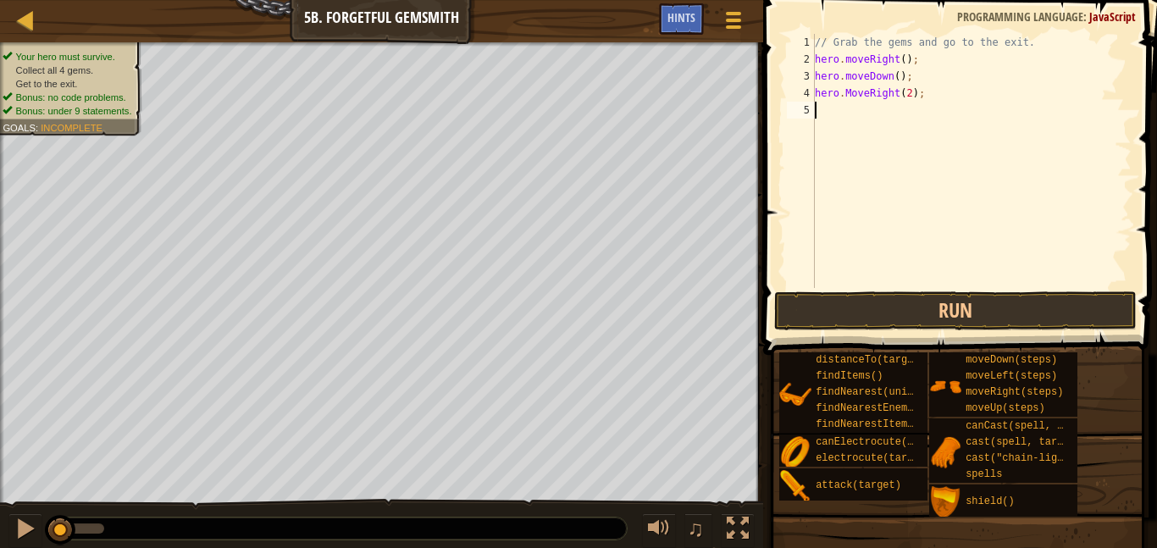
type textarea "h"
type textarea "hero.moveUp();"
click at [933, 299] on button "Run" at bounding box center [955, 310] width 363 height 39
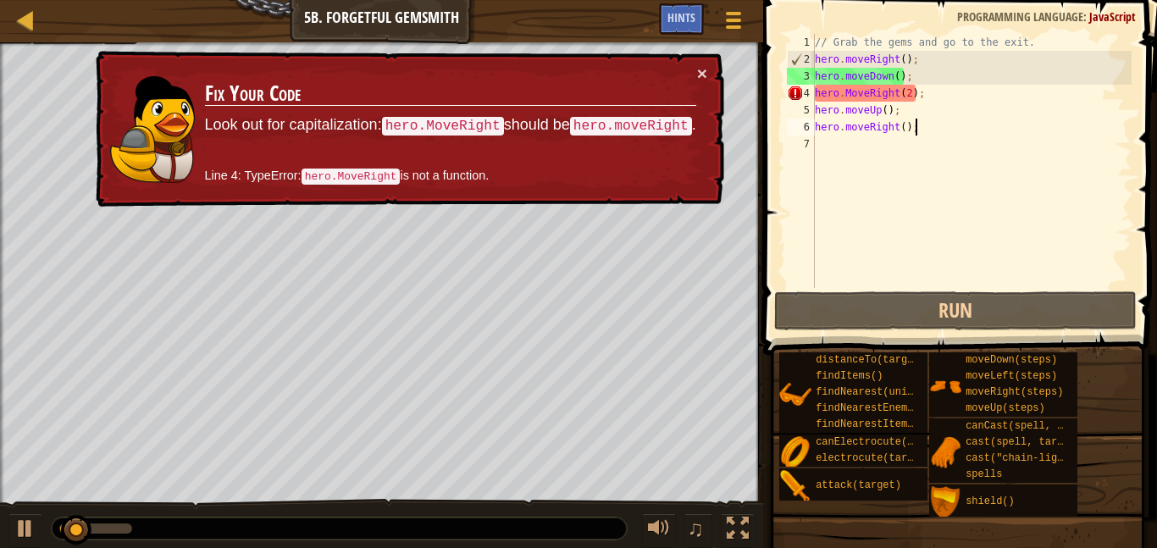
click at [845, 83] on div "// Grab the gems and go to the exit. hero . moveRight ( ) ; hero . moveDown ( )…" at bounding box center [971, 178] width 320 height 288
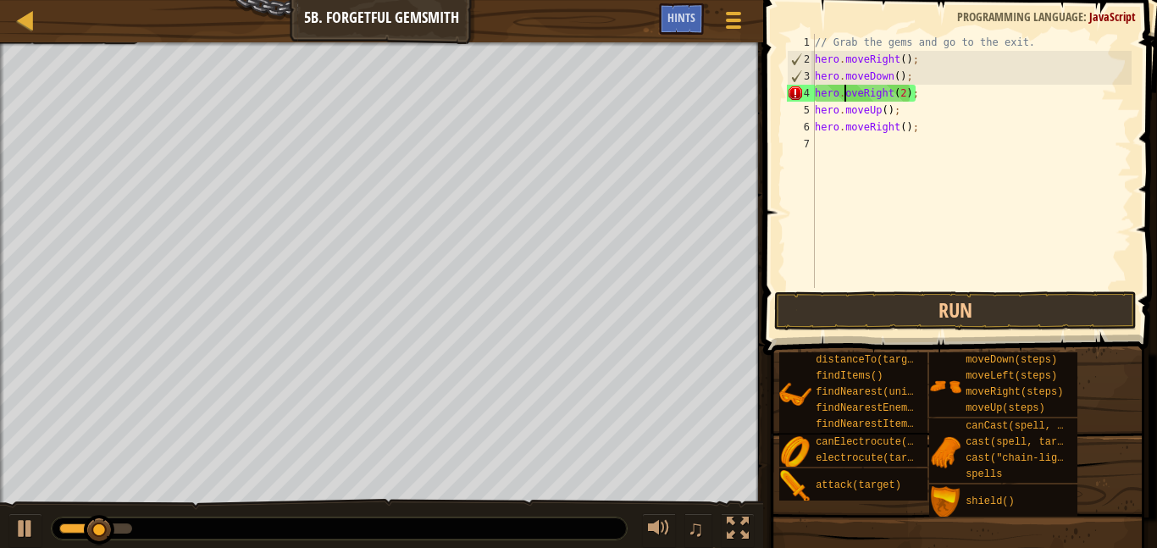
scroll to position [8, 6]
type textarea "hero.moveRight(2);"
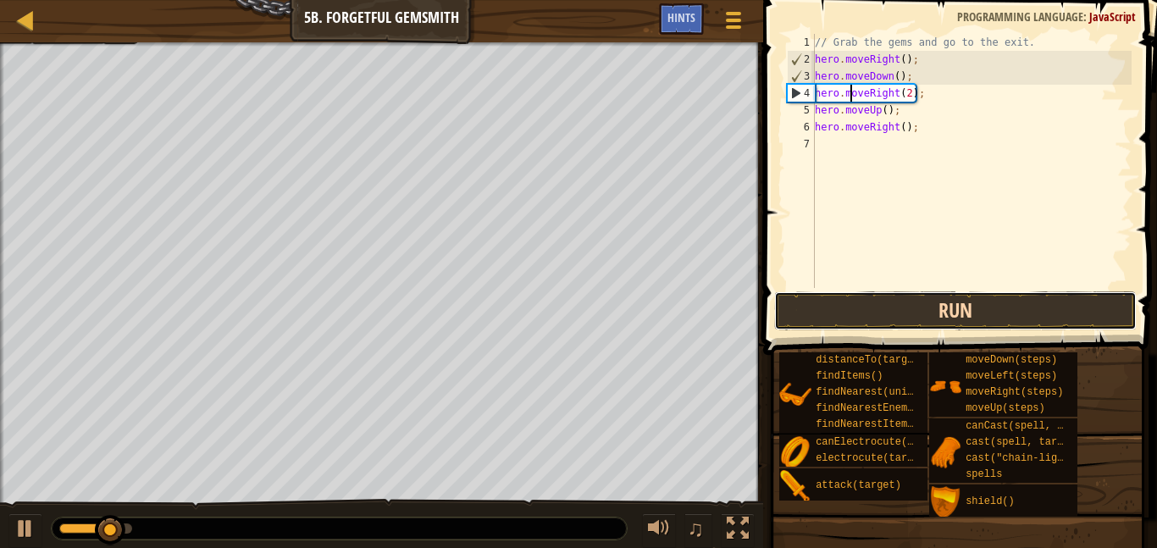
click at [944, 296] on button "Run" at bounding box center [955, 310] width 363 height 39
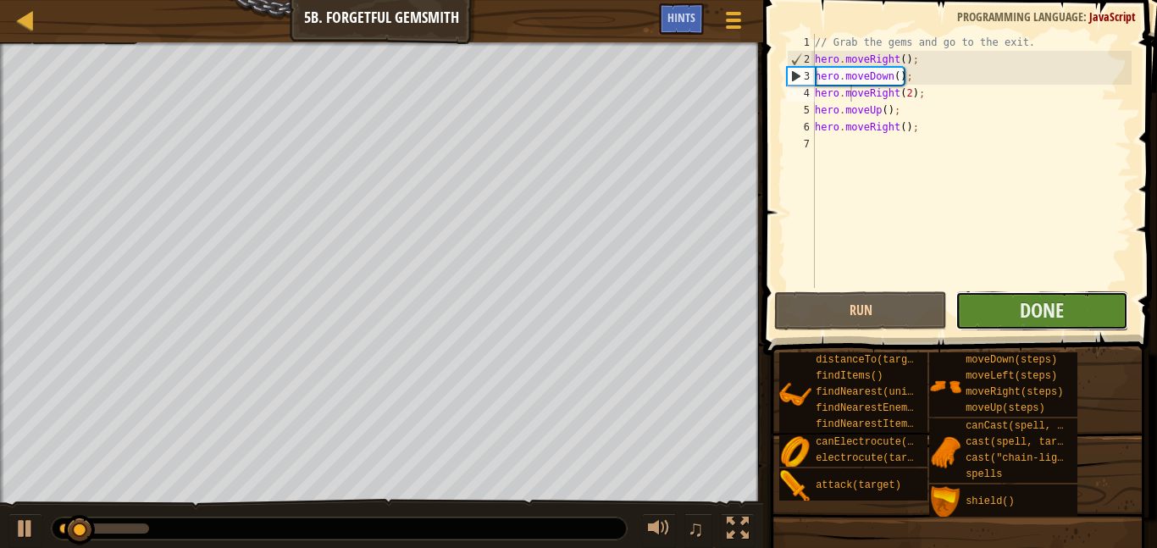
click at [989, 308] on button "Done" at bounding box center [1041, 310] width 173 height 39
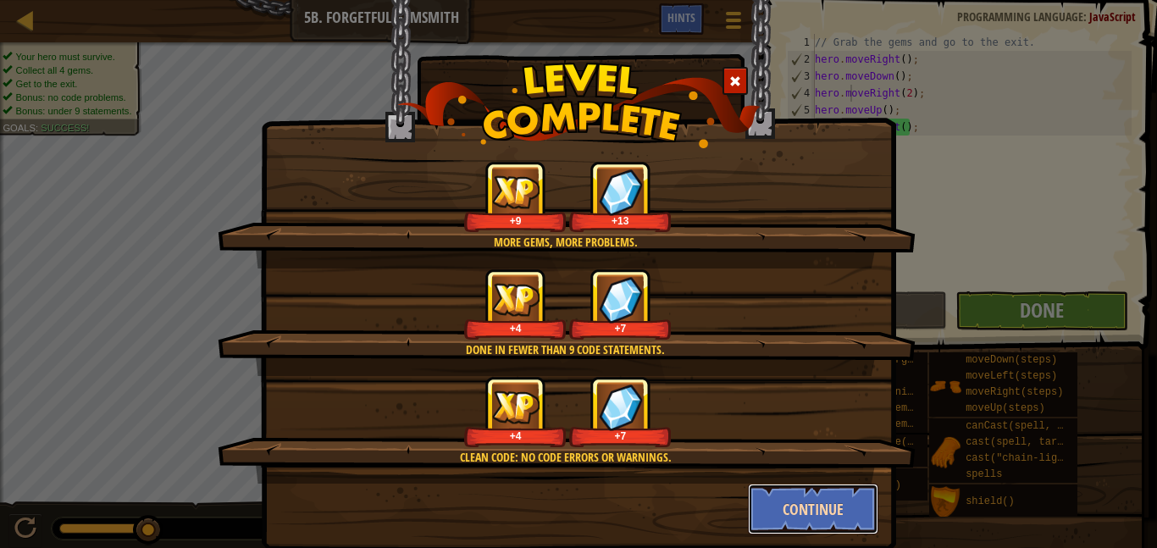
click at [803, 521] on button "Continue" at bounding box center [813, 509] width 131 height 51
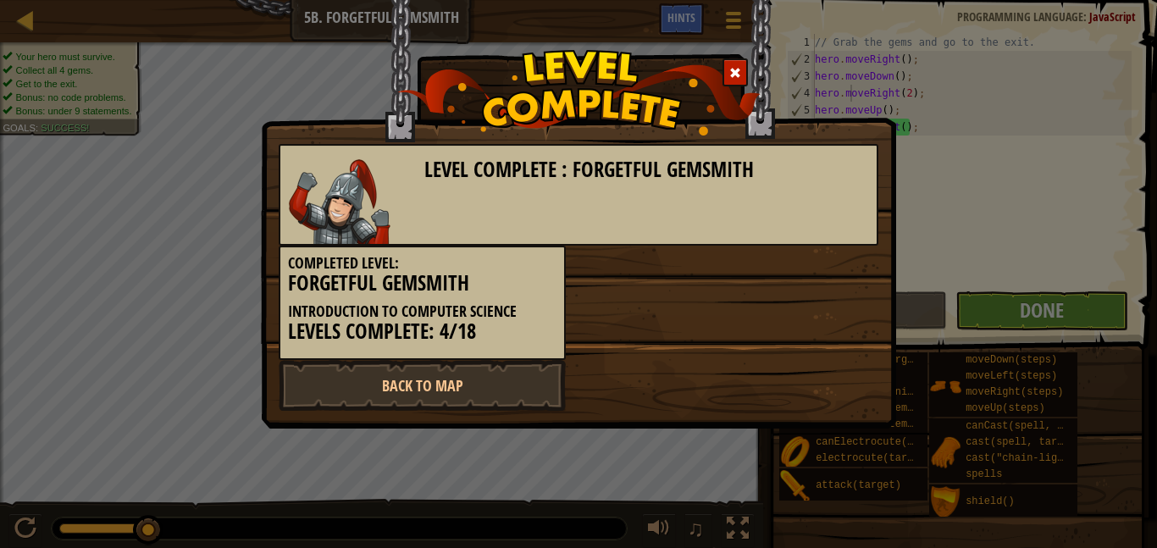
click at [446, 355] on div "Completed Level: Forgetful Gemsmith Introduction to Computer Science Levels Com…" at bounding box center [422, 303] width 287 height 114
click at [467, 371] on link "Back to Map" at bounding box center [422, 385] width 287 height 51
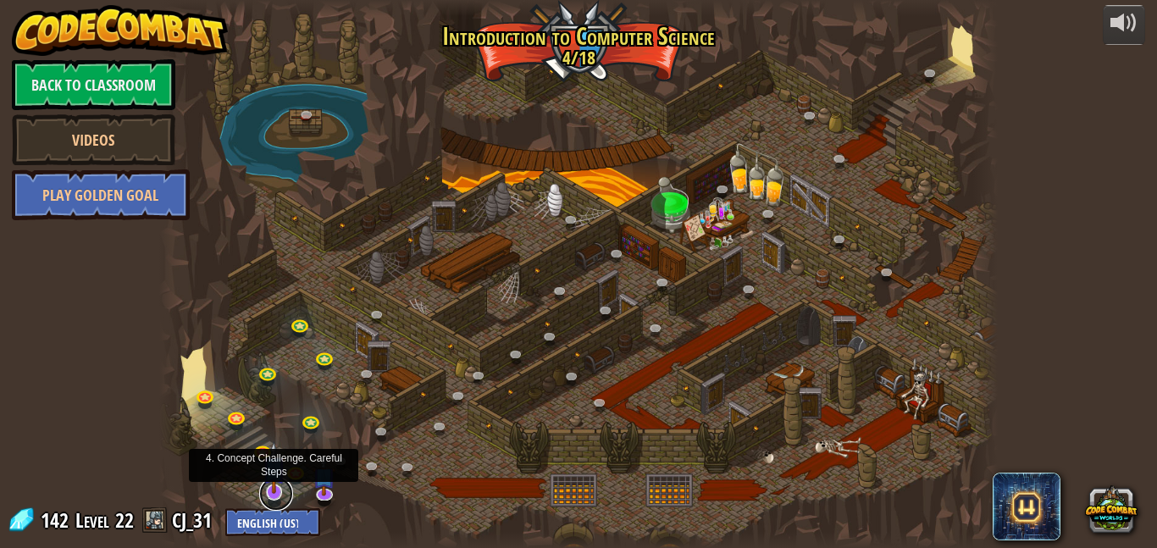
click at [276, 495] on link at bounding box center [276, 494] width 34 height 34
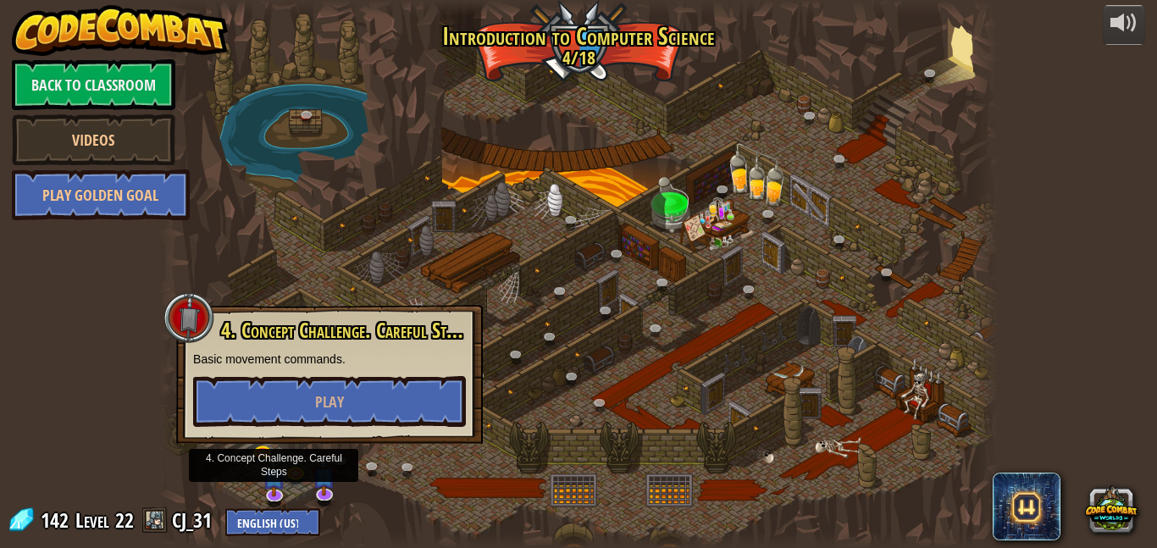
click at [429, 518] on div at bounding box center [578, 274] width 839 height 548
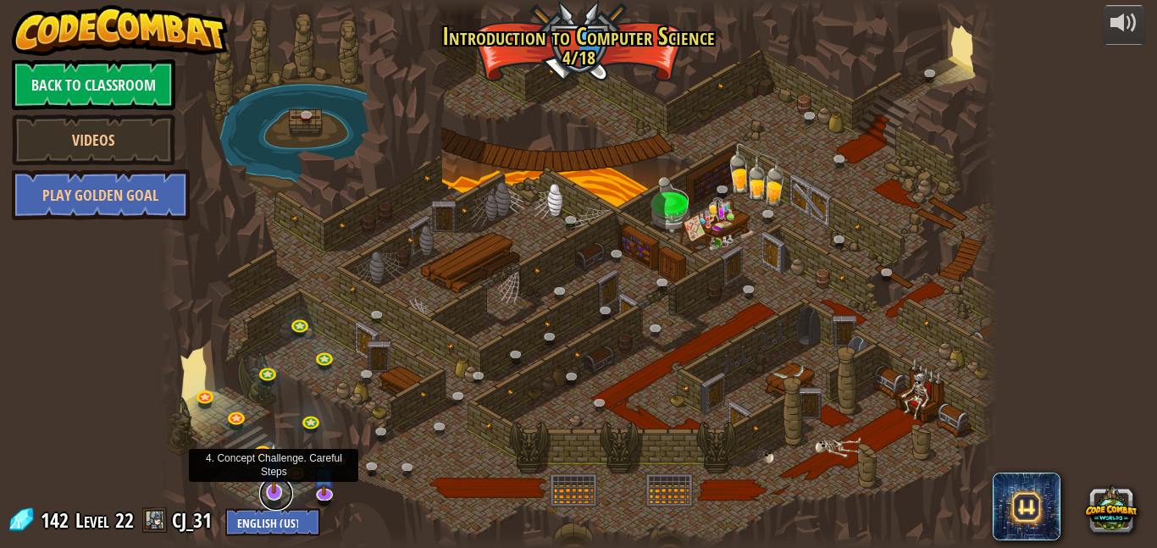
click at [287, 491] on link at bounding box center [276, 494] width 34 height 34
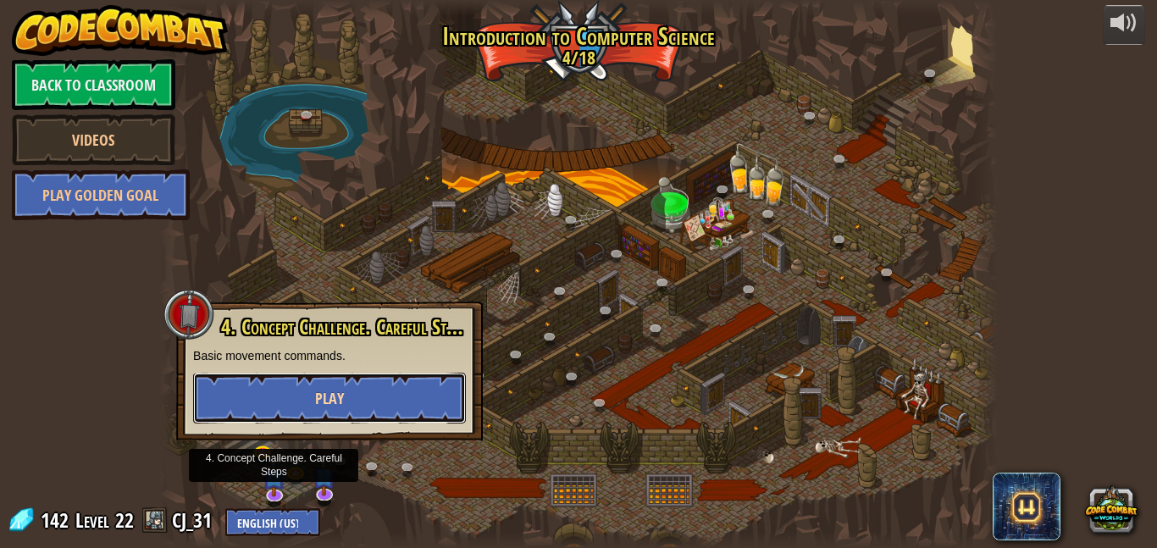
click at [337, 379] on button "Play" at bounding box center [329, 398] width 273 height 51
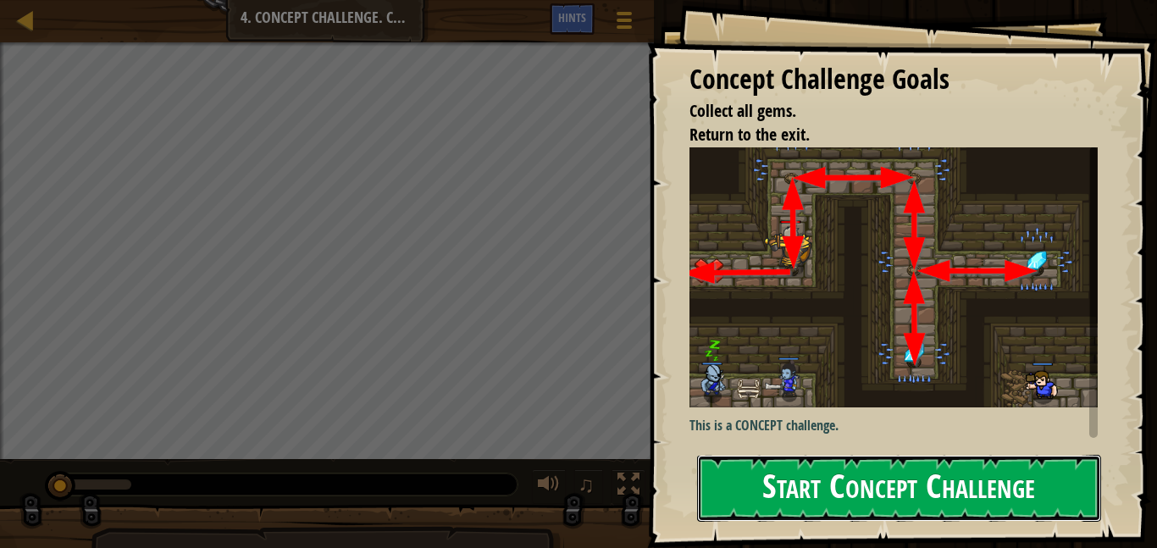
click at [1049, 484] on button "Start Concept Challenge" at bounding box center [899, 488] width 404 height 67
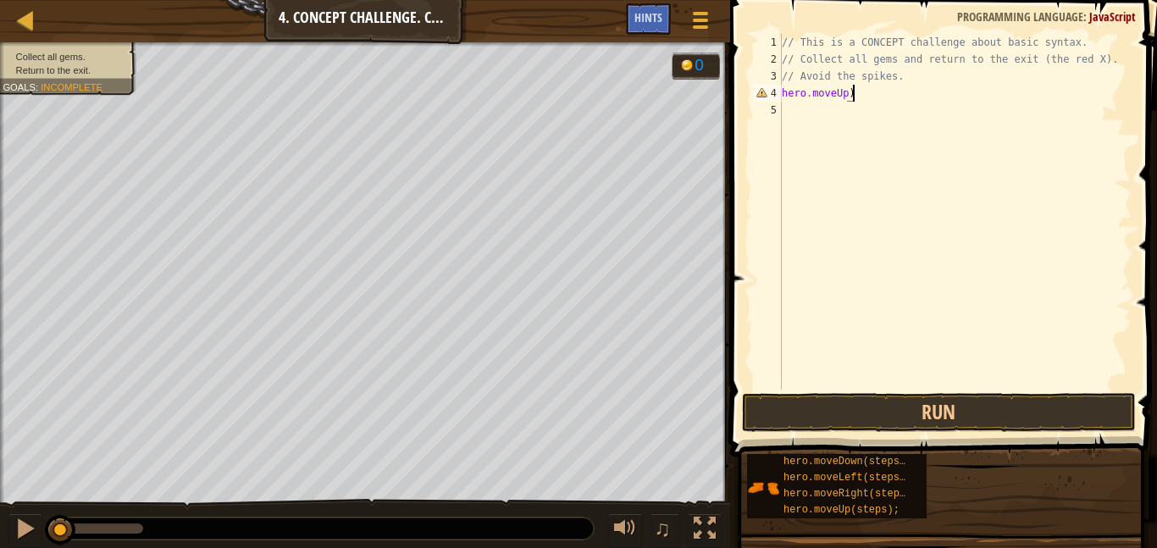
scroll to position [8, 10]
type textarea "hero.moveUp();"
click at [828, 118] on div "// This is a CONCEPT challenge about basic syntax. // Collect all gems and retu…" at bounding box center [954, 229] width 353 height 390
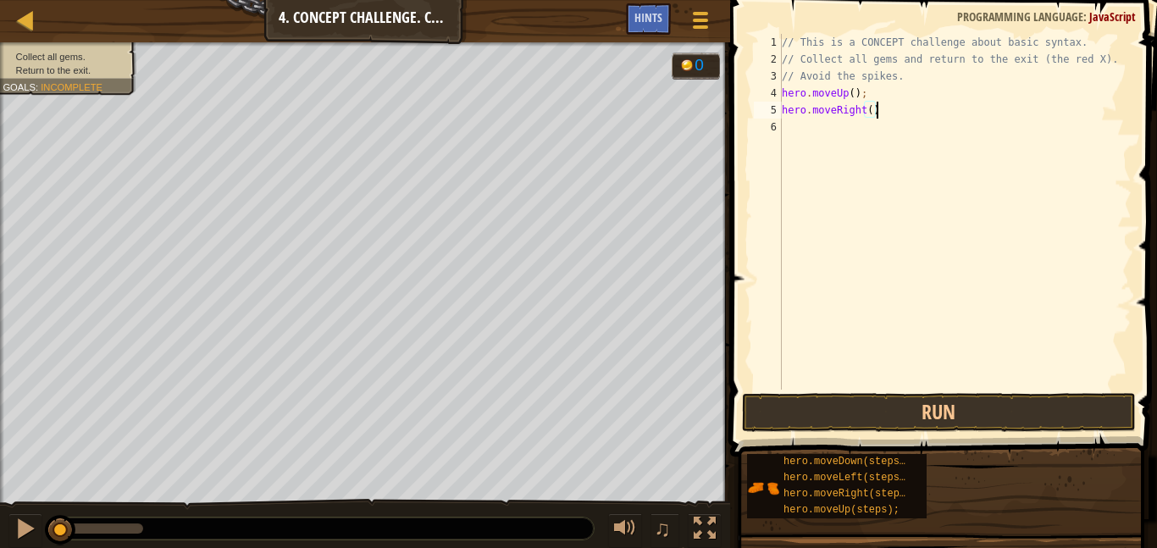
type textarea "hero.moveRight();"
click at [819, 122] on div "// This is a CONCEPT challenge about basic syntax. // Collect all gems and retu…" at bounding box center [954, 229] width 353 height 390
type textarea "Hero.moveDown(2);"
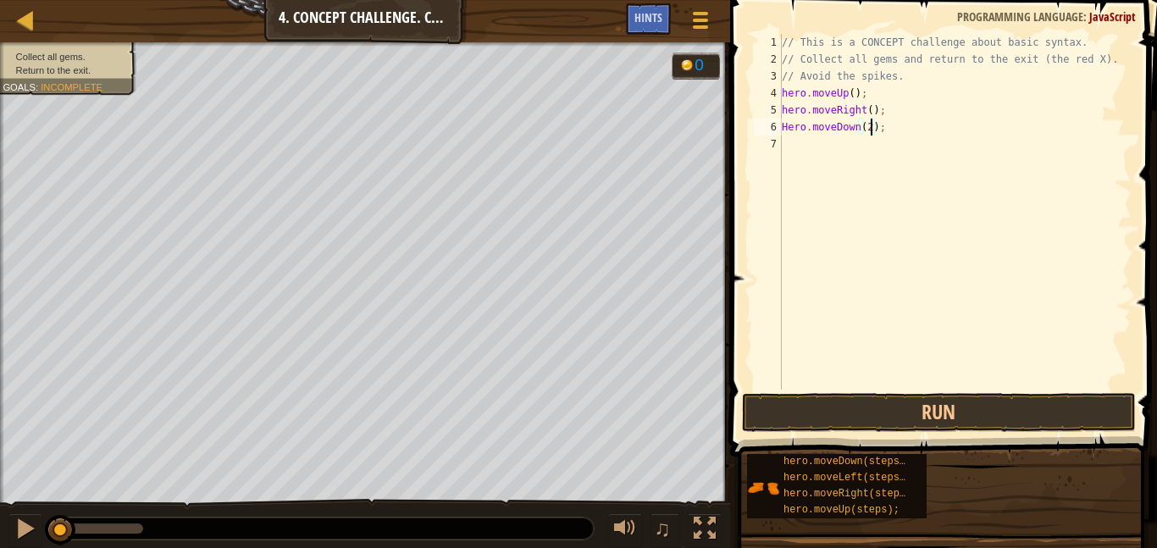
scroll to position [8, 0]
type textarea "Hero.moveUP();"
click at [819, 161] on div "// This is a CONCEPT challenge about basic syntax. // Collect all gems and retu…" at bounding box center [954, 229] width 353 height 390
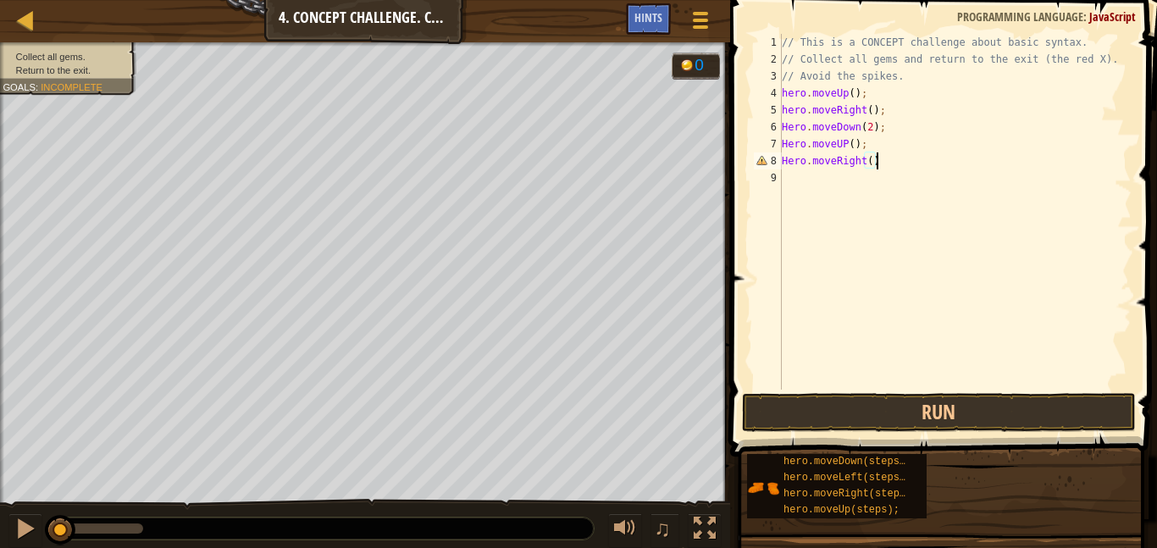
type textarea "Hero.moveRight();"
click at [803, 172] on div "// This is a CONCEPT challenge about basic syntax. // Collect all gems and retu…" at bounding box center [954, 229] width 353 height 390
type textarea "h"
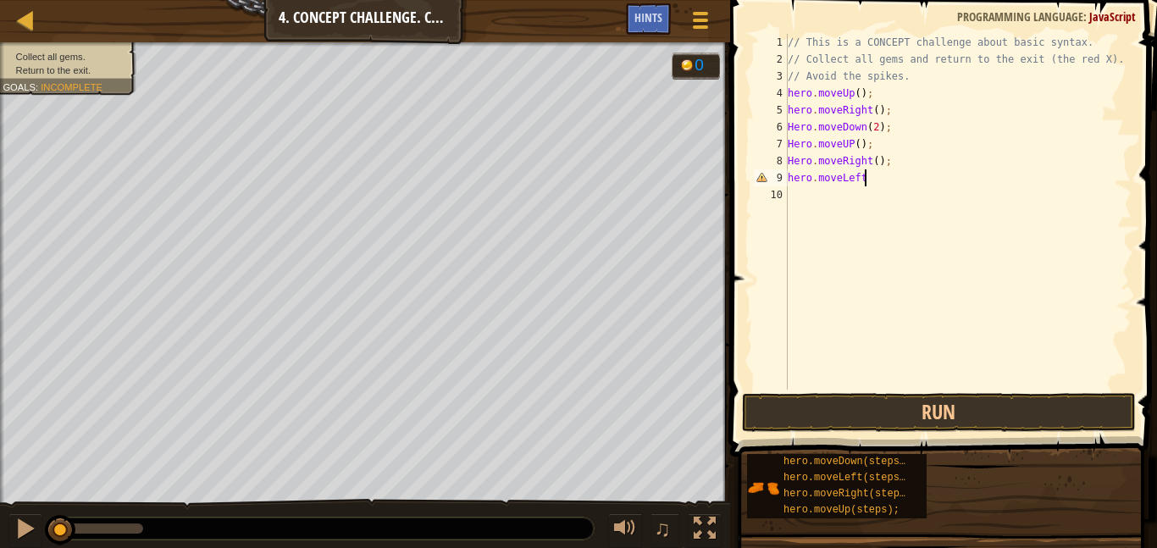
scroll to position [8, 10]
type textarea "hero.moveLeft();"
click at [838, 203] on div "// This is a CONCEPT challenge about basic syntax. // Collect all gems and retu…" at bounding box center [957, 229] width 347 height 390
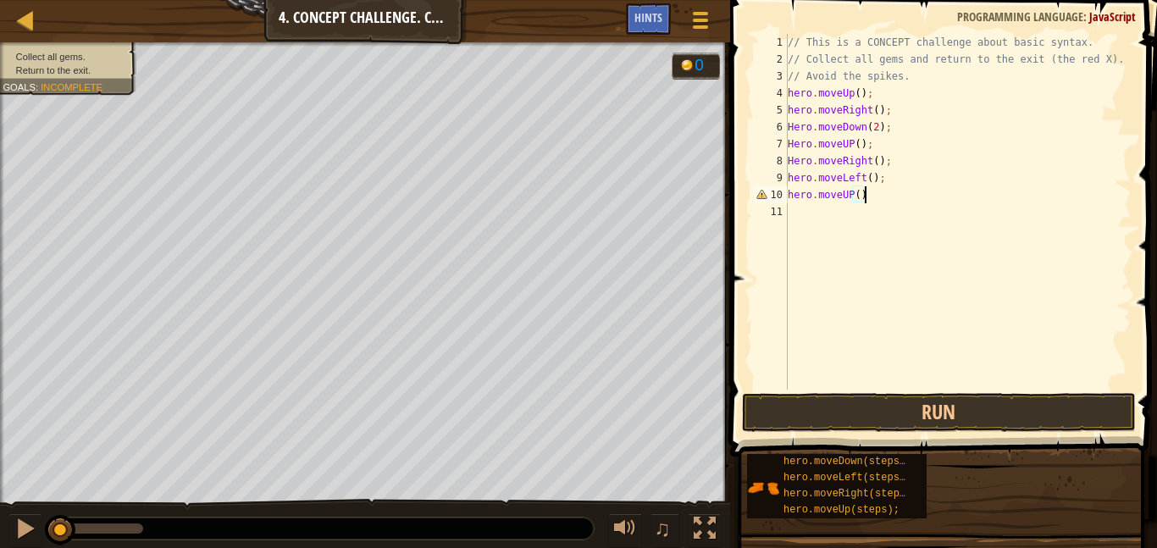
type textarea "hero.moveUP();"
click at [811, 214] on div "// This is a CONCEPT challenge about basic syntax. // Collect all gems and retu…" at bounding box center [957, 229] width 347 height 390
type textarea "hero.MoveLeft()."
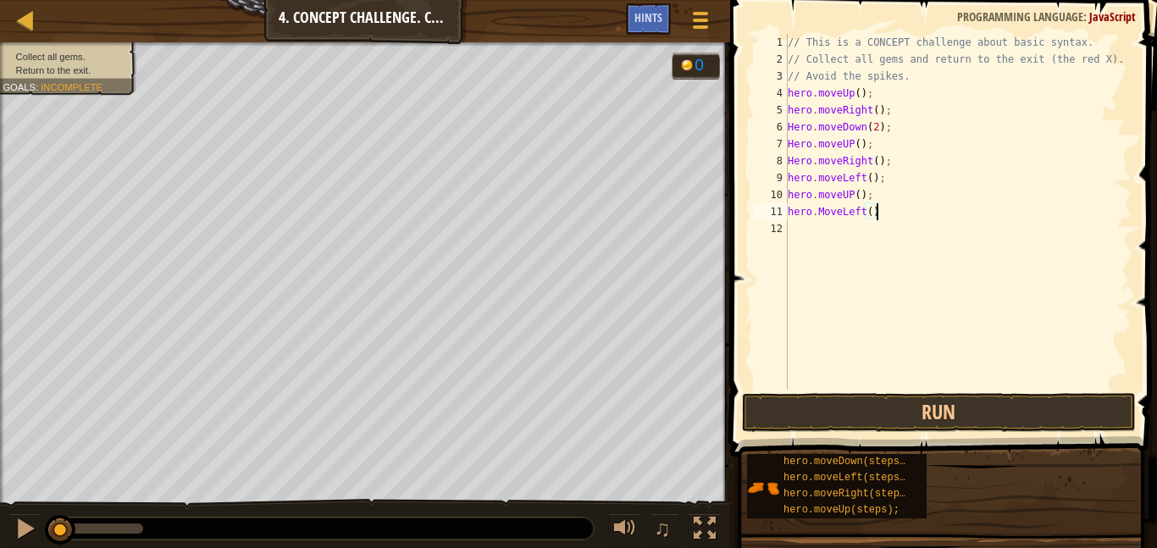
scroll to position [8, 13]
click at [817, 233] on div "// This is a CONCEPT challenge about basic syntax. // Collect all gems and retu…" at bounding box center [957, 229] width 347 height 390
click at [928, 205] on div "// This is a CONCEPT challenge about basic syntax. // Collect all gems and retu…" at bounding box center [957, 229] width 347 height 390
type textarea "hero.MoveLeft();"
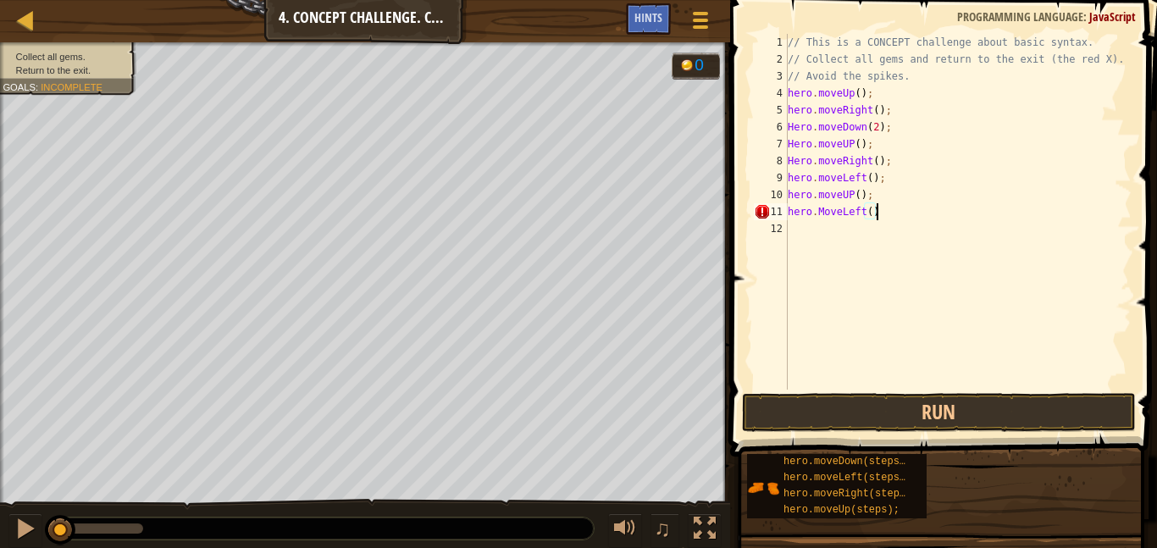
scroll to position [8, 13]
click at [883, 233] on div "// This is a CONCEPT challenge about basic syntax. // Collect all gems and retu…" at bounding box center [957, 229] width 347 height 390
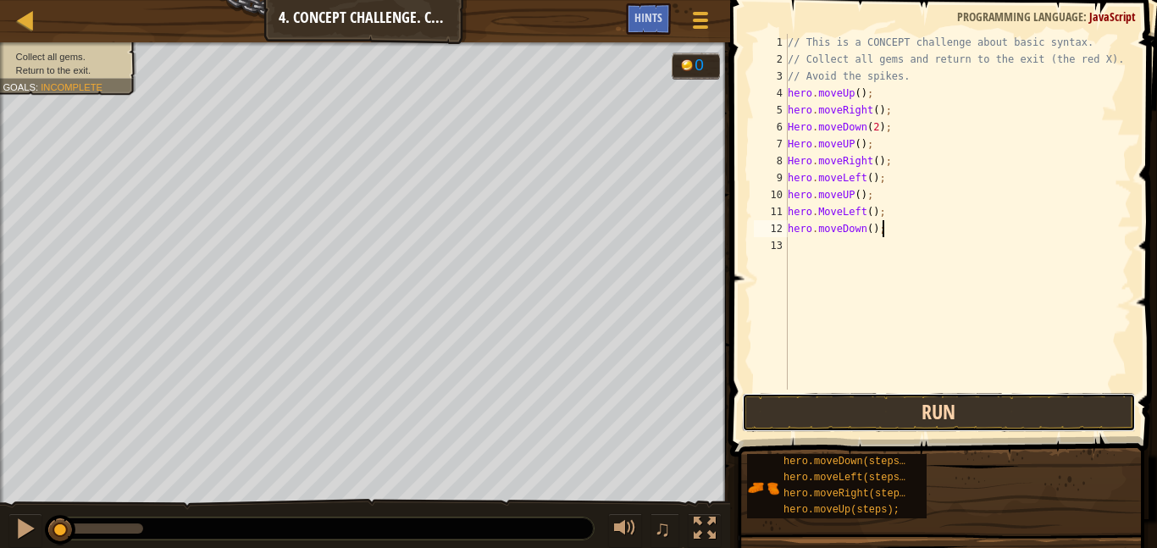
click at [923, 407] on button "Run" at bounding box center [939, 412] width 395 height 39
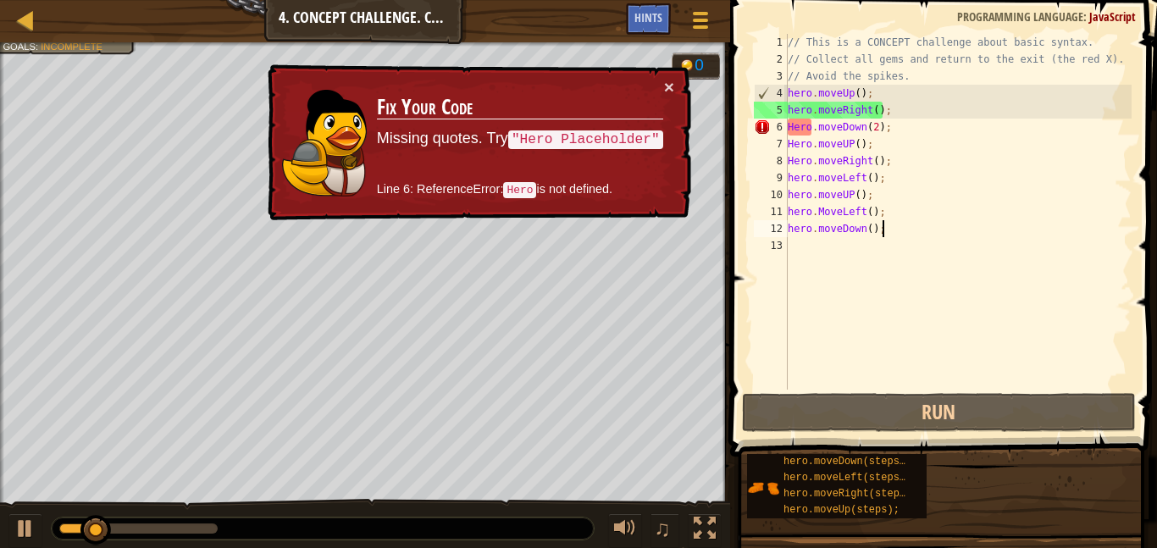
click at [795, 138] on div "// This is a CONCEPT challenge about basic syntax. // Collect all gems and retu…" at bounding box center [957, 229] width 347 height 390
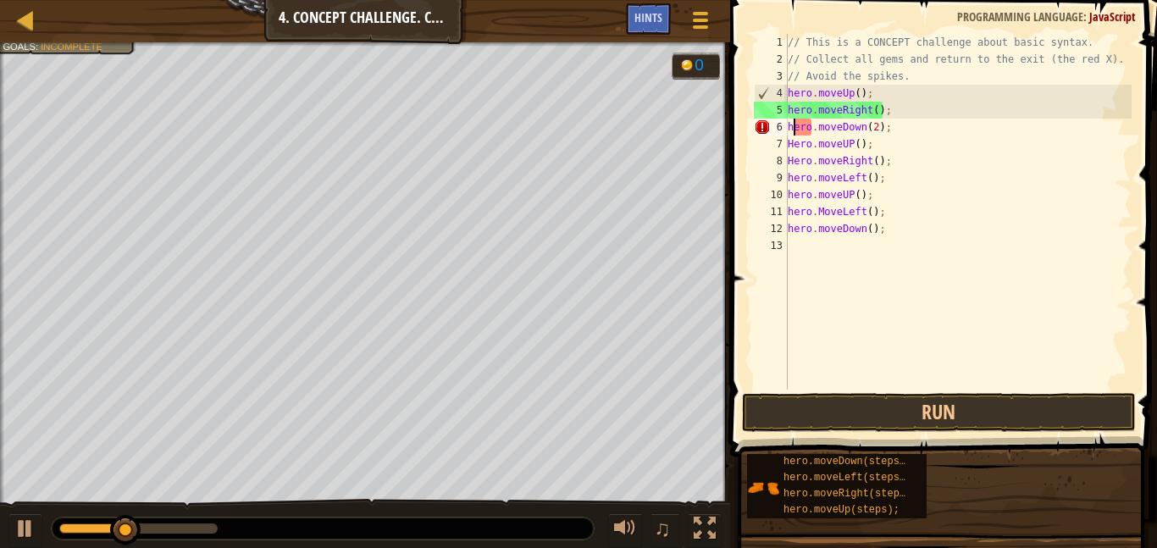
scroll to position [8, 1]
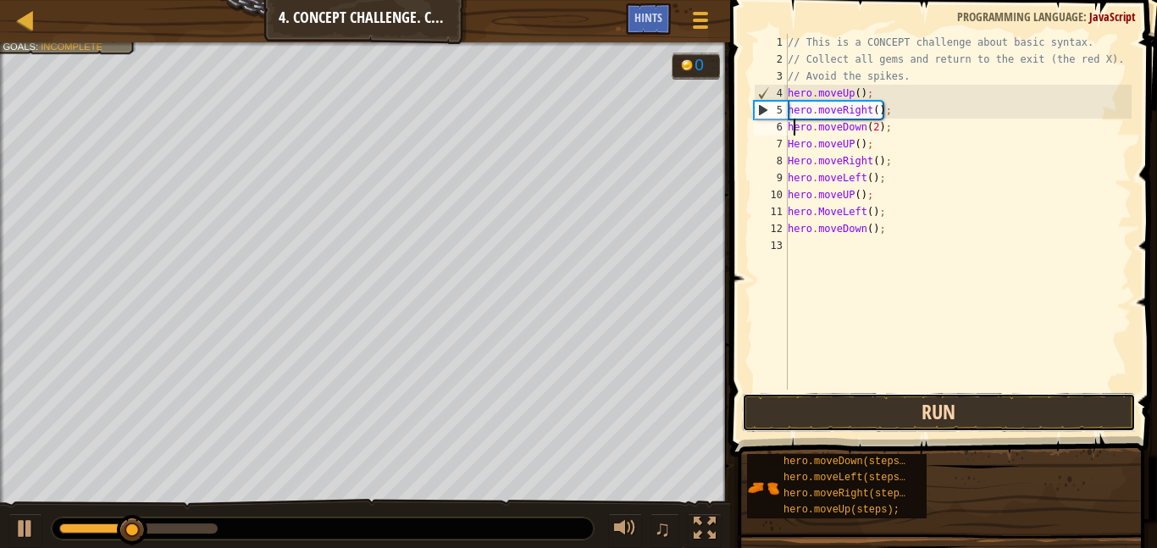
click at [928, 412] on button "Run" at bounding box center [939, 412] width 395 height 39
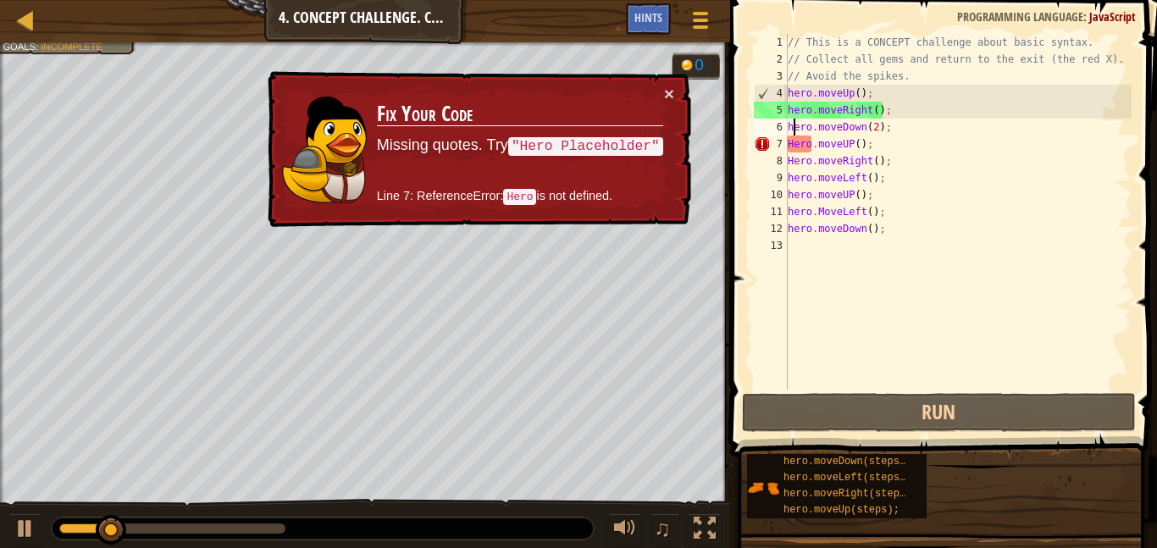
click at [797, 169] on div "// This is a CONCEPT challenge about basic syntax. // Collect all gems and retu…" at bounding box center [957, 229] width 347 height 390
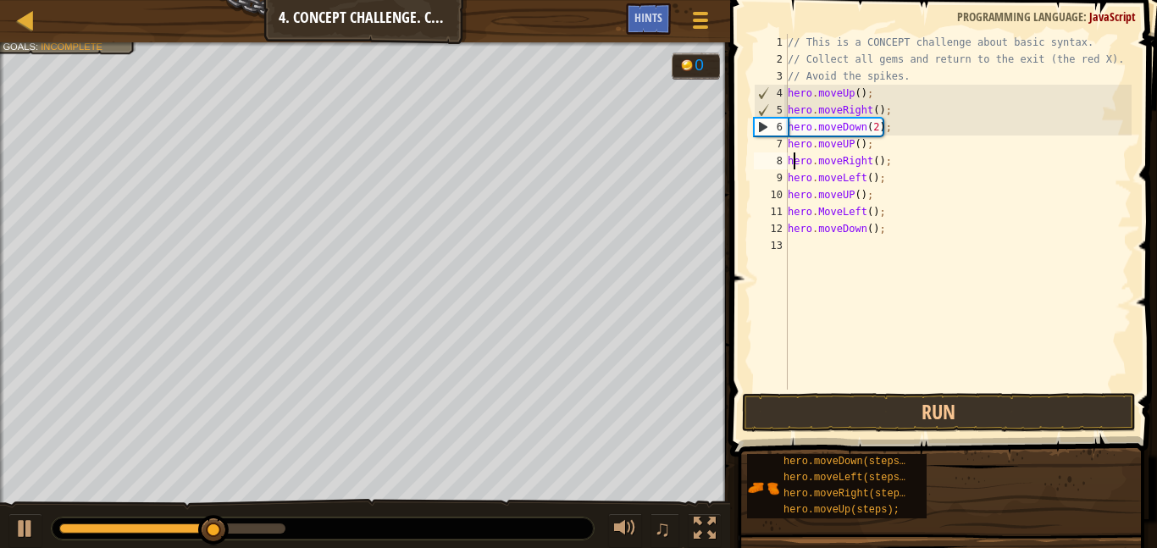
click at [872, 432] on span at bounding box center [945, 204] width 440 height 507
click at [873, 429] on button "Run" at bounding box center [939, 412] width 395 height 39
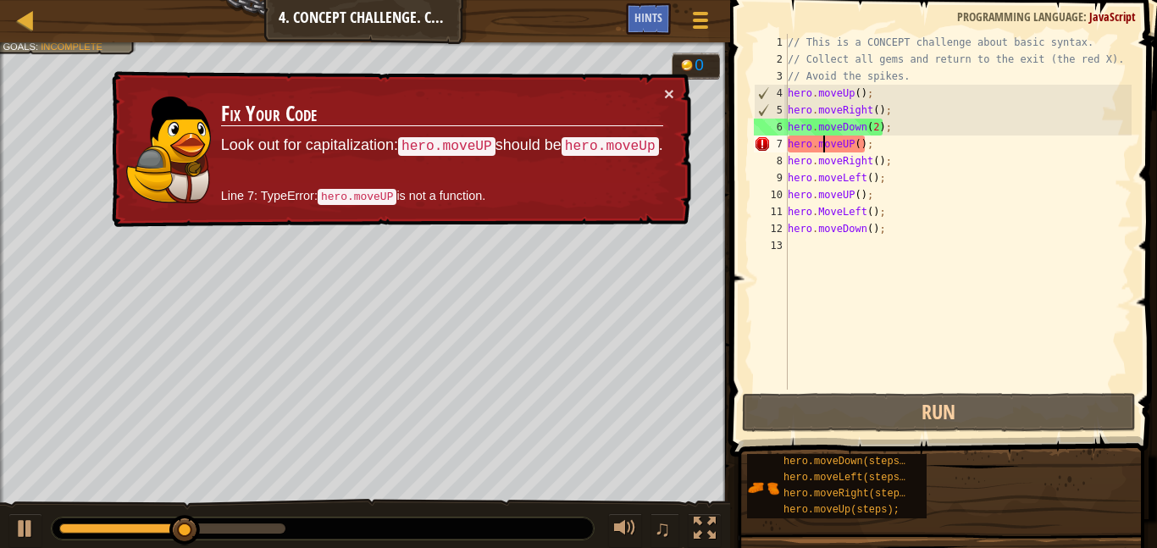
click at [825, 144] on div "// This is a CONCEPT challenge about basic syntax. // Collect all gems and retu…" at bounding box center [957, 229] width 347 height 390
click at [872, 390] on span at bounding box center [945, 204] width 440 height 507
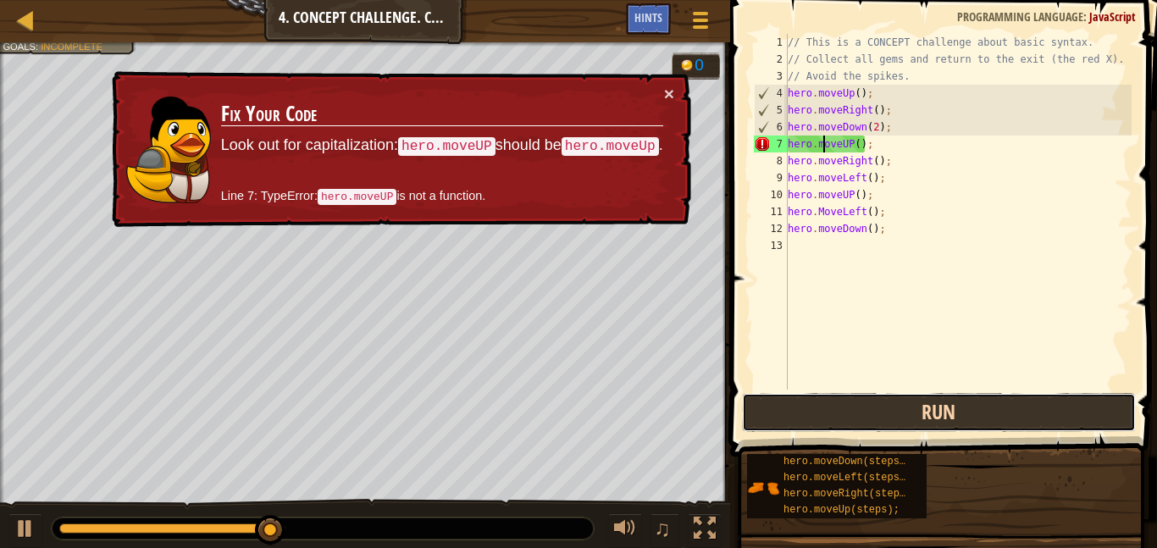
click at [886, 410] on button "Run" at bounding box center [939, 412] width 395 height 39
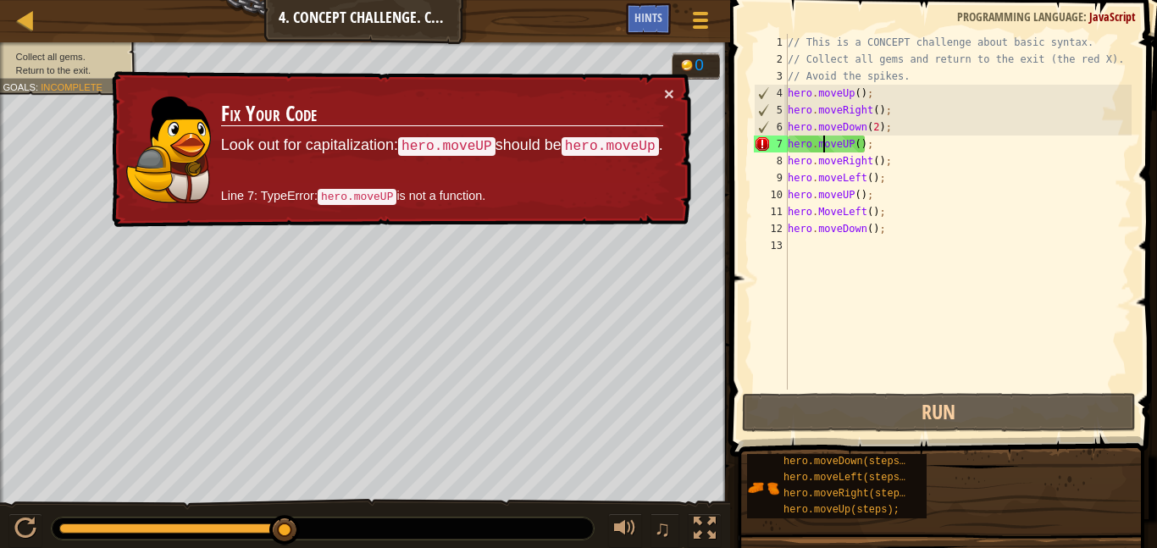
click at [849, 157] on div "// This is a CONCEPT challenge about basic syntax. // Collect all gems and retu…" at bounding box center [957, 229] width 347 height 390
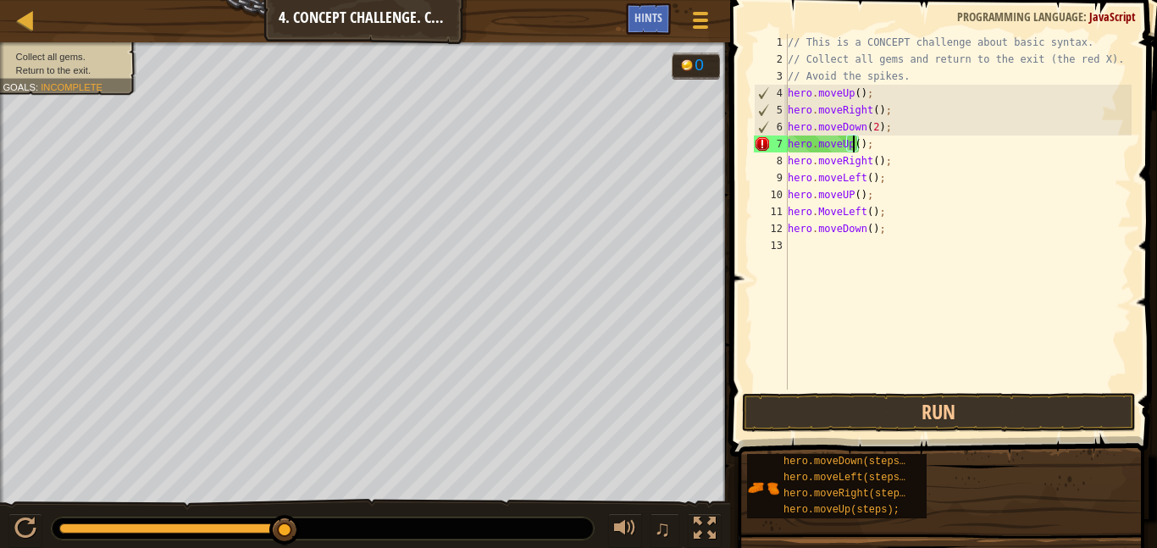
scroll to position [8, 9]
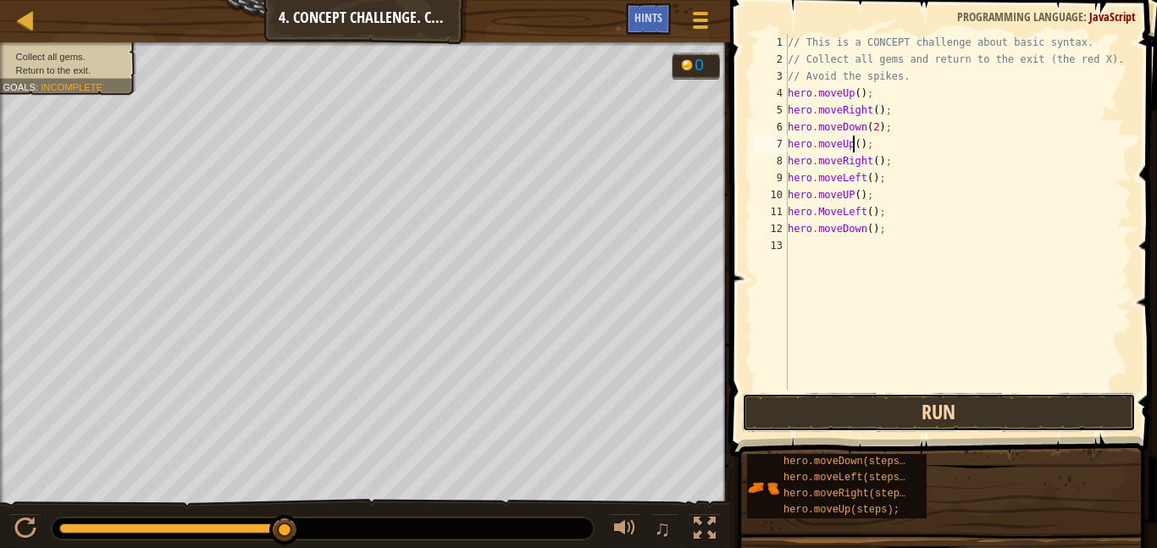
click at [917, 419] on button "Run" at bounding box center [939, 412] width 395 height 39
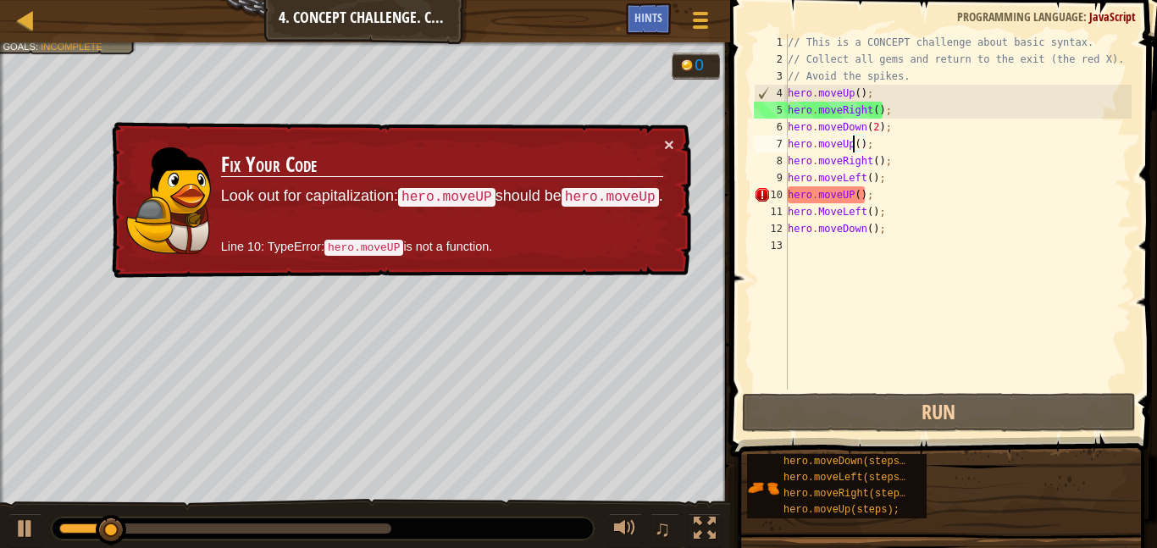
click at [844, 181] on div "// This is a CONCEPT challenge about basic syntax. // Collect all gems and retu…" at bounding box center [957, 229] width 347 height 390
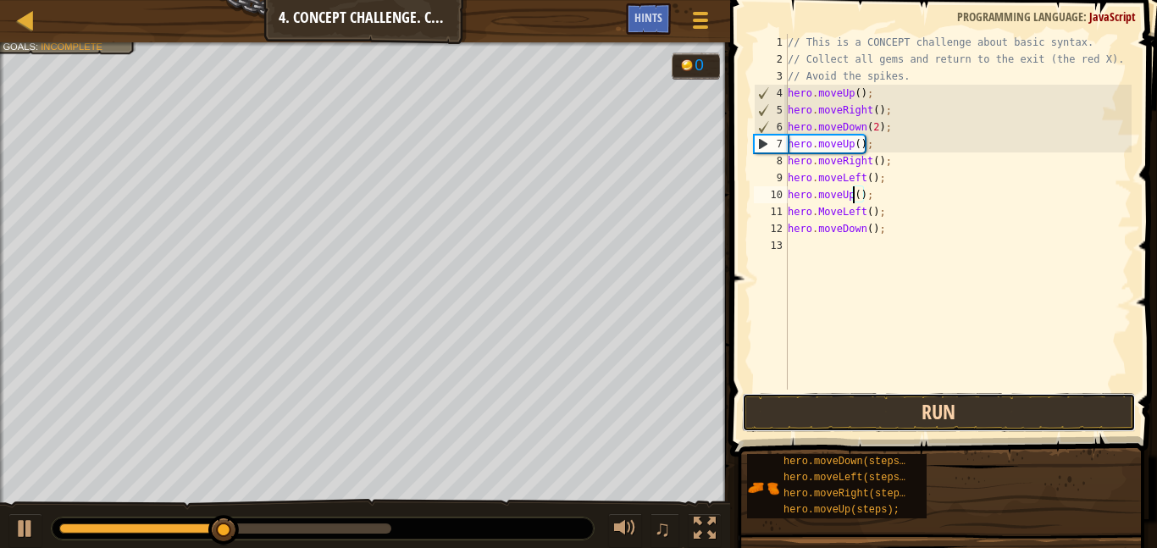
click at [938, 410] on button "Run" at bounding box center [939, 412] width 395 height 39
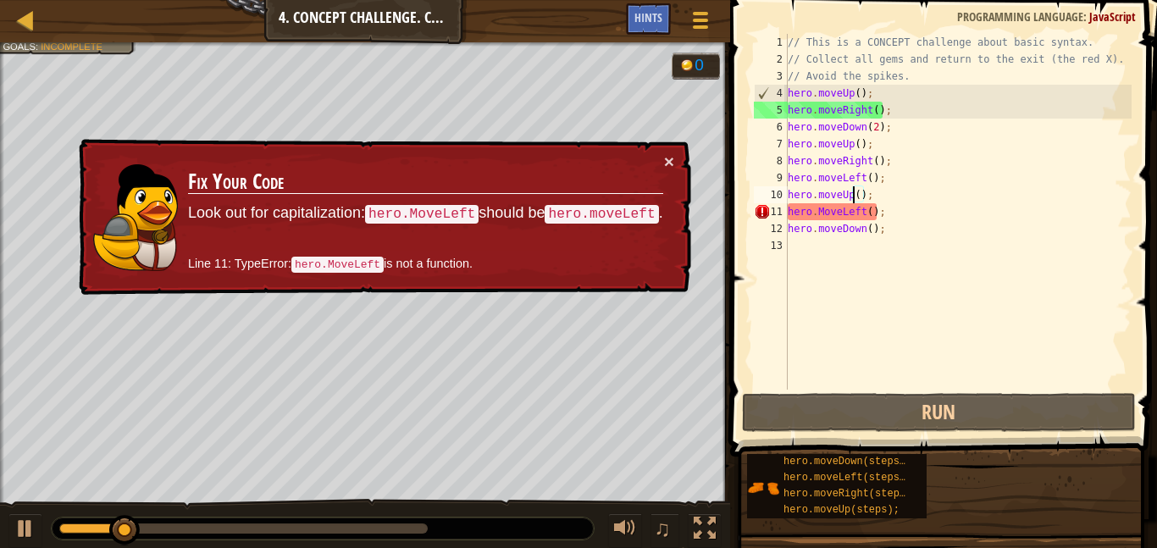
click at [847, 210] on div "// This is a CONCEPT challenge about basic syntax. // Collect all gems and retu…" at bounding box center [957, 229] width 347 height 390
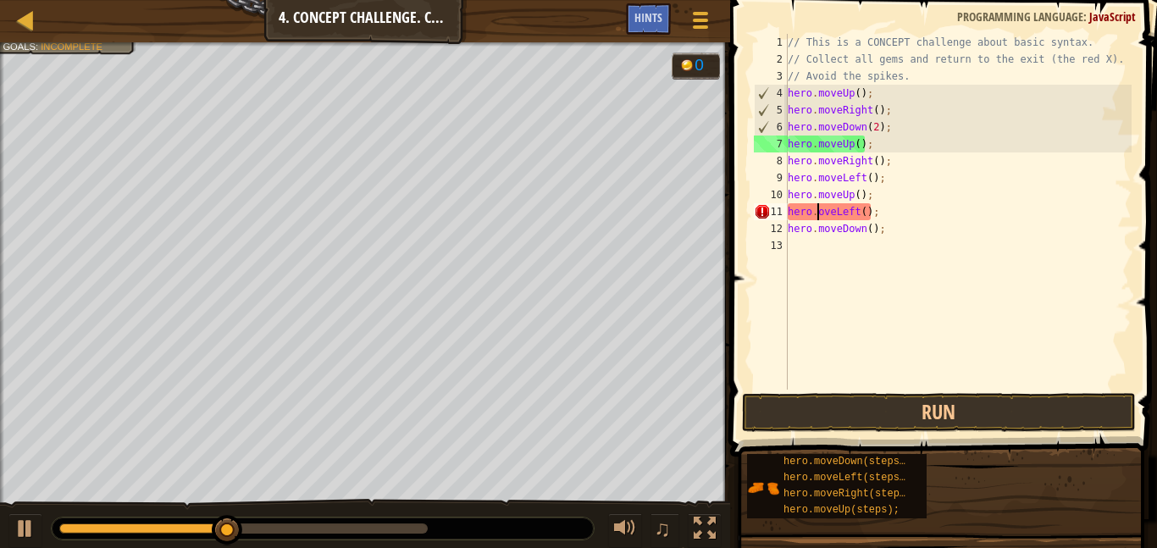
scroll to position [8, 5]
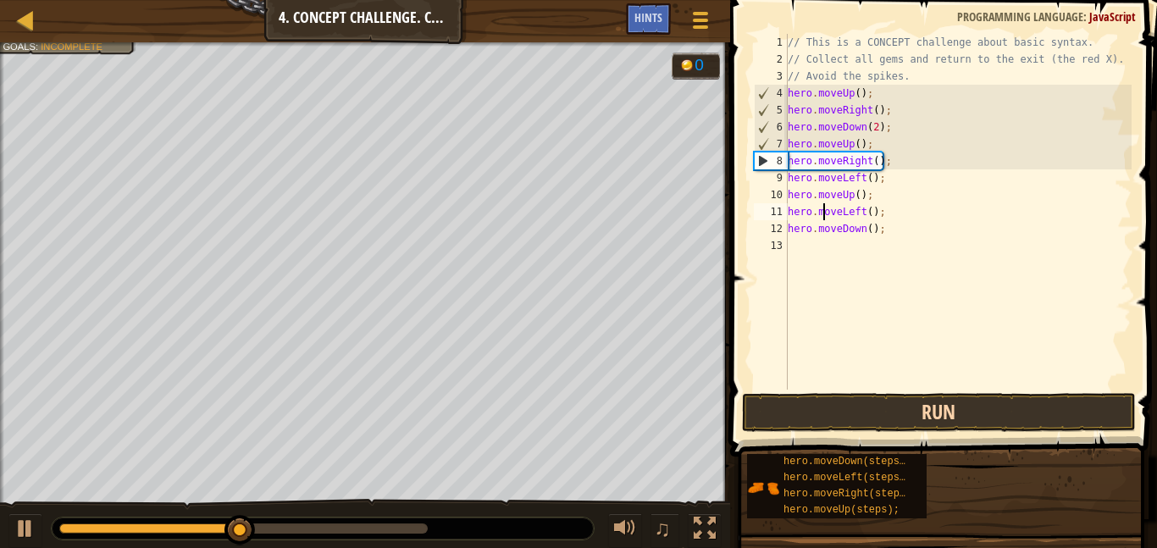
type textarea "hero.moveLeft();"
click at [938, 418] on button "Run" at bounding box center [939, 412] width 395 height 39
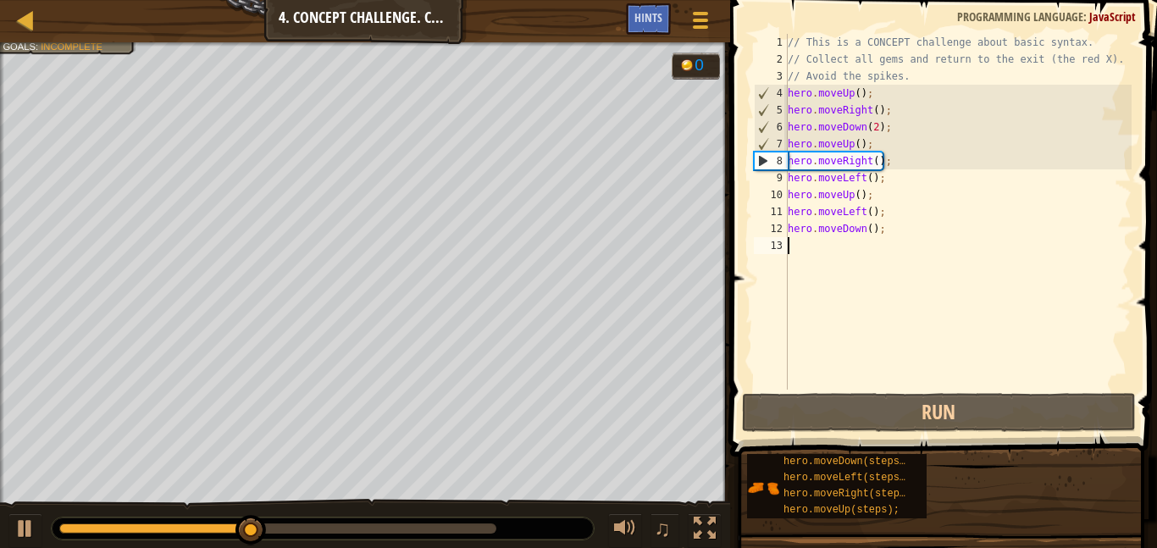
click at [836, 263] on div "// This is a CONCEPT challenge about basic syntax. // Collect all gems and retu…" at bounding box center [957, 229] width 347 height 390
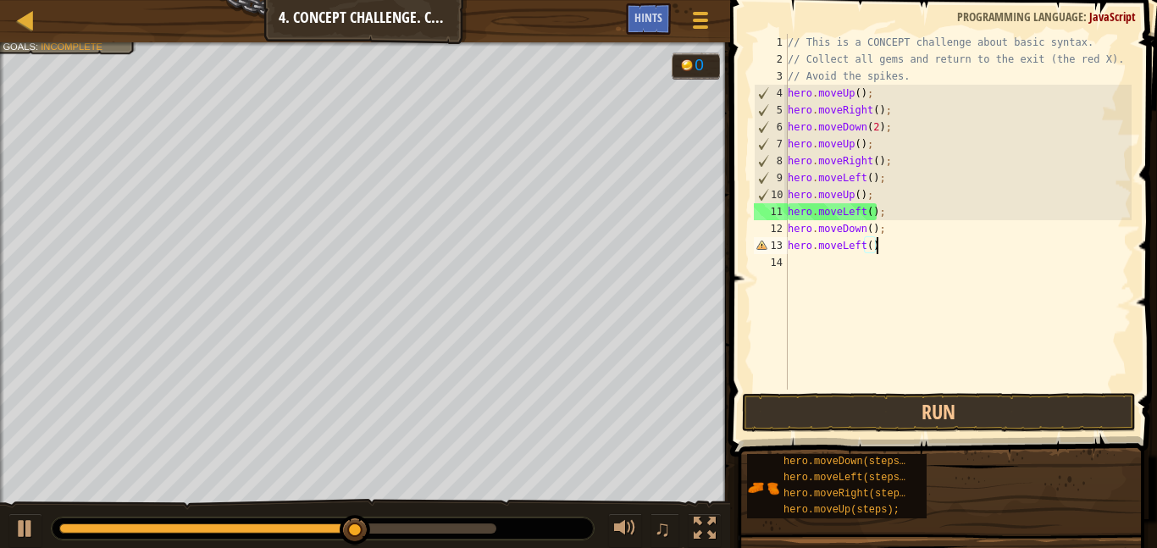
scroll to position [8, 13]
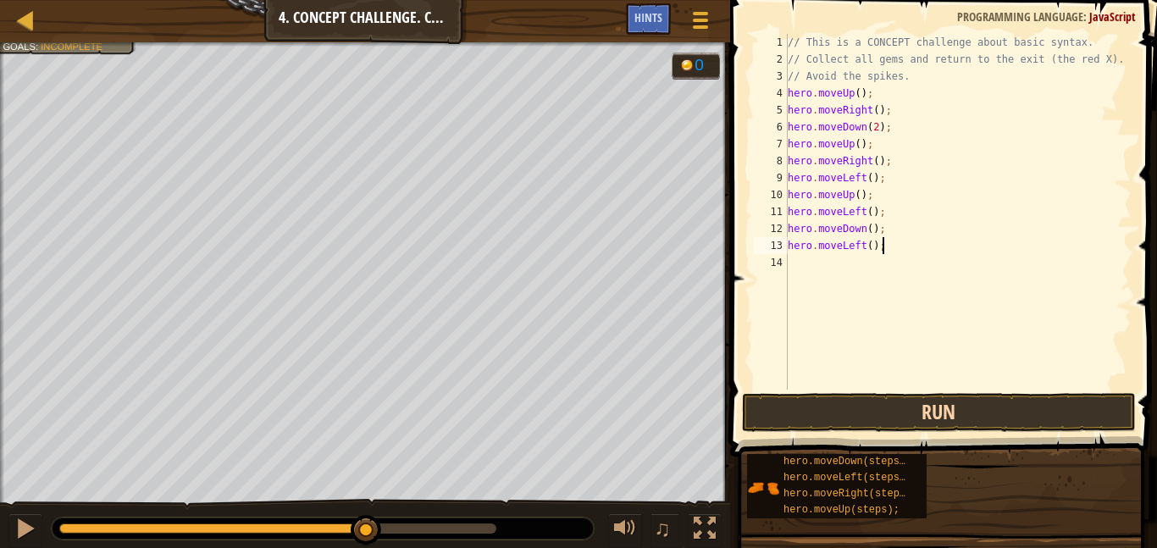
type textarea "hero.moveLeft();"
click at [910, 407] on button "Run" at bounding box center [939, 412] width 395 height 39
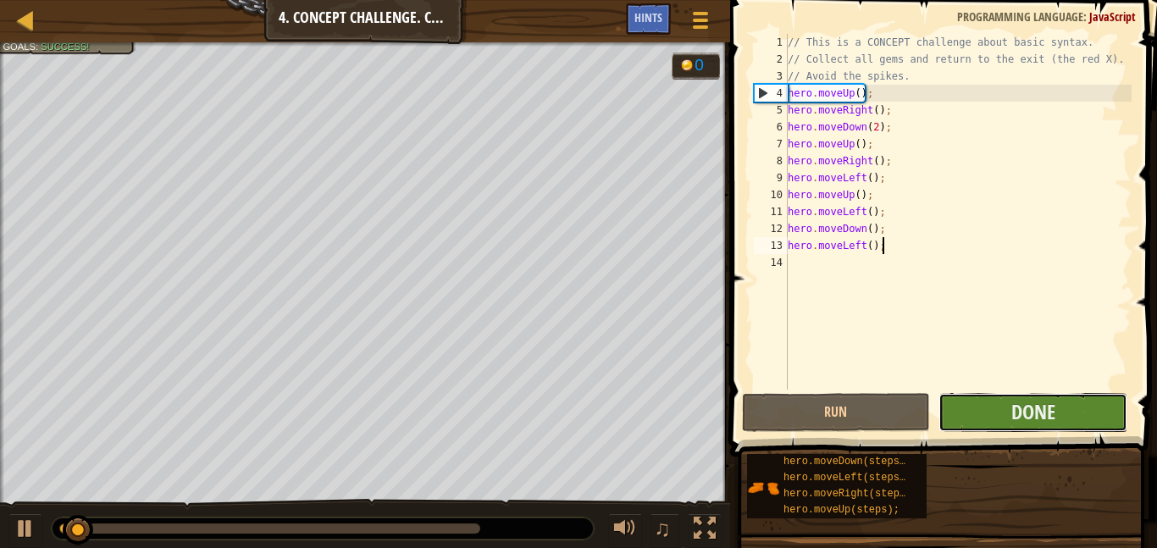
click at [984, 410] on button "Done" at bounding box center [1033, 412] width 189 height 39
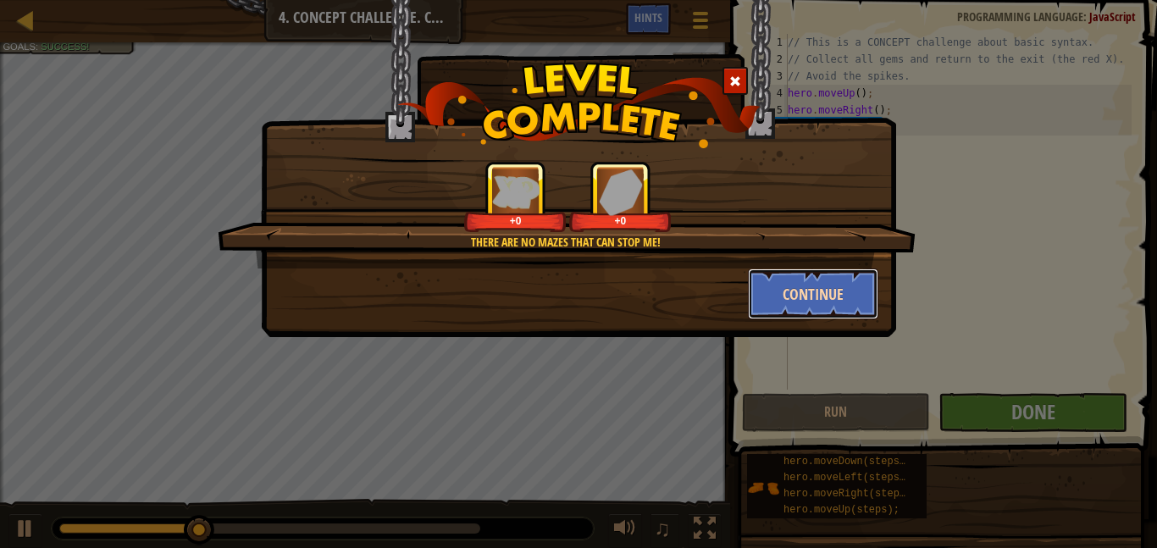
click at [823, 288] on button "Continue" at bounding box center [813, 294] width 131 height 51
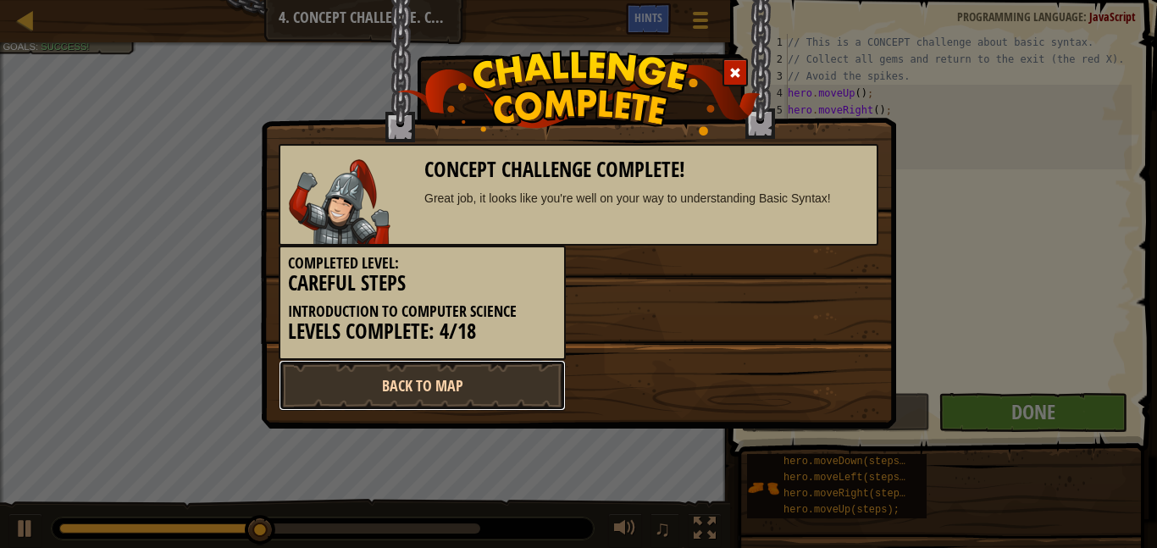
click at [485, 364] on link "Back to Map" at bounding box center [422, 385] width 287 height 51
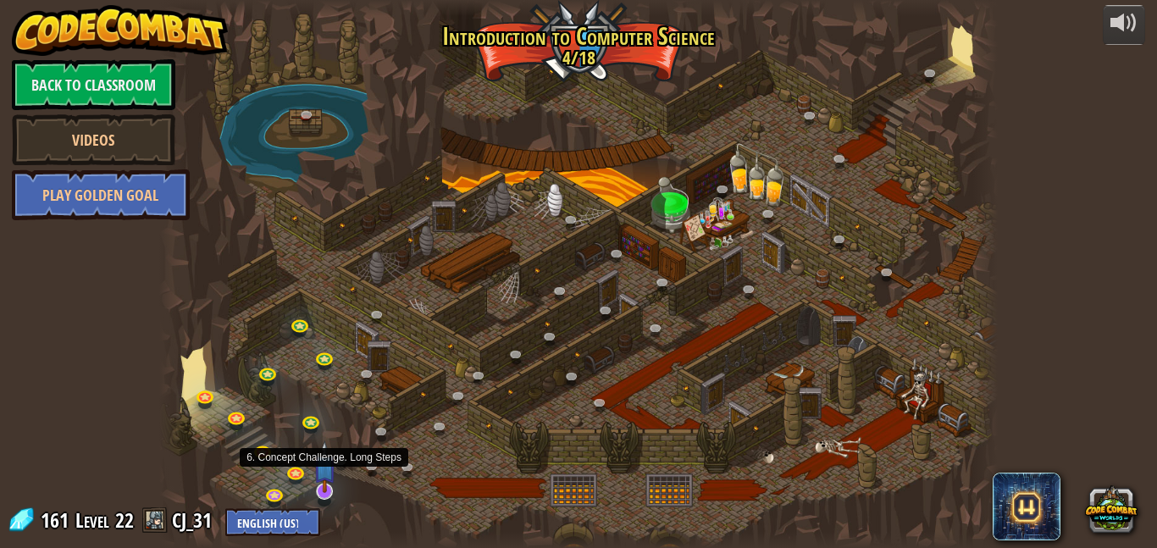
click at [329, 488] on img at bounding box center [324, 466] width 23 height 53
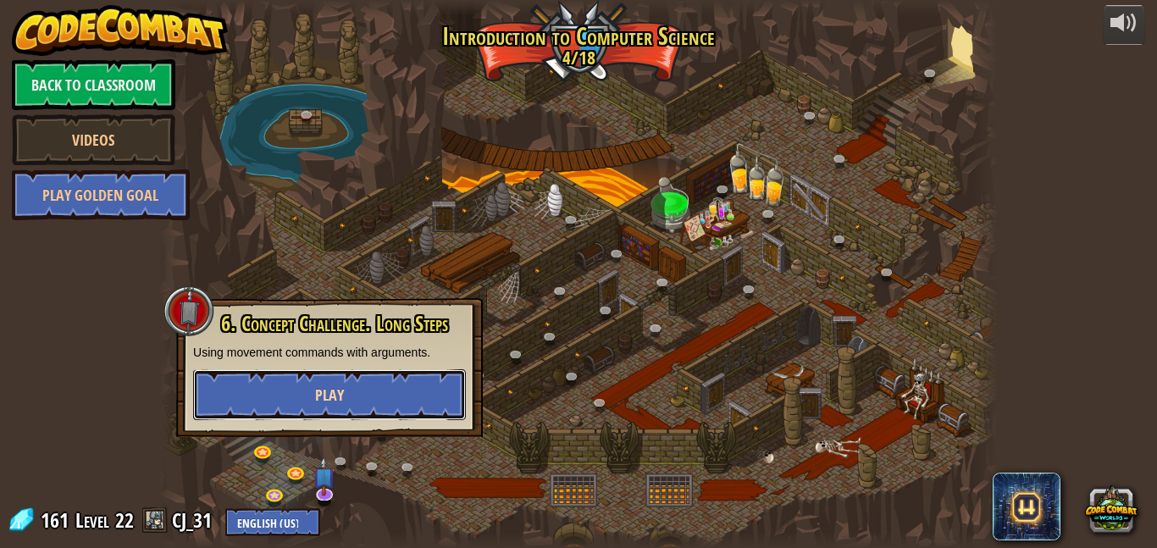
click at [324, 399] on span "Play" at bounding box center [329, 395] width 29 height 21
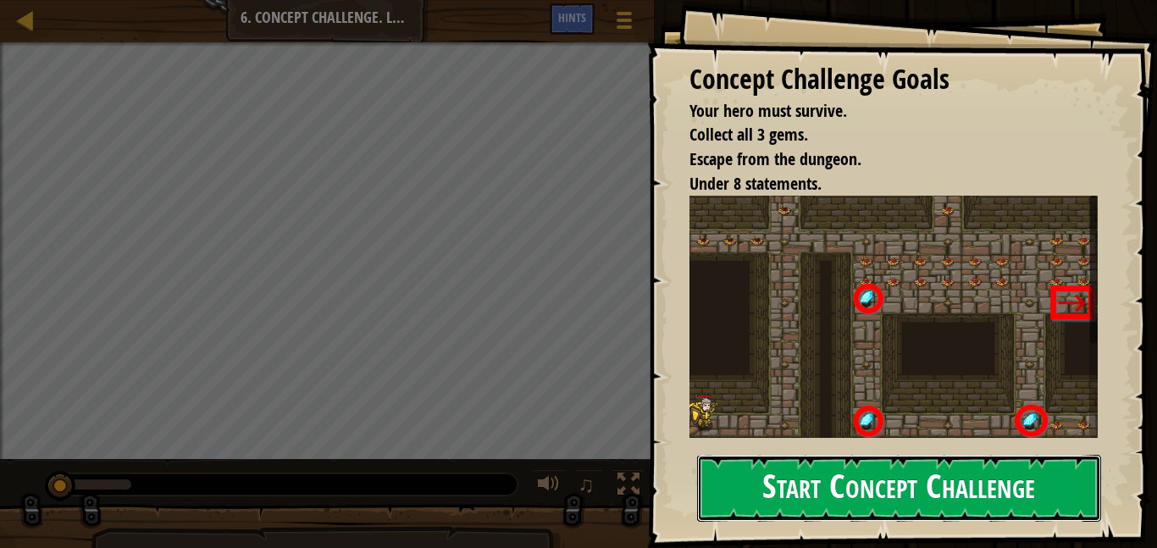
click at [938, 493] on button "Start Concept Challenge" at bounding box center [899, 488] width 404 height 67
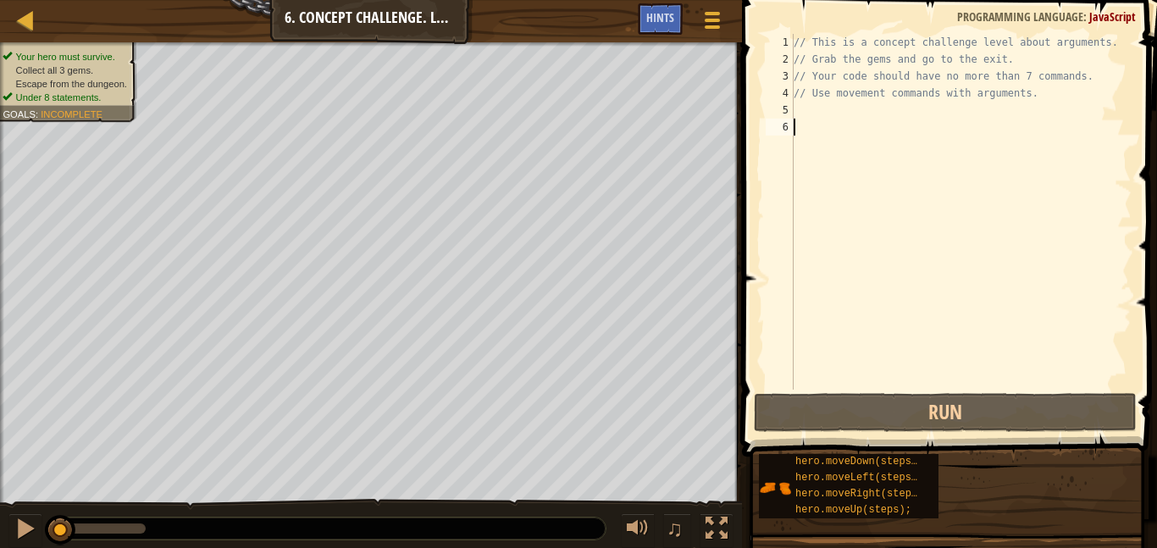
scroll to position [8, 1]
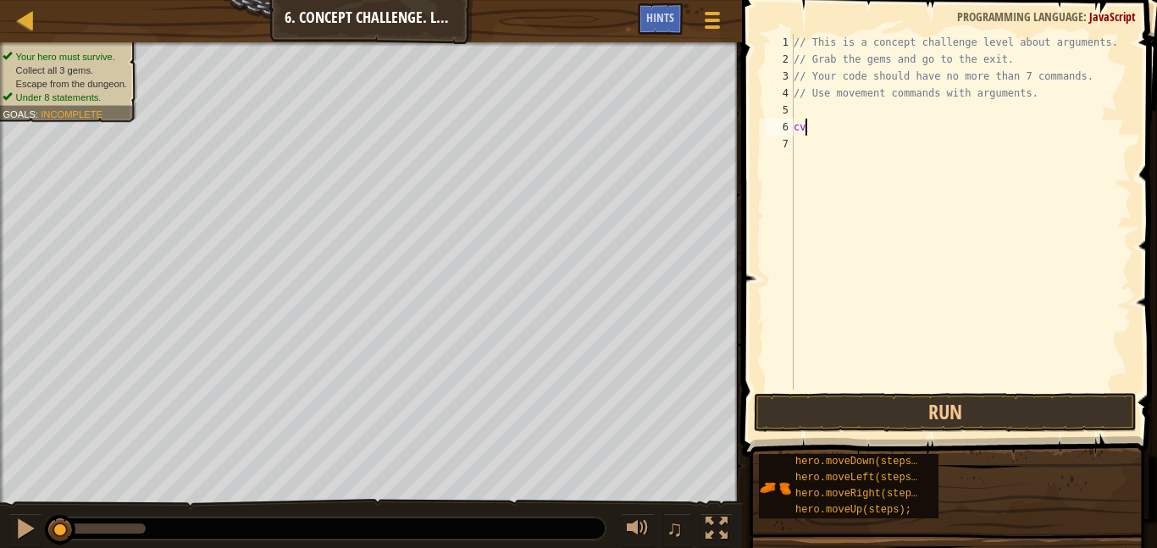
type textarea "c"
type textarea "hero.moveRight();"
click at [864, 118] on div "// This is a concept challenge level about arguments. // Grab the gems and go t…" at bounding box center [960, 229] width 341 height 390
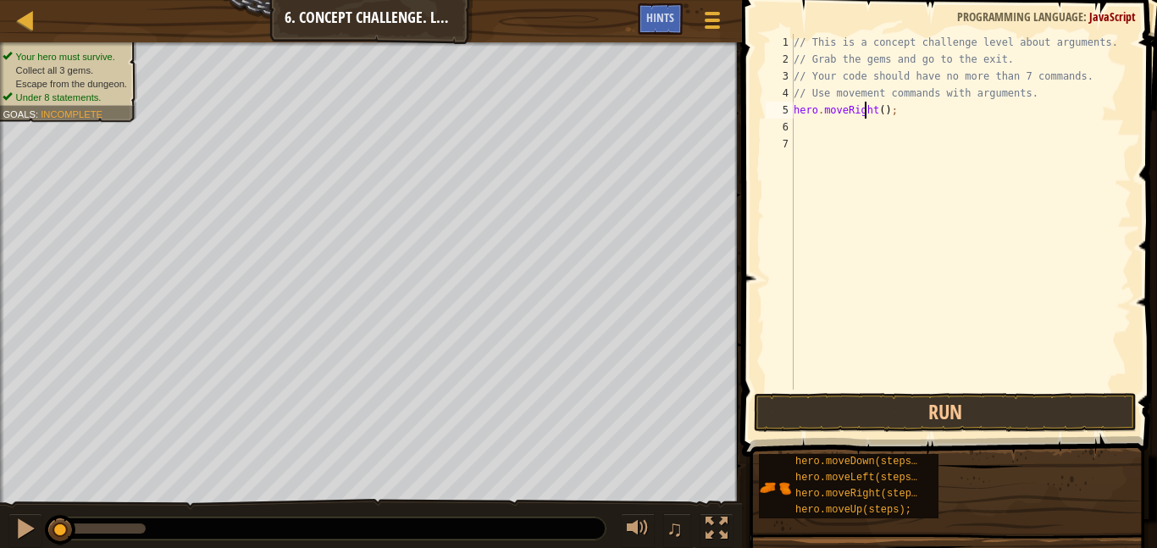
click at [873, 144] on div "// This is a concept challenge level about arguments. // Grab the gems and go t…" at bounding box center [960, 229] width 341 height 390
click at [845, 113] on div "// This is a concept challenge level about arguments. // Grab the gems and go t…" at bounding box center [960, 229] width 341 height 390
type textarea "hero.moveRight();"
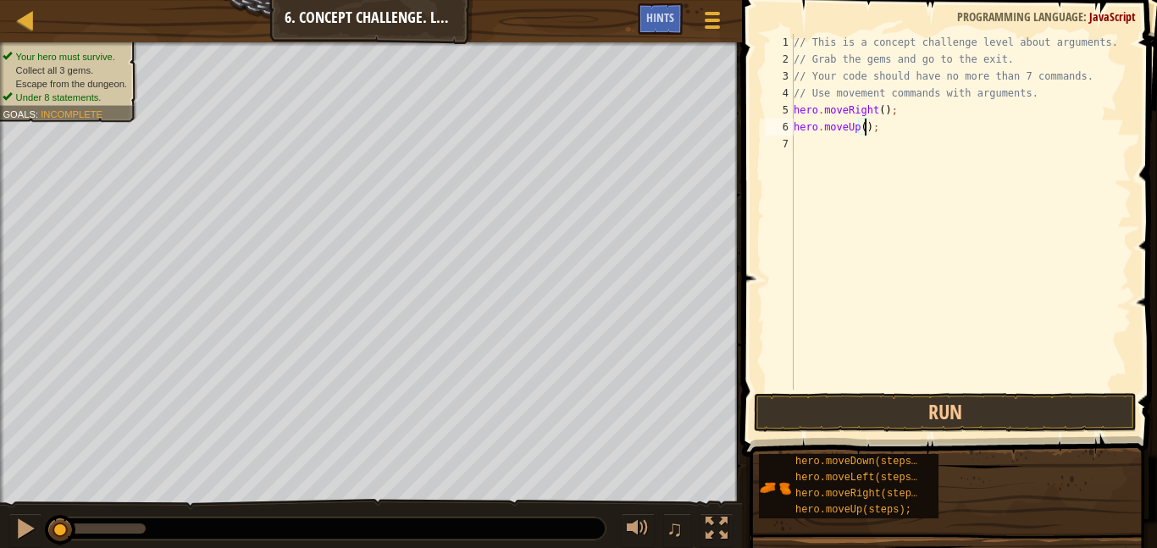
type textarea "hero.moveUp(3);"
click at [864, 136] on div "// This is a concept challenge level about arguments. // Grab the gems and go t…" at bounding box center [960, 229] width 341 height 390
type textarea "hero.moveRight();"
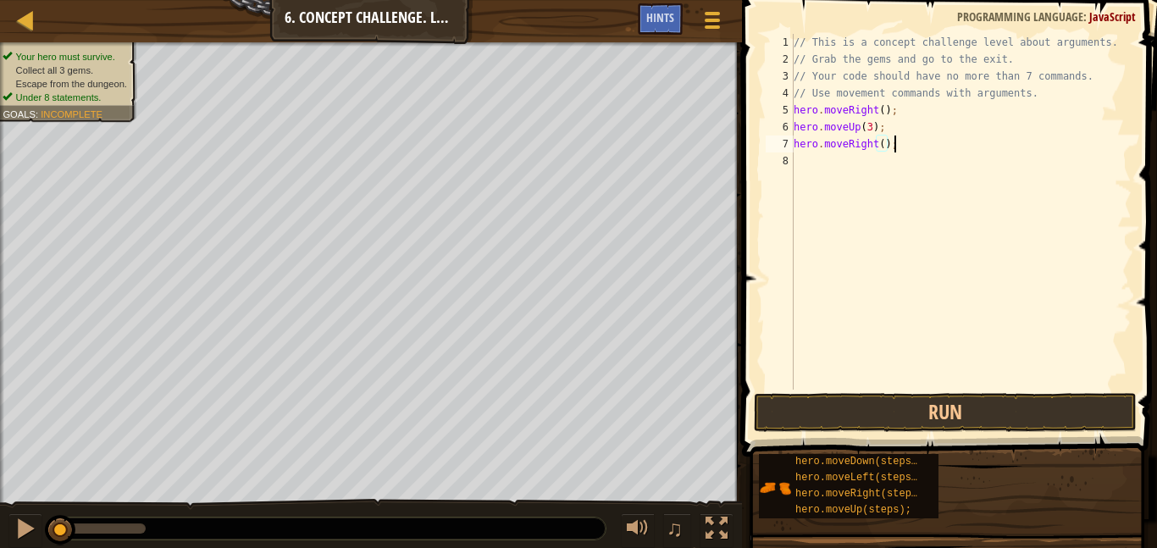
scroll to position [8, 14]
click at [856, 155] on div "// This is a concept challenge level about arguments. // Grab the gems and go t…" at bounding box center [960, 229] width 341 height 390
type textarea "hero.moveRight(2);"
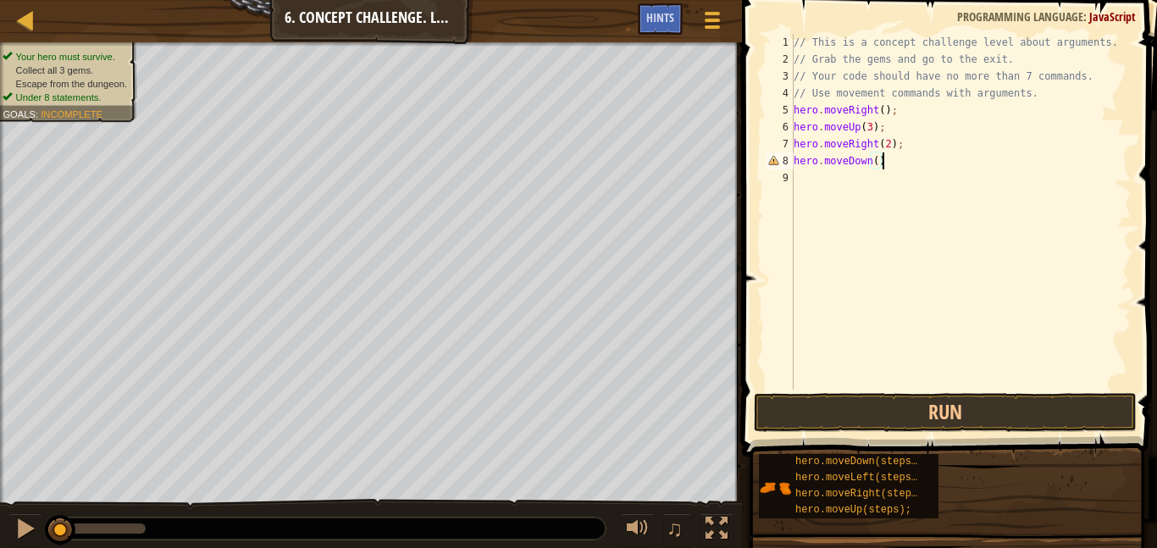
type textarea "hero.moveDown();"
click at [825, 163] on div "// This is a concept challenge level about arguments. // Grab the gems and go t…" at bounding box center [960, 229] width 341 height 390
click at [836, 181] on div "// This is a concept challenge level about arguments. // Grab the gems and go t…" at bounding box center [960, 229] width 341 height 390
type textarea "hero.moveLeft();"
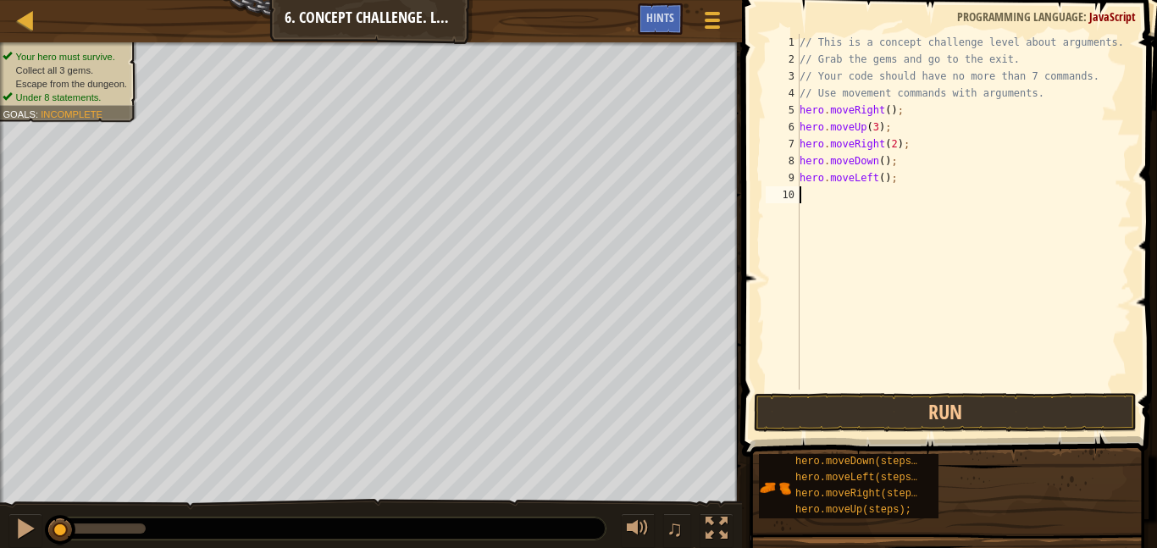
click at [836, 203] on div "// This is a concept challenge level about arguments. // Grab the gems and go t…" at bounding box center [963, 229] width 335 height 390
type textarea "hero.moveDown(2);"
click at [831, 213] on div "// This is a concept challenge level about arguments. // Grab the gems and go t…" at bounding box center [963, 229] width 335 height 390
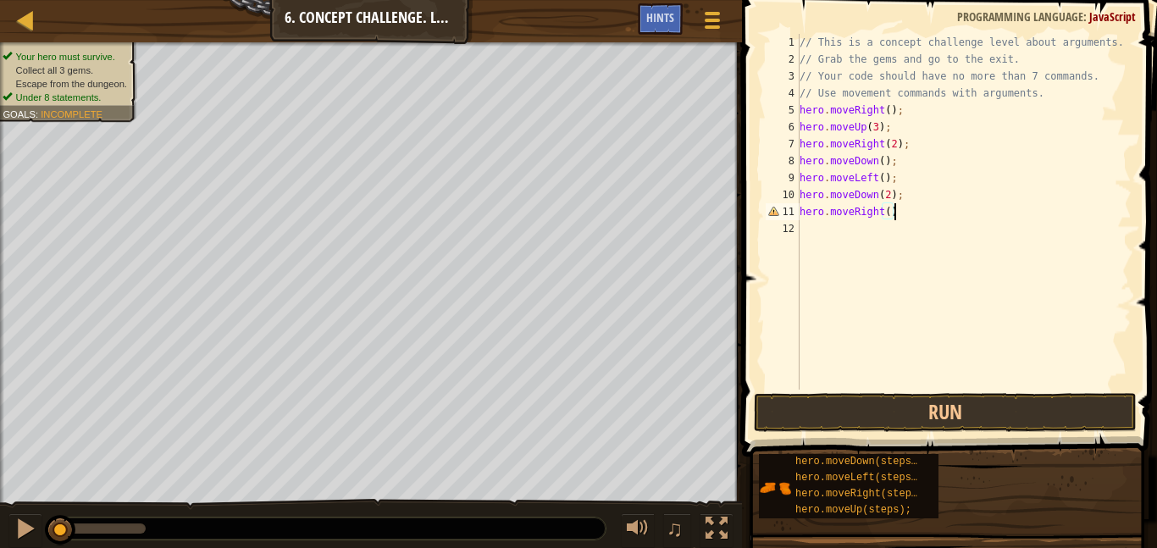
type textarea "hero.moveRight();"
click at [822, 236] on div "// This is a concept challenge level about arguments. // Grab the gems and go t…" at bounding box center [963, 229] width 335 height 390
type textarea "hero.moveUp();"
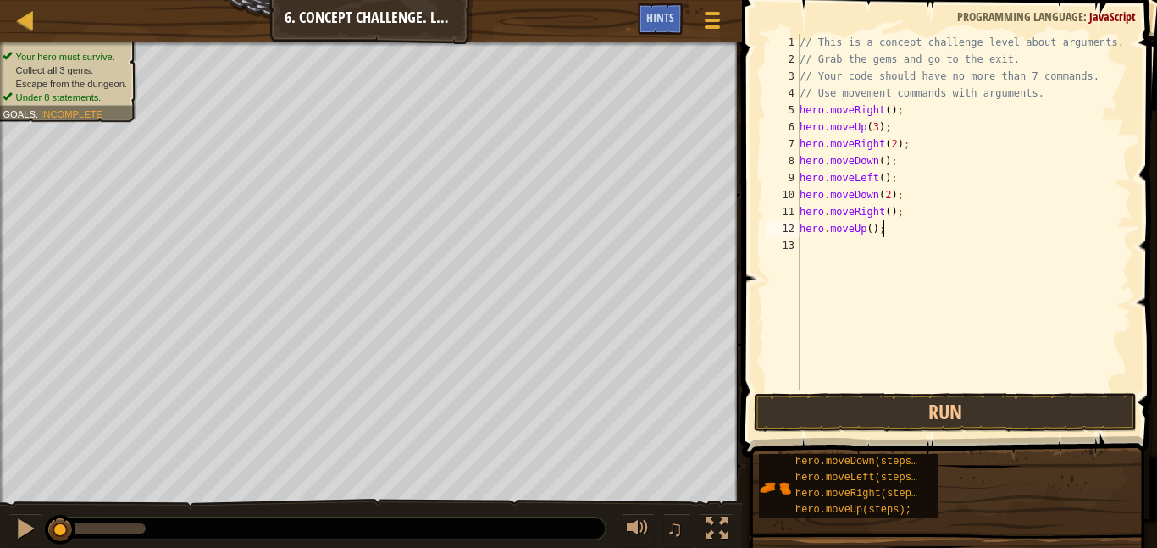
scroll to position [8, 0]
type textarea "hero.moveUp(2);"
click at [875, 247] on div "// This is a concept challenge level about arguments. // Grab the gems and go t…" at bounding box center [963, 229] width 335 height 390
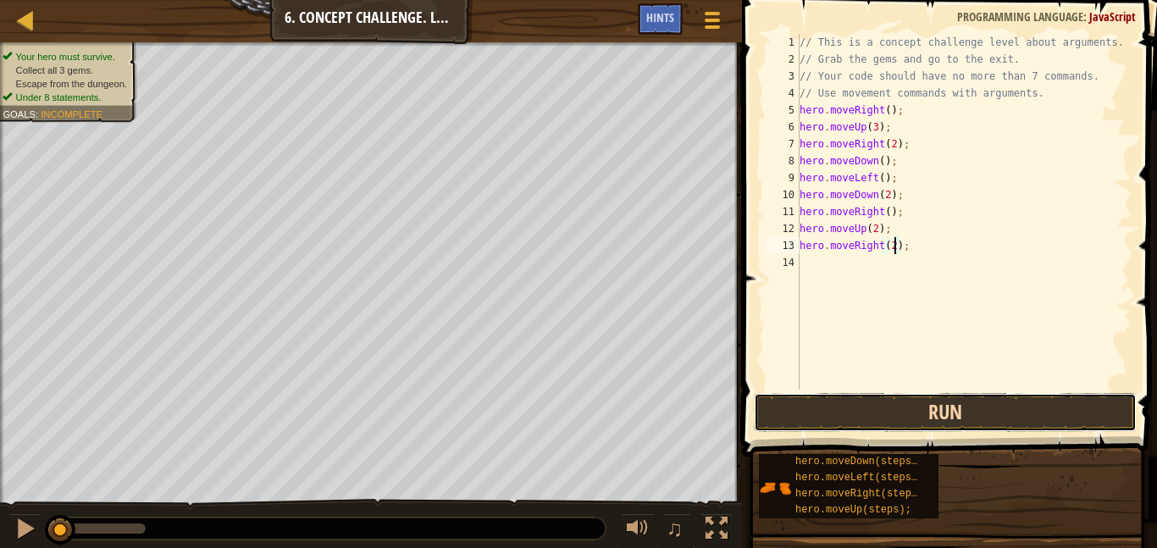
click at [917, 405] on button "Run" at bounding box center [945, 412] width 383 height 39
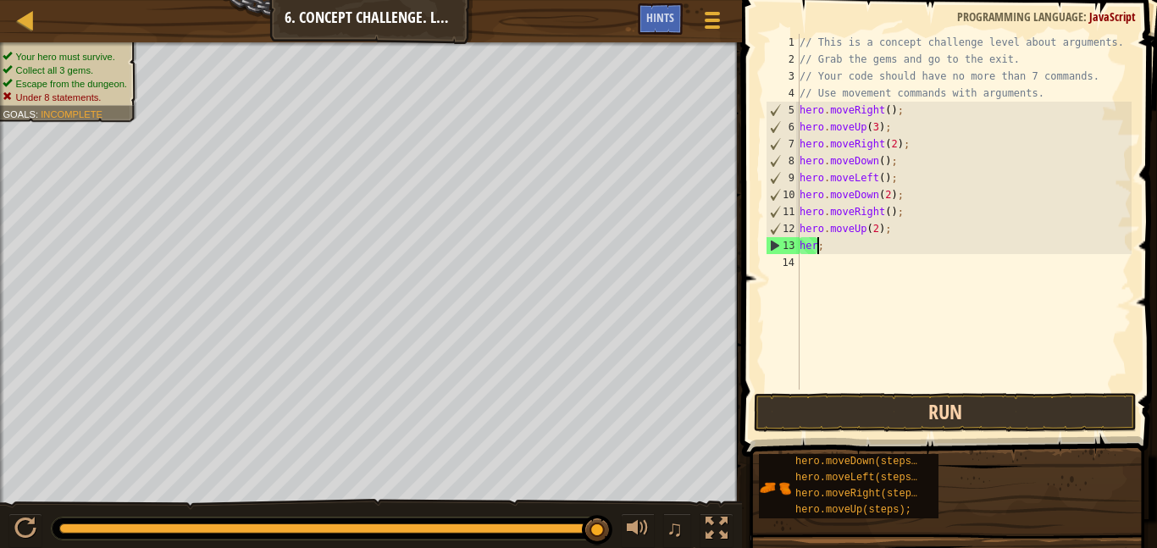
scroll to position [8, 0]
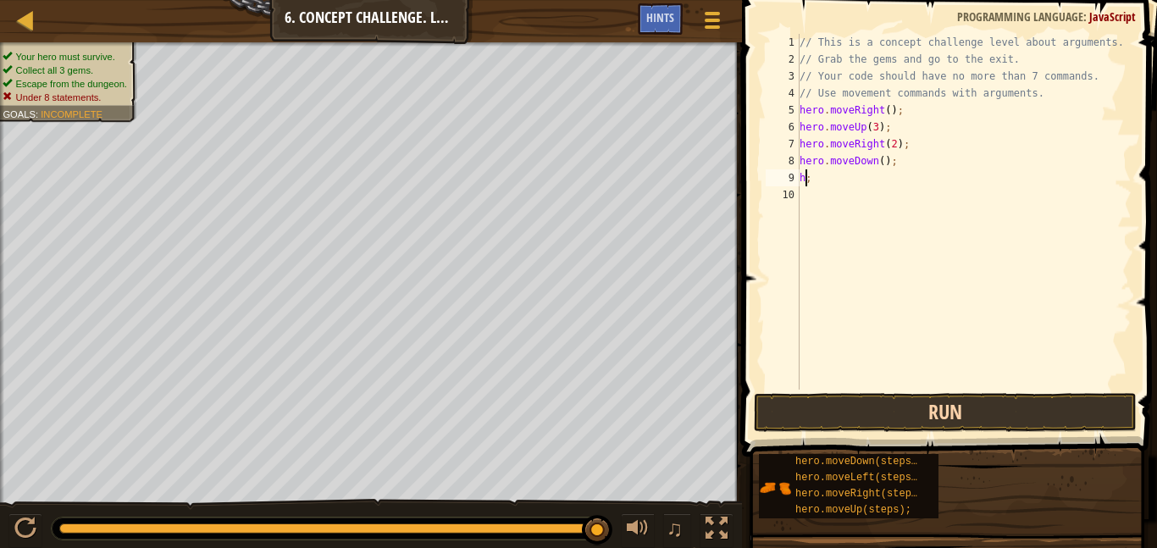
type textarea ";"
type textarea "h"
type textarea "hero.moveDown(3);"
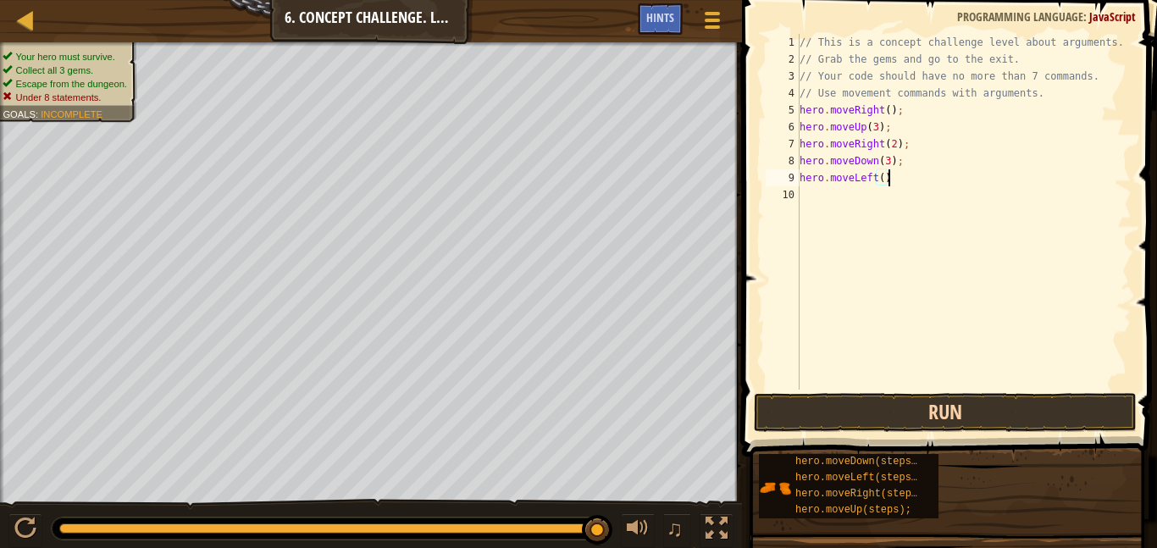
type textarea "hero.moveLeft();"
type textarea "hero.moveUp(2);"
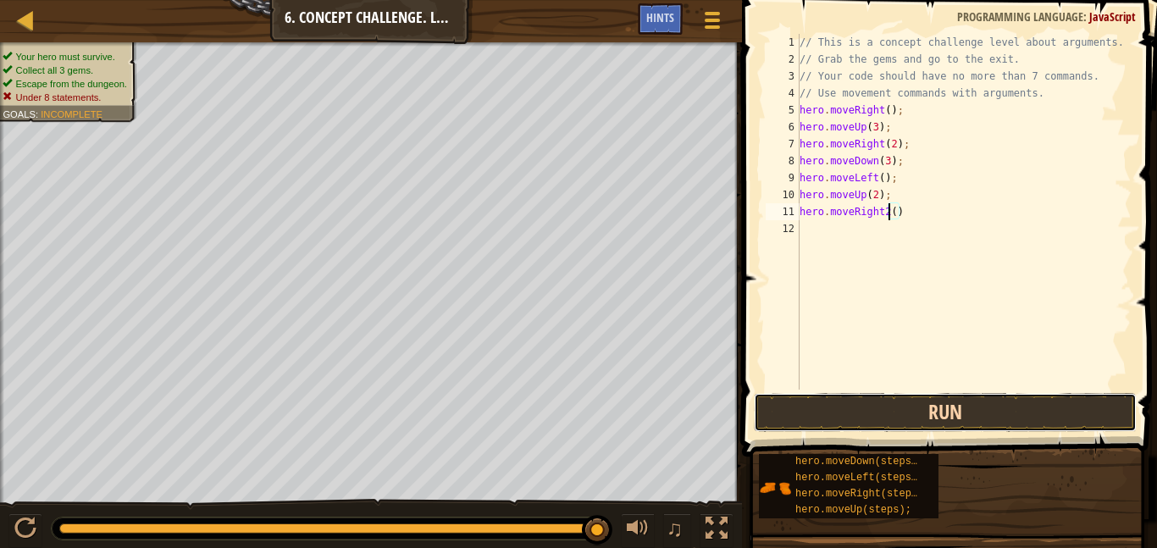
click at [956, 412] on button "Run" at bounding box center [945, 412] width 383 height 39
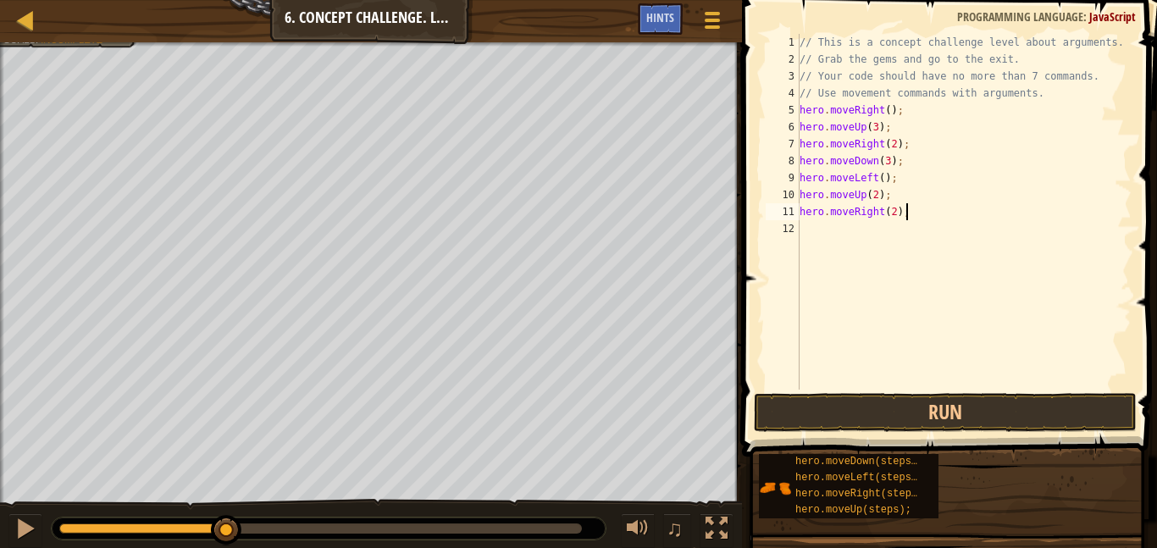
scroll to position [8, 14]
click at [991, 402] on button "Run" at bounding box center [945, 412] width 383 height 39
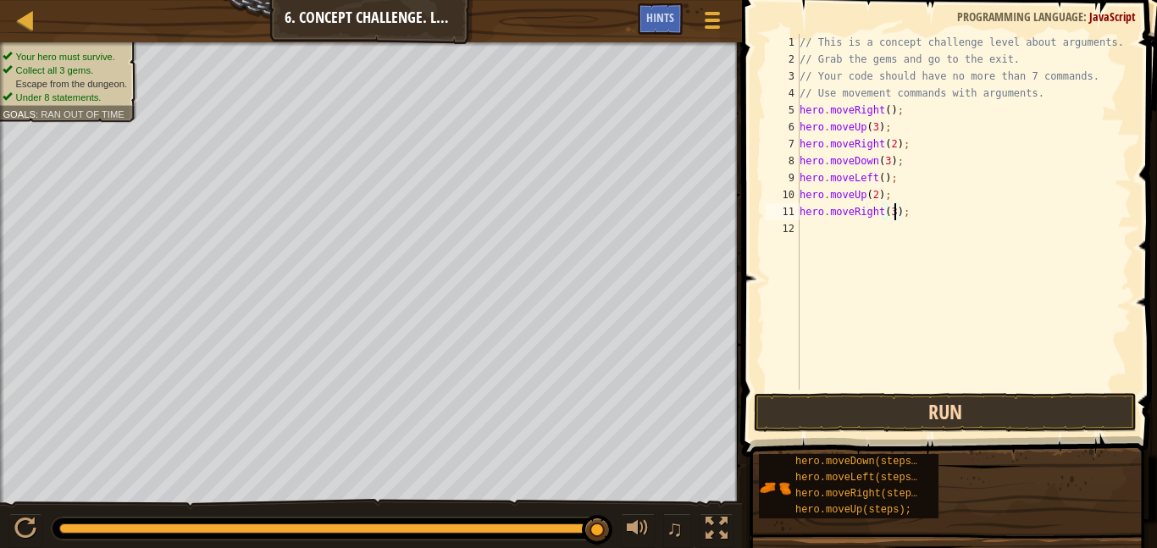
type textarea "hero.moveRight(3);"
click at [1000, 418] on button "Run" at bounding box center [945, 412] width 383 height 39
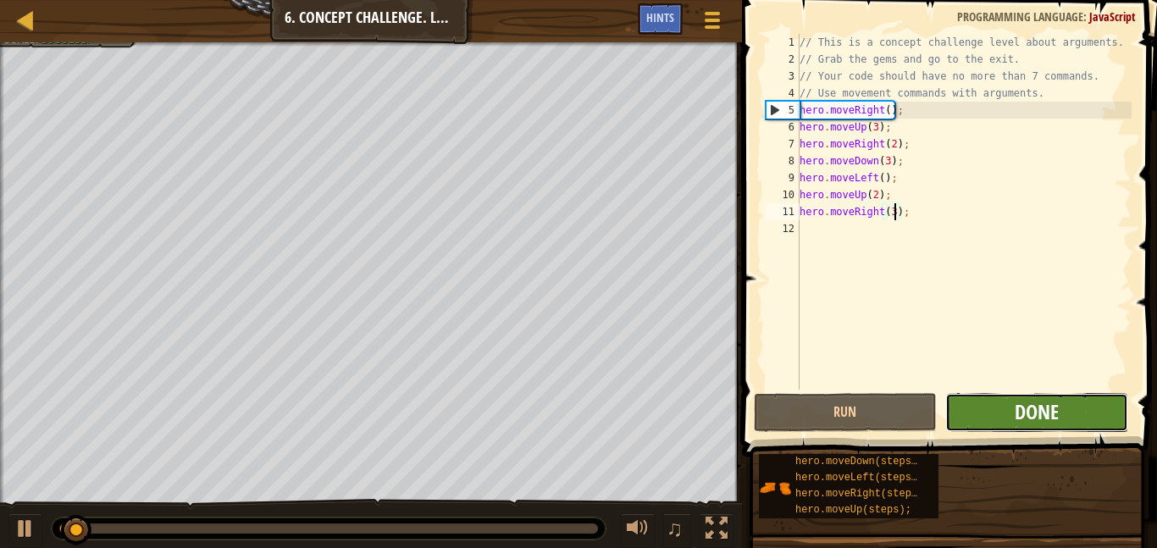
click at [1041, 416] on span "Done" at bounding box center [1037, 411] width 44 height 27
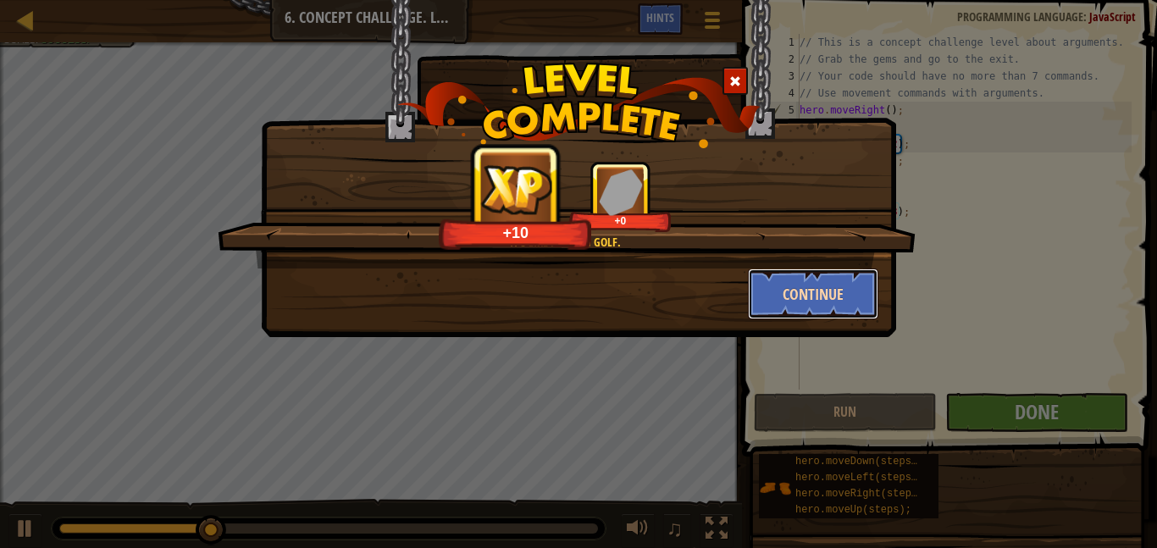
click at [772, 288] on button "Continue" at bounding box center [813, 294] width 131 height 51
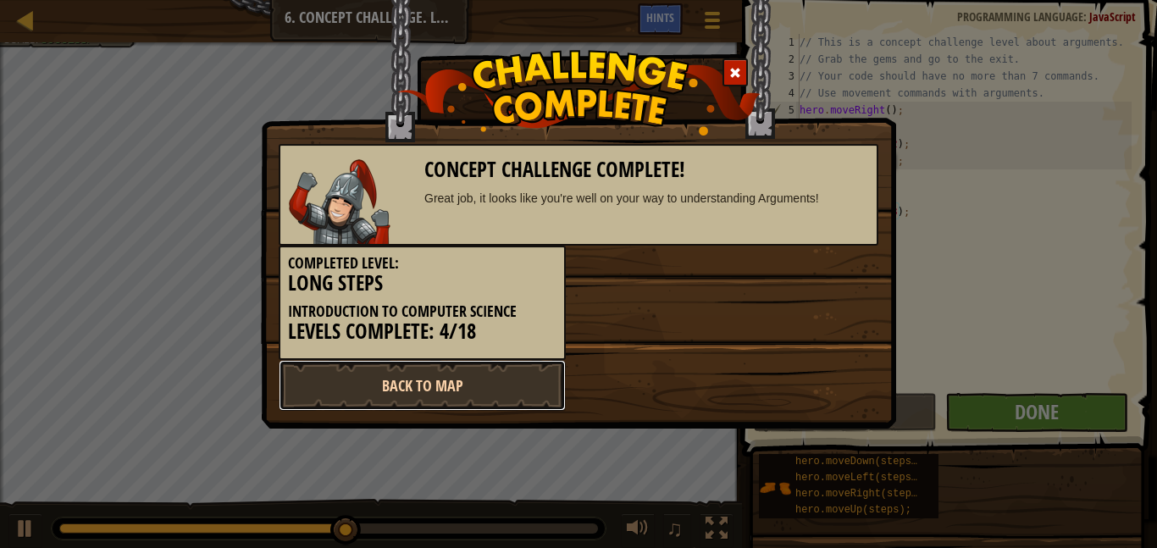
click at [456, 396] on link "Back to Map" at bounding box center [422, 385] width 287 height 51
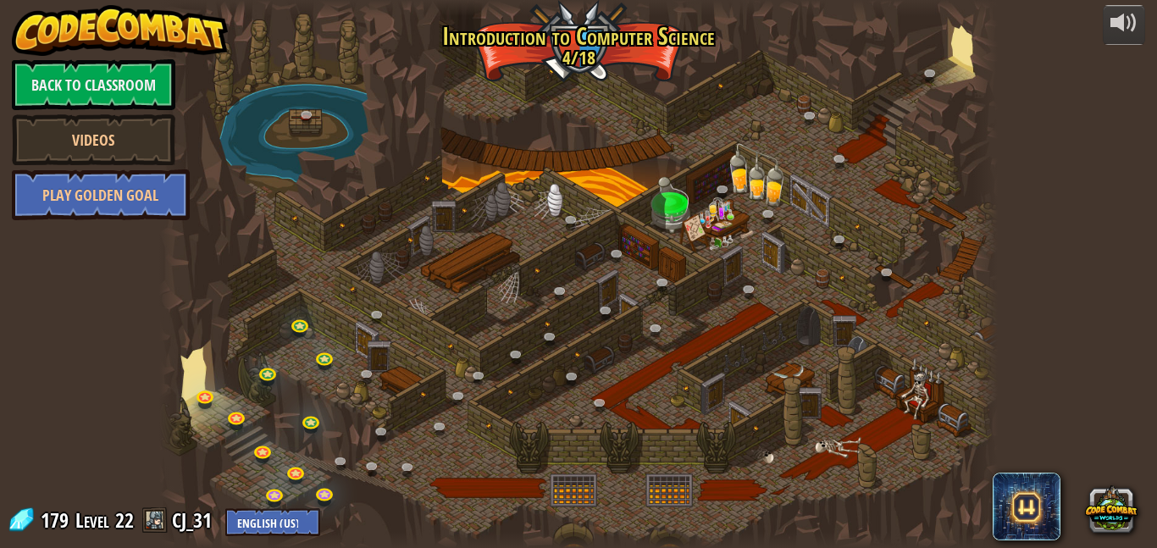
click at [331, 451] on div at bounding box center [578, 274] width 839 height 548
click at [350, 462] on link at bounding box center [345, 465] width 34 height 34
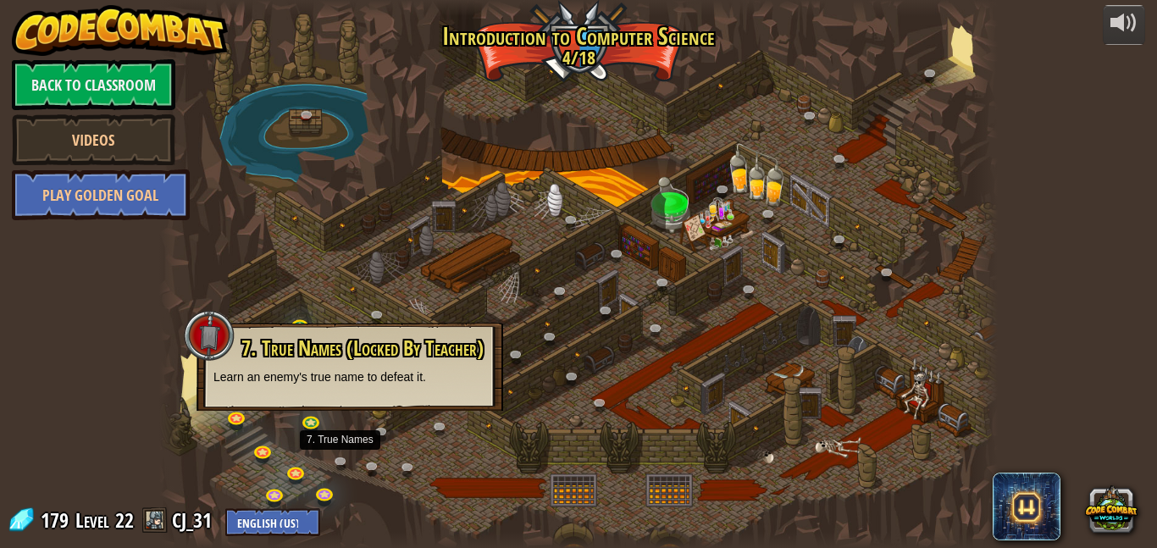
click at [343, 429] on div at bounding box center [578, 274] width 839 height 548
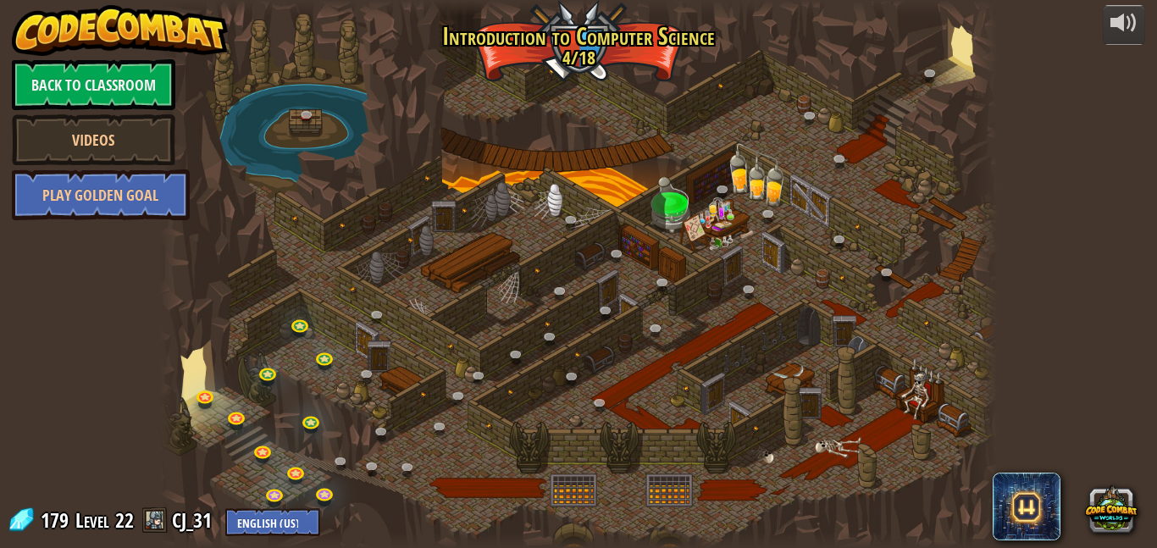
click at [151, 534] on div "179 Level 22 CJ_31 English ([GEOGRAPHIC_DATA]) English ([GEOGRAPHIC_DATA]) 简体中文…" at bounding box center [163, 522] width 313 height 30
click at [206, 393] on link at bounding box center [208, 396] width 34 height 34
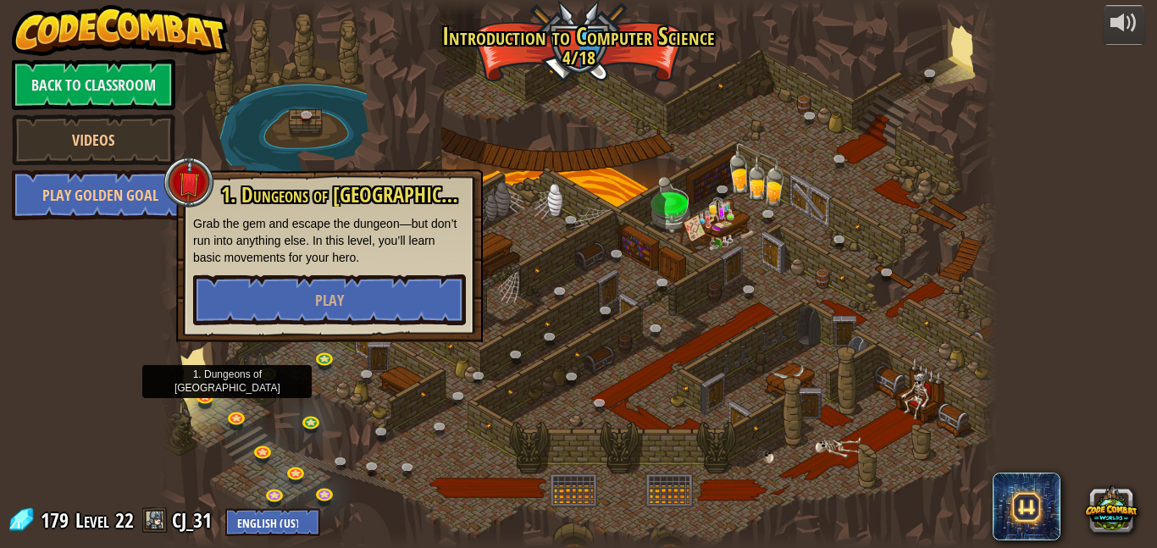
click at [919, 274] on div at bounding box center [578, 274] width 839 height 548
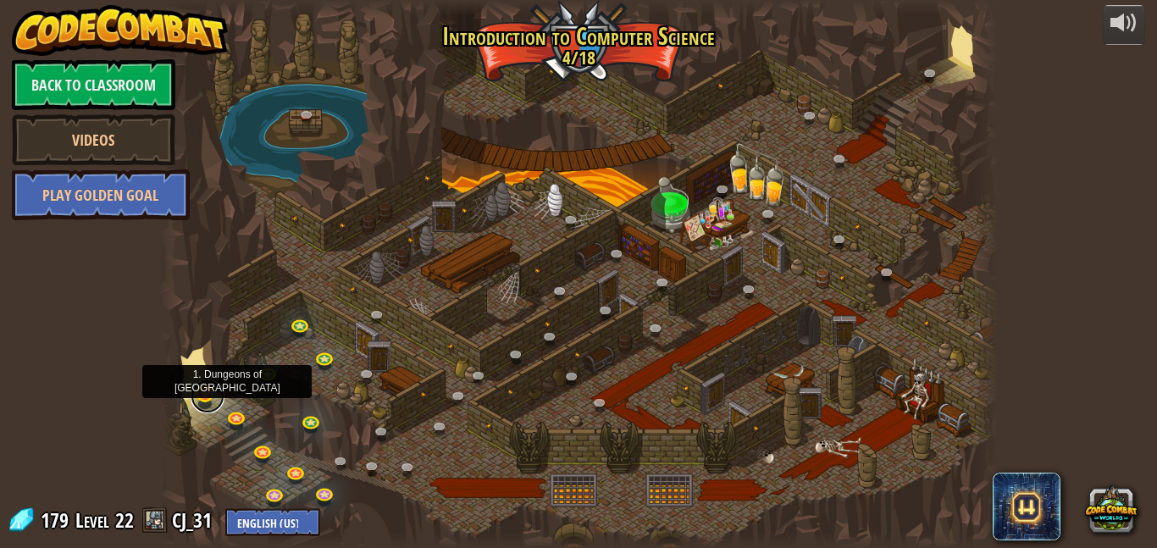
click at [213, 401] on link at bounding box center [208, 396] width 34 height 34
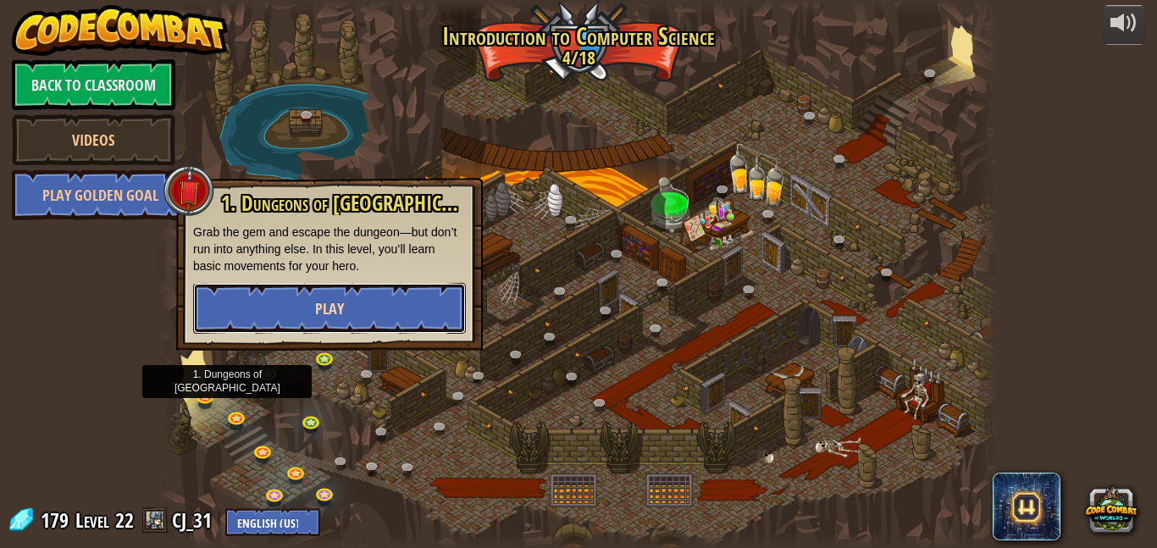
click at [304, 292] on button "Play" at bounding box center [329, 308] width 273 height 51
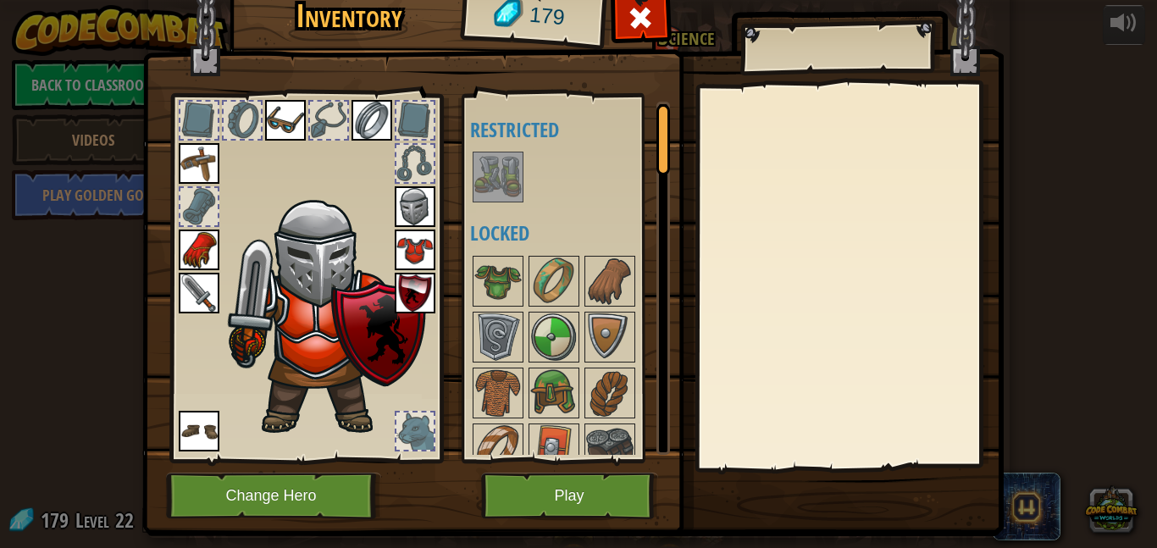
click at [511, 189] on img at bounding box center [497, 176] width 47 height 47
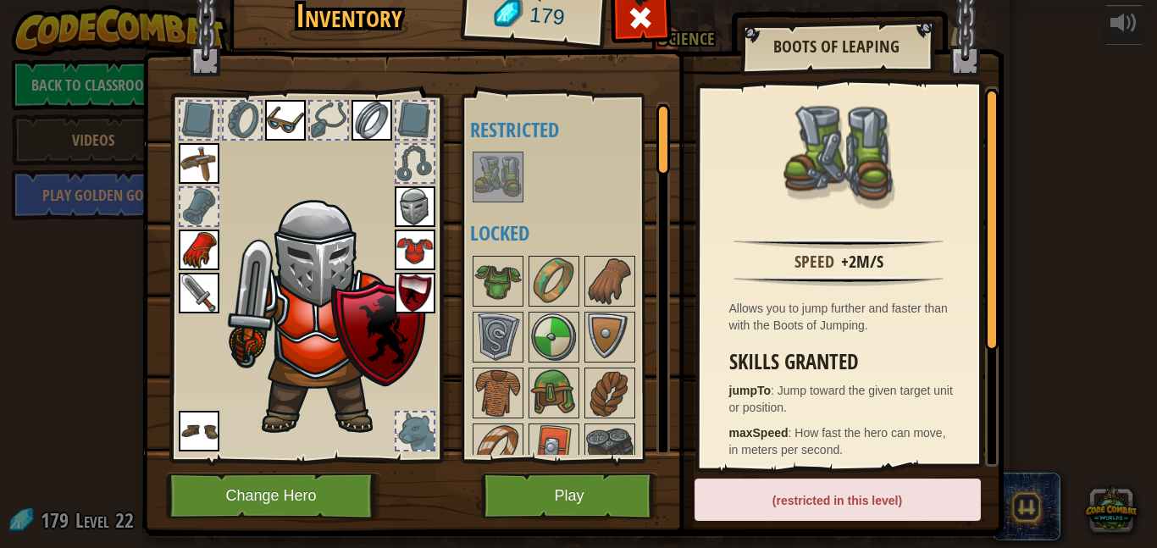
click at [1091, 165] on div "Inventory 179 Available Equip Equip Equip Equip Equip Equip Equip Equip Equip (…" at bounding box center [578, 274] width 1157 height 548
click at [625, 17] on div at bounding box center [640, 22] width 53 height 53
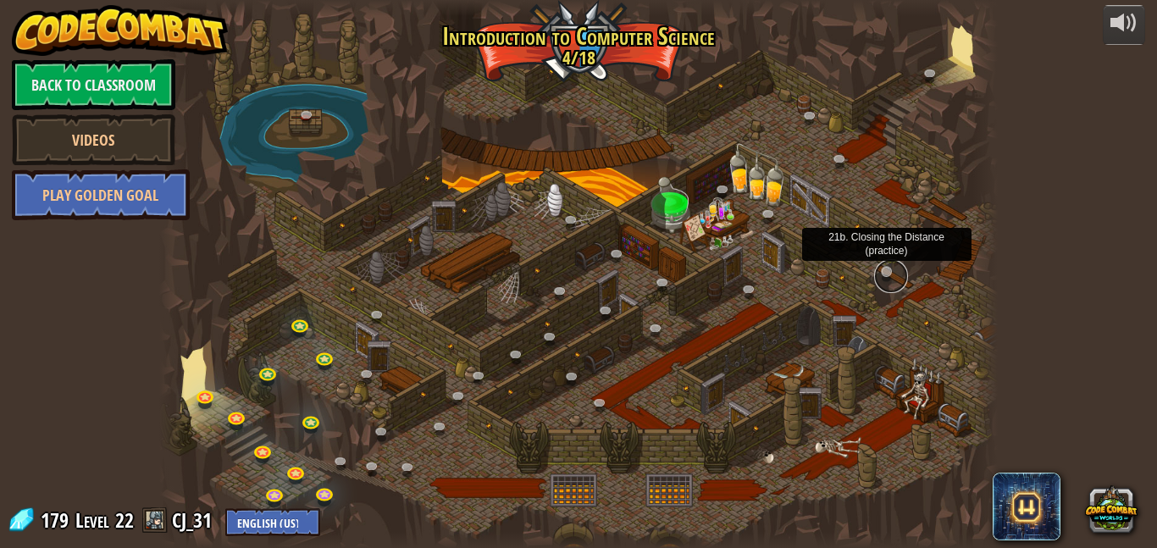
click at [883, 263] on link at bounding box center [891, 276] width 34 height 34
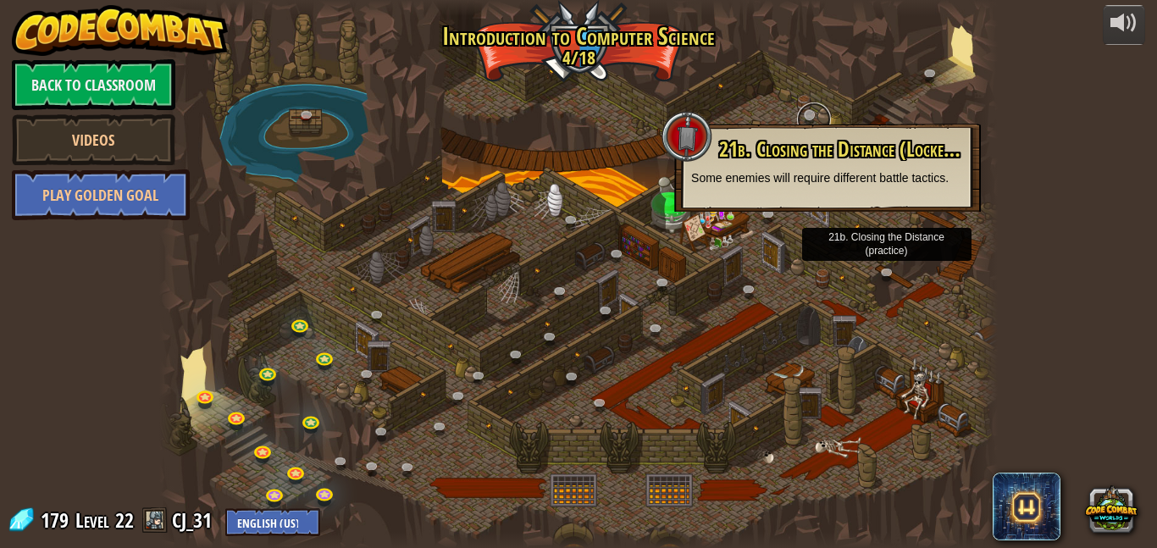
click at [812, 112] on link at bounding box center [814, 119] width 34 height 34
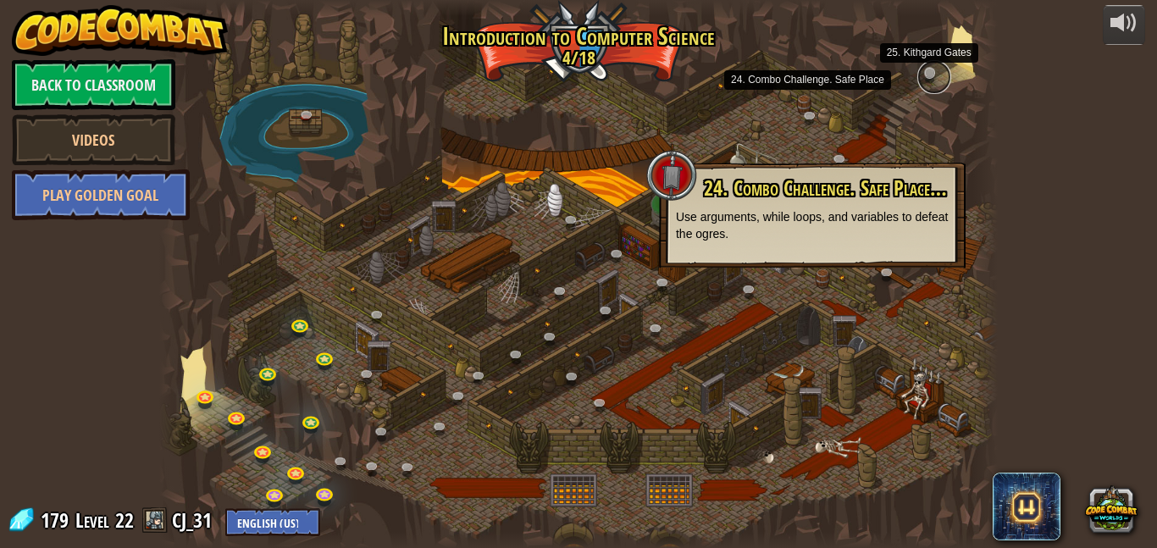
click at [934, 67] on link at bounding box center [934, 77] width 34 height 34
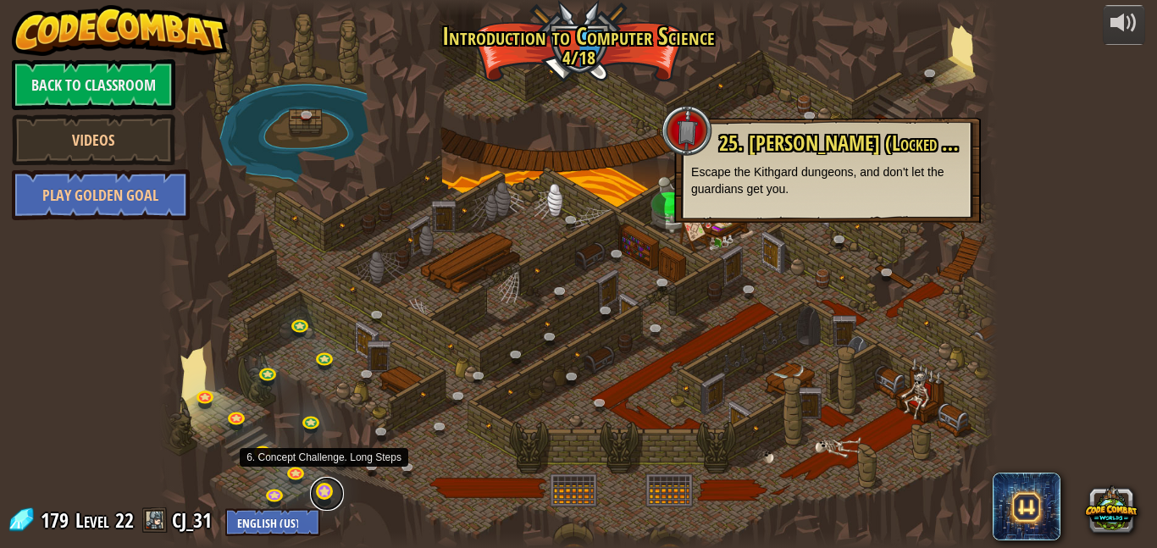
click at [320, 496] on link at bounding box center [327, 494] width 34 height 34
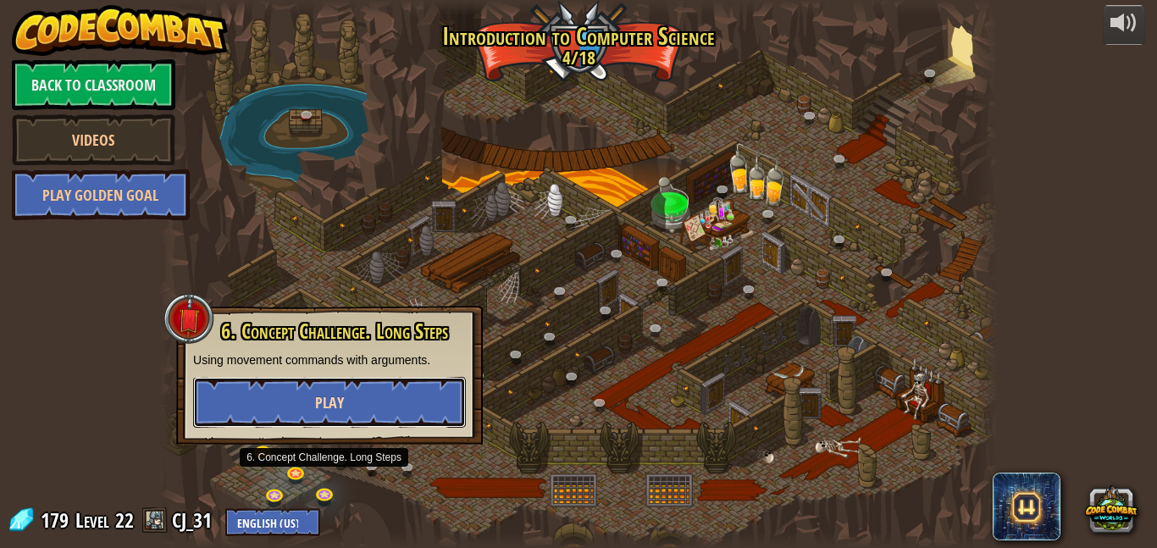
click at [343, 417] on button "Play" at bounding box center [329, 402] width 273 height 51
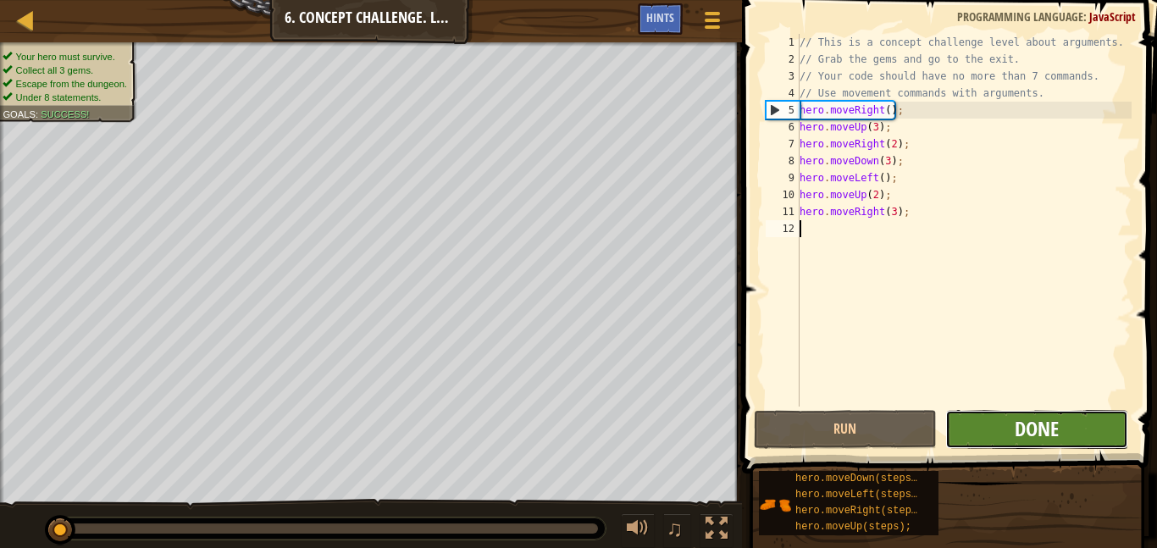
click at [1030, 431] on span "Done" at bounding box center [1037, 428] width 44 height 27
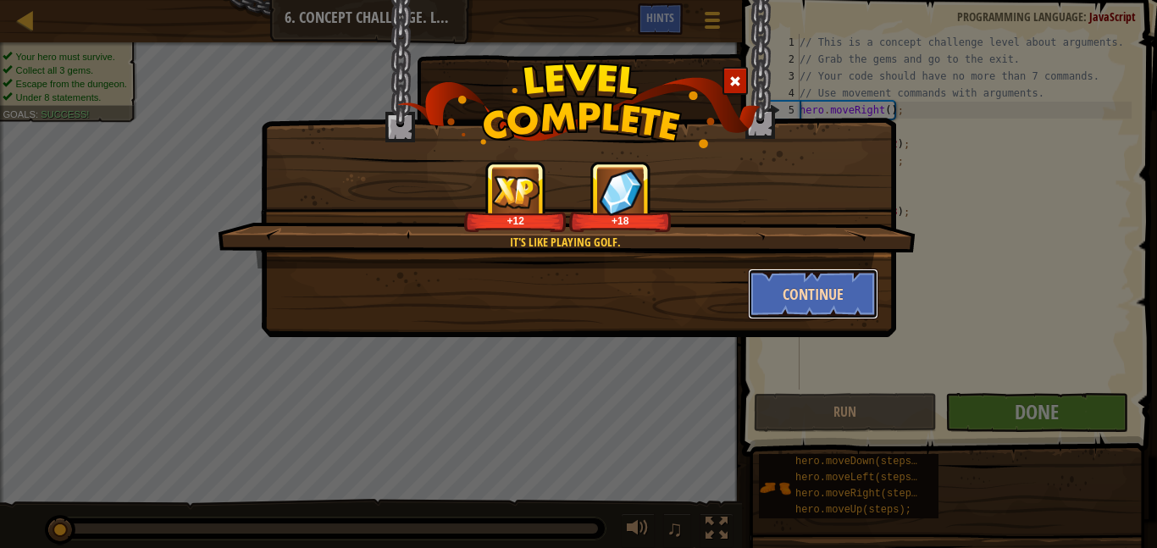
click at [831, 292] on button "Continue" at bounding box center [813, 294] width 131 height 51
